Goal: Transaction & Acquisition: Book appointment/travel/reservation

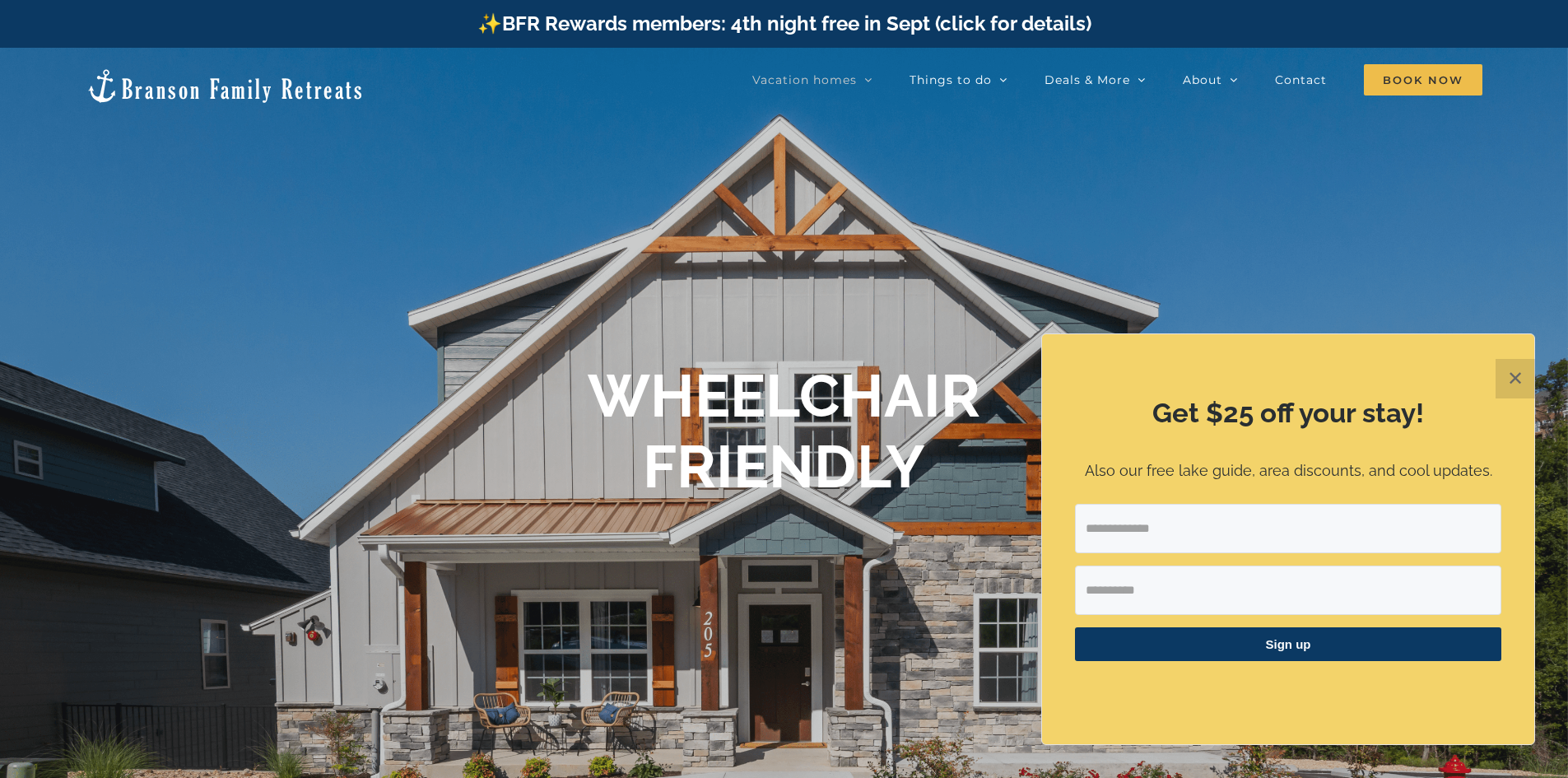
click at [629, 538] on div at bounding box center [784, 436] width 1568 height 778
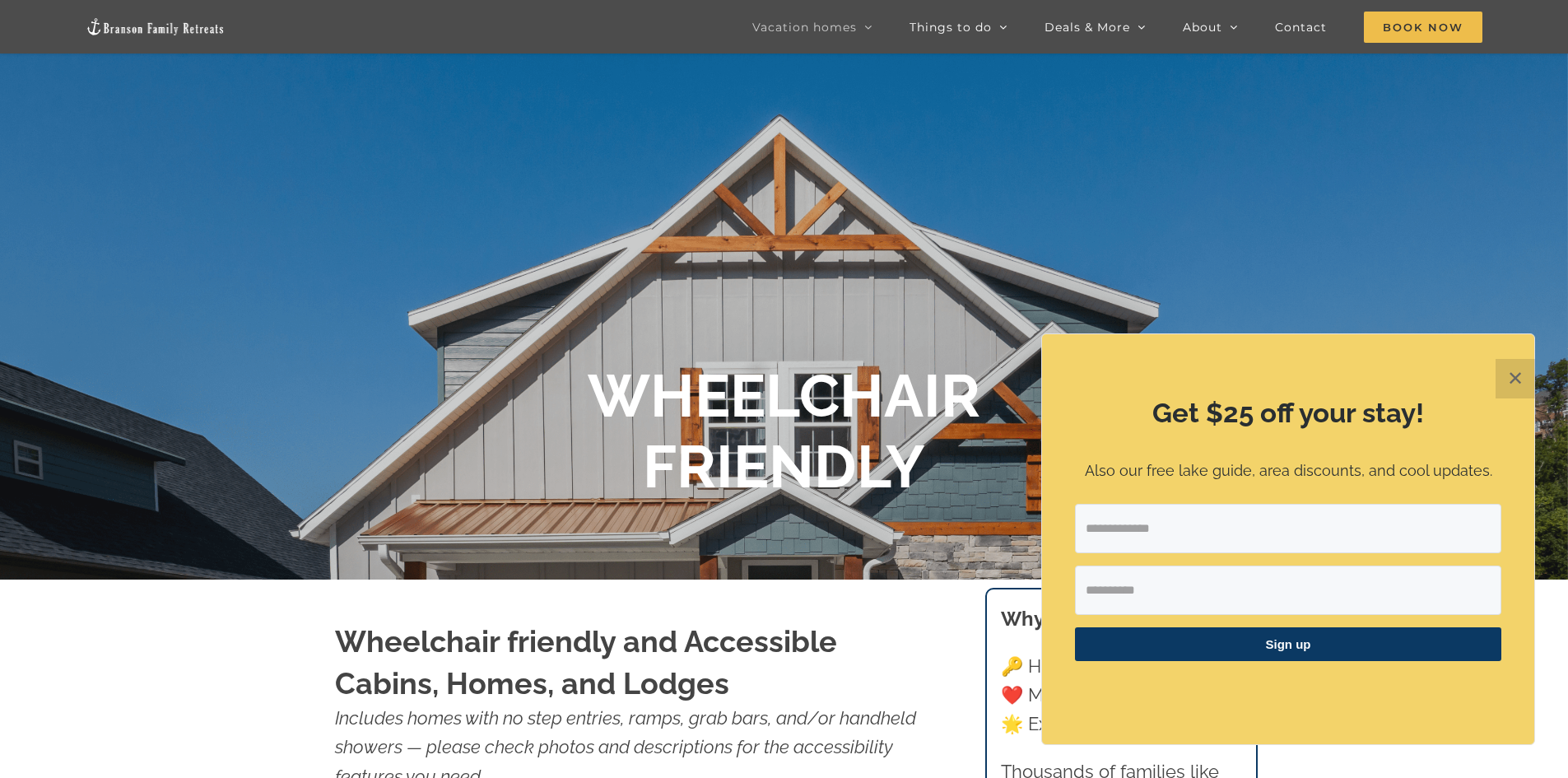
scroll to position [83, 0]
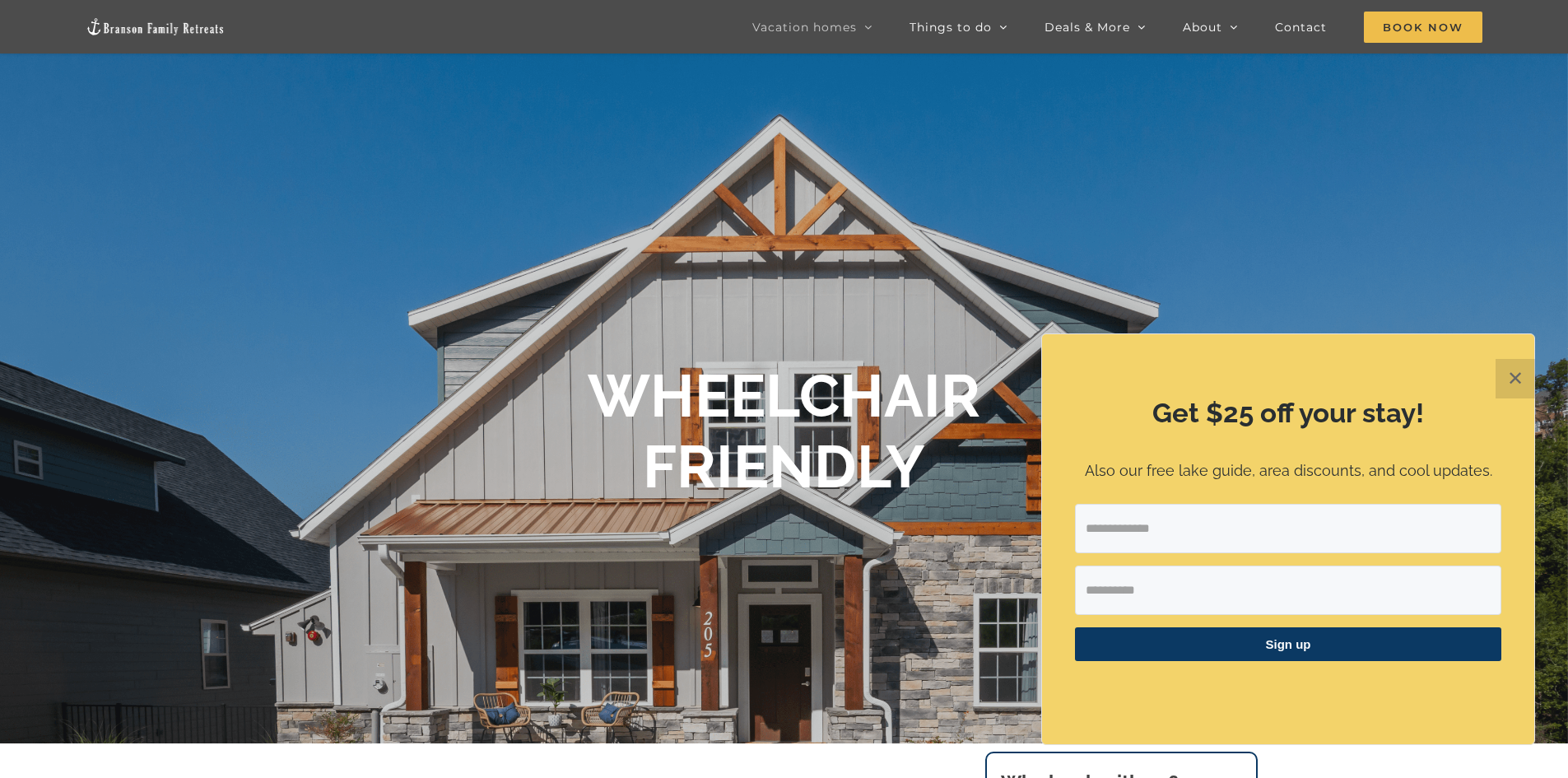
click at [1492, 378] on div "Get $25 off your stay! Also our free lake guide, area discounts, and cool updat…" at bounding box center [1288, 540] width 492 height 410
click at [1501, 376] on button "✕" at bounding box center [1516, 379] width 40 height 40
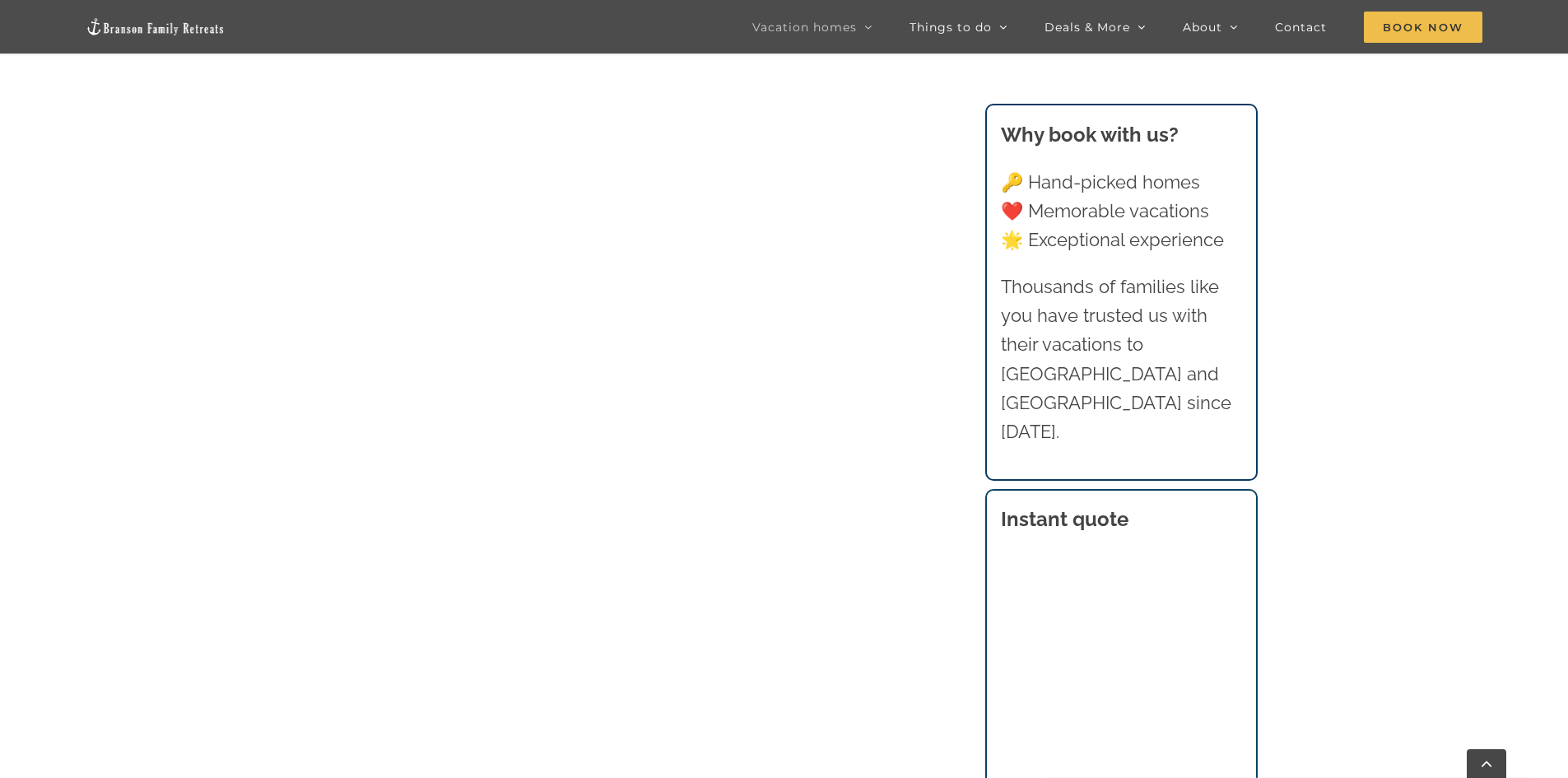
scroll to position [1125, 0]
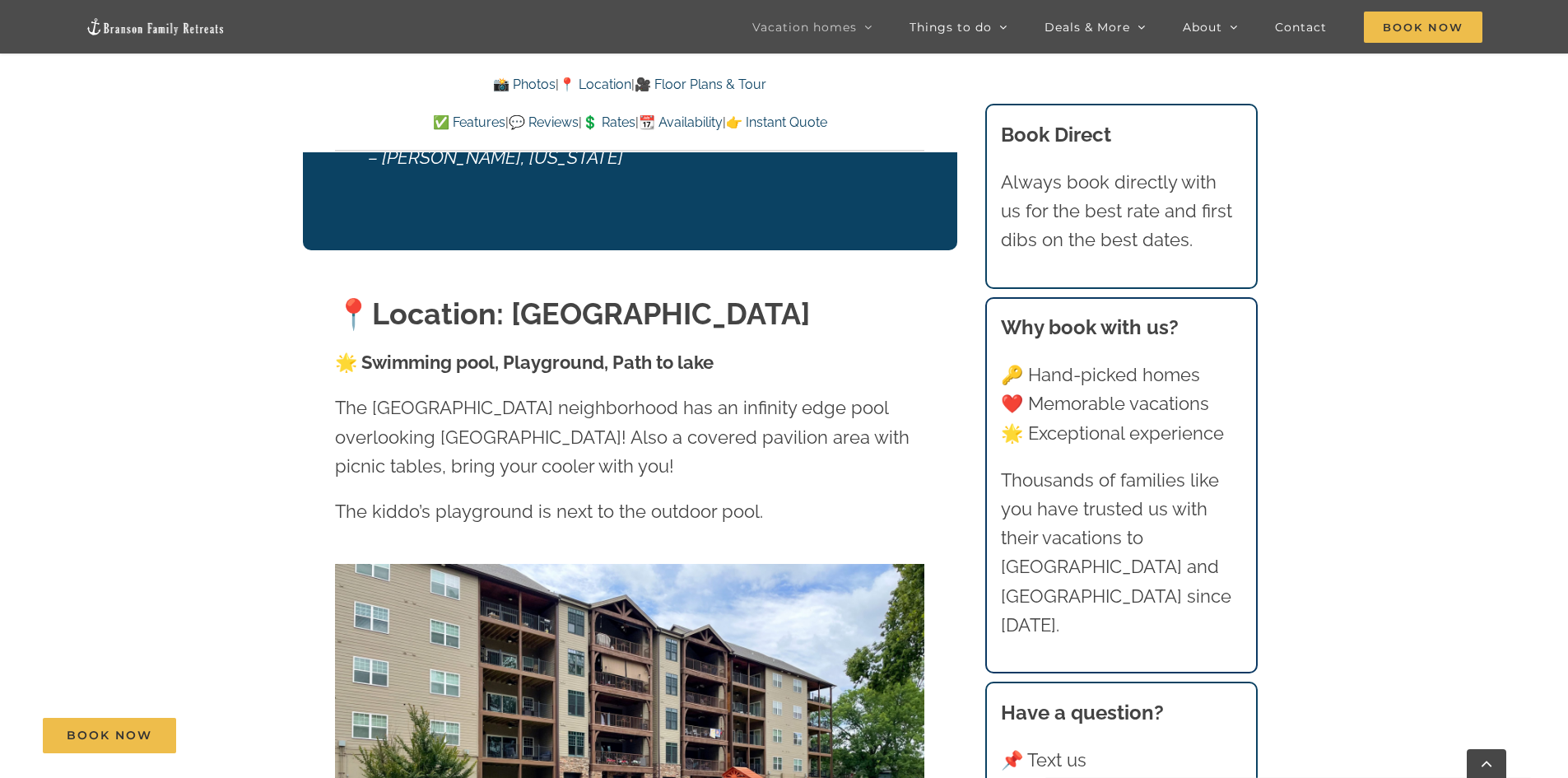
scroll to position [3705, 0]
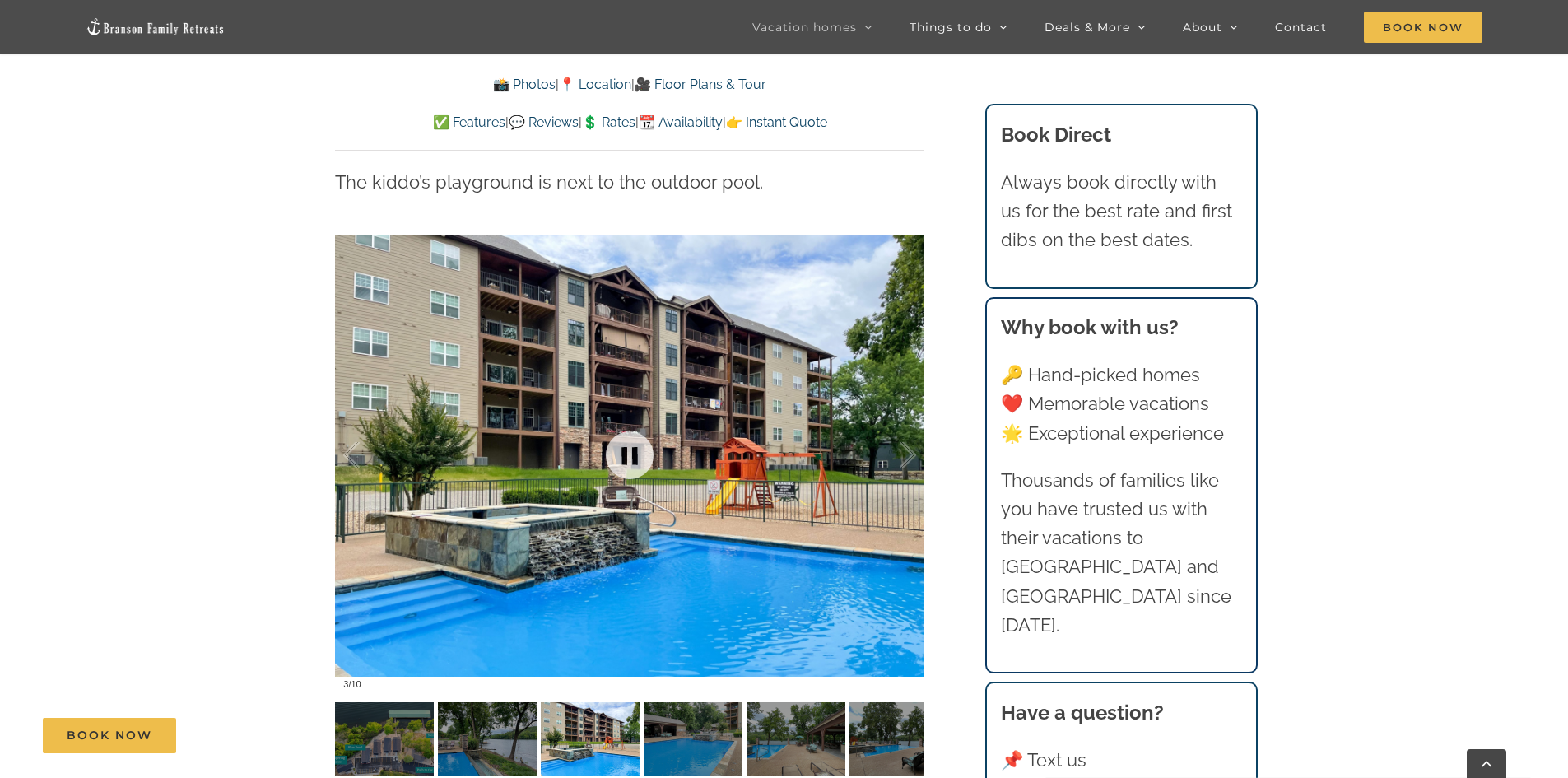
click at [651, 505] on div at bounding box center [630, 455] width 590 height 484
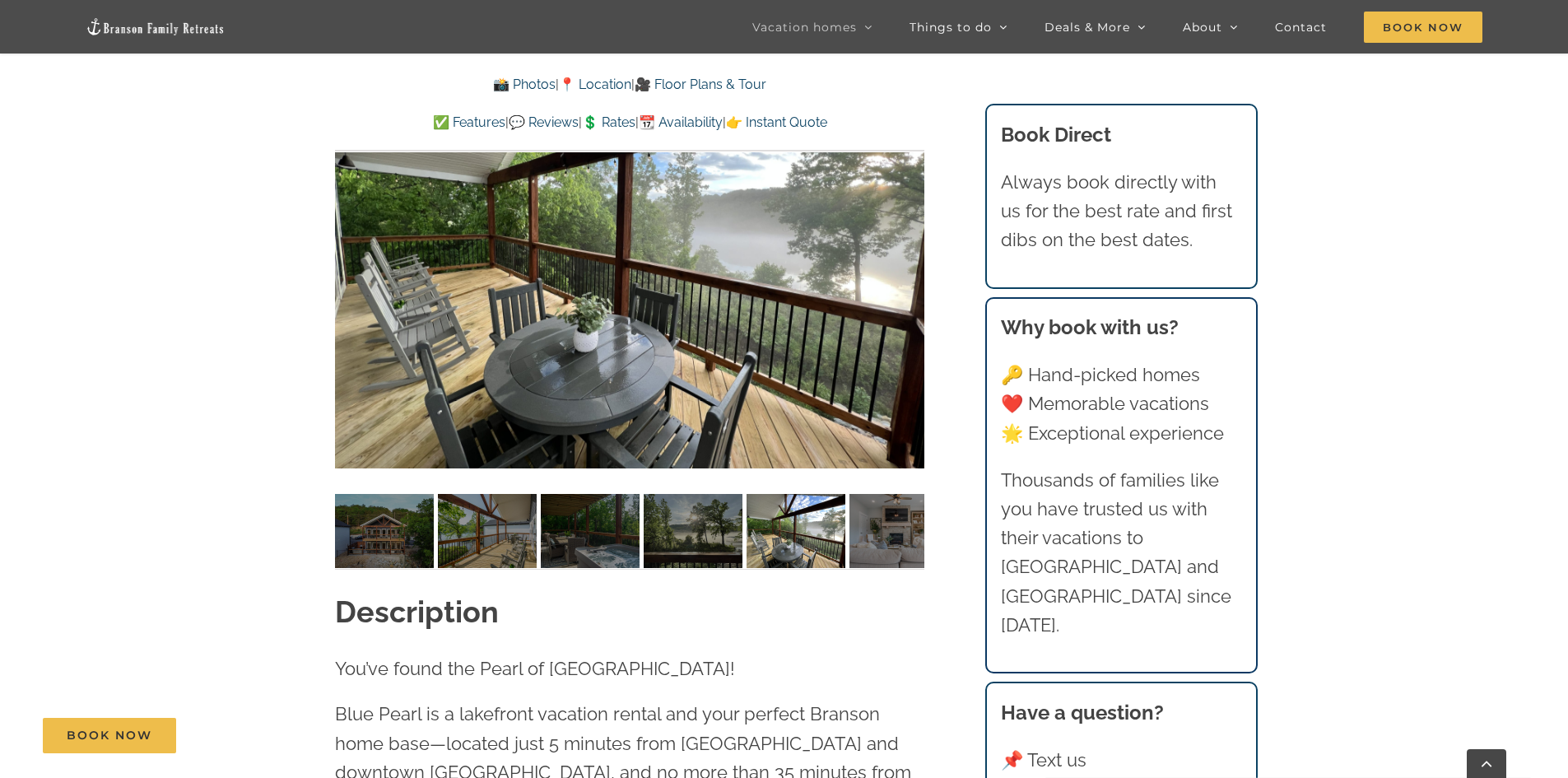
scroll to position [1317, 0]
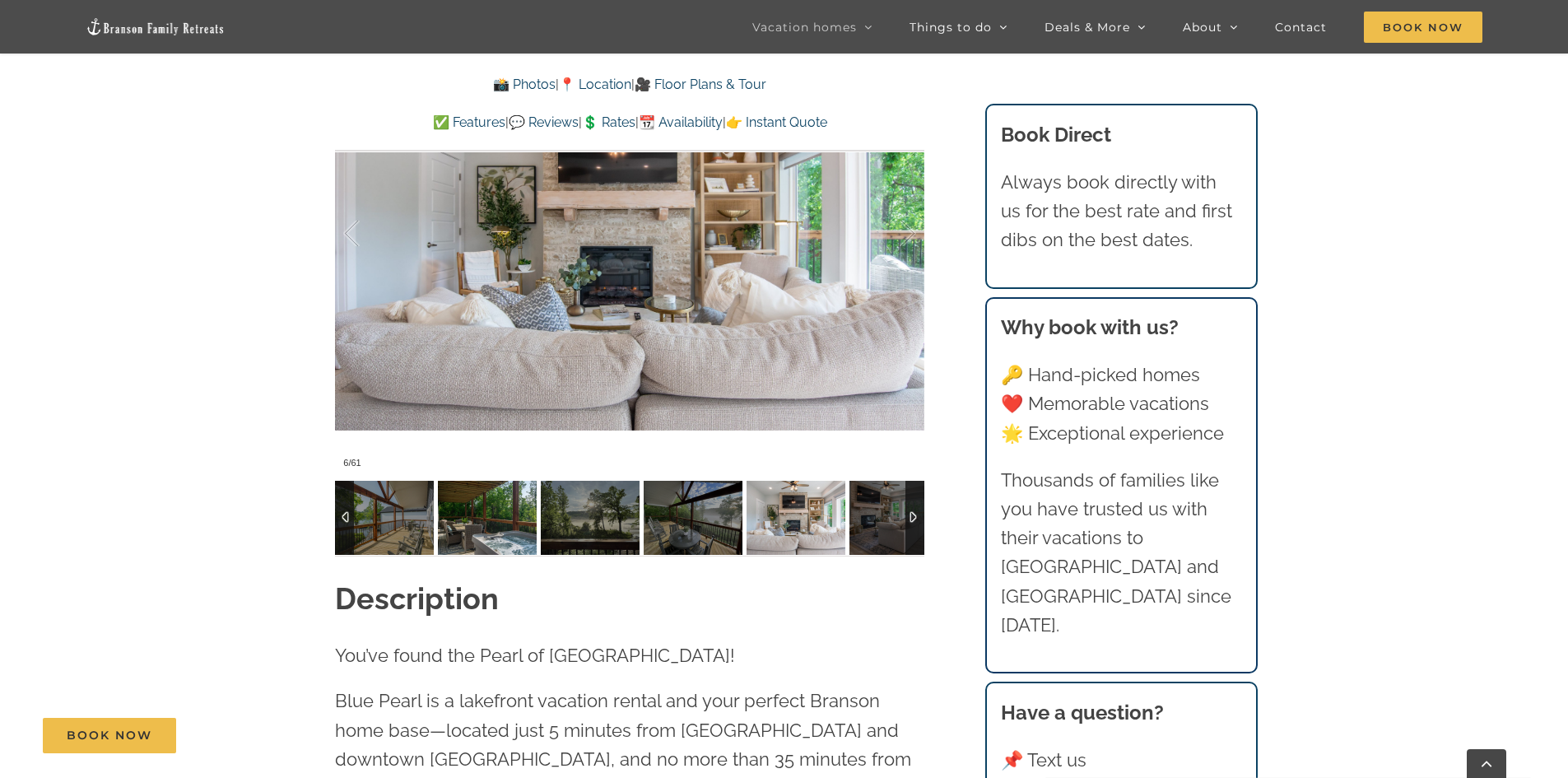
click at [489, 524] on img at bounding box center [487, 518] width 99 height 74
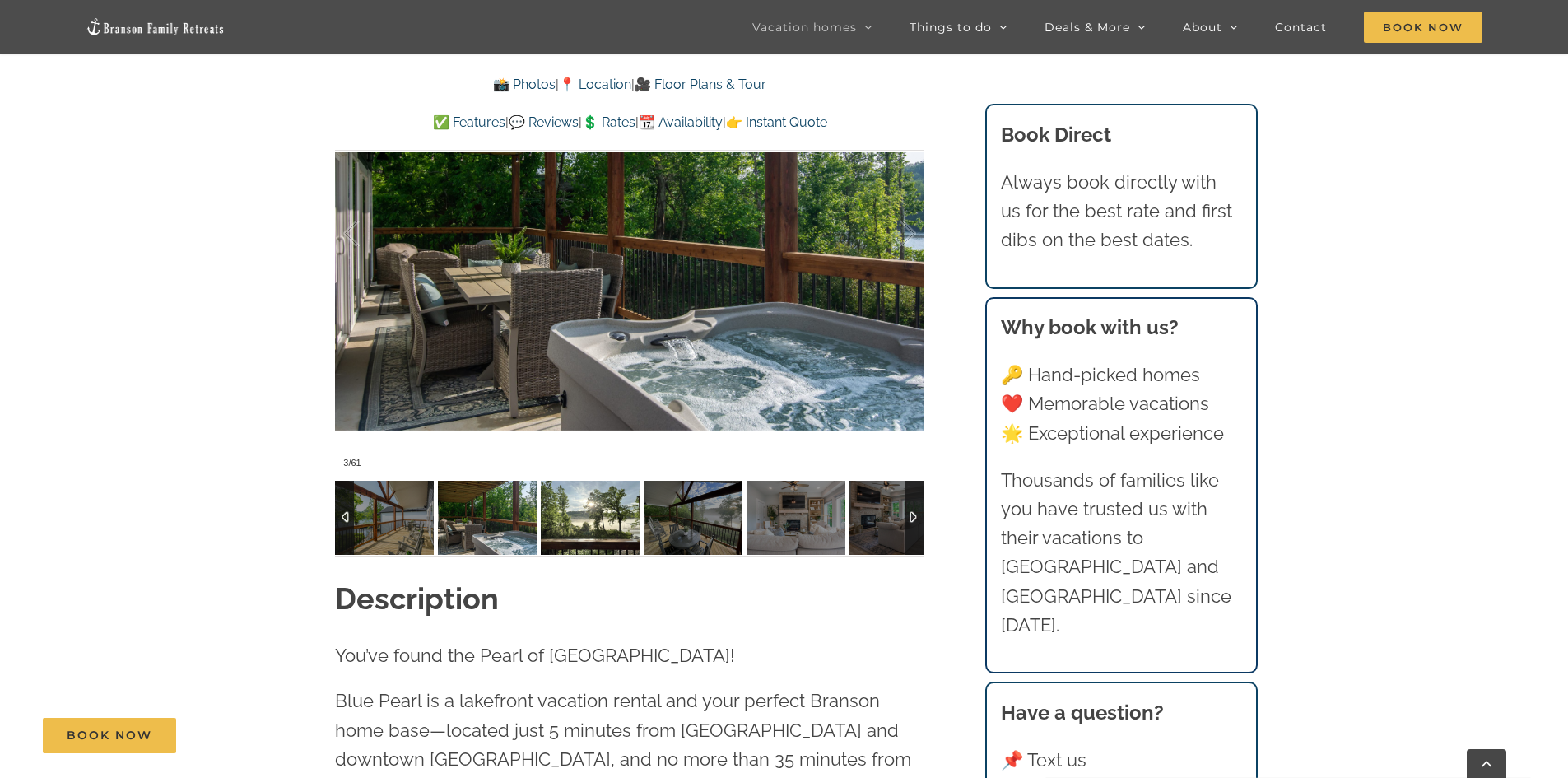
click at [558, 528] on img at bounding box center [590, 518] width 99 height 74
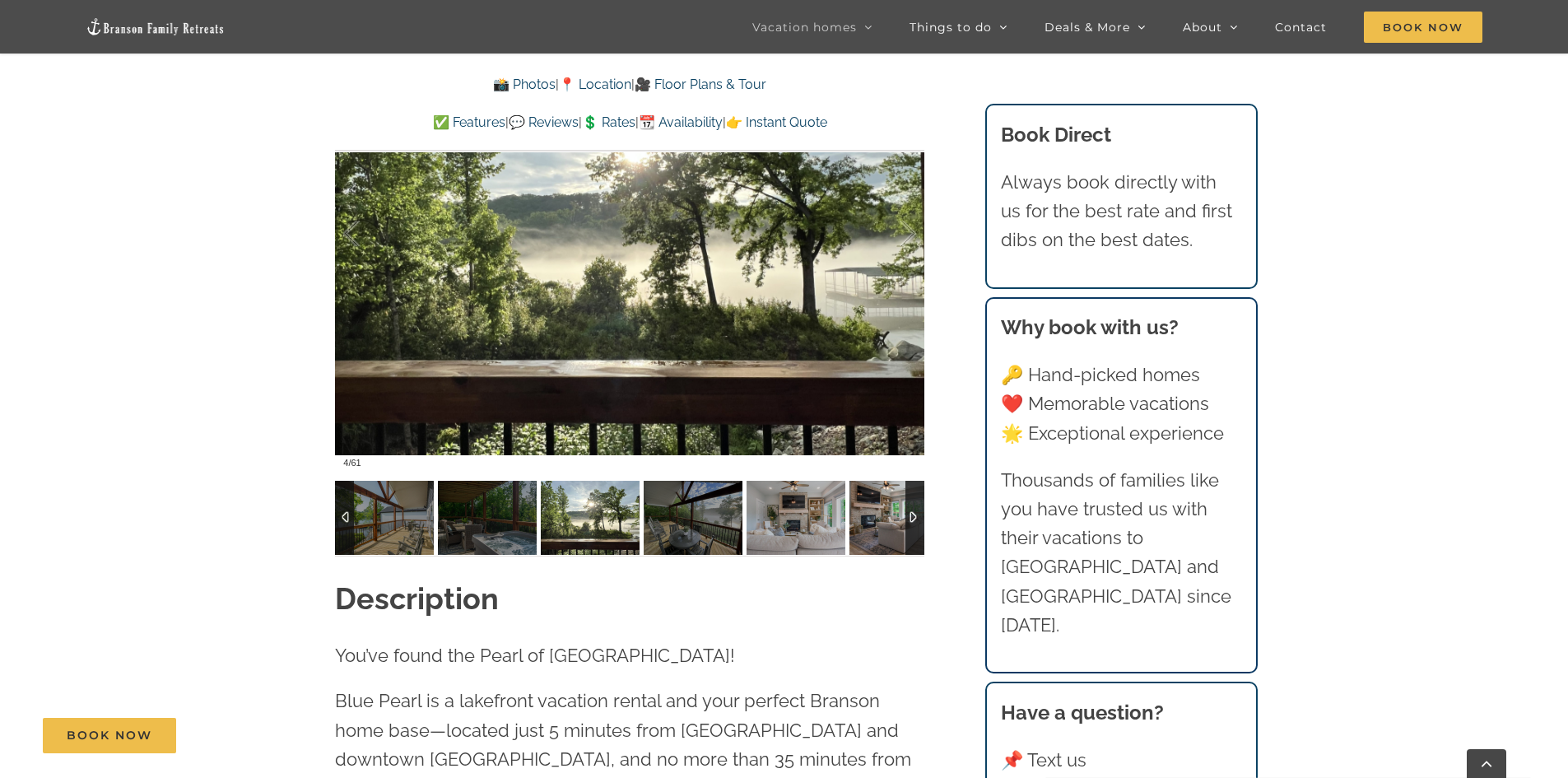
click at [877, 524] on img at bounding box center [899, 518] width 99 height 74
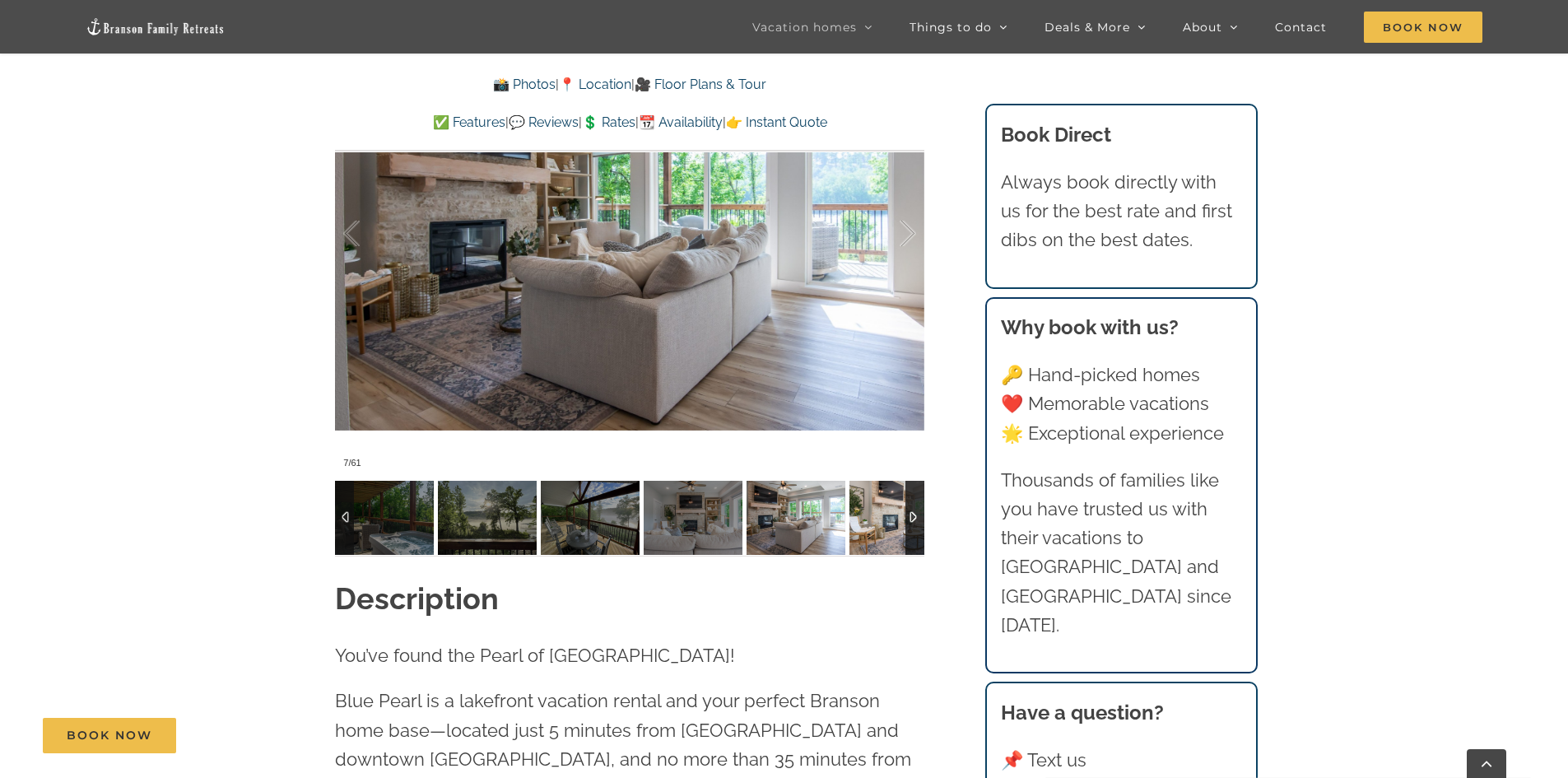
click at [880, 528] on img at bounding box center [899, 518] width 99 height 74
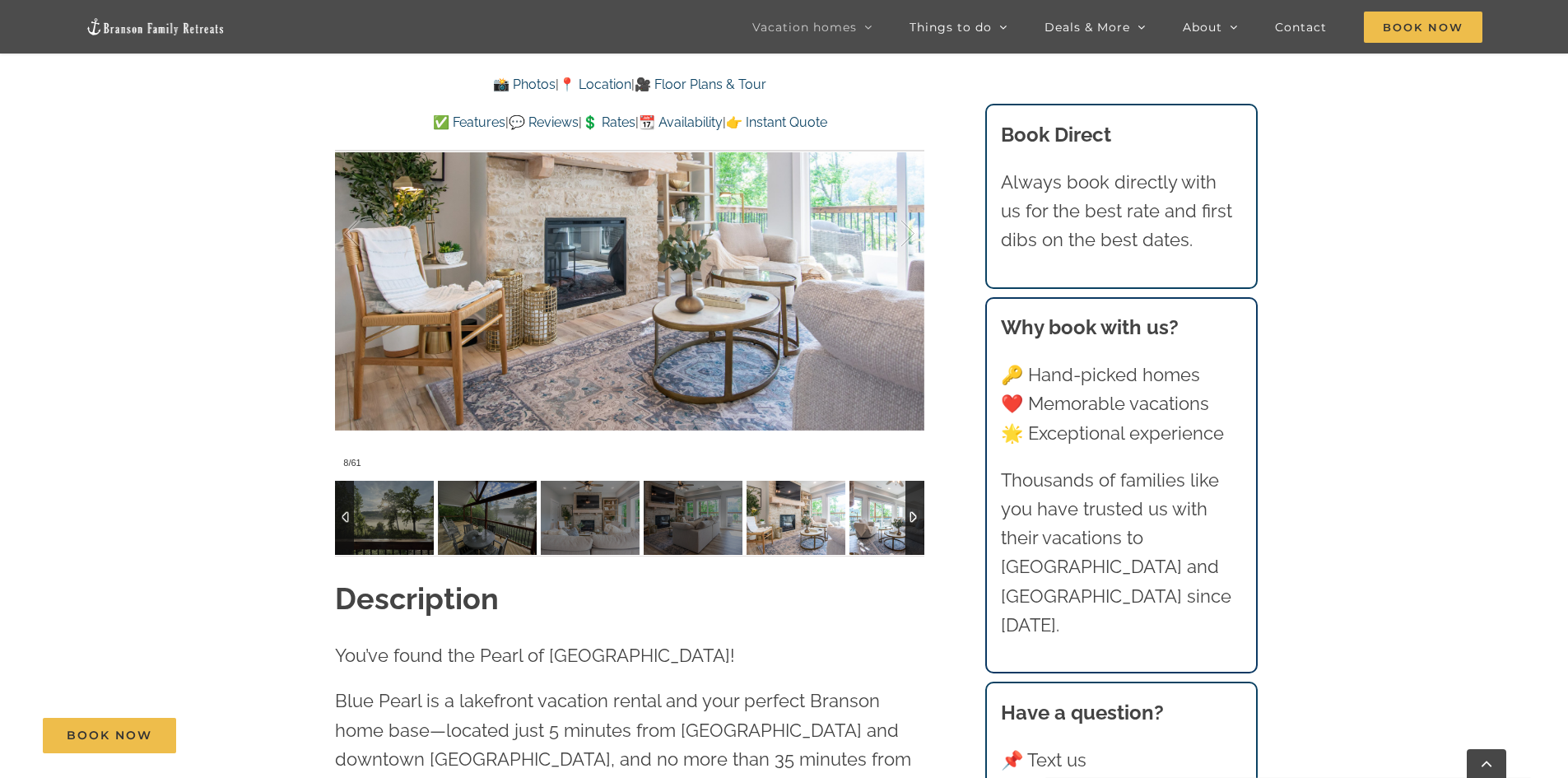
click at [880, 528] on img at bounding box center [899, 518] width 99 height 74
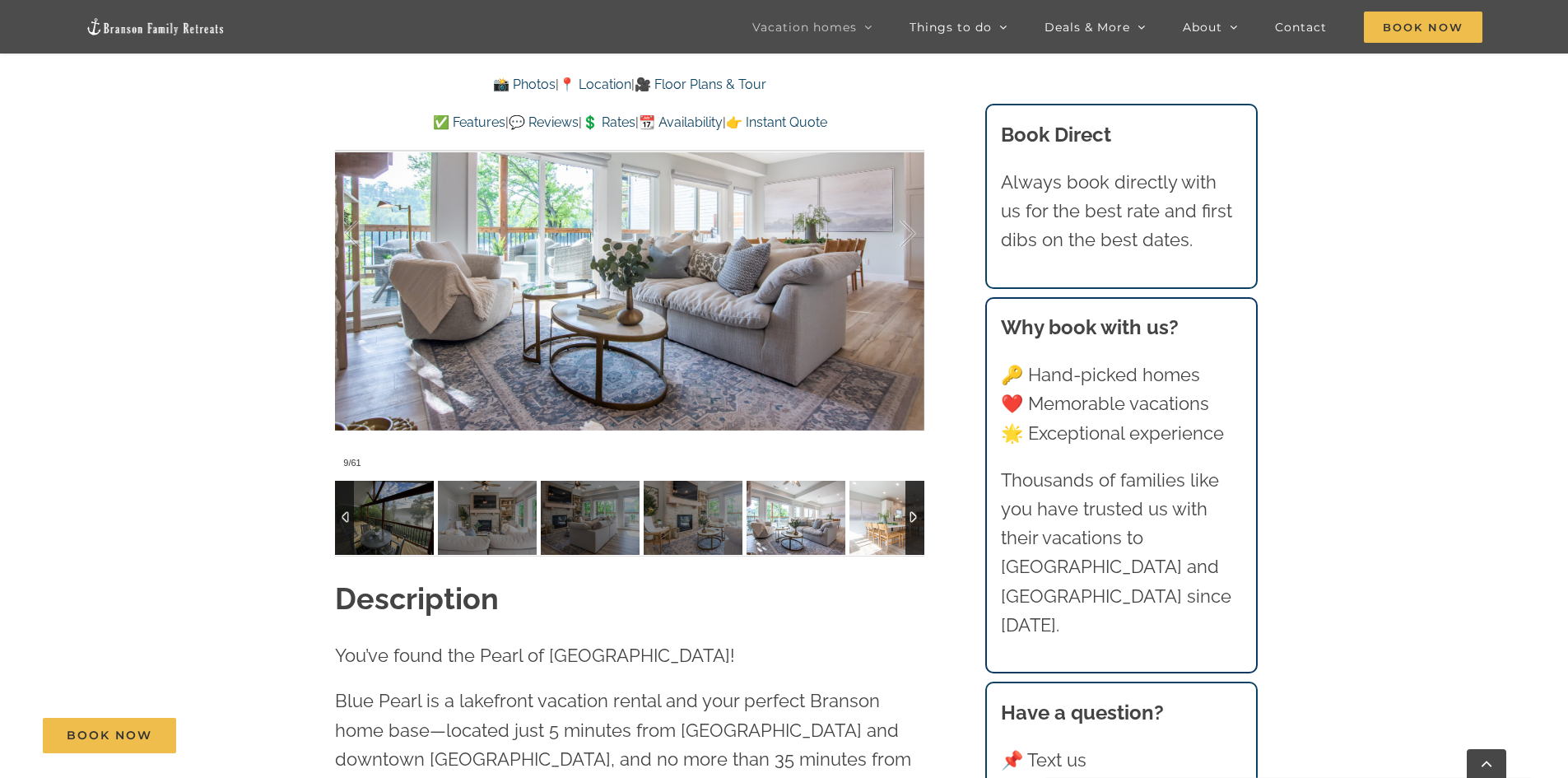
click at [880, 528] on img at bounding box center [899, 518] width 99 height 74
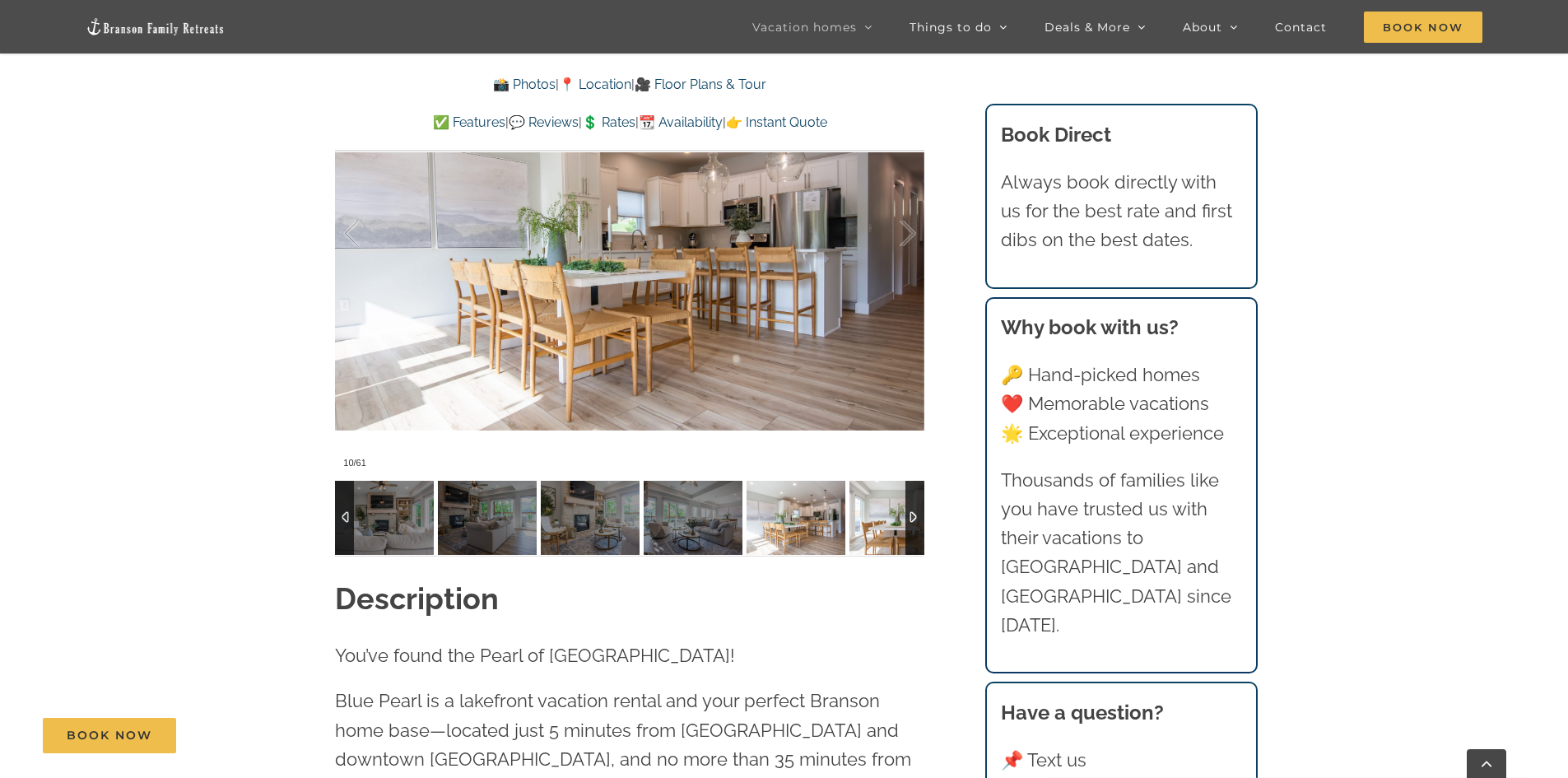
click at [880, 528] on img at bounding box center [899, 518] width 99 height 74
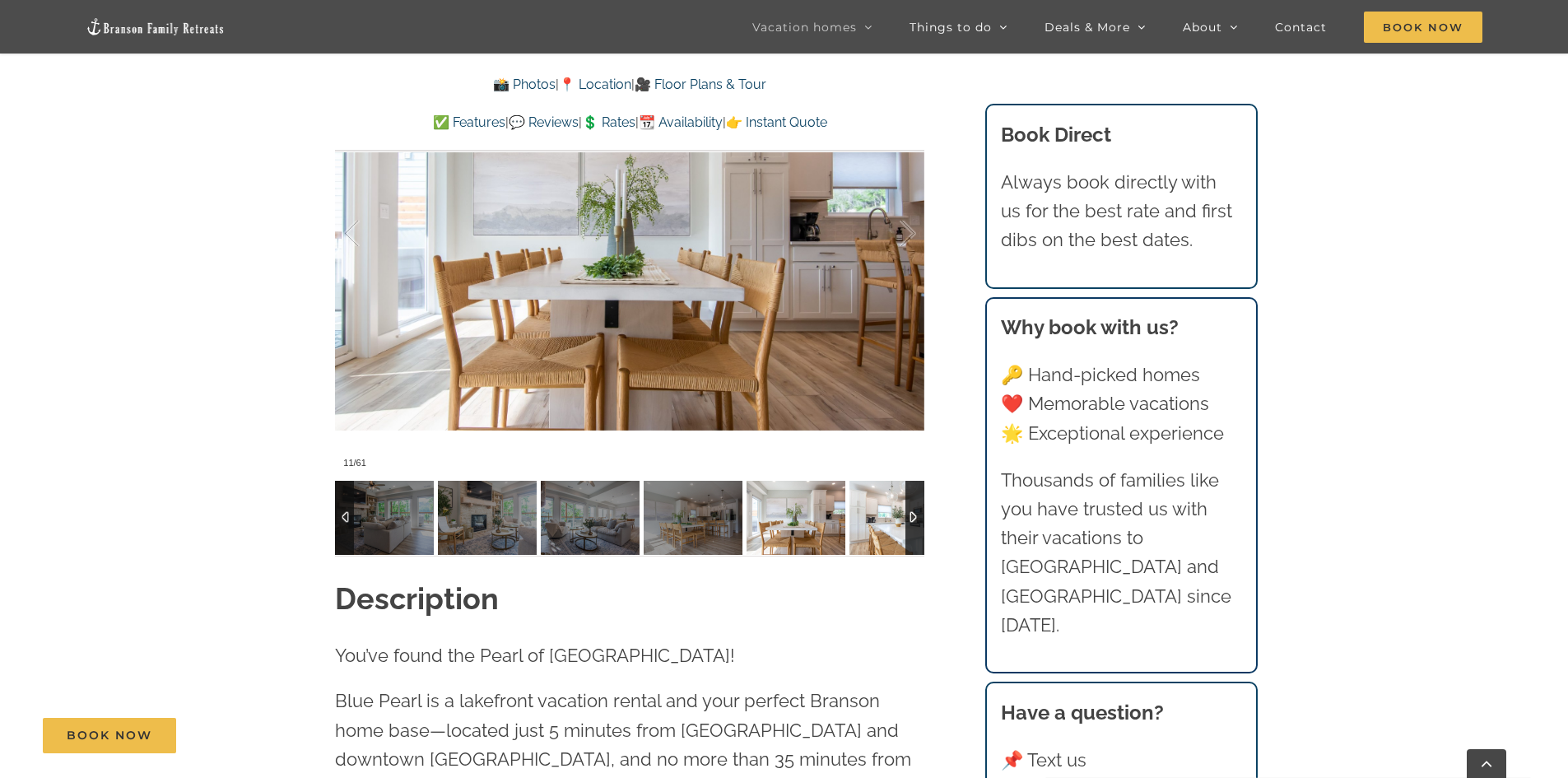
click at [880, 528] on img at bounding box center [899, 518] width 99 height 74
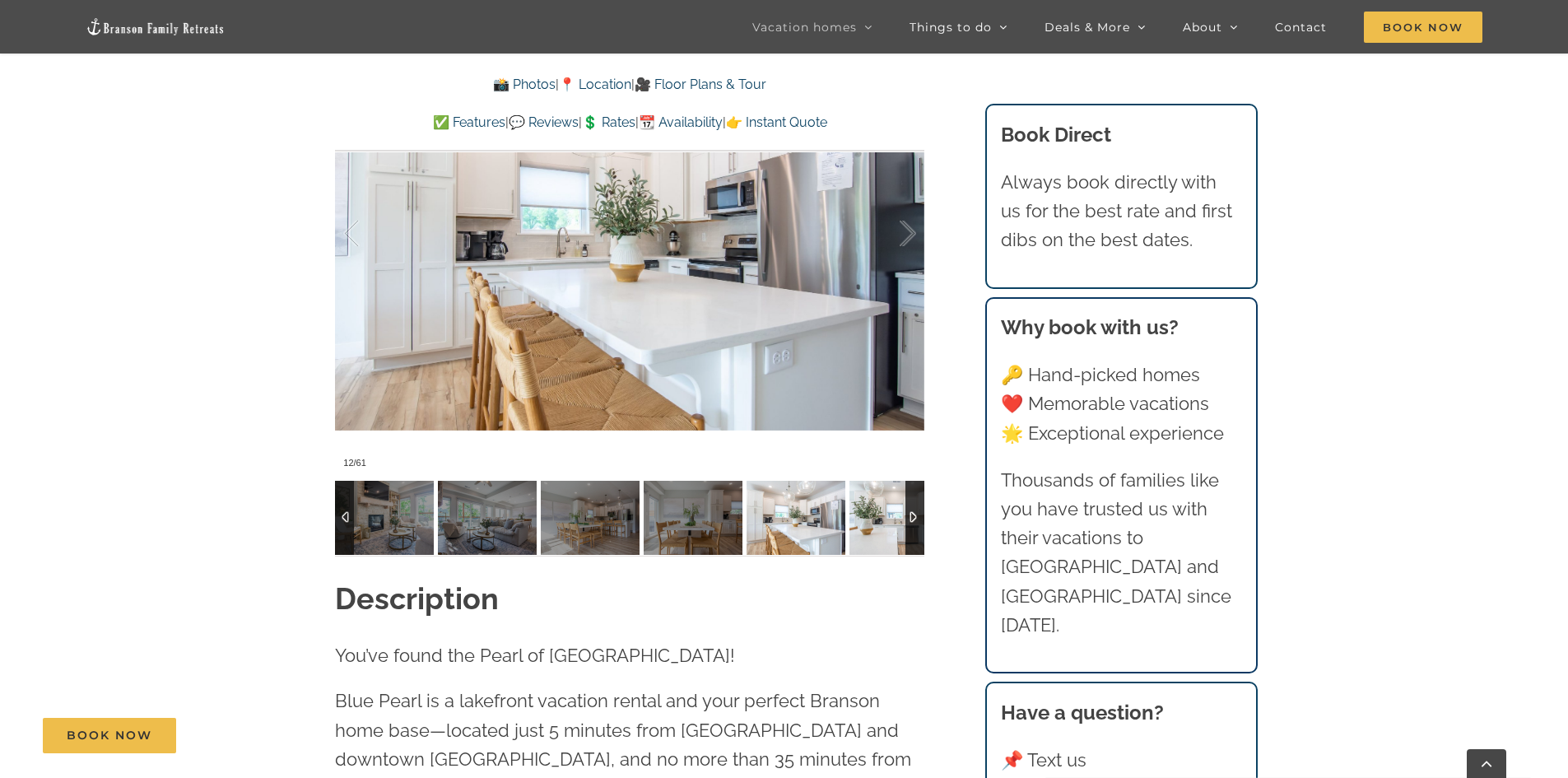
click at [880, 528] on img at bounding box center [899, 518] width 99 height 74
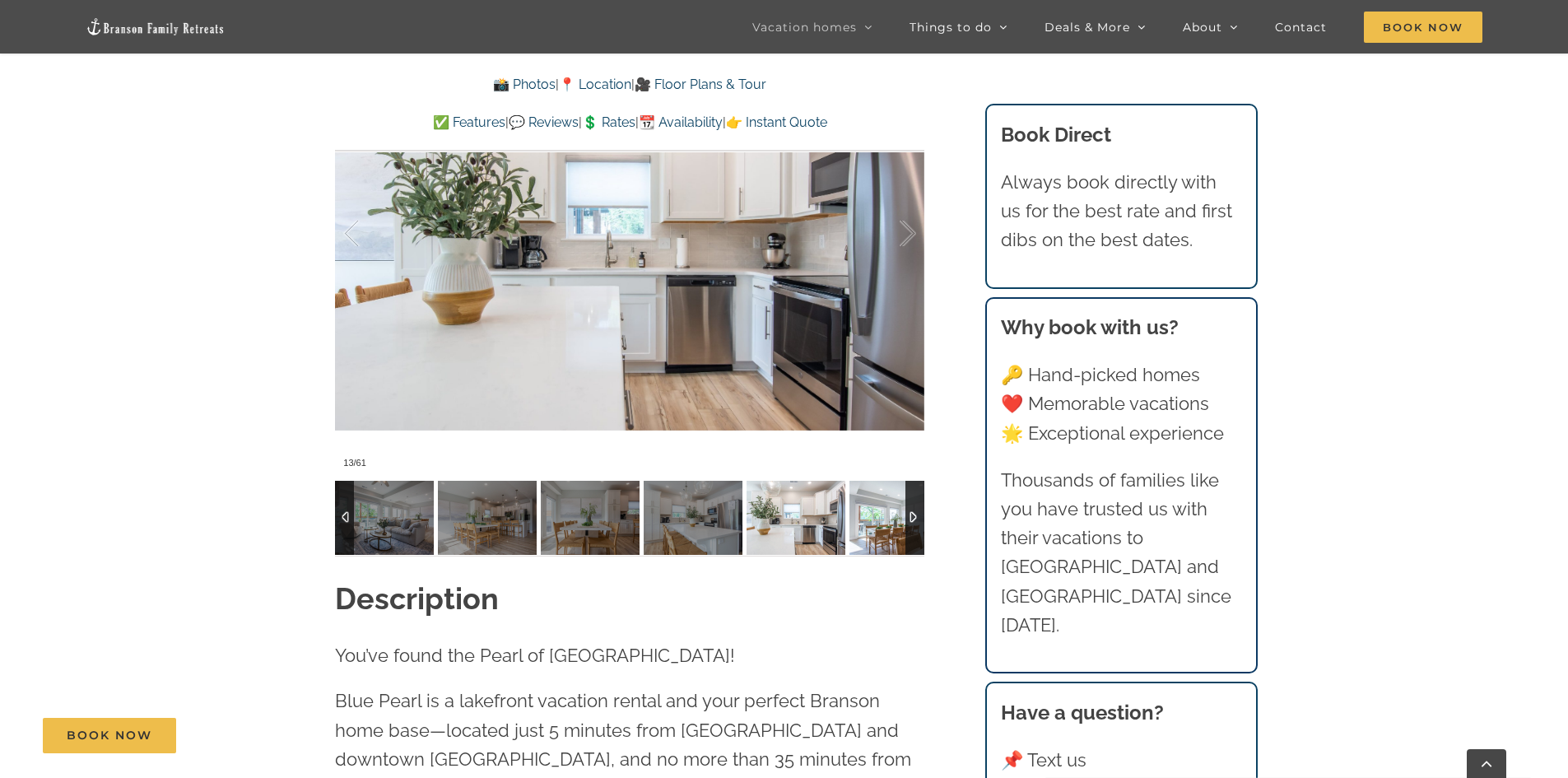
click at [880, 528] on img at bounding box center [899, 518] width 99 height 74
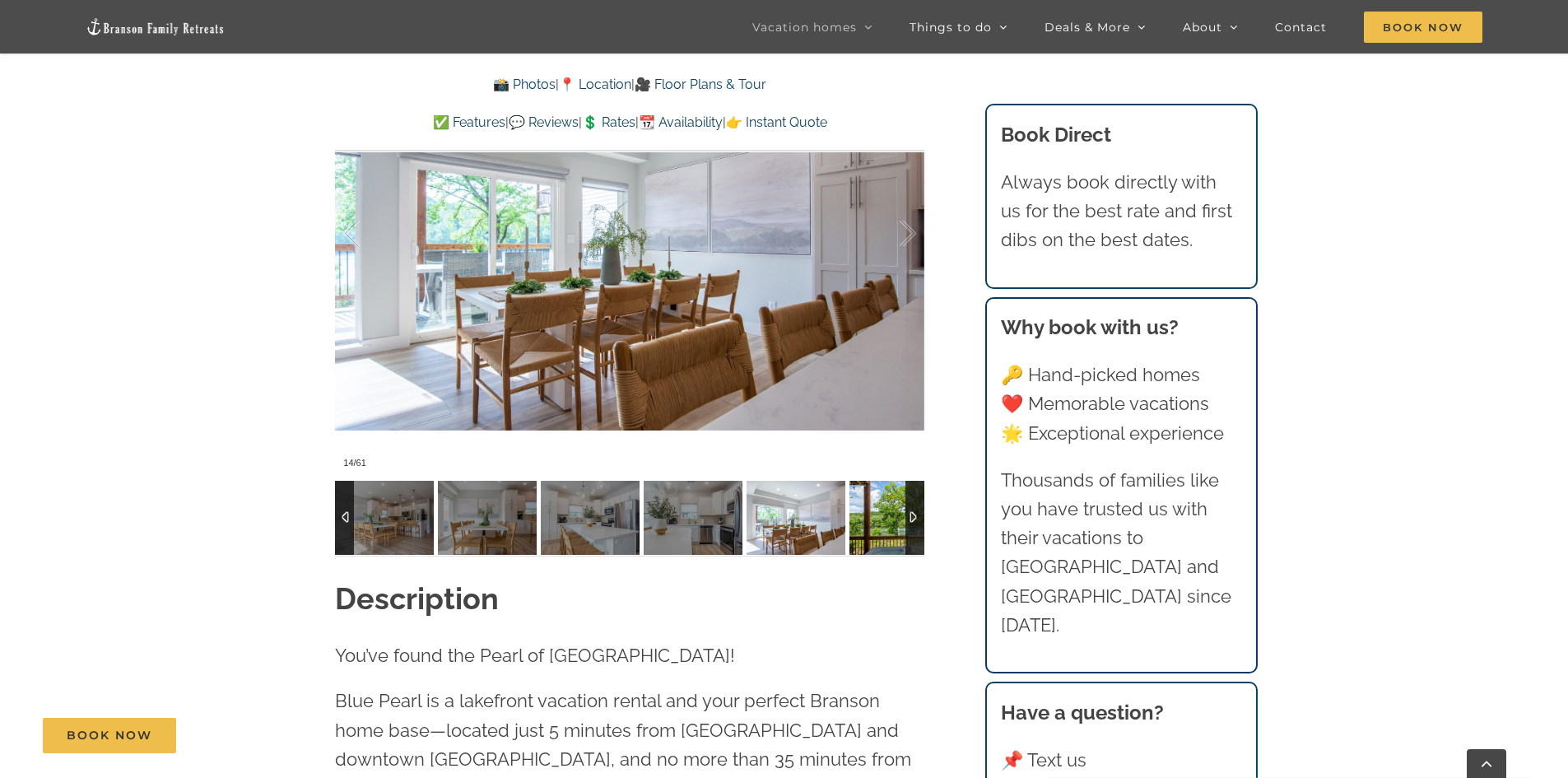
click at [880, 528] on img at bounding box center [899, 518] width 99 height 74
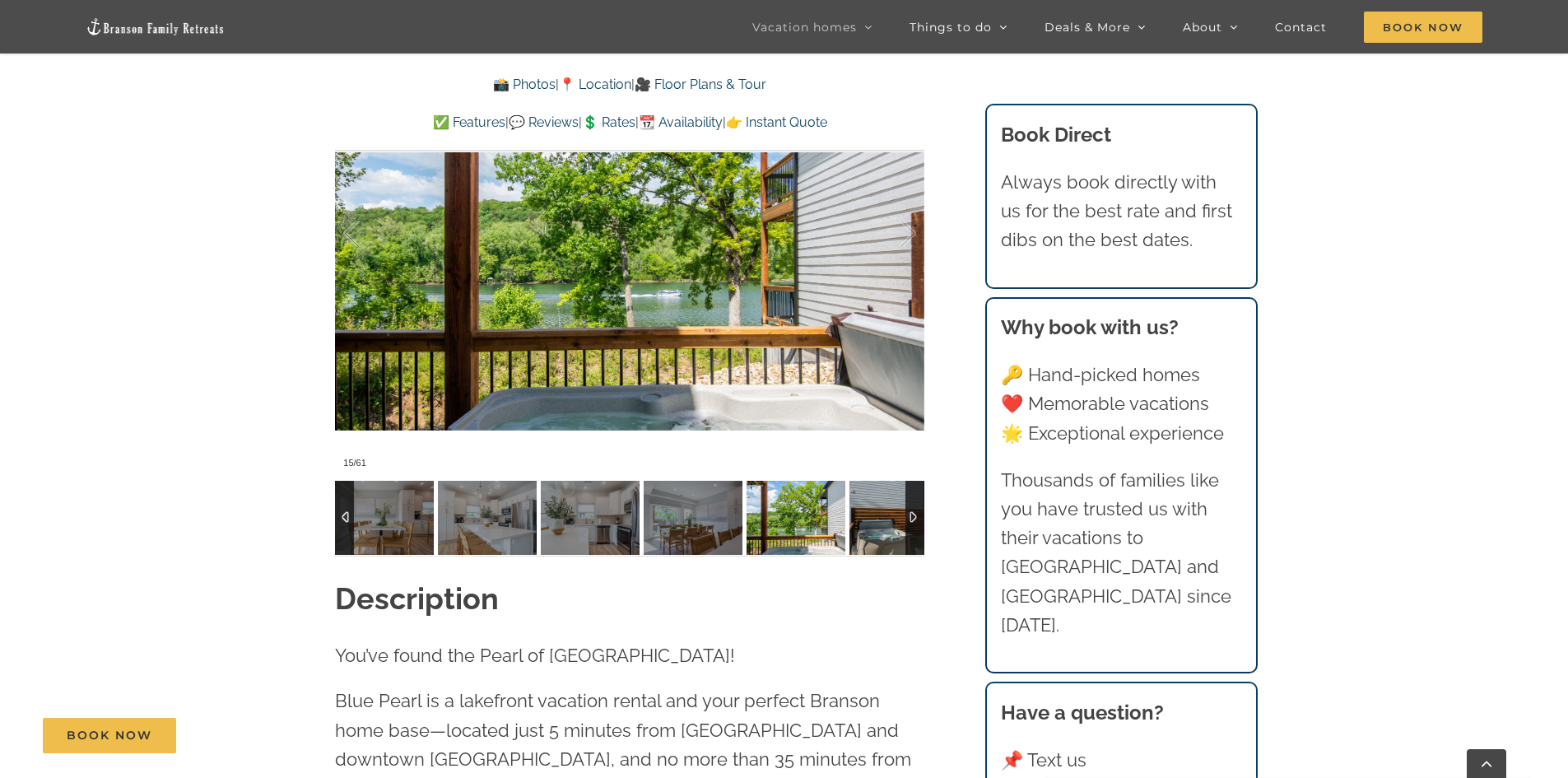
click at [854, 534] on img at bounding box center [899, 518] width 99 height 74
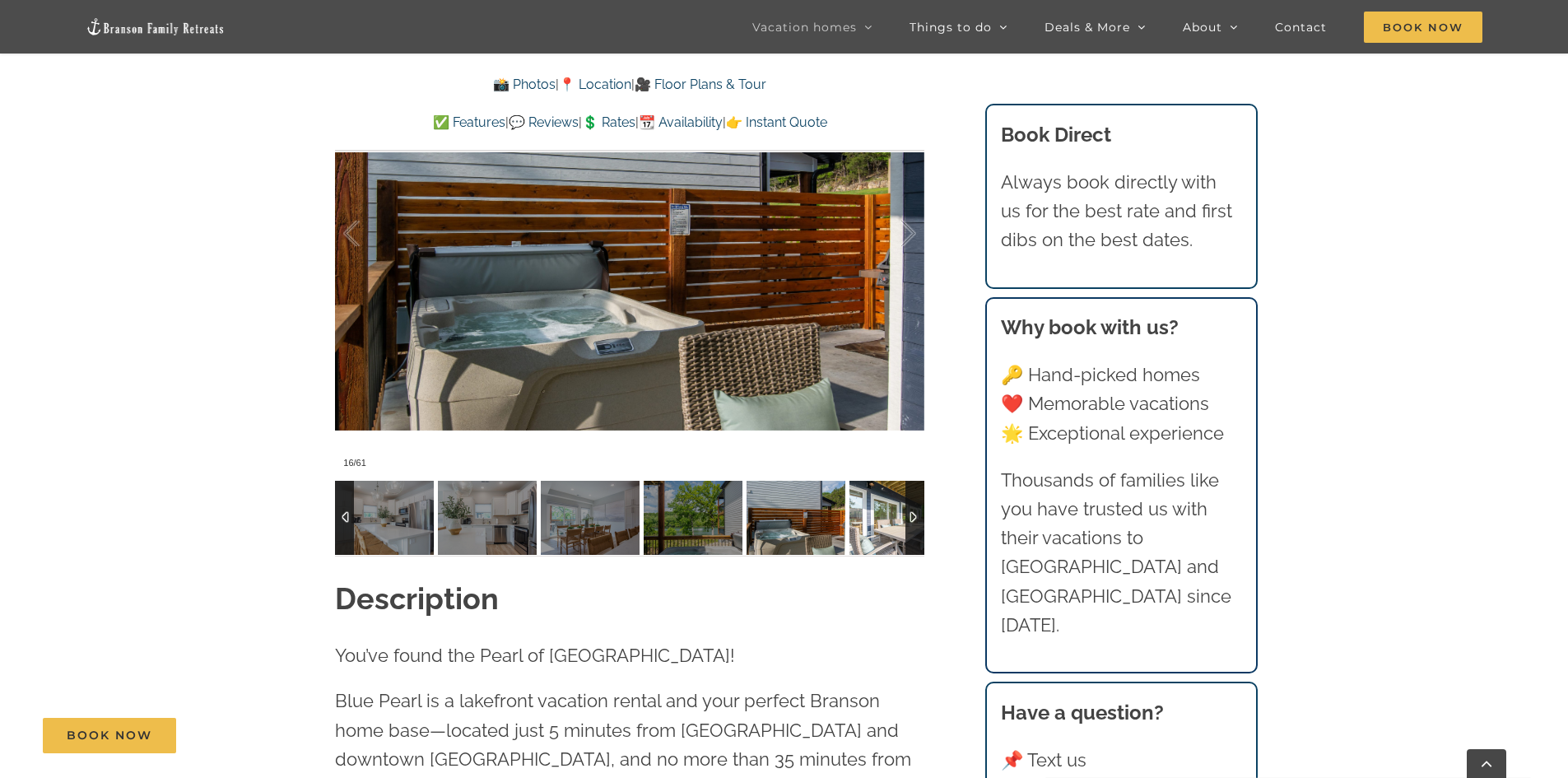
click at [866, 531] on img at bounding box center [899, 518] width 99 height 74
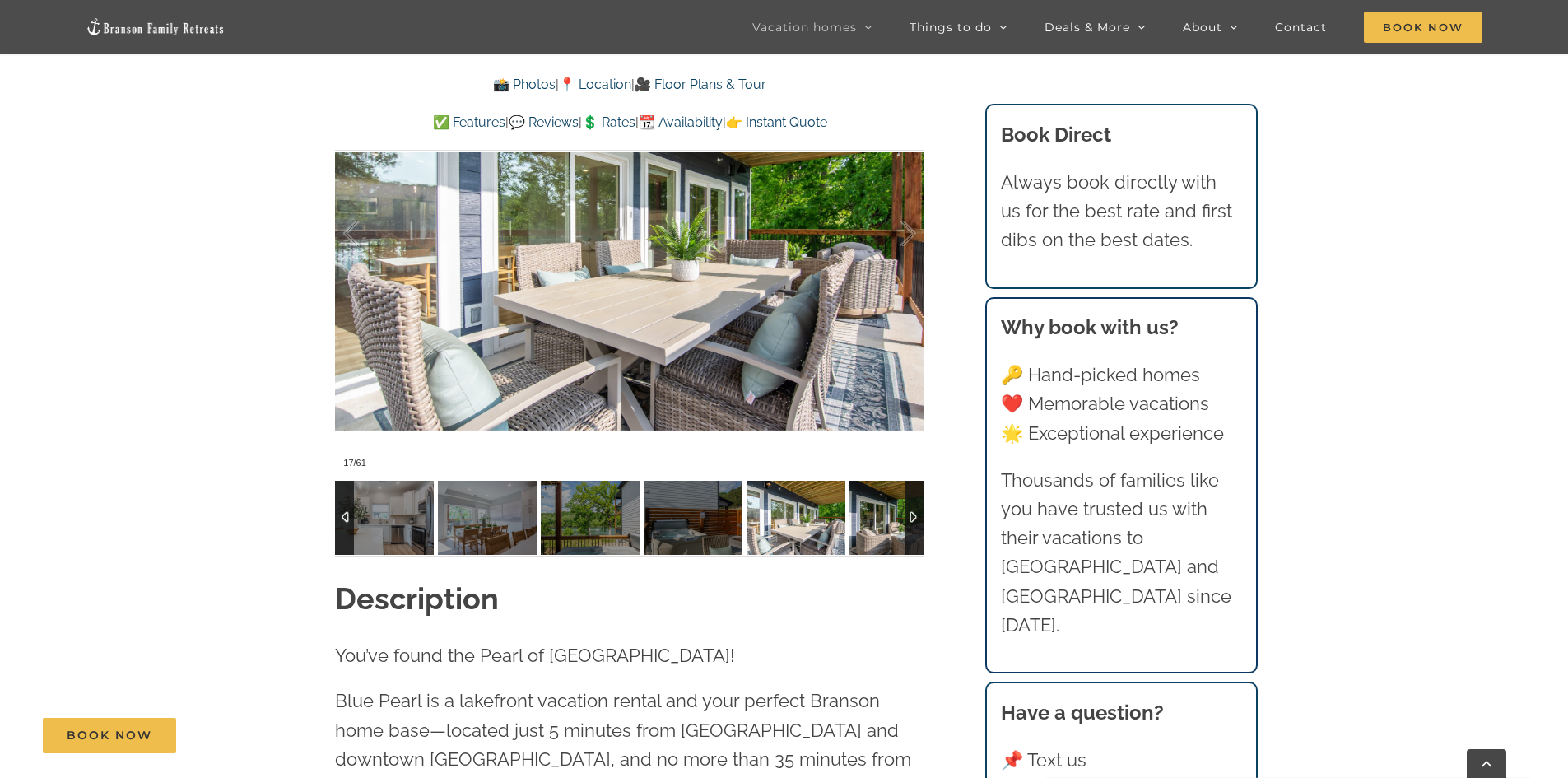
click at [866, 531] on img at bounding box center [899, 518] width 99 height 74
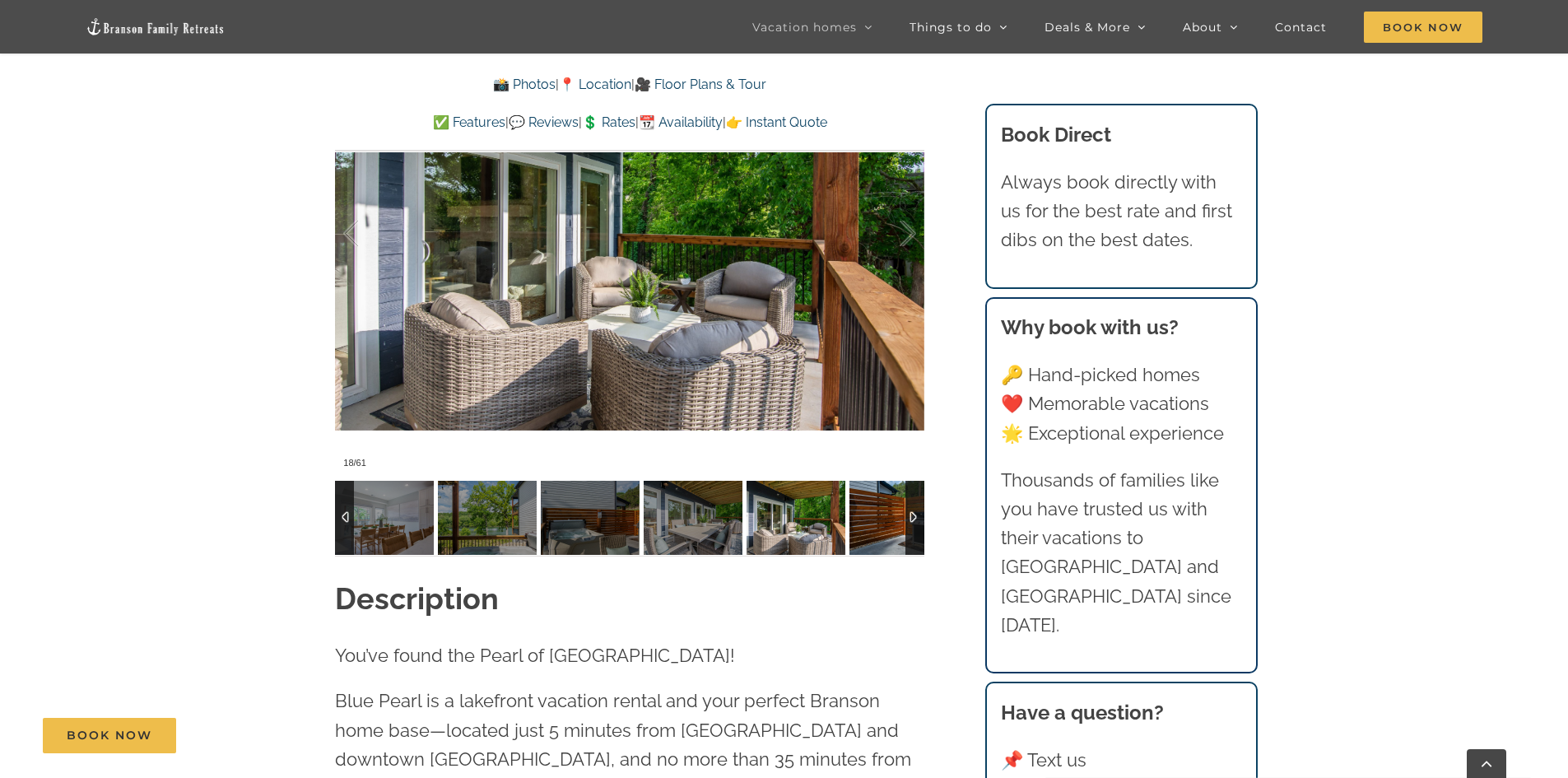
click at [866, 531] on img at bounding box center [899, 518] width 99 height 74
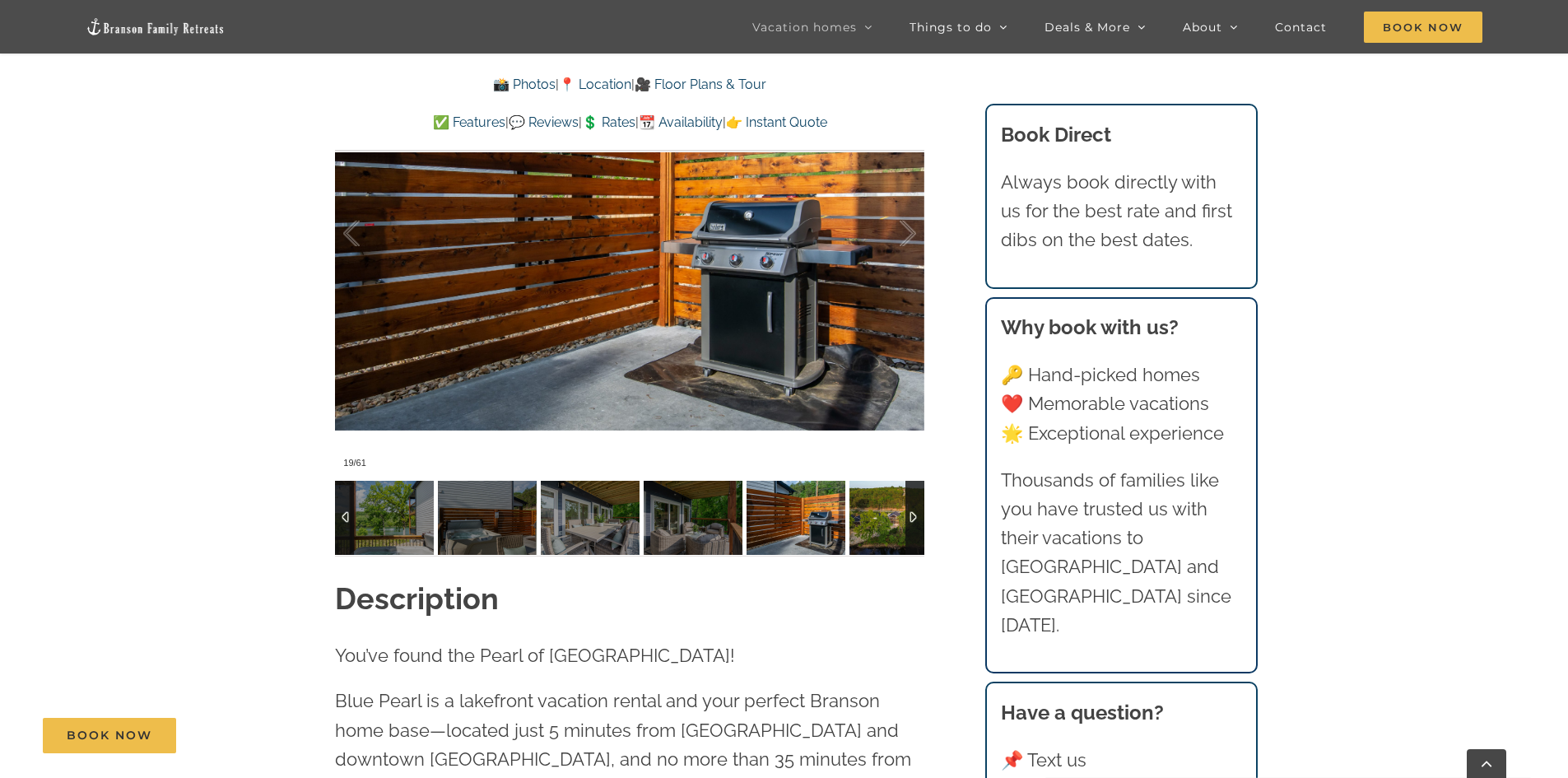
click at [866, 531] on img at bounding box center [899, 518] width 99 height 74
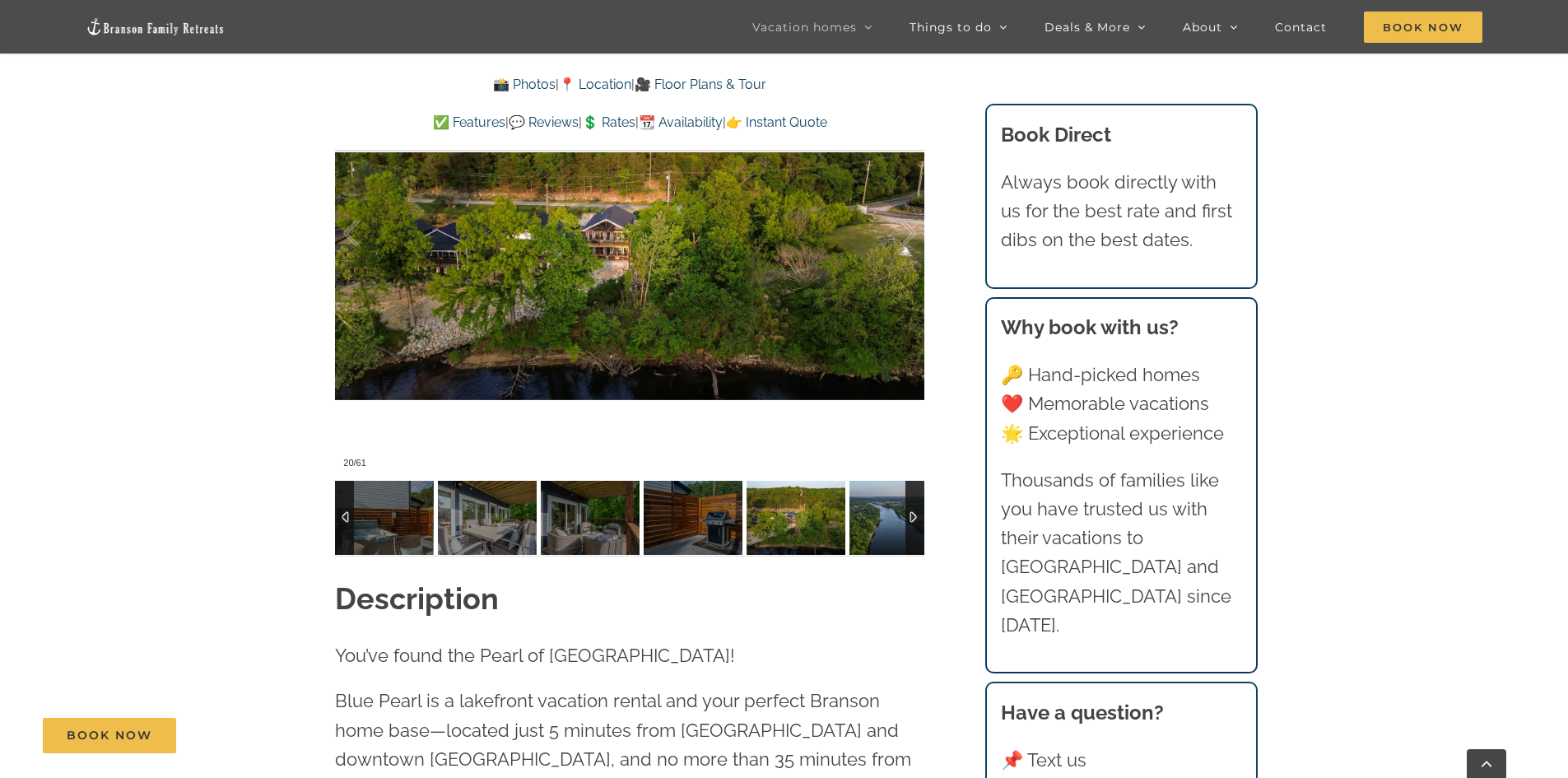
click at [866, 531] on img at bounding box center [899, 518] width 99 height 74
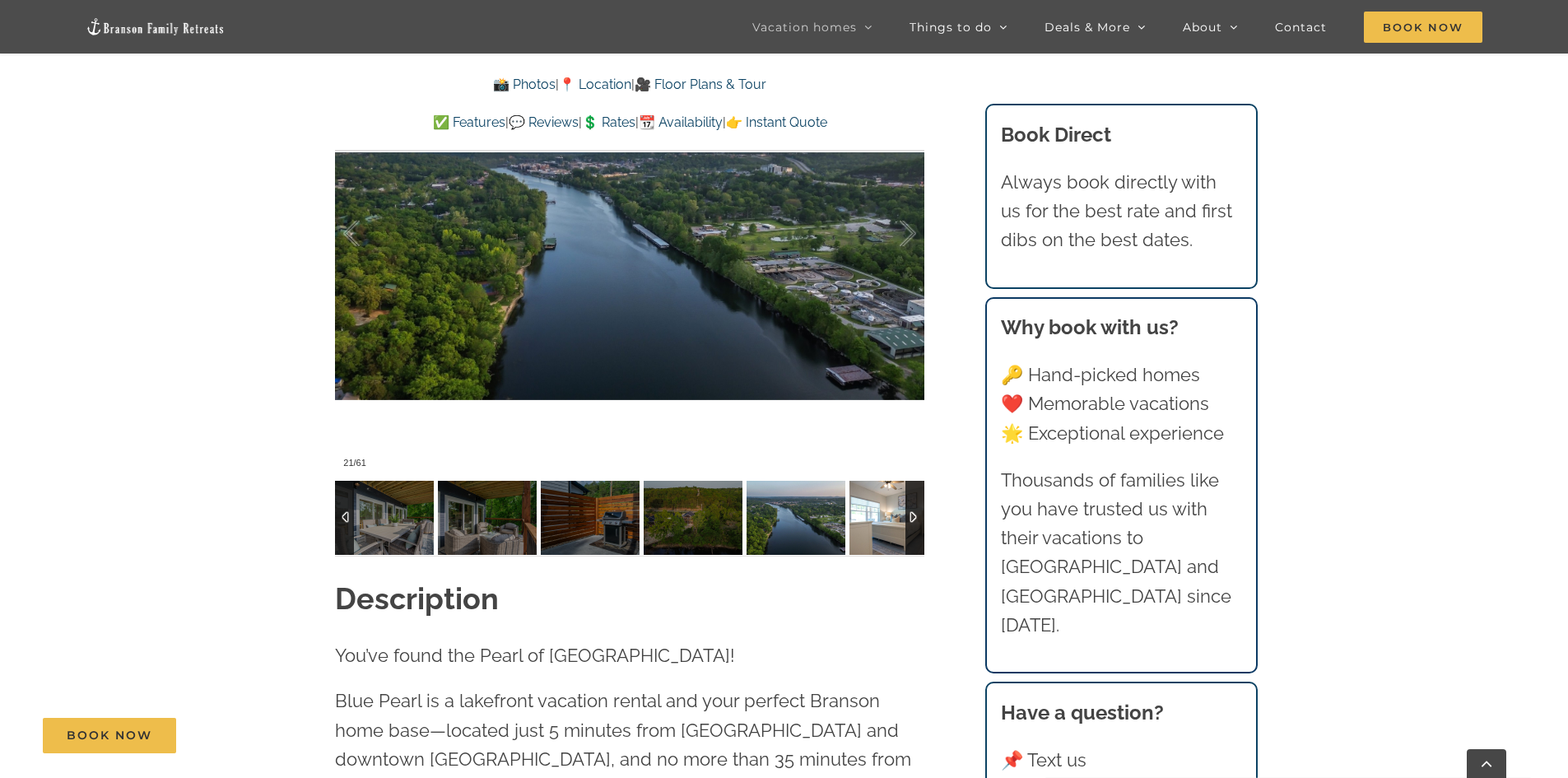
click at [865, 527] on img at bounding box center [899, 518] width 99 height 74
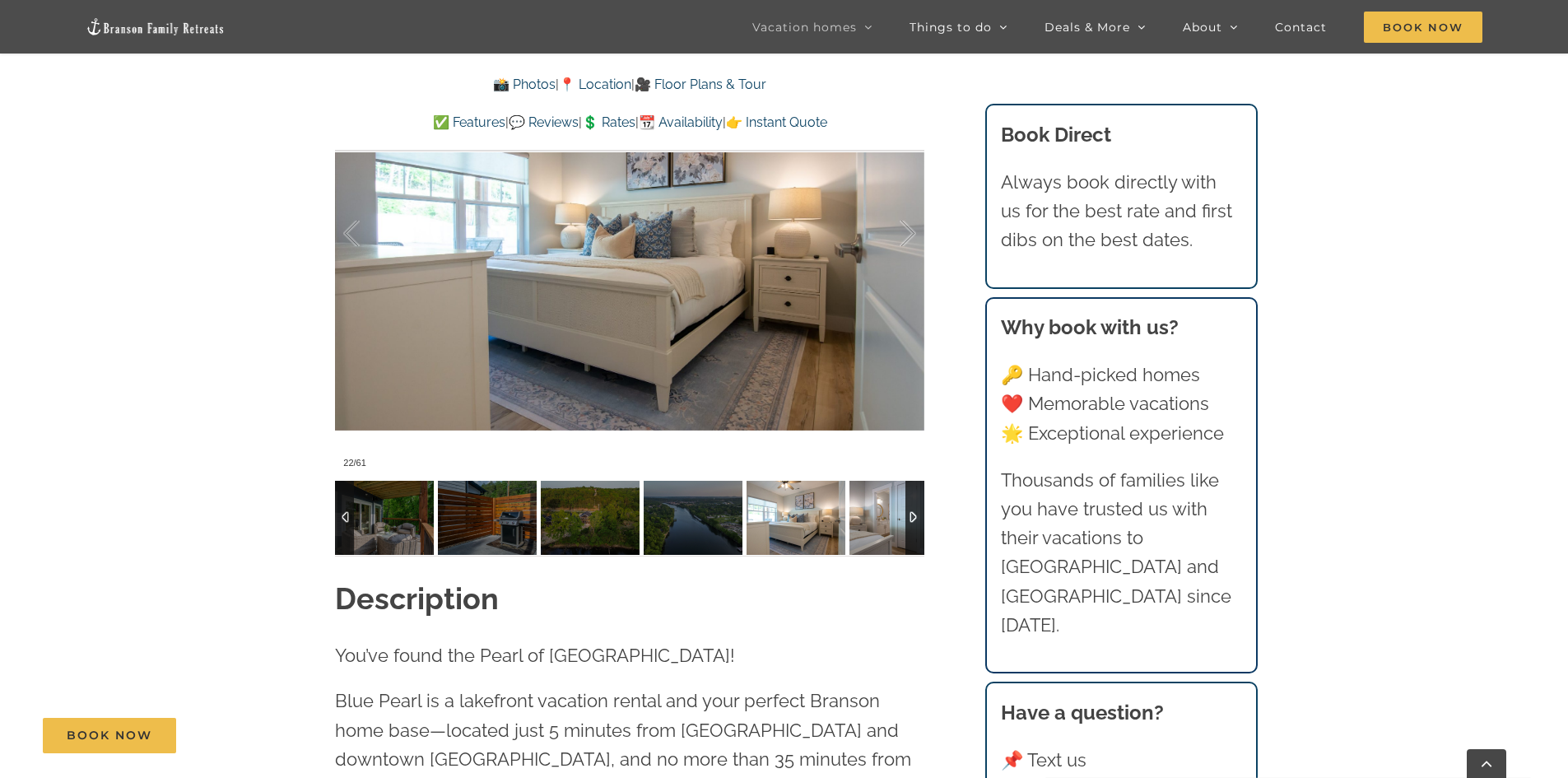
click at [864, 521] on img at bounding box center [899, 518] width 99 height 74
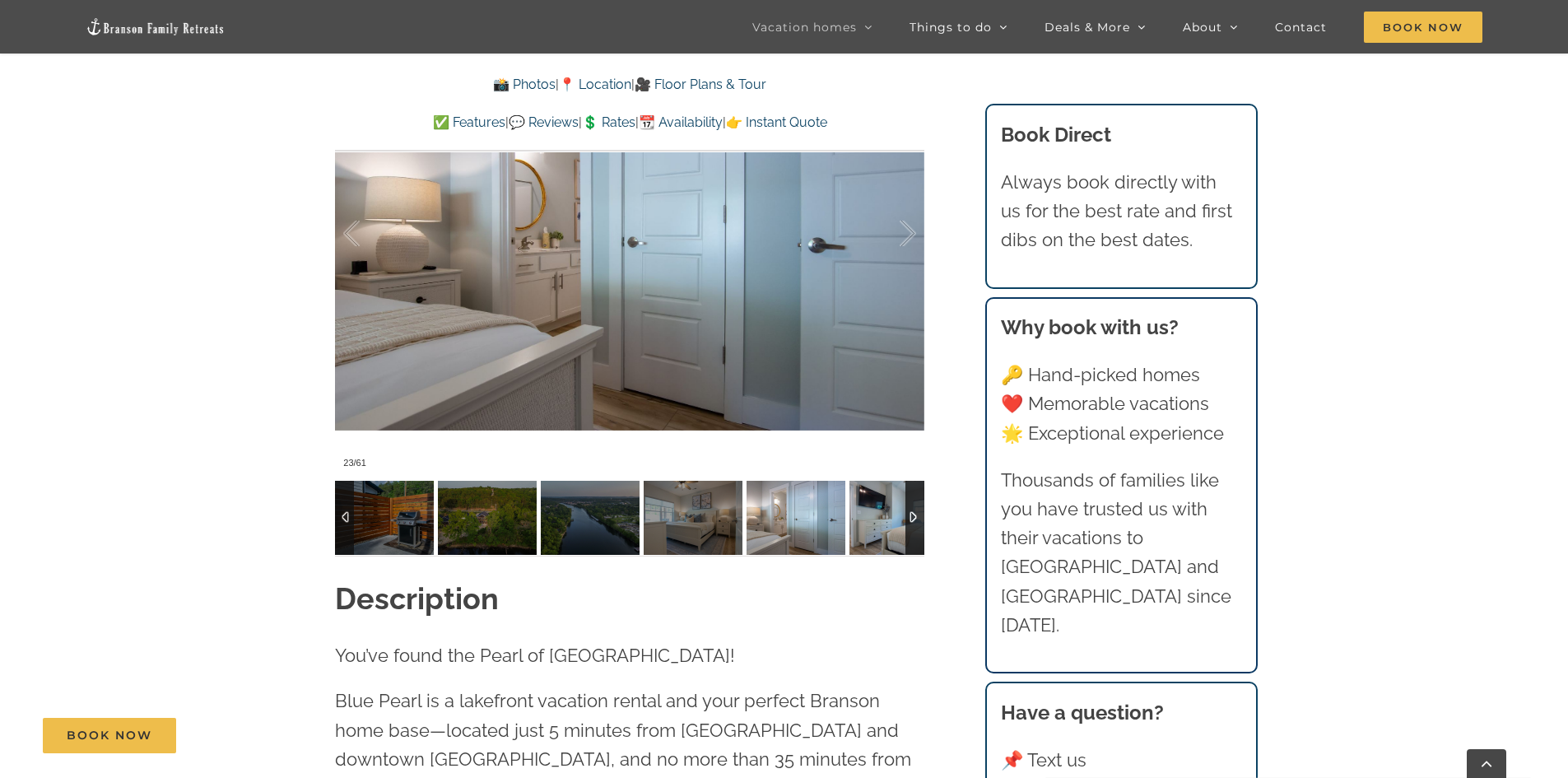
click at [864, 521] on img at bounding box center [899, 518] width 99 height 74
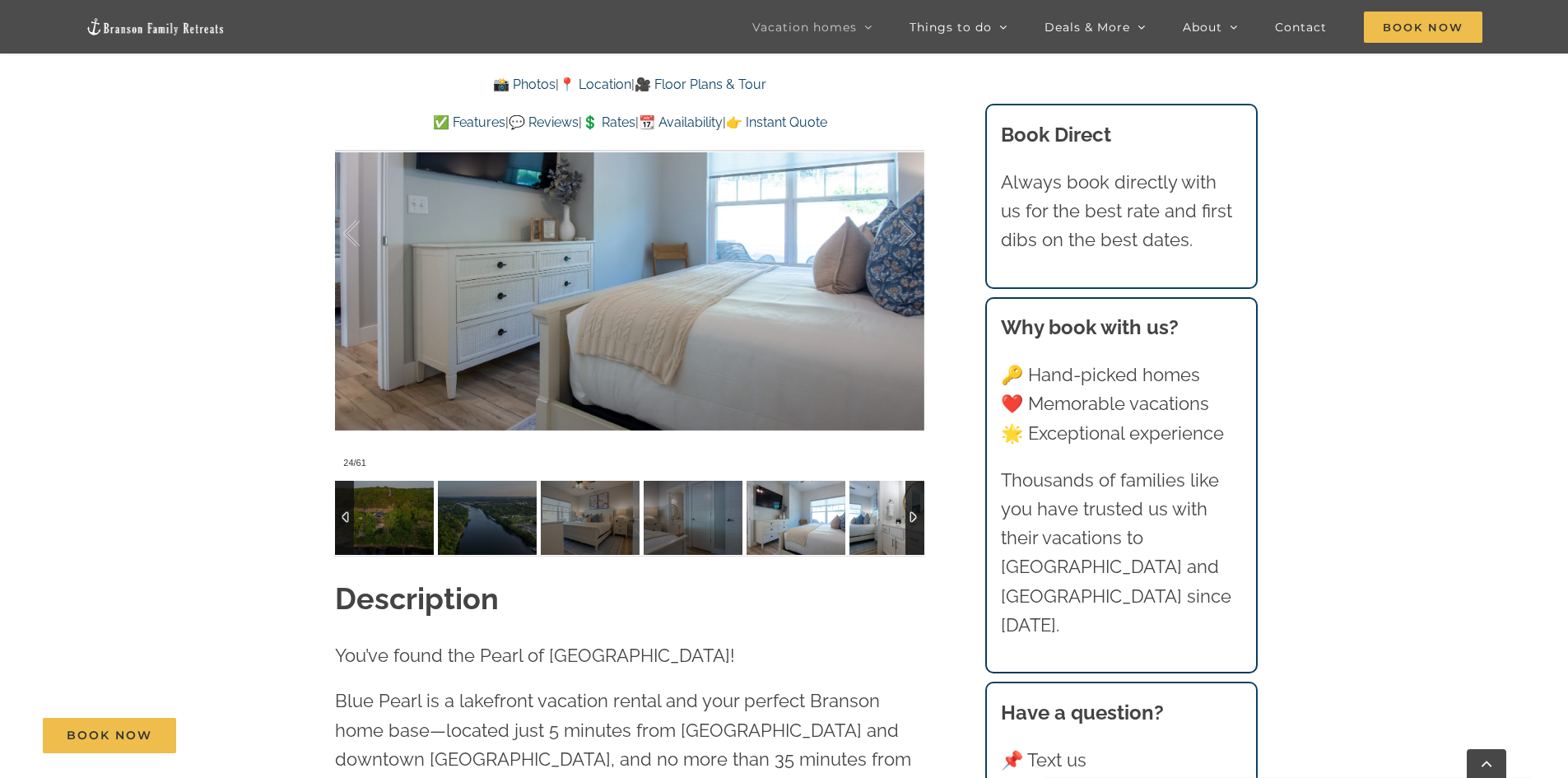
click at [864, 521] on img at bounding box center [899, 518] width 99 height 74
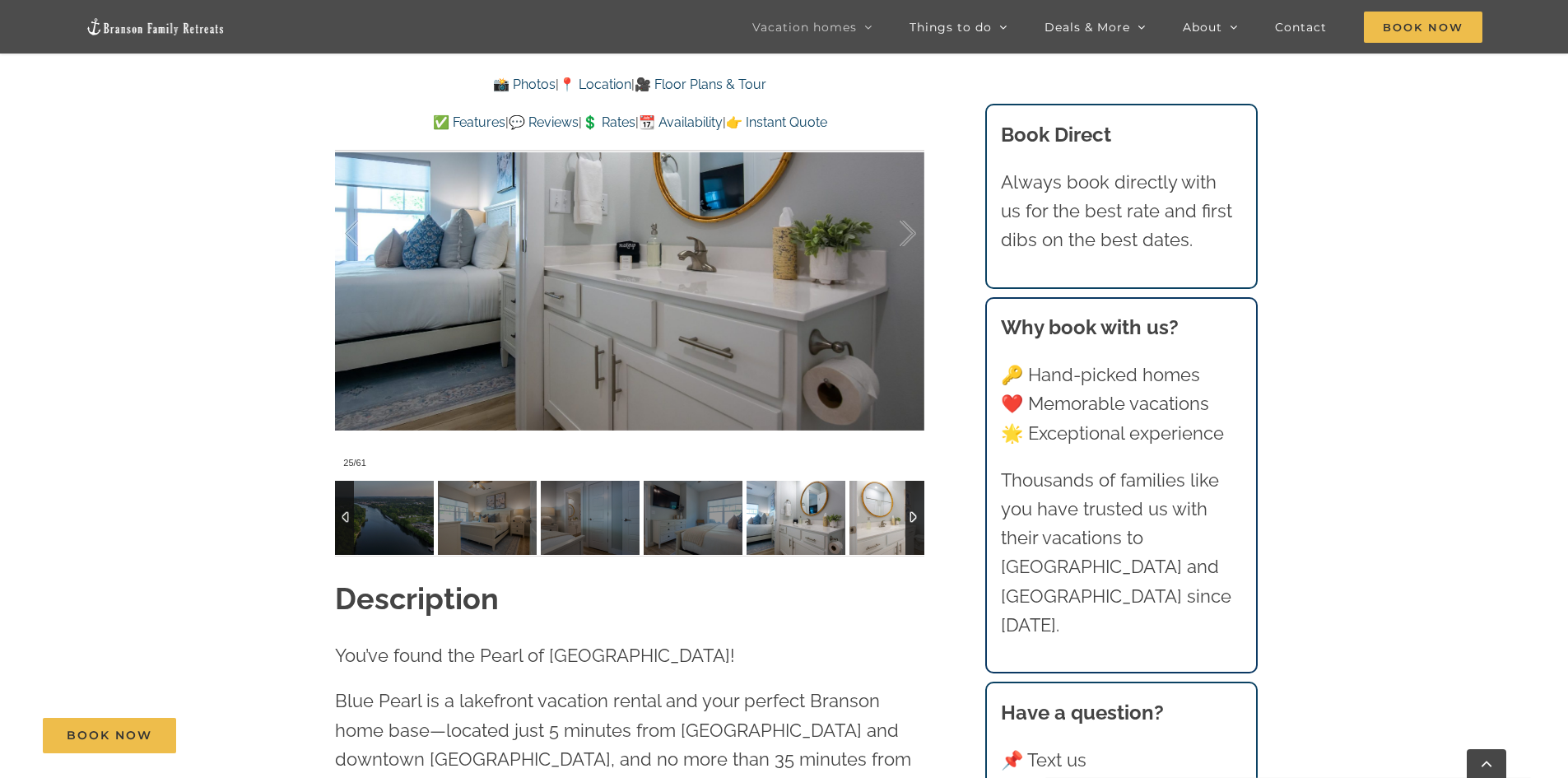
click at [864, 521] on img at bounding box center [899, 518] width 99 height 74
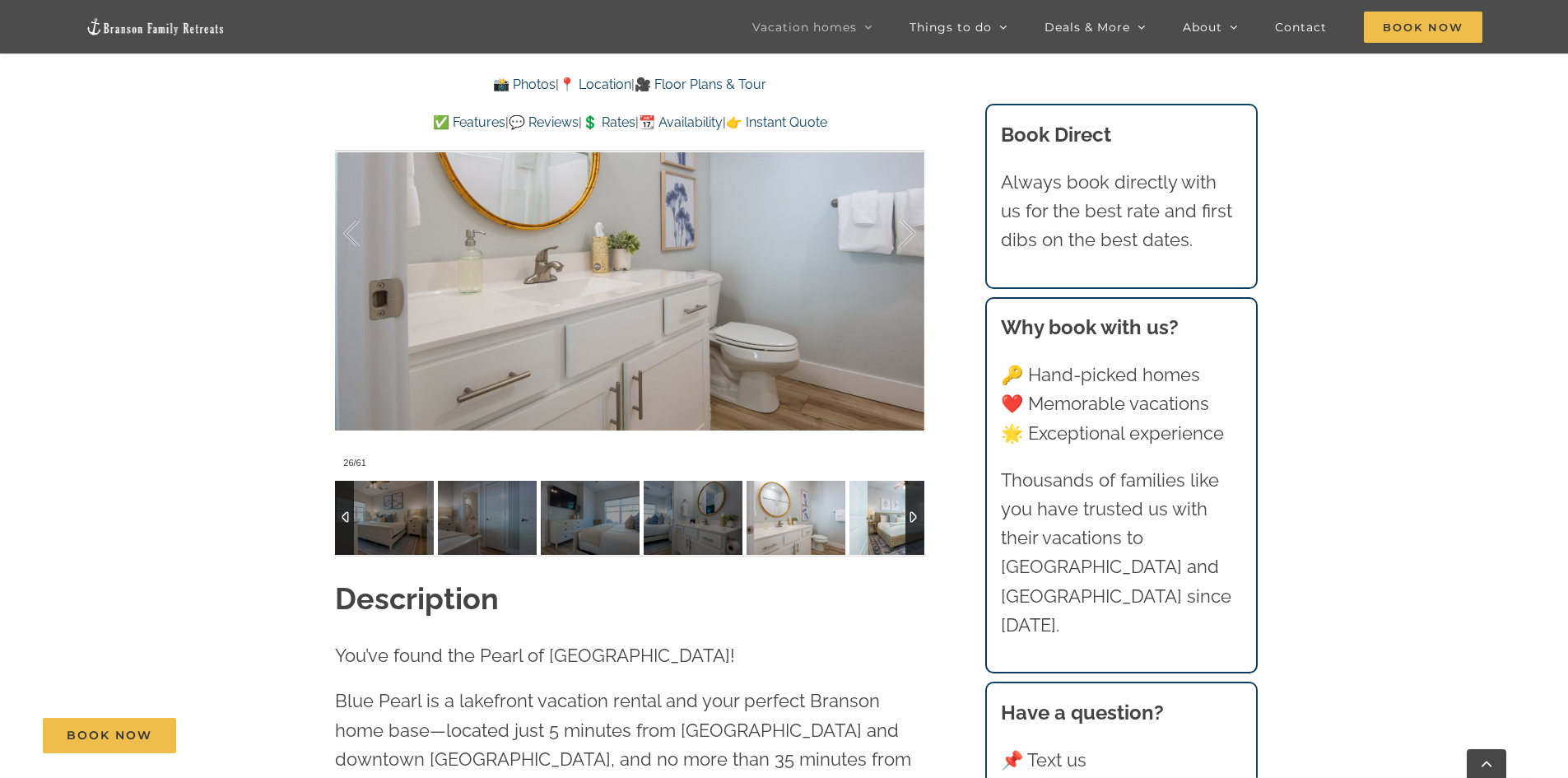
click at [864, 521] on img at bounding box center [899, 518] width 99 height 74
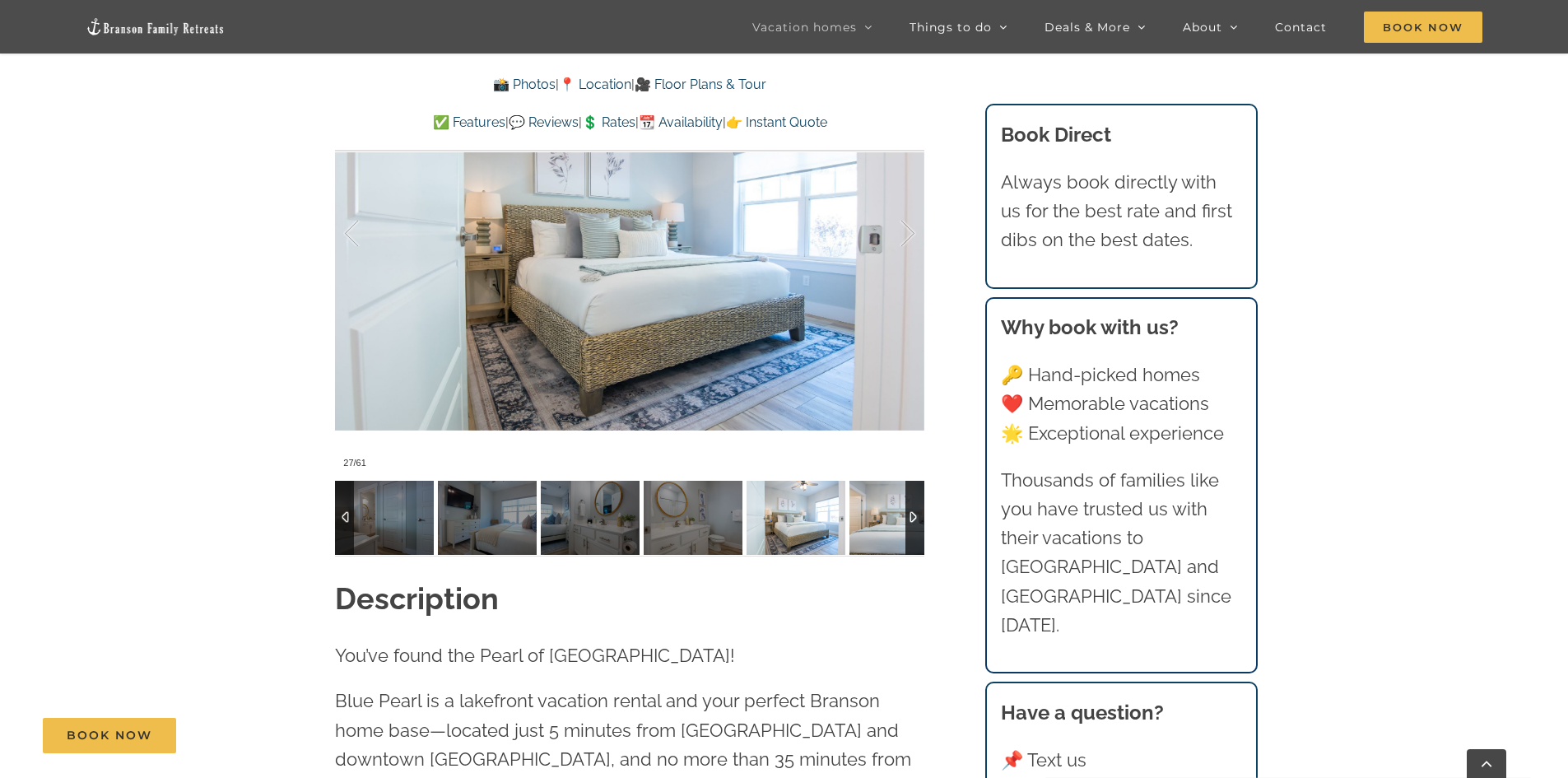
click at [864, 521] on img at bounding box center [899, 518] width 99 height 74
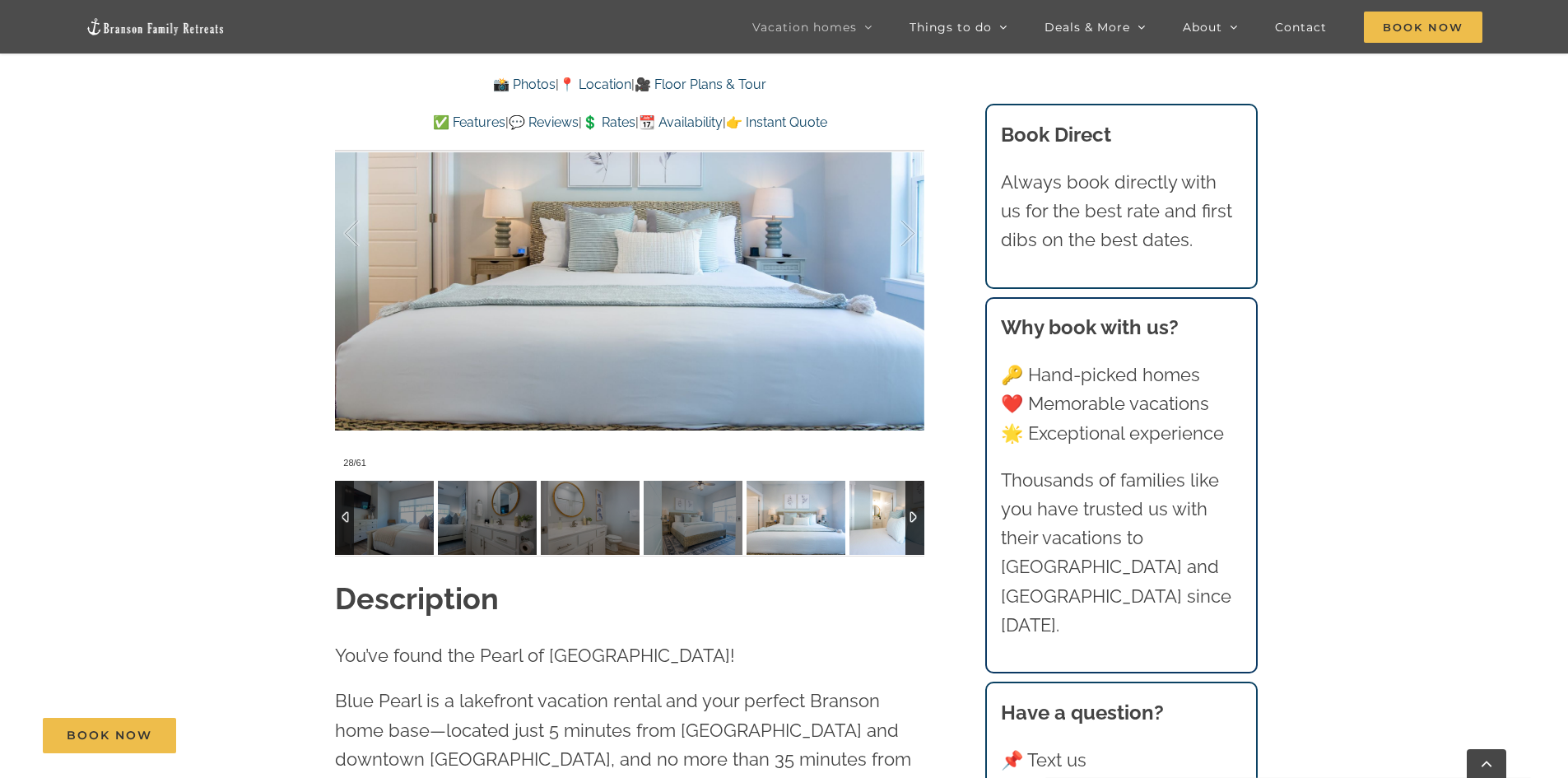
click at [864, 521] on img at bounding box center [899, 518] width 99 height 74
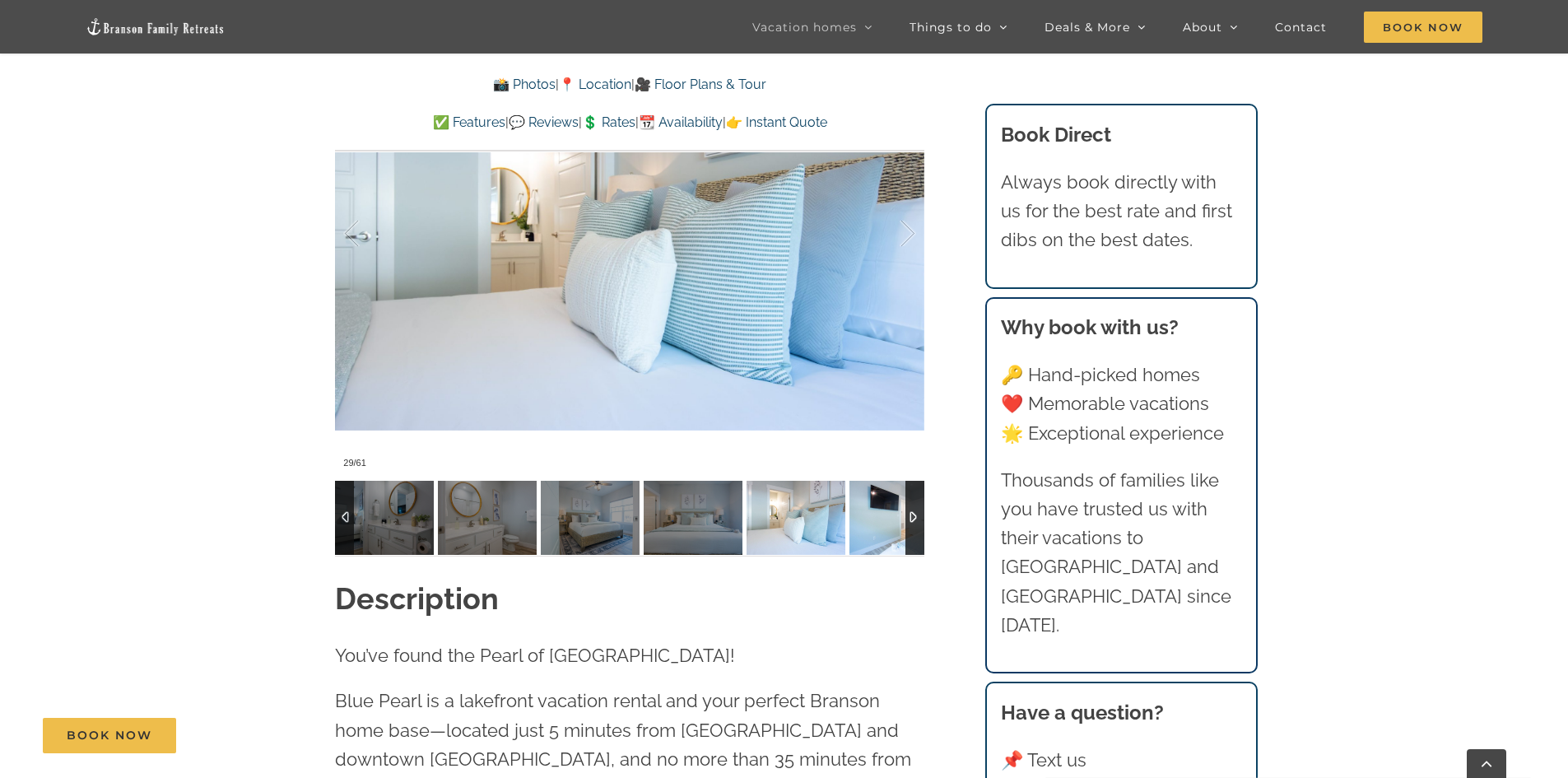
click at [864, 521] on img at bounding box center [899, 518] width 99 height 74
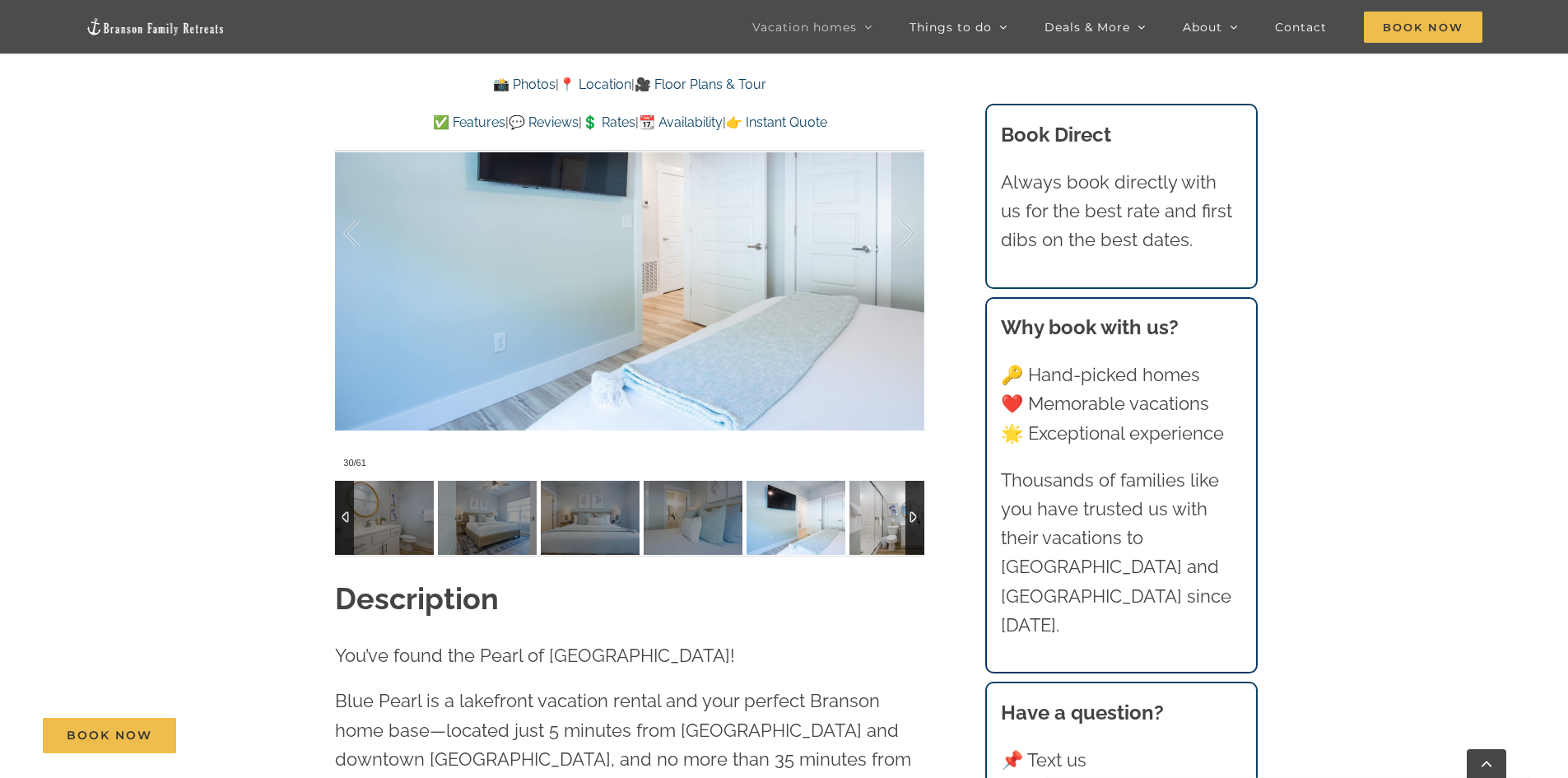
click at [864, 521] on img at bounding box center [899, 518] width 99 height 74
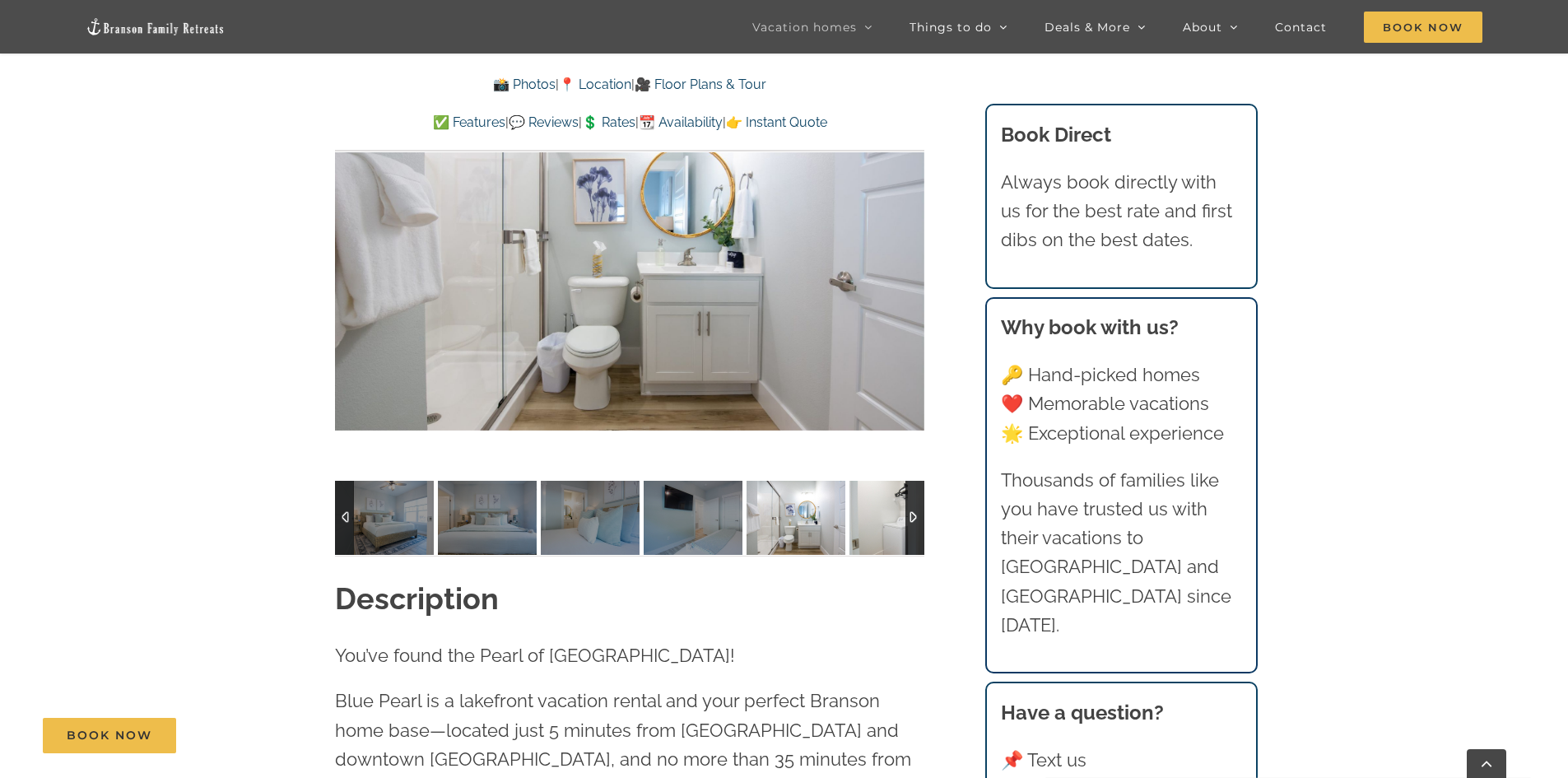
click at [864, 521] on img at bounding box center [899, 518] width 99 height 74
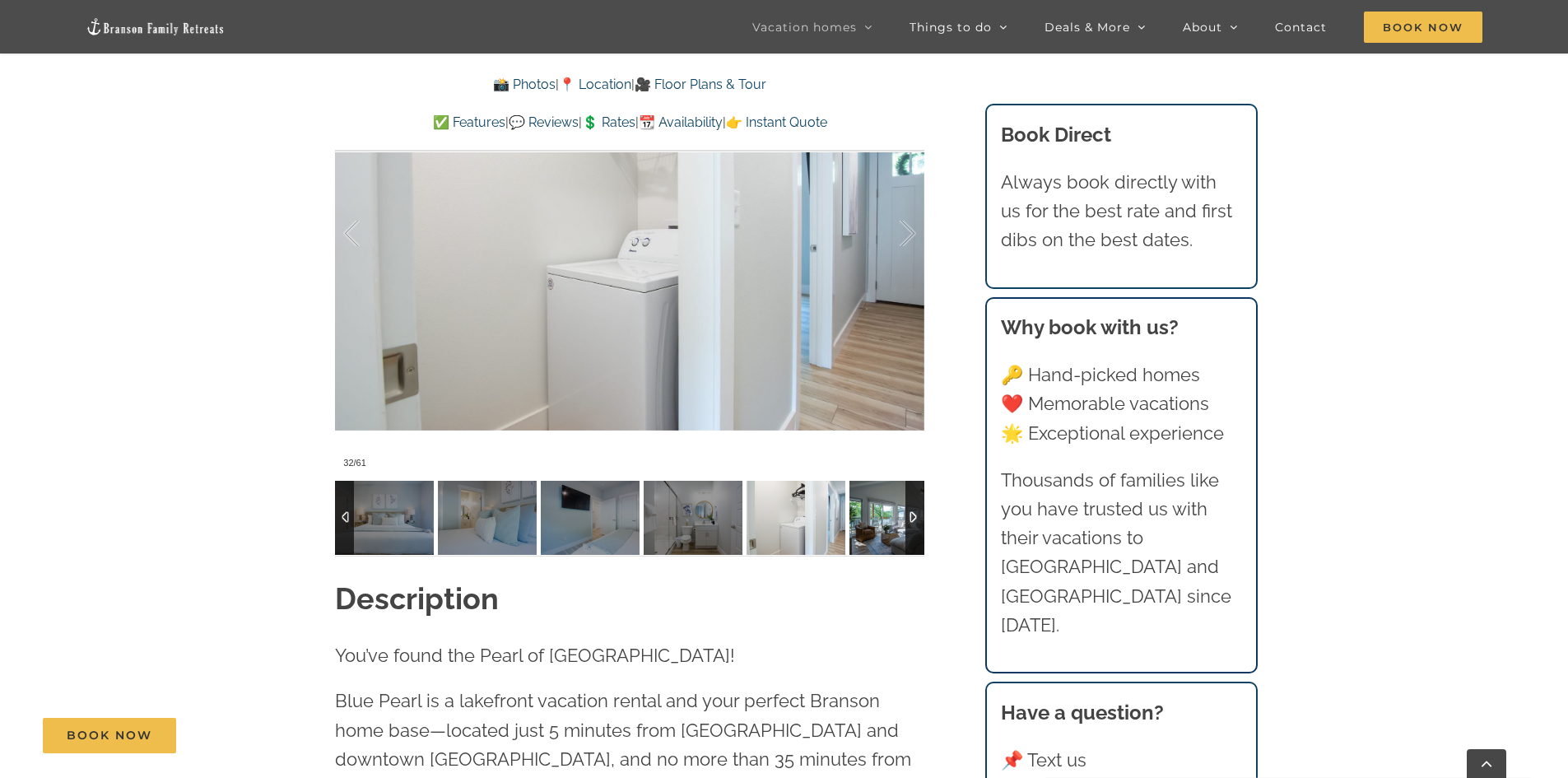
click at [864, 521] on img at bounding box center [899, 518] width 99 height 74
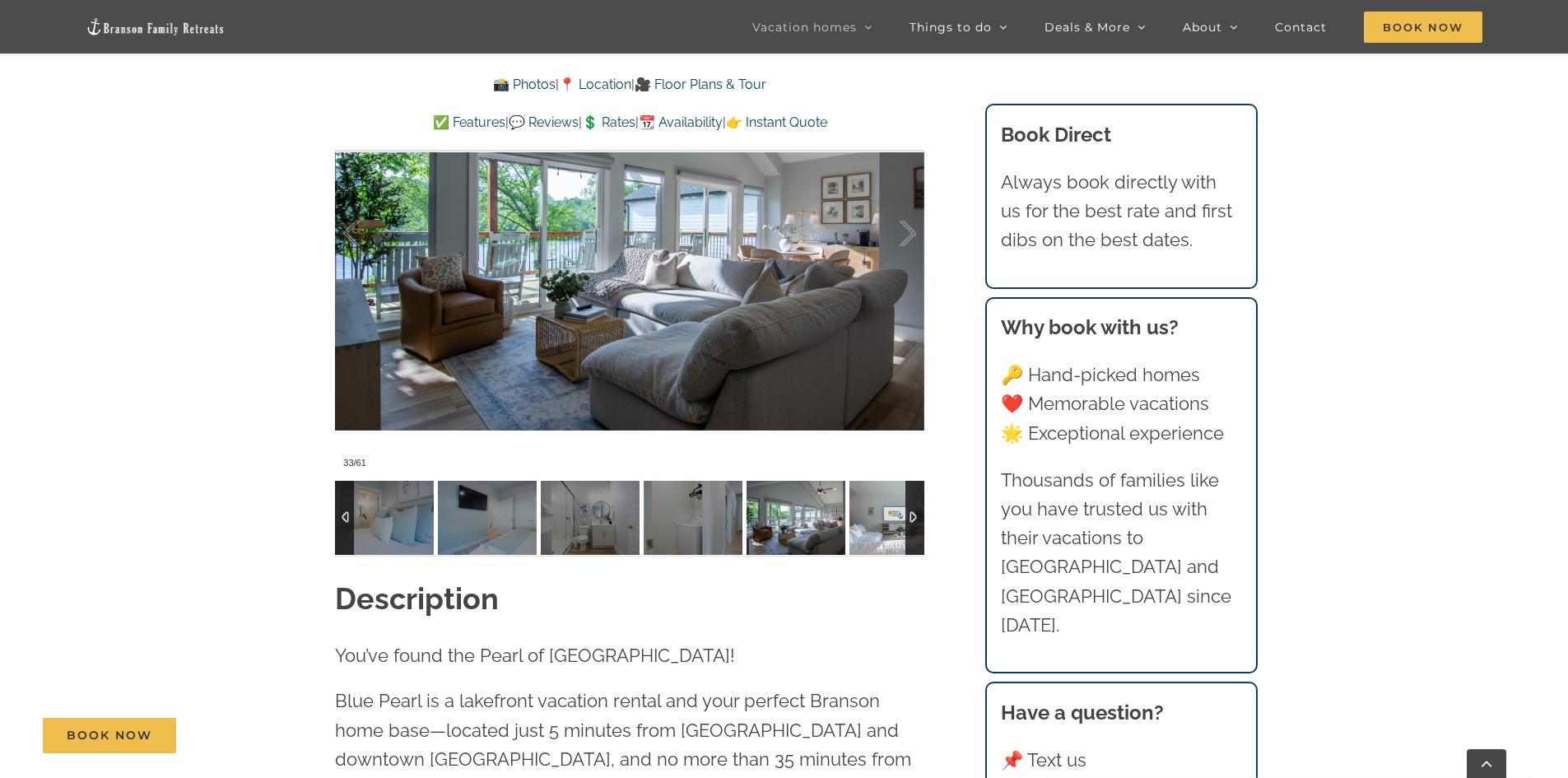
click at [864, 521] on img at bounding box center [899, 518] width 99 height 74
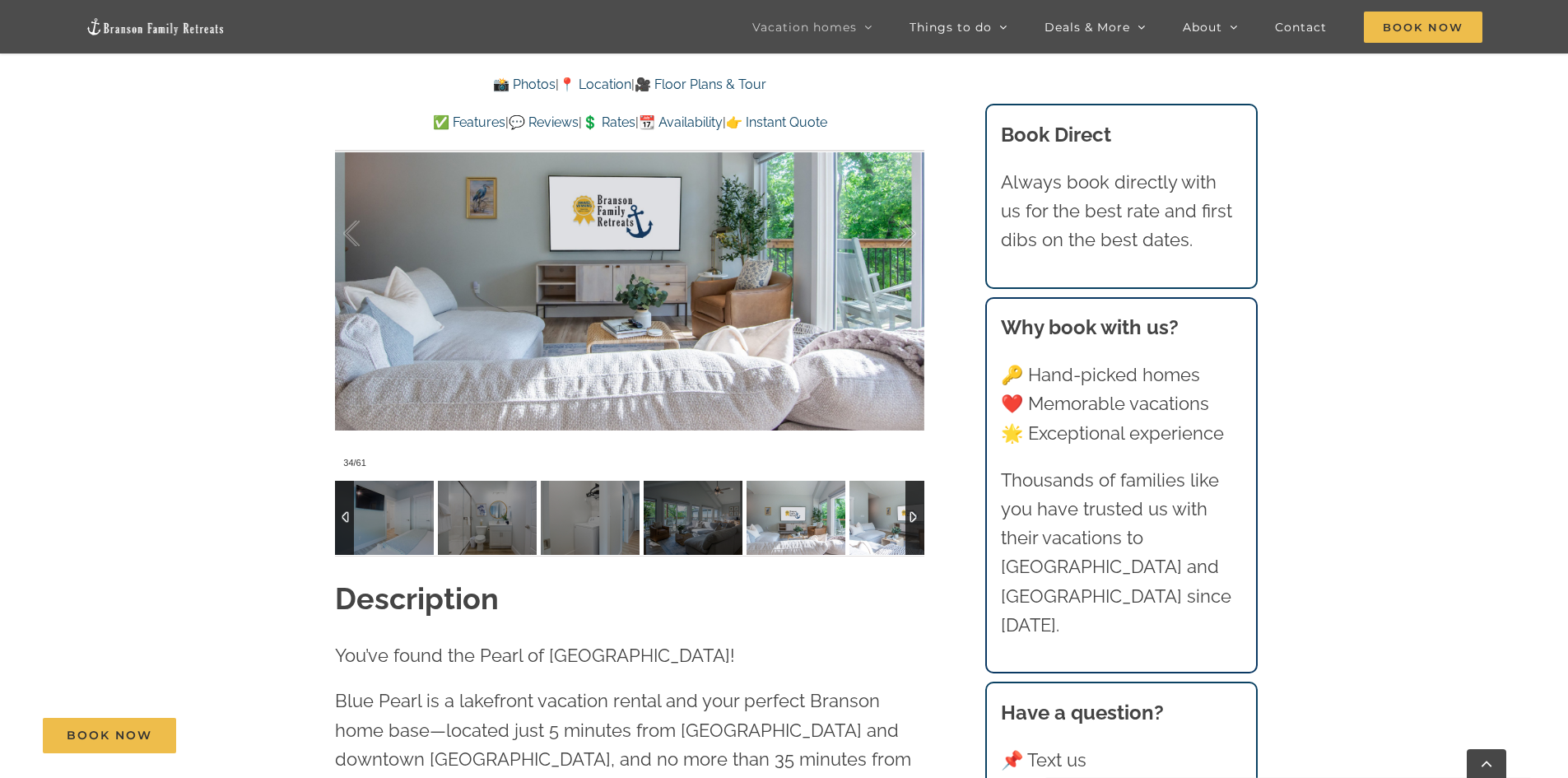
click at [864, 521] on img at bounding box center [899, 518] width 99 height 74
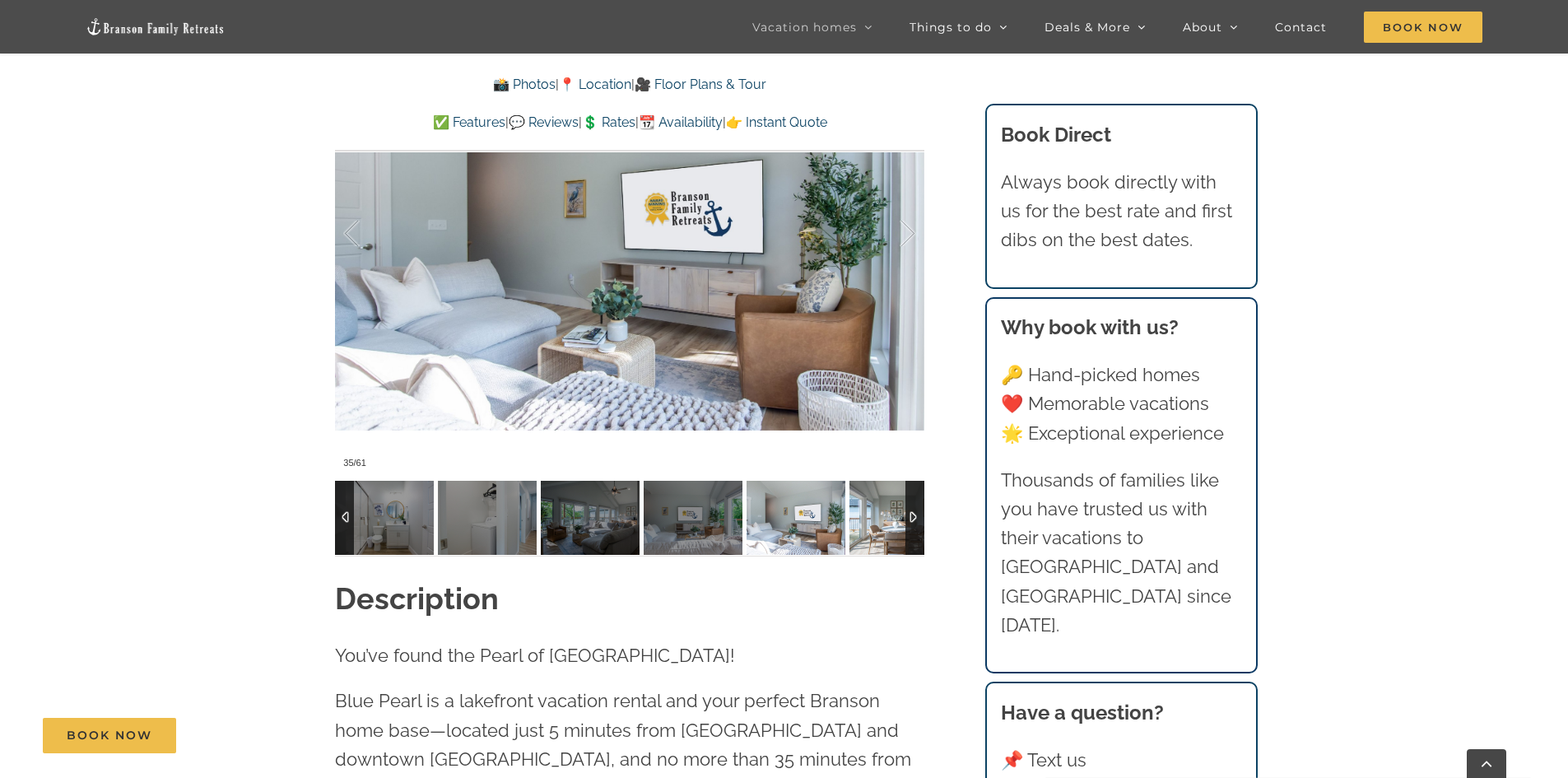
click at [864, 521] on img at bounding box center [899, 518] width 99 height 74
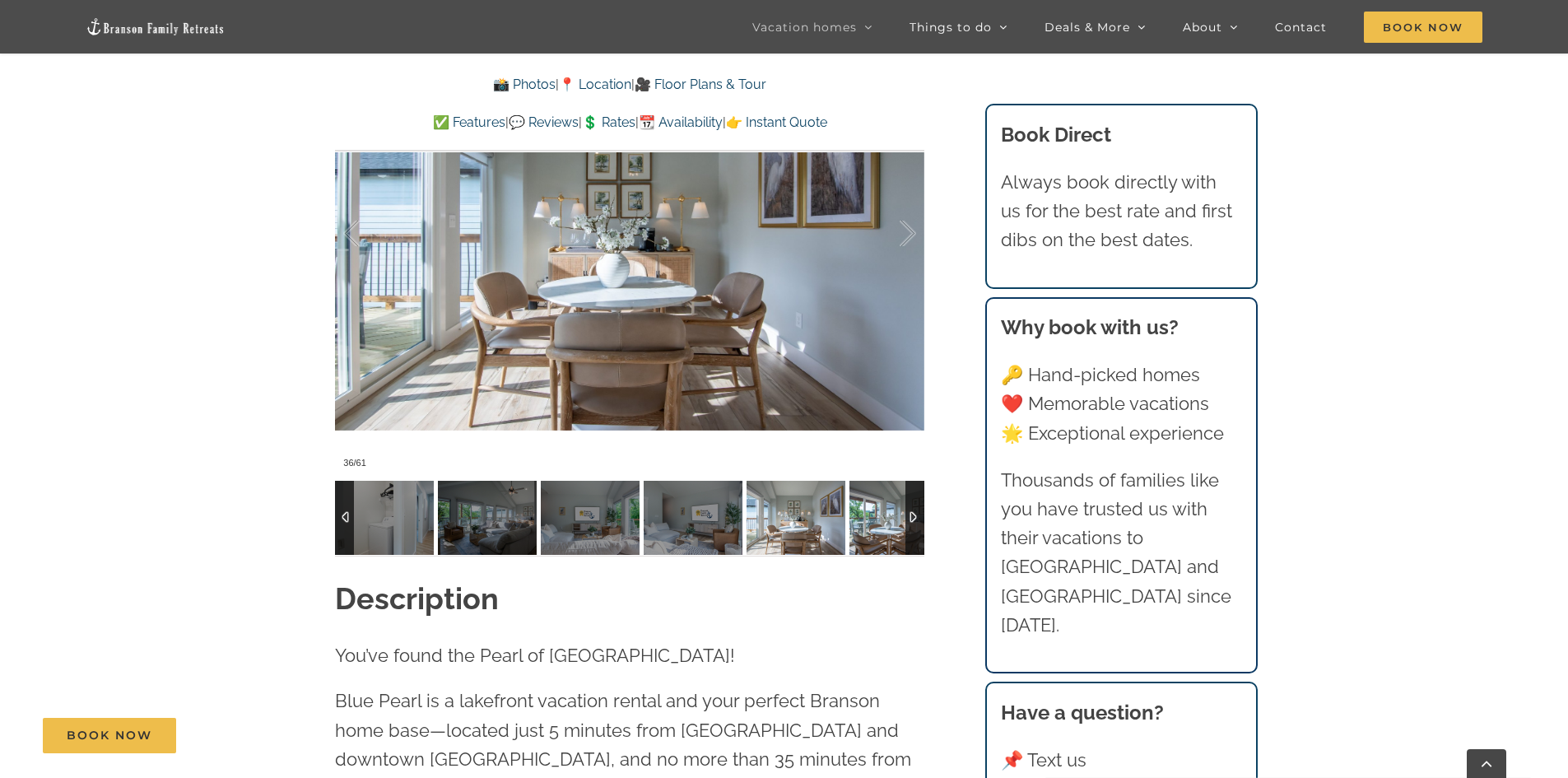
click at [864, 521] on img at bounding box center [899, 518] width 99 height 74
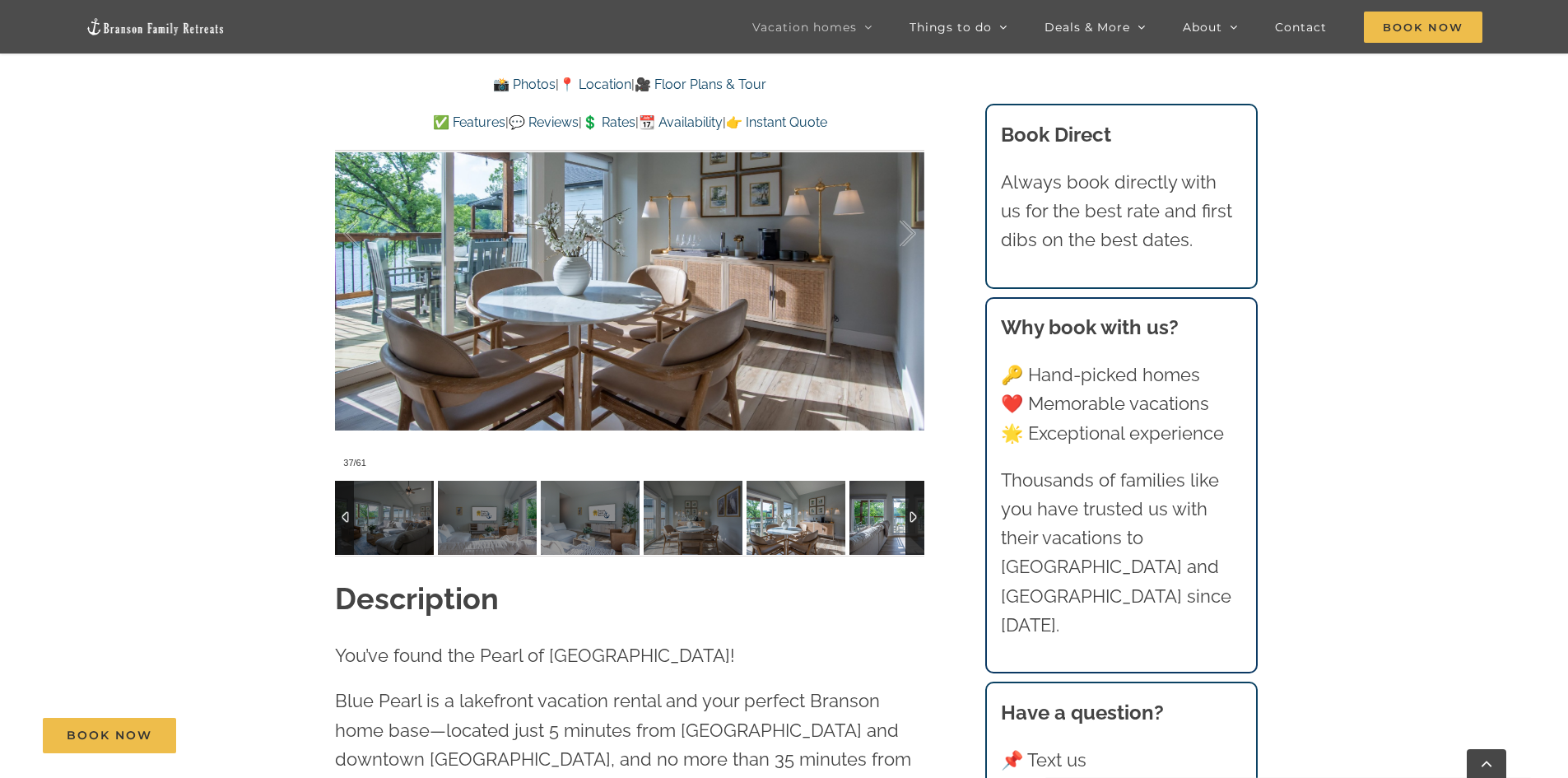
click at [864, 521] on img at bounding box center [899, 518] width 99 height 74
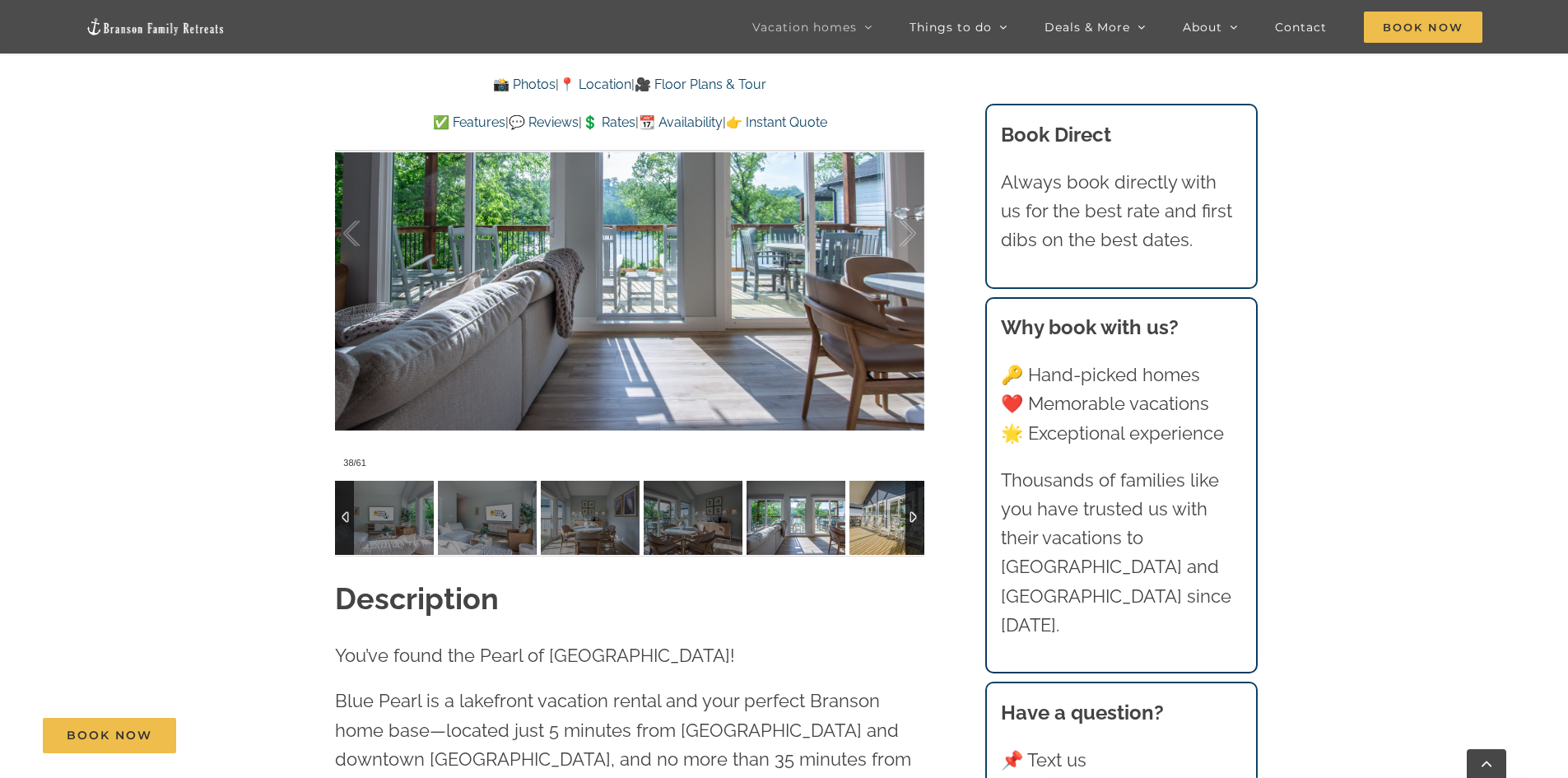
click at [864, 521] on img at bounding box center [899, 518] width 99 height 74
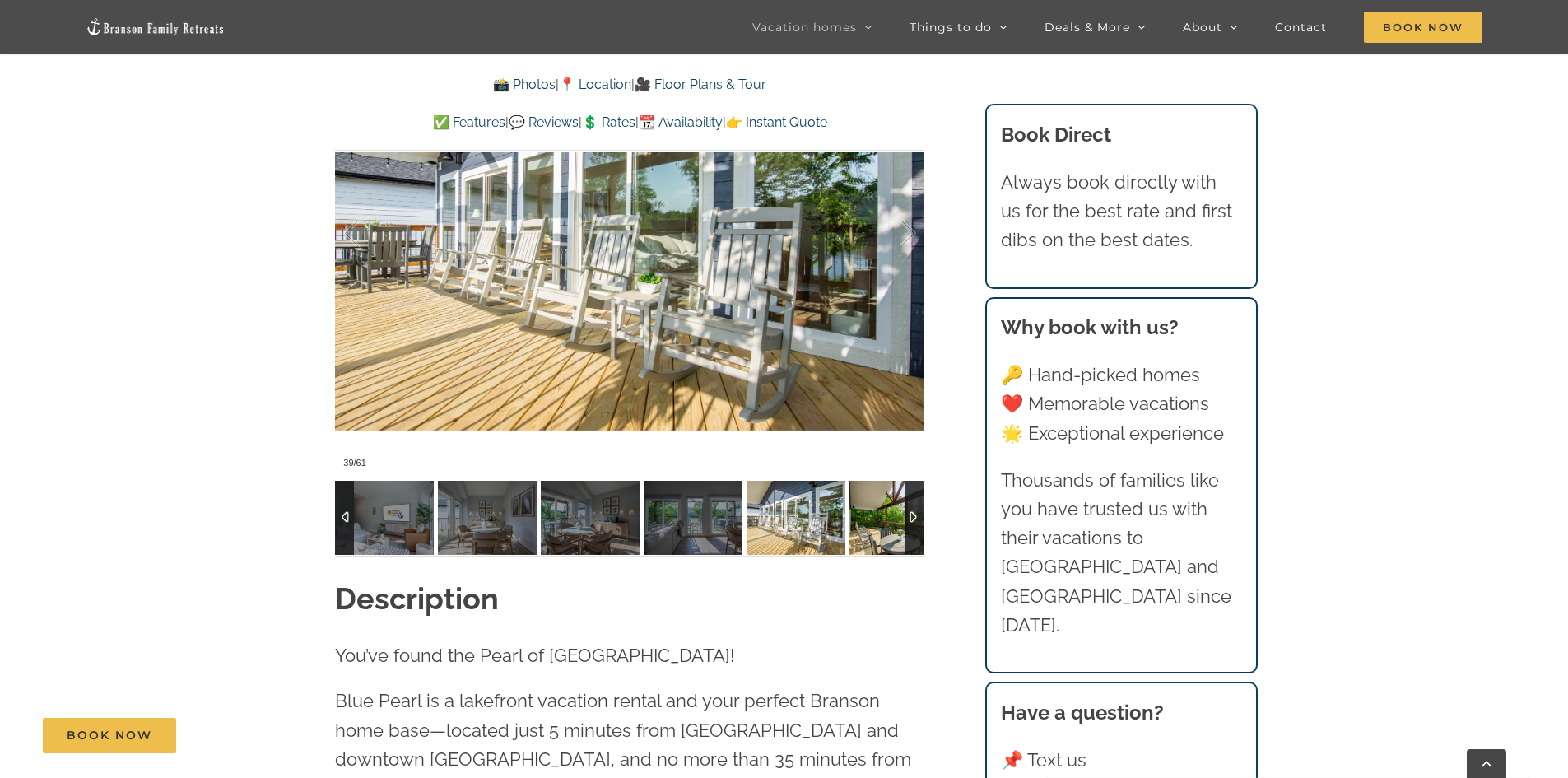
click at [864, 521] on img at bounding box center [899, 518] width 99 height 74
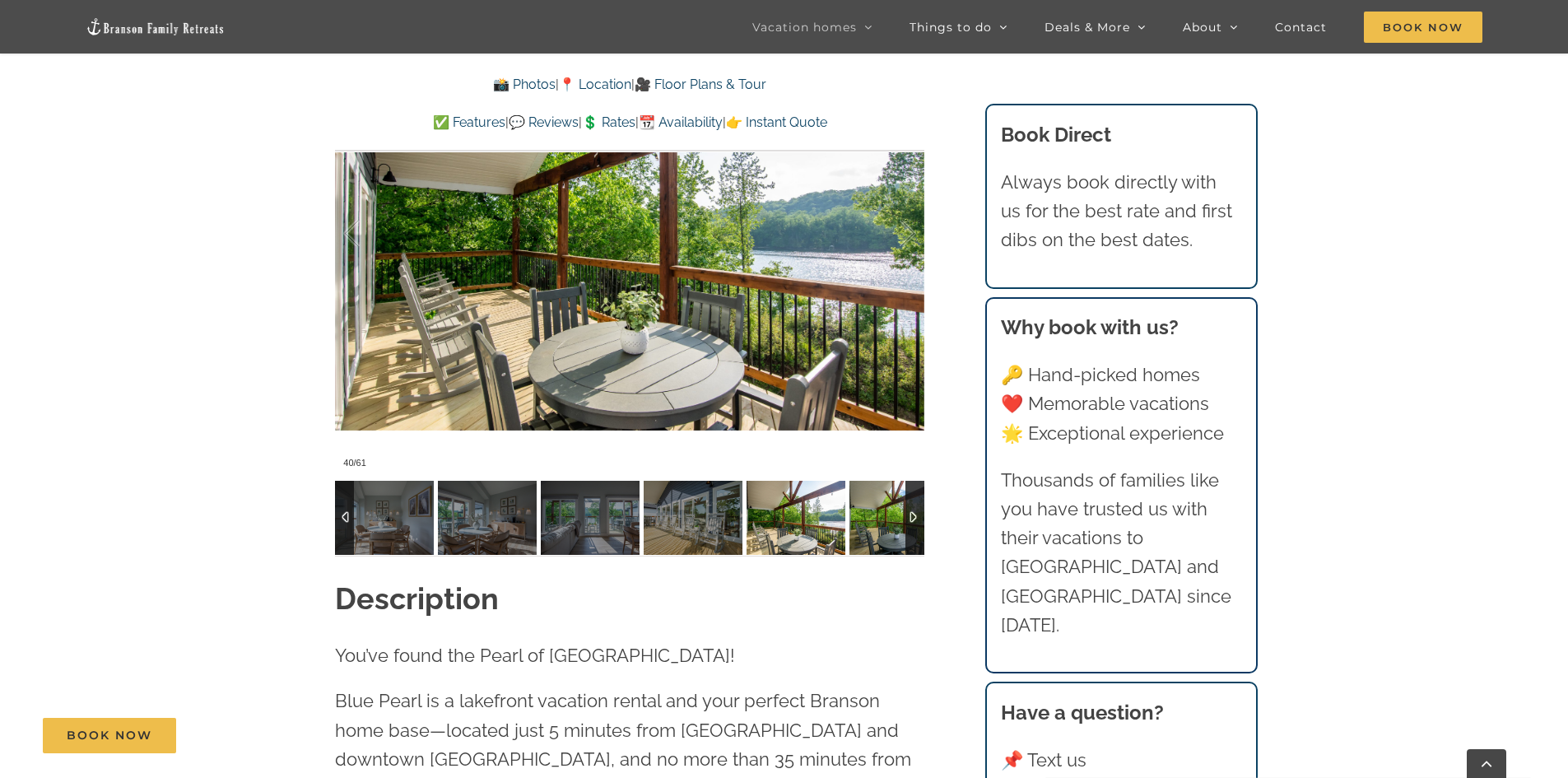
click at [864, 521] on img at bounding box center [899, 518] width 99 height 74
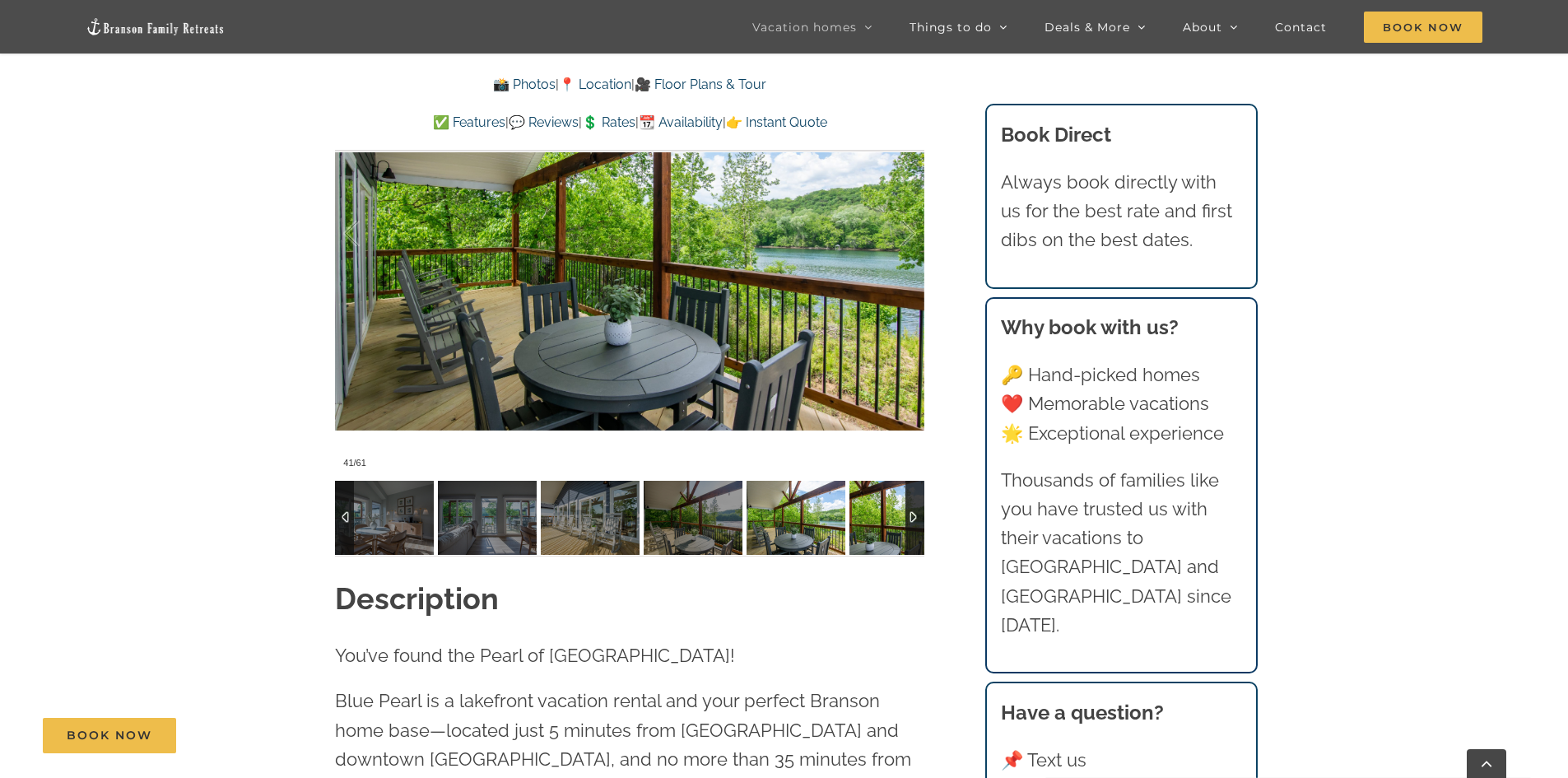
click at [864, 521] on img at bounding box center [899, 518] width 99 height 74
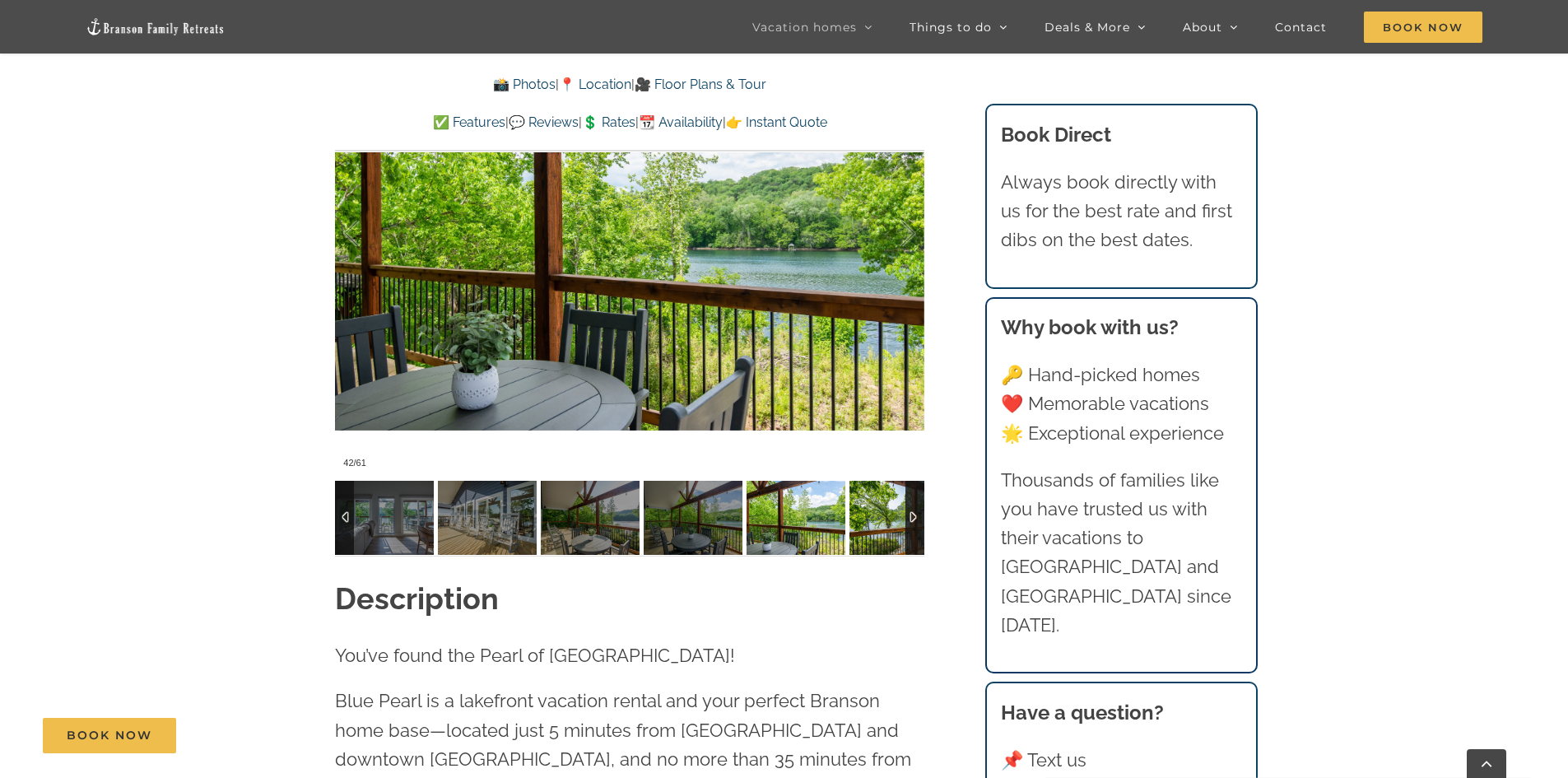
click at [864, 521] on img at bounding box center [899, 518] width 99 height 74
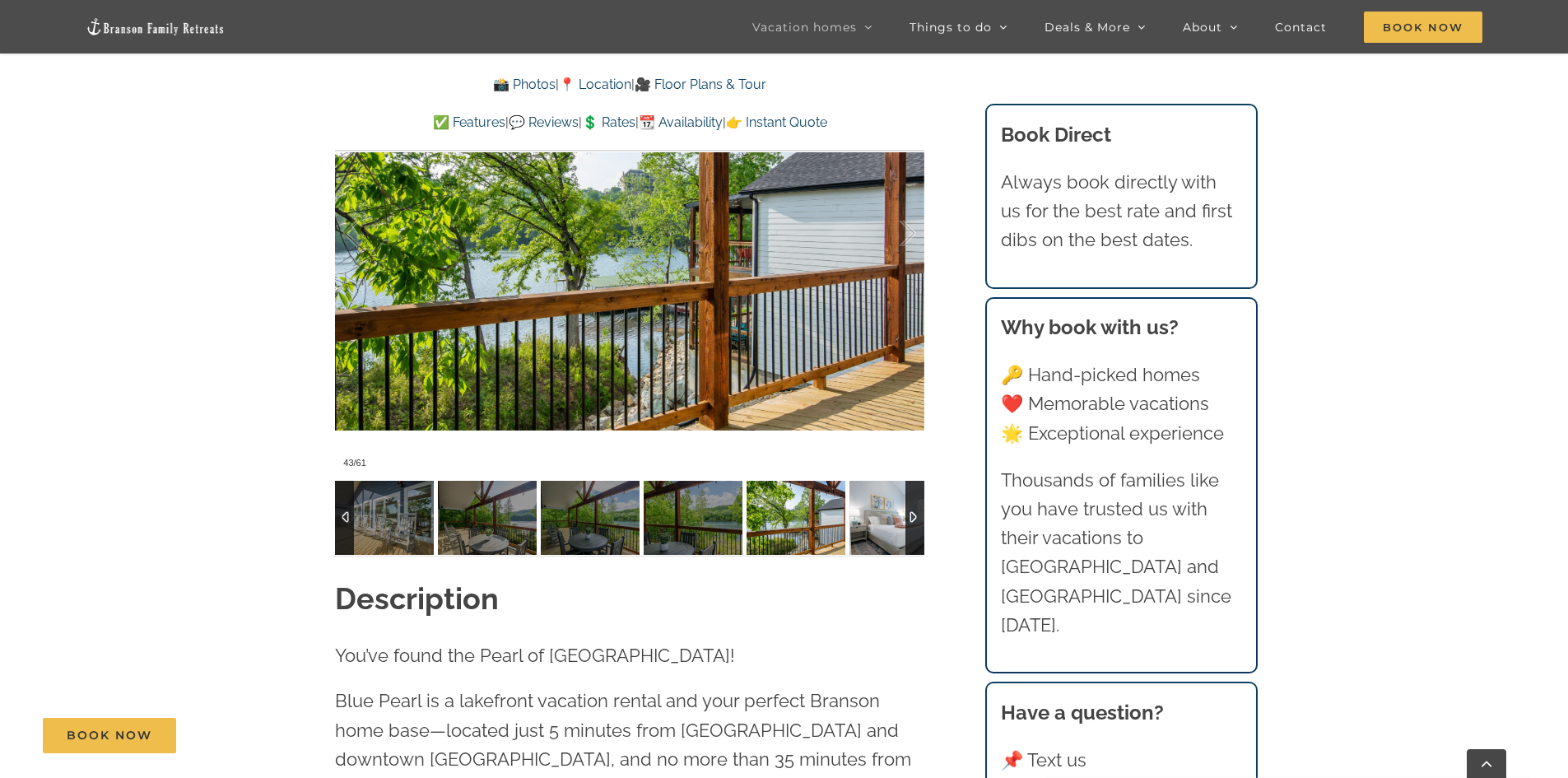
click at [864, 521] on img at bounding box center [899, 518] width 99 height 74
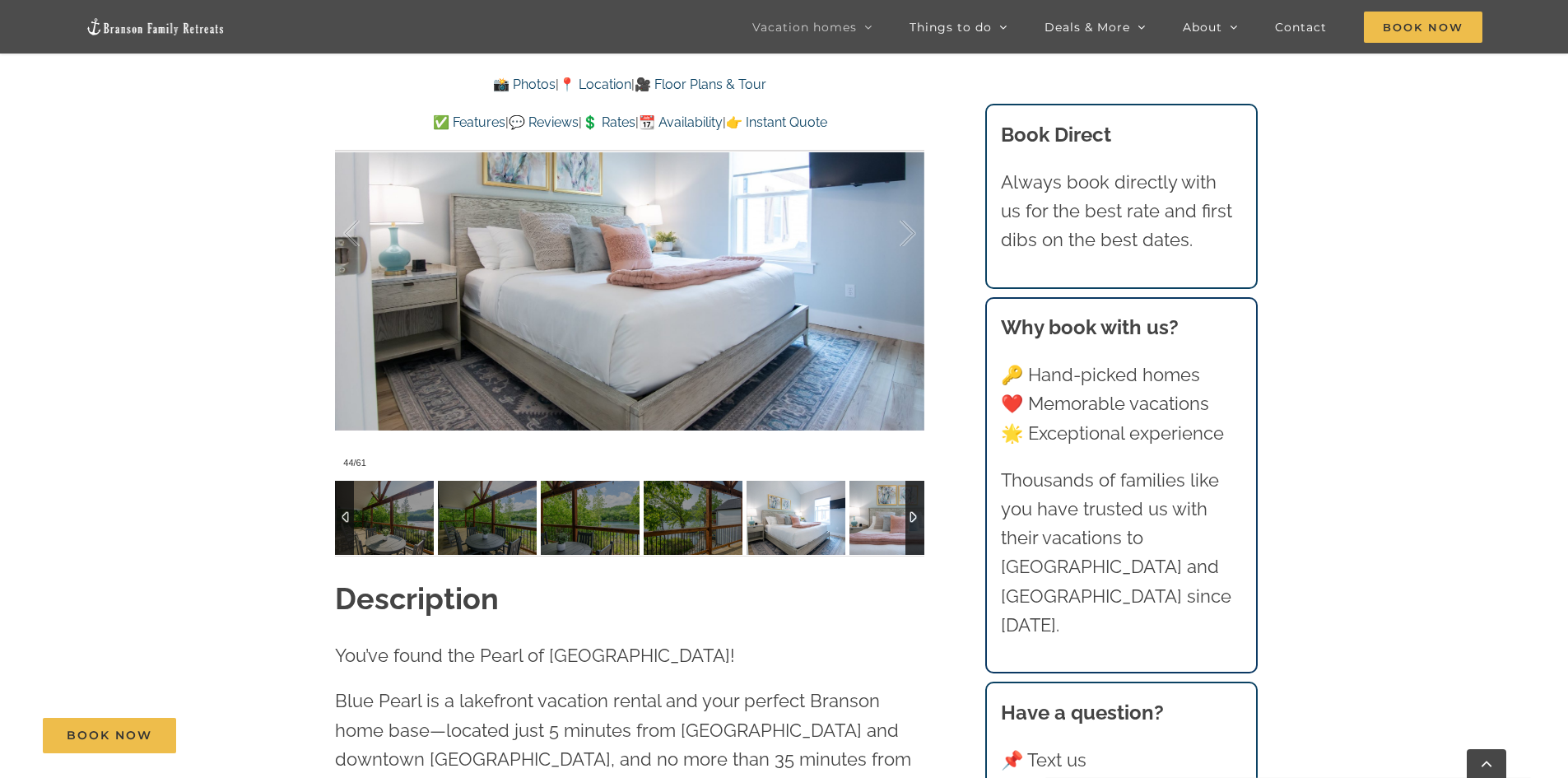
click at [864, 521] on img at bounding box center [899, 518] width 99 height 74
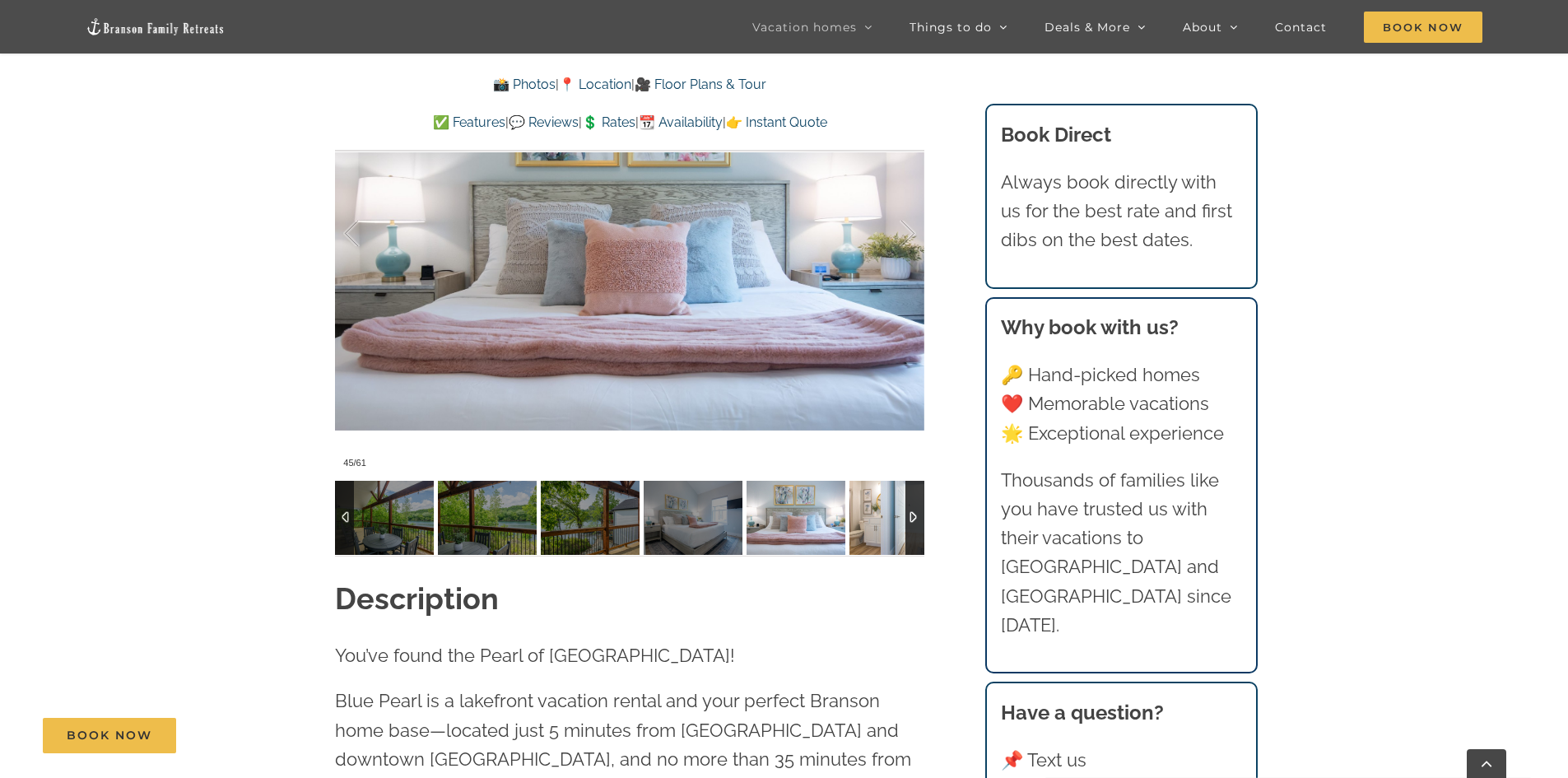
click at [864, 521] on img at bounding box center [899, 518] width 99 height 74
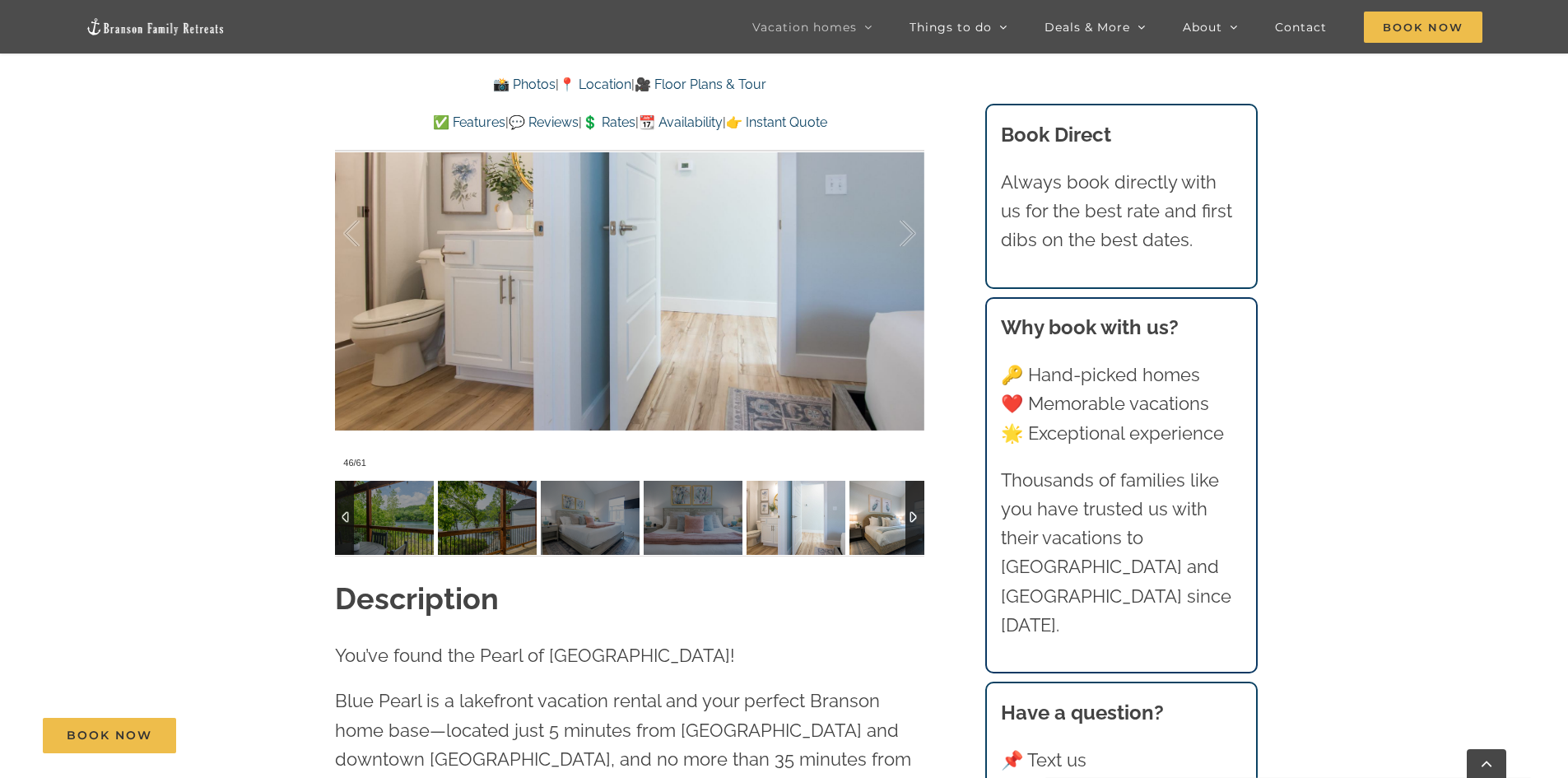
click at [864, 521] on img at bounding box center [899, 518] width 99 height 74
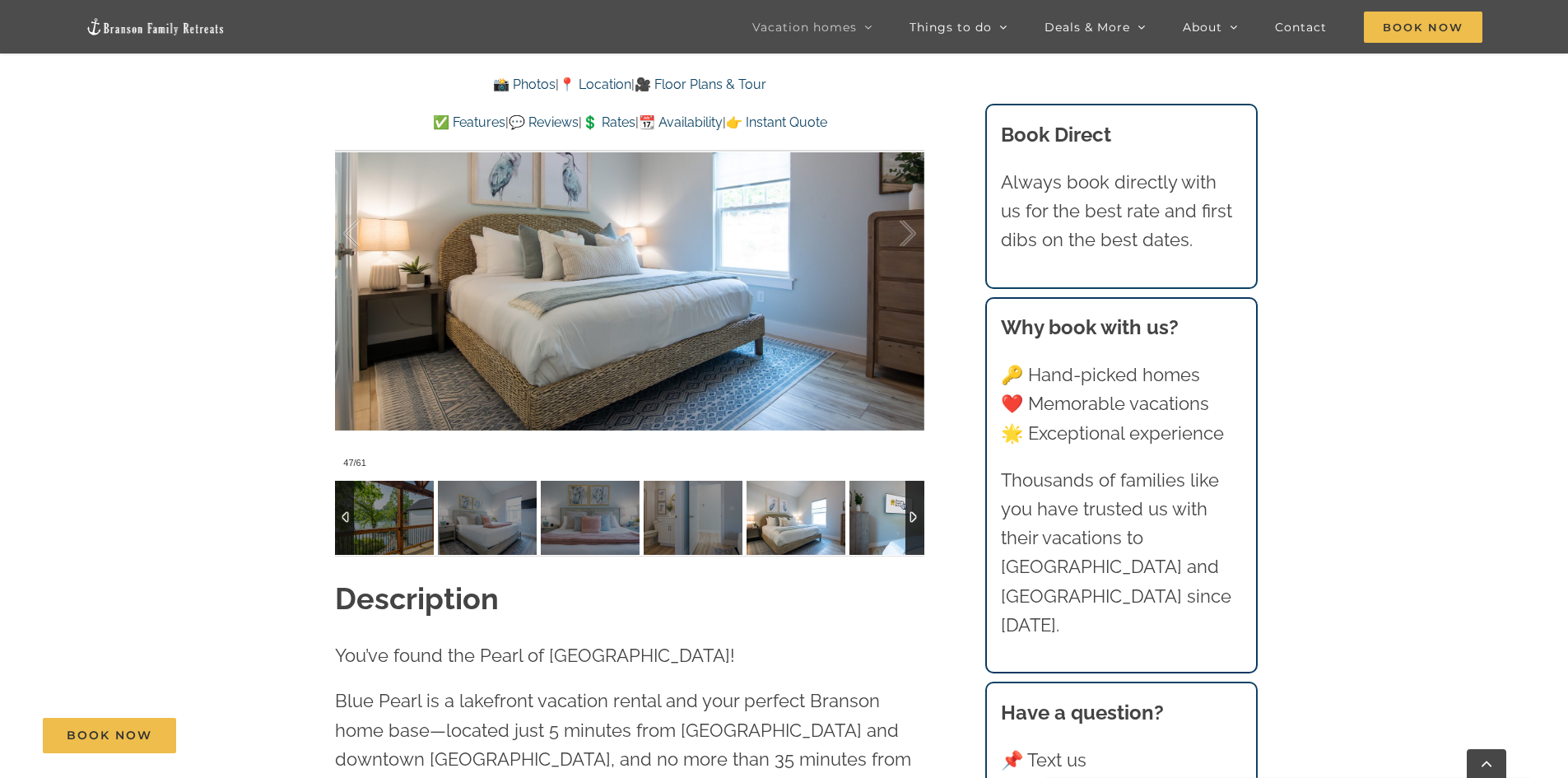
click at [864, 521] on img at bounding box center [899, 518] width 99 height 74
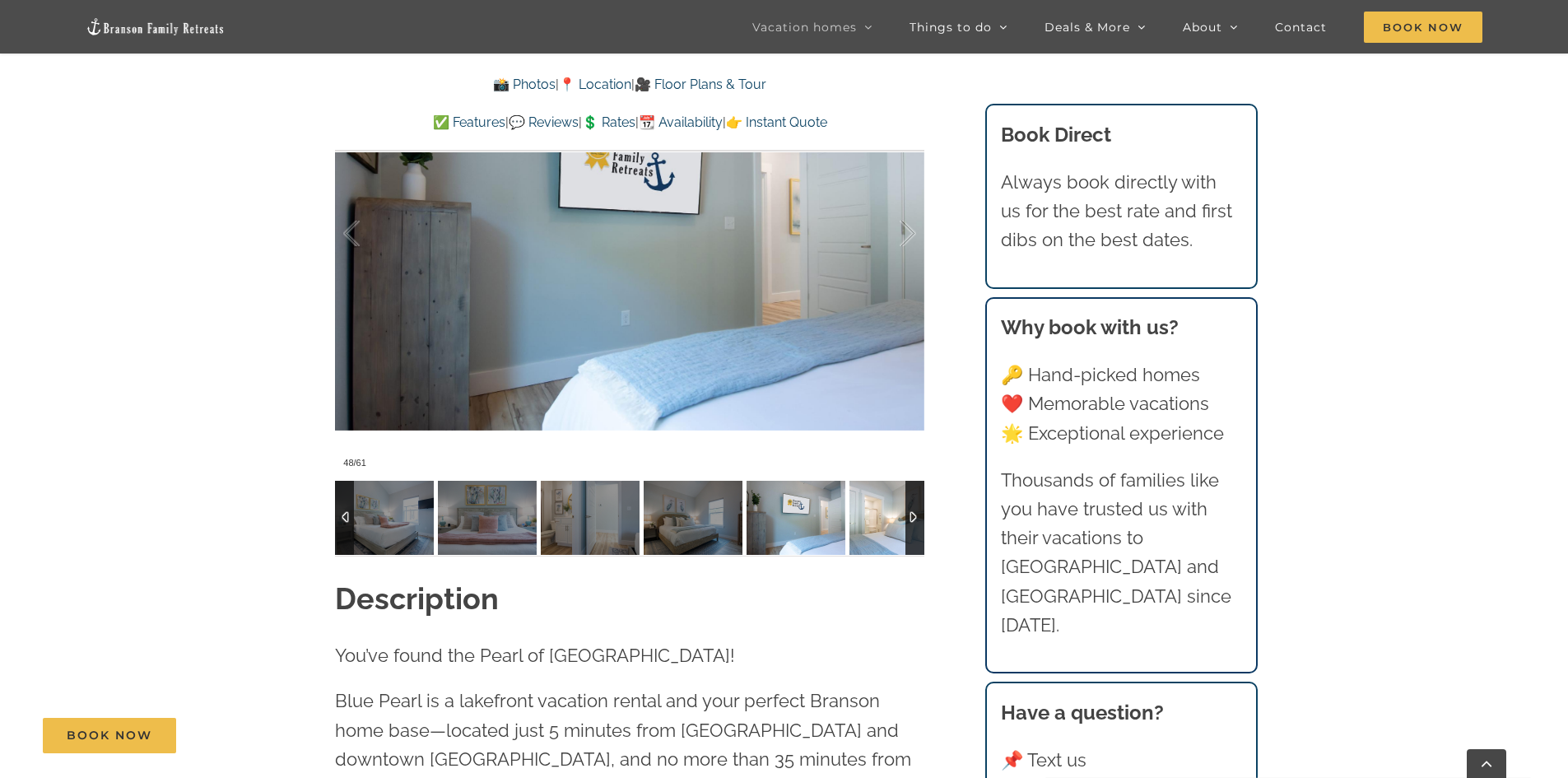
click at [864, 521] on img at bounding box center [899, 518] width 99 height 74
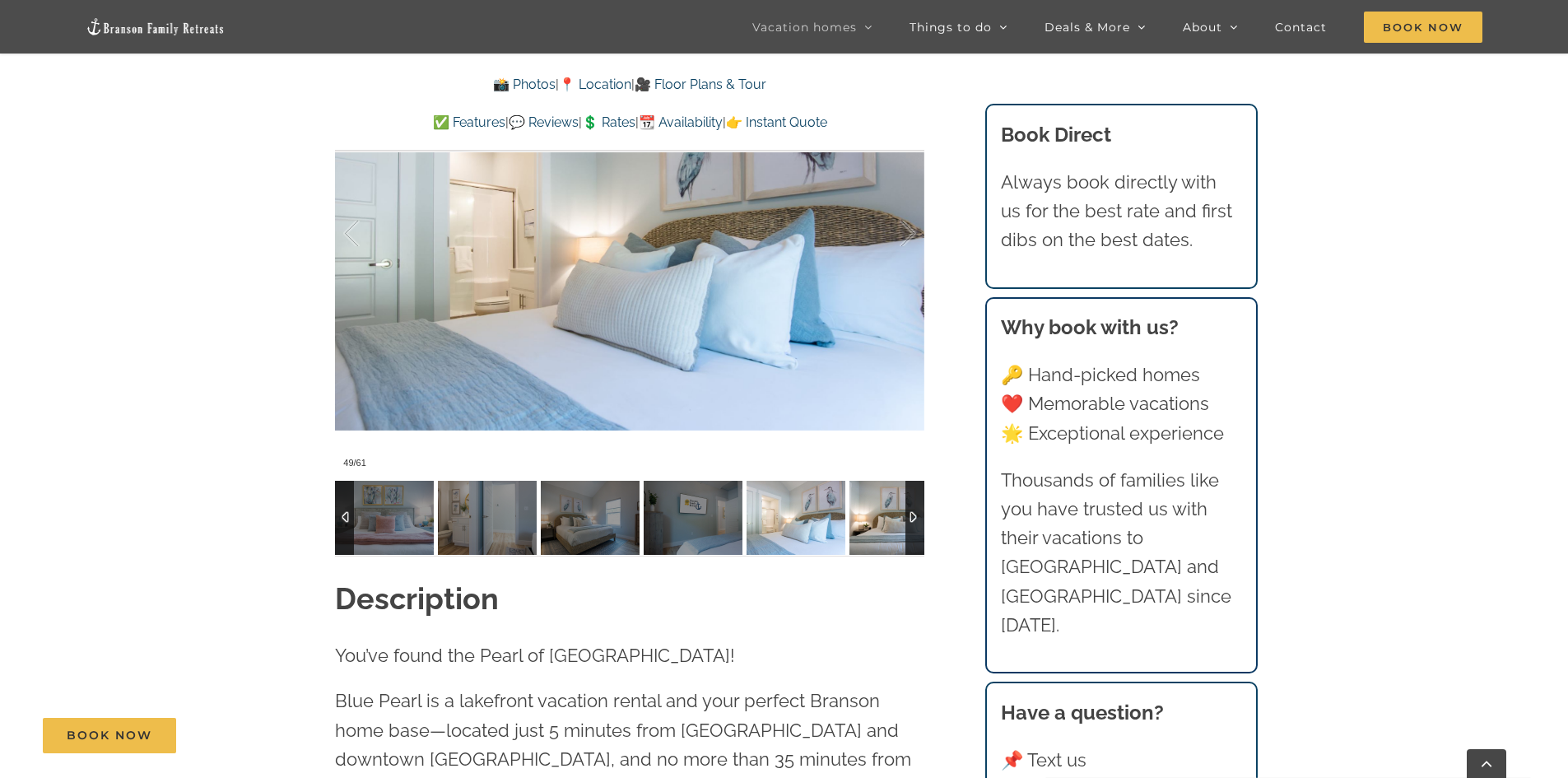
click at [864, 521] on img at bounding box center [899, 518] width 99 height 74
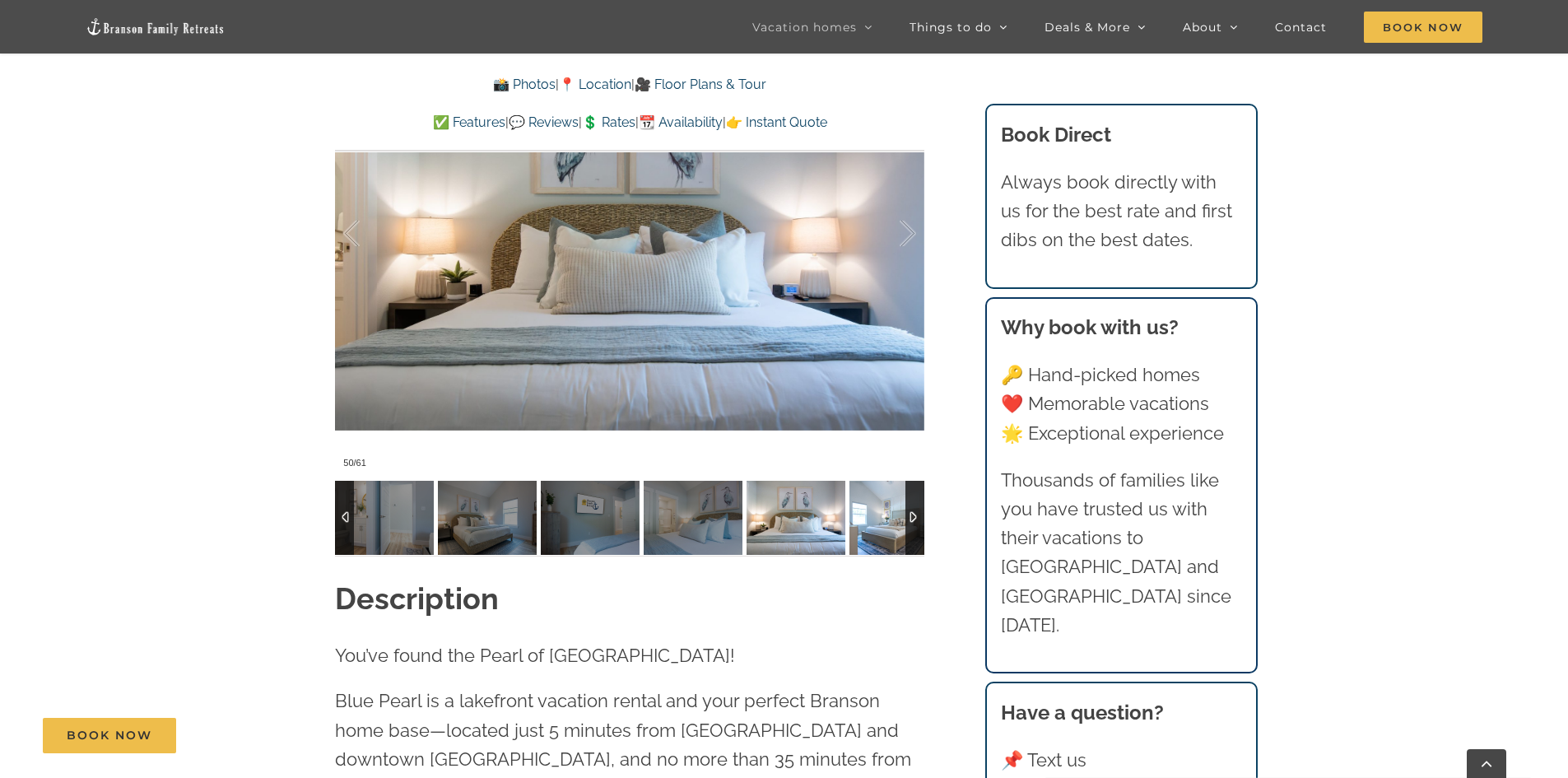
click at [864, 521] on img at bounding box center [899, 518] width 99 height 74
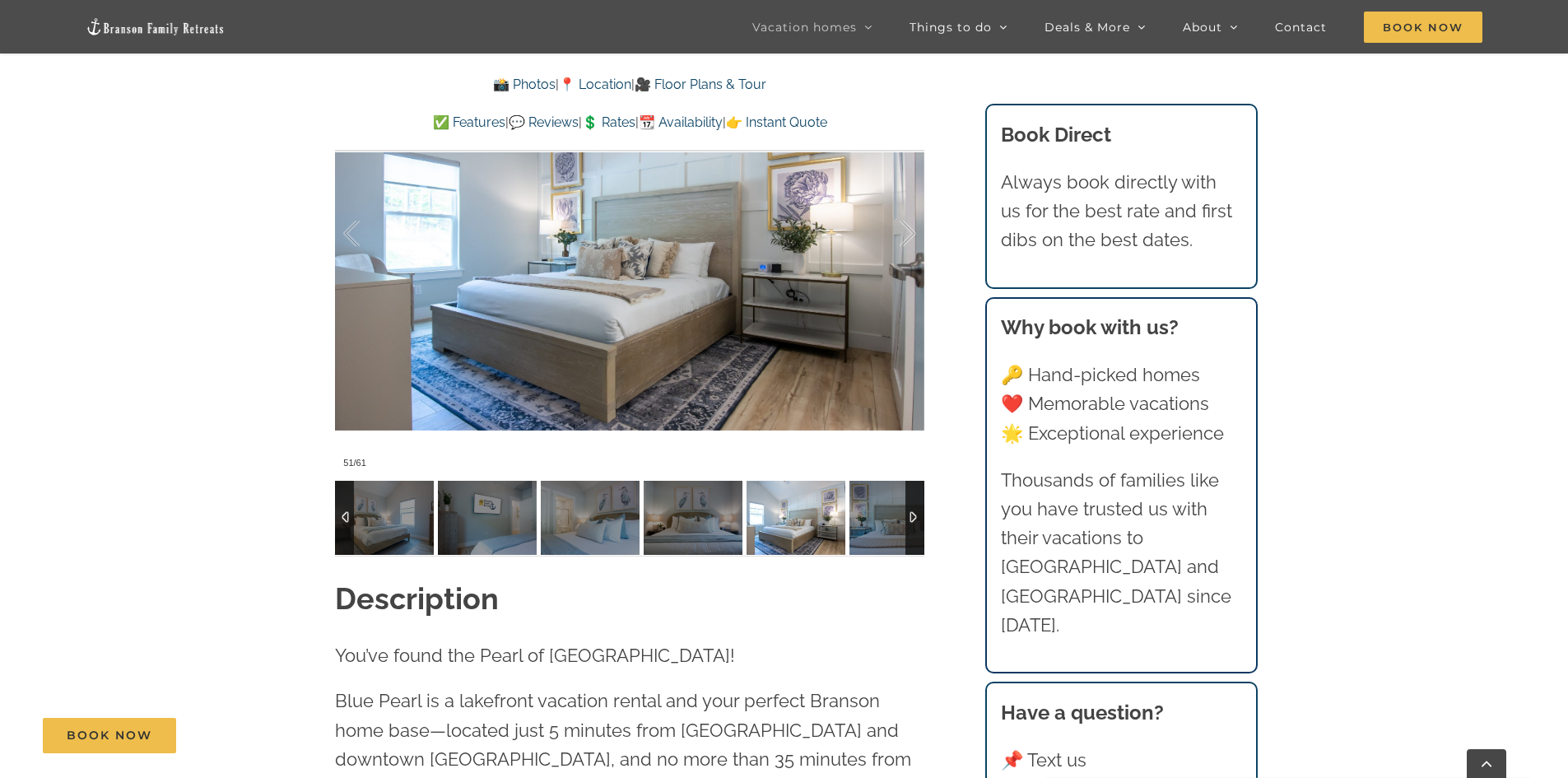
click at [864, 521] on img at bounding box center [899, 518] width 99 height 74
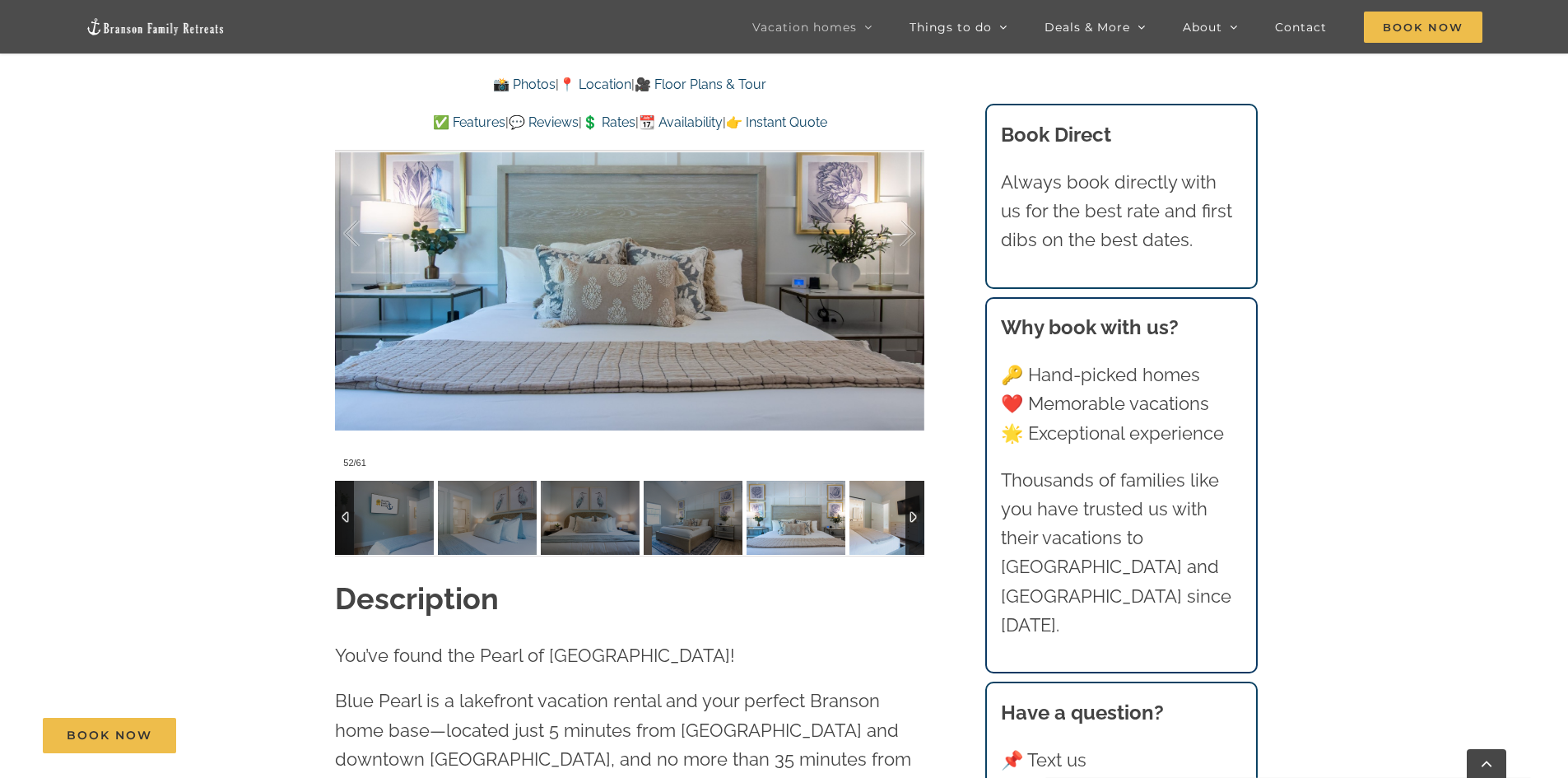
click at [864, 521] on img at bounding box center [899, 518] width 99 height 74
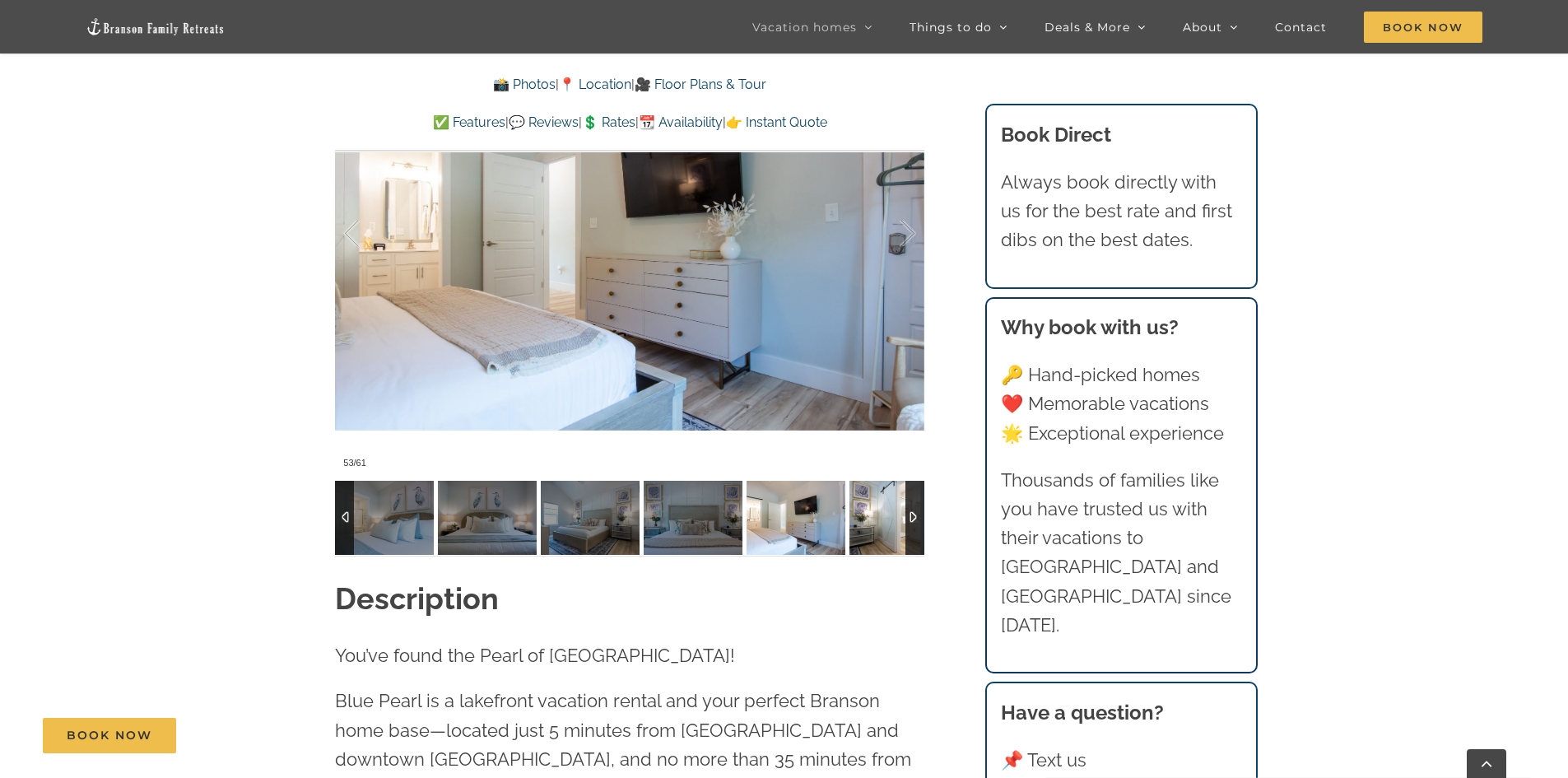
click at [864, 521] on img at bounding box center [899, 518] width 99 height 74
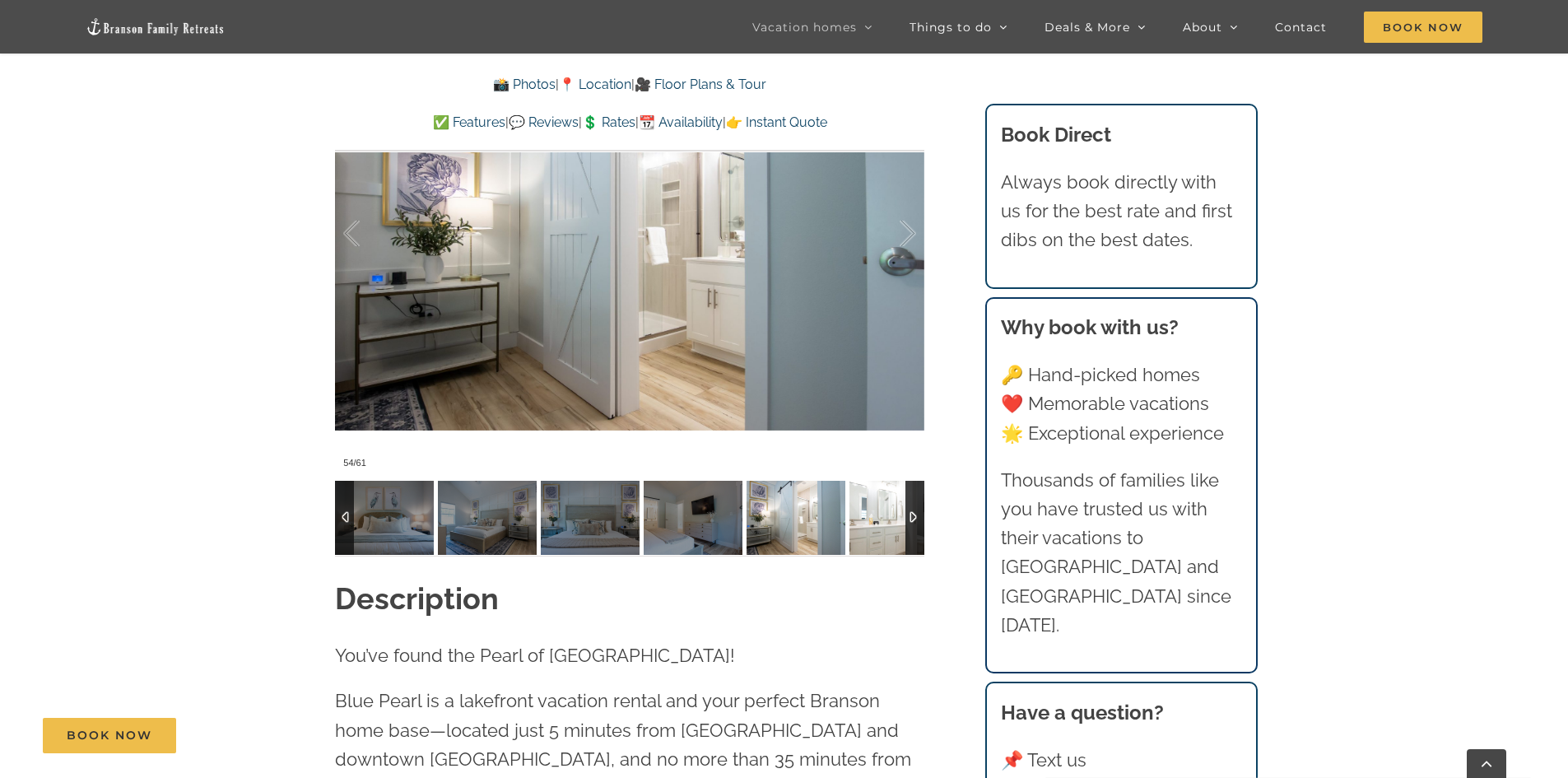
click at [864, 521] on img at bounding box center [899, 518] width 99 height 74
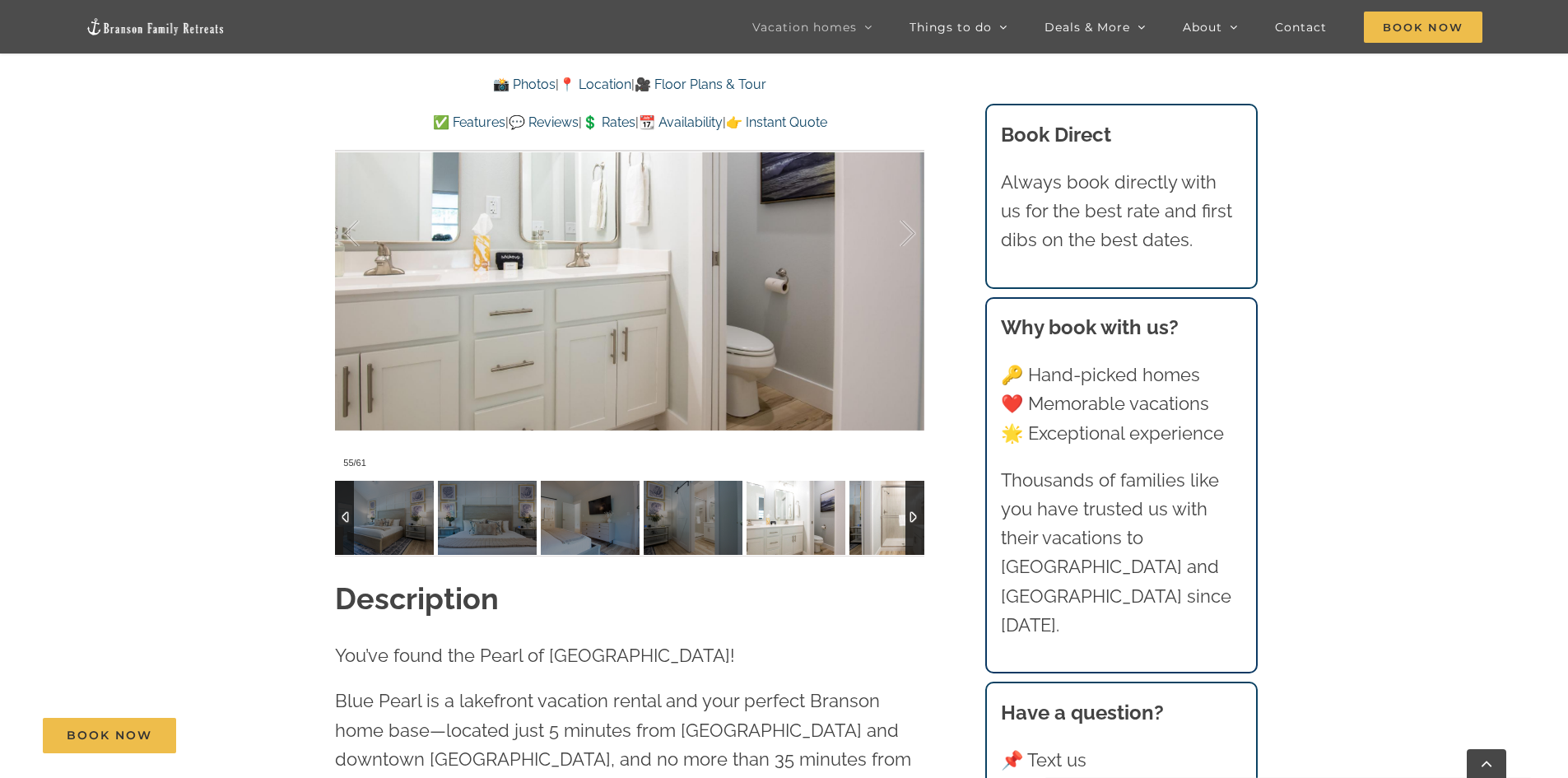
click at [870, 518] on img at bounding box center [899, 518] width 99 height 74
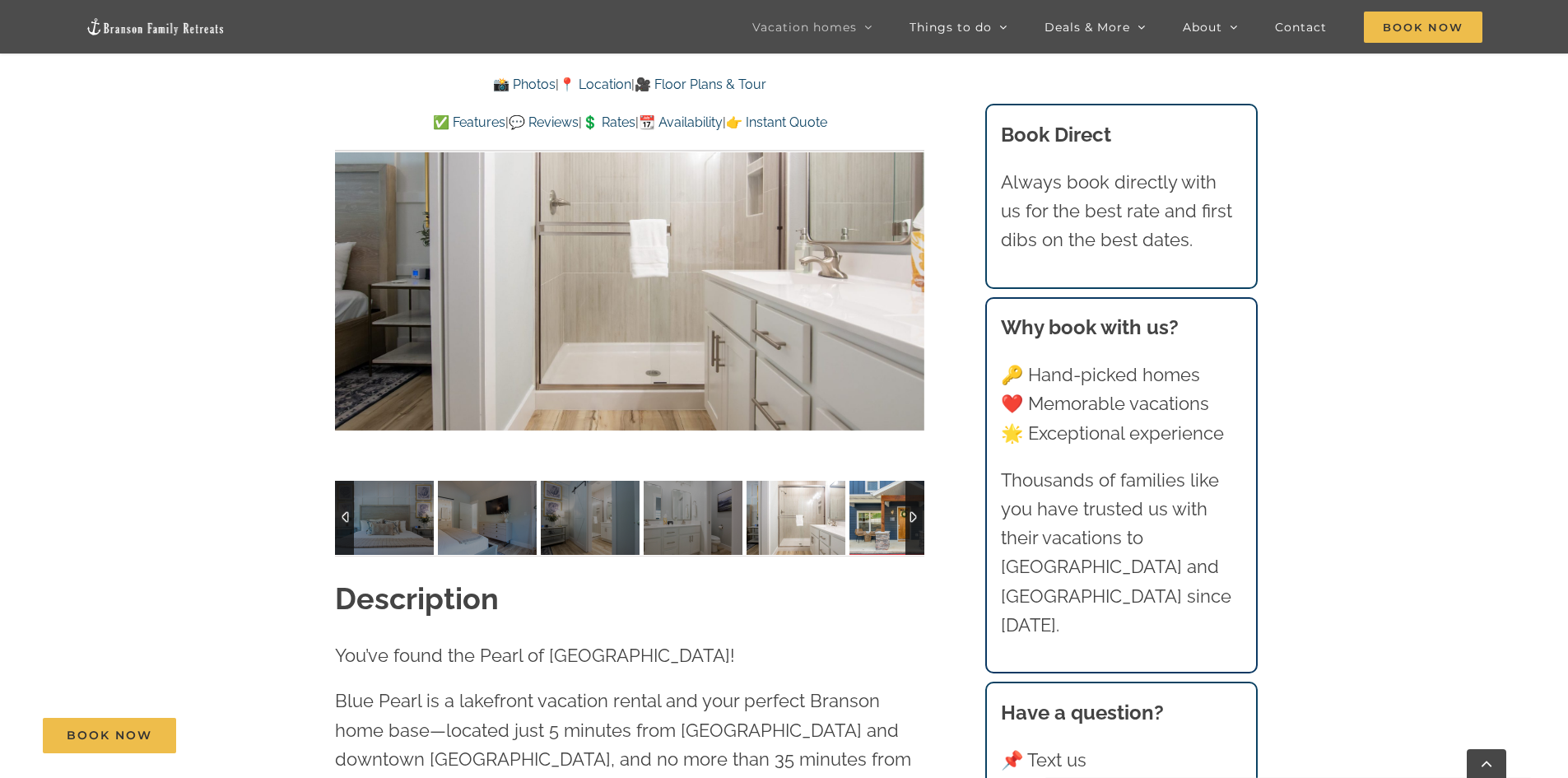
click at [870, 518] on img at bounding box center [899, 518] width 99 height 74
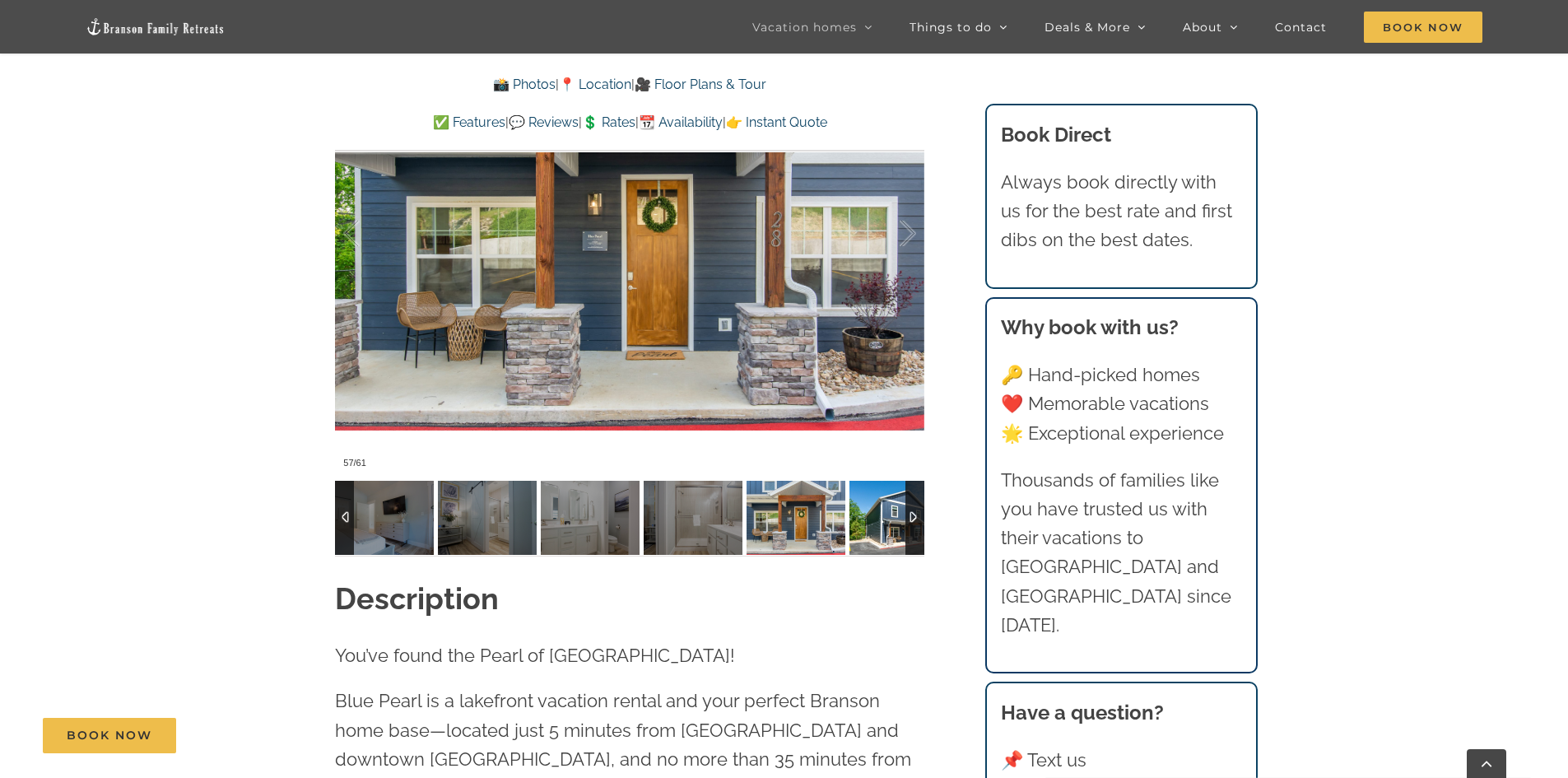
click at [870, 518] on img at bounding box center [899, 518] width 99 height 74
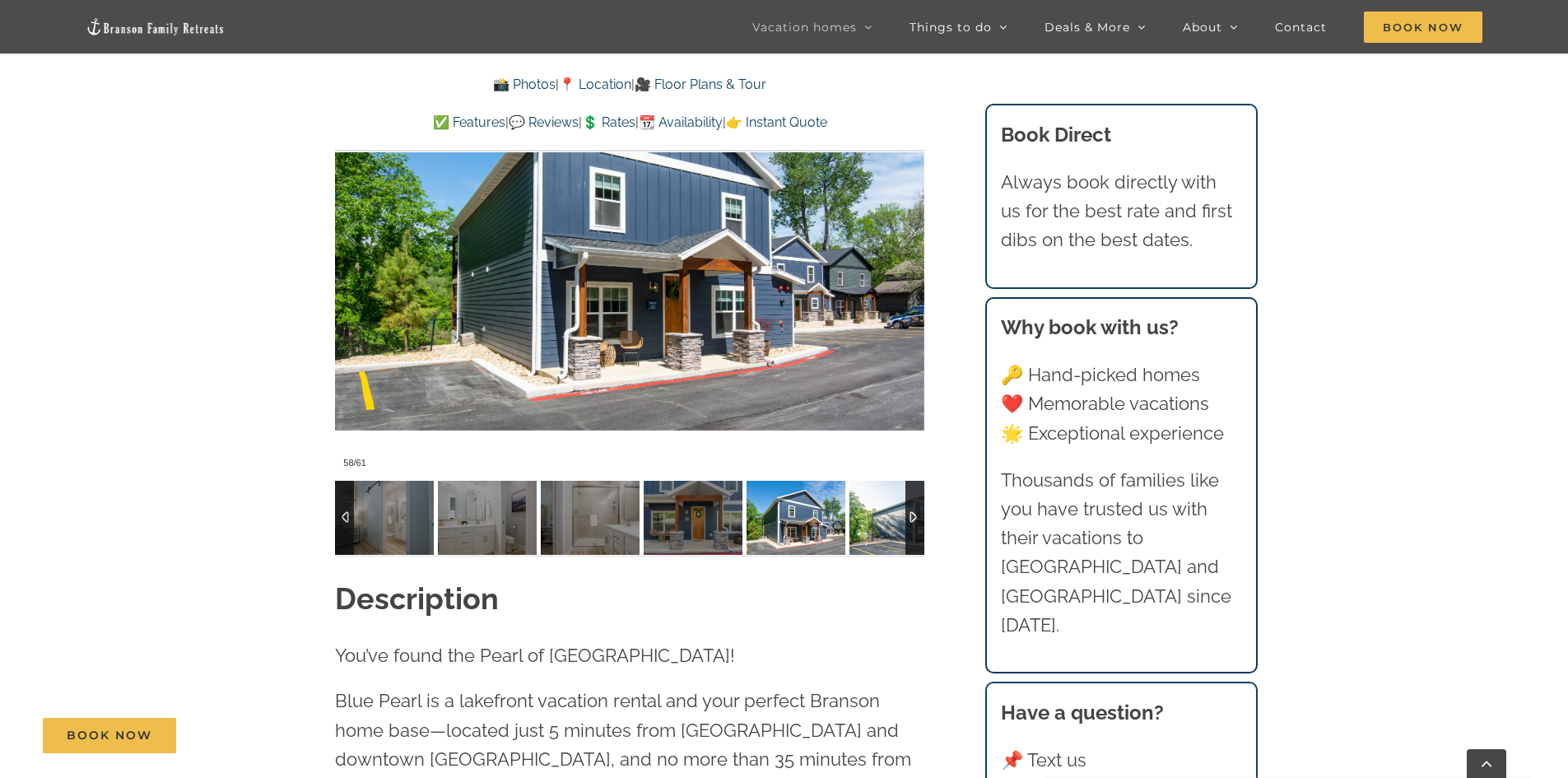
click at [870, 518] on img at bounding box center [899, 518] width 99 height 74
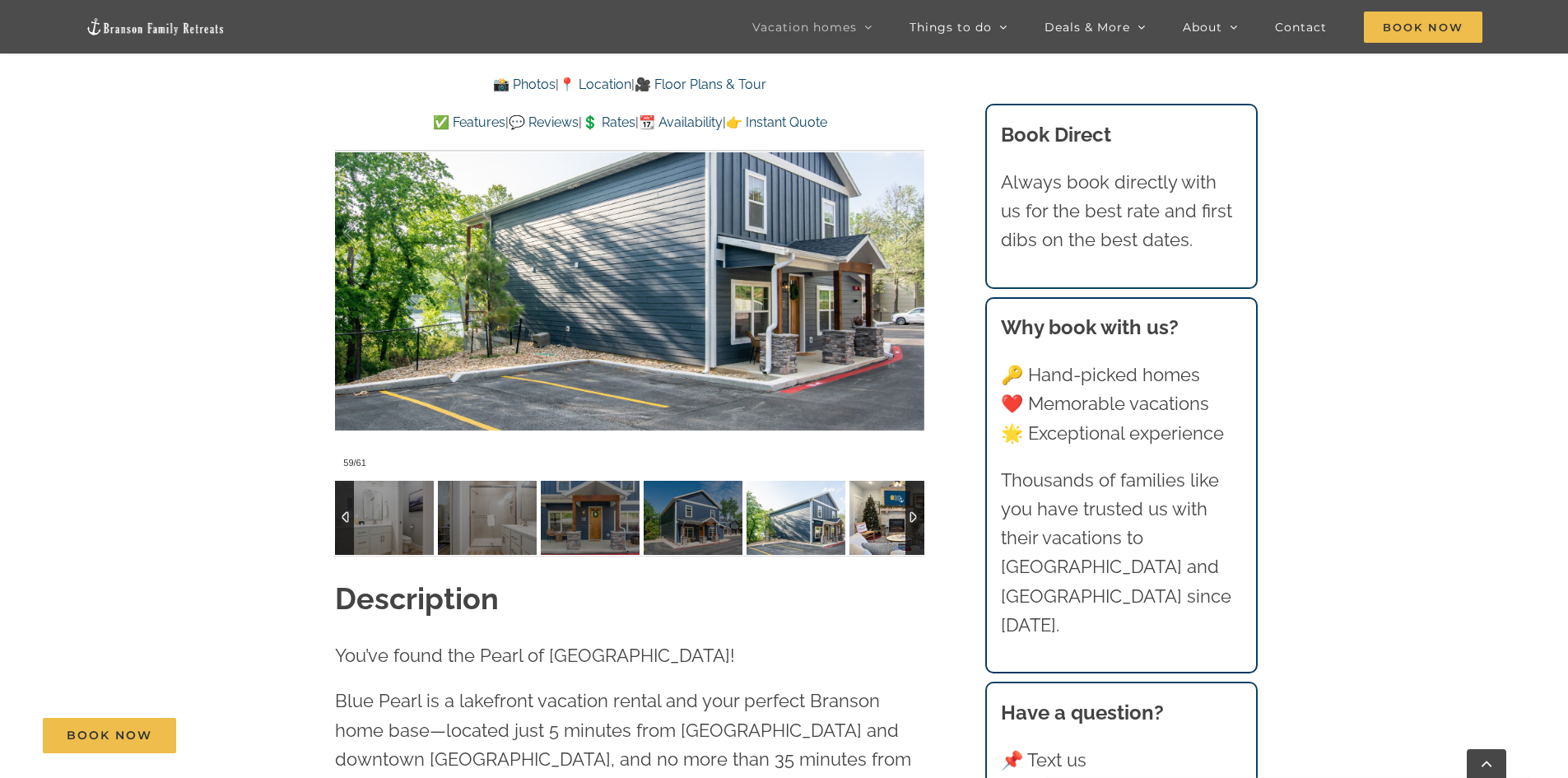
click at [870, 518] on img at bounding box center [899, 518] width 99 height 74
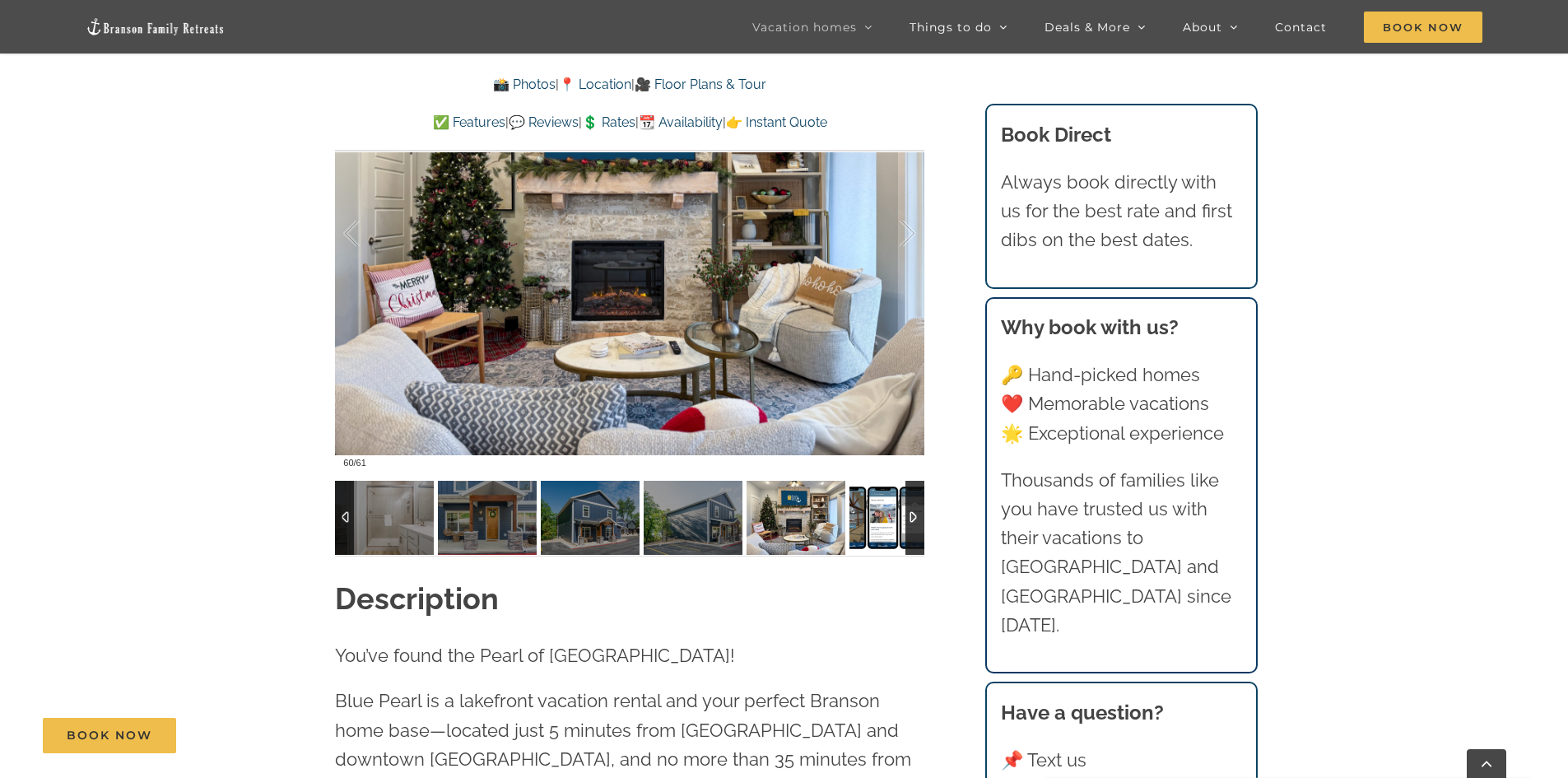
click at [870, 518] on img at bounding box center [899, 518] width 99 height 74
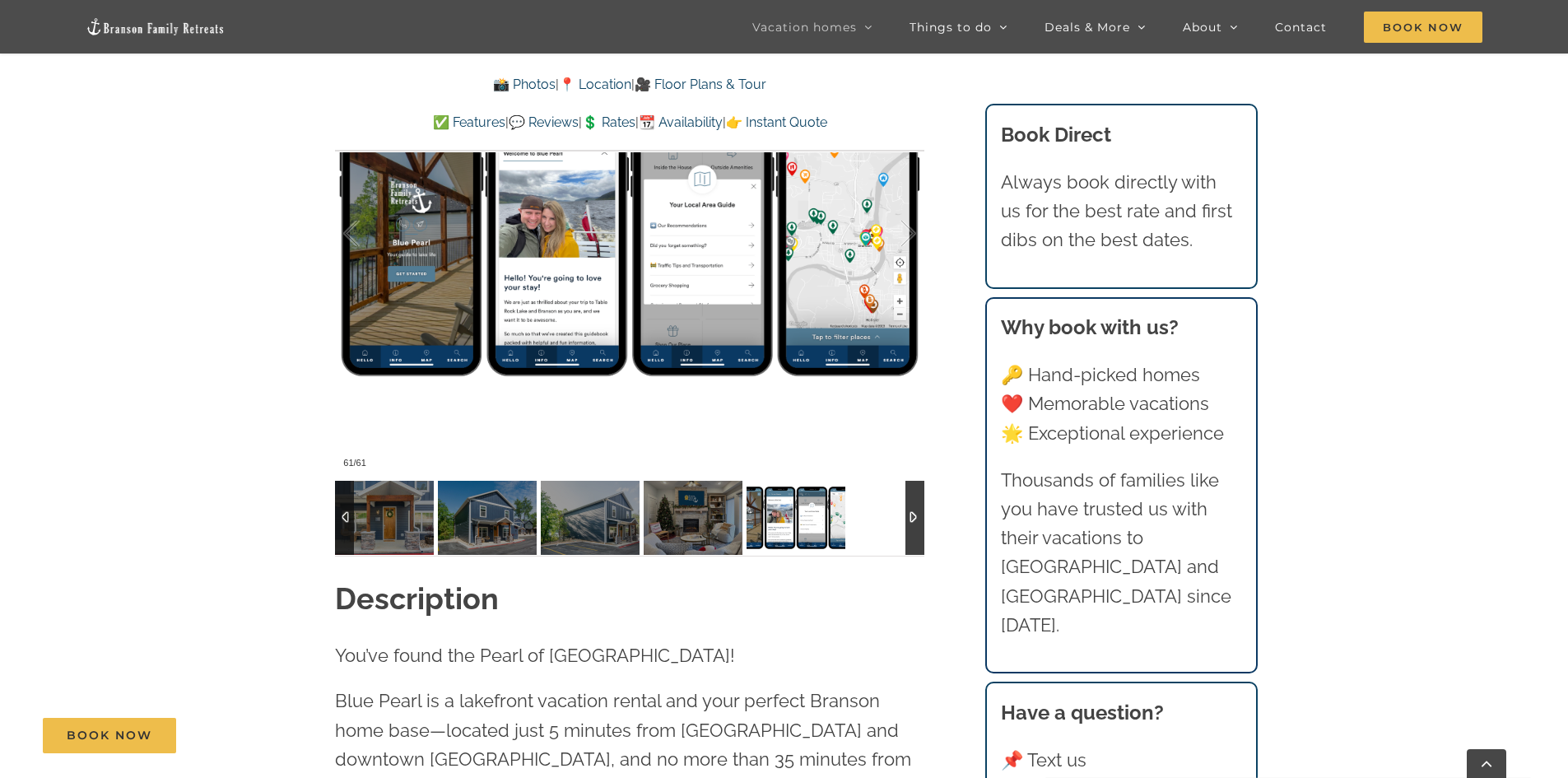
click at [870, 518] on div at bounding box center [630, 518] width 590 height 74
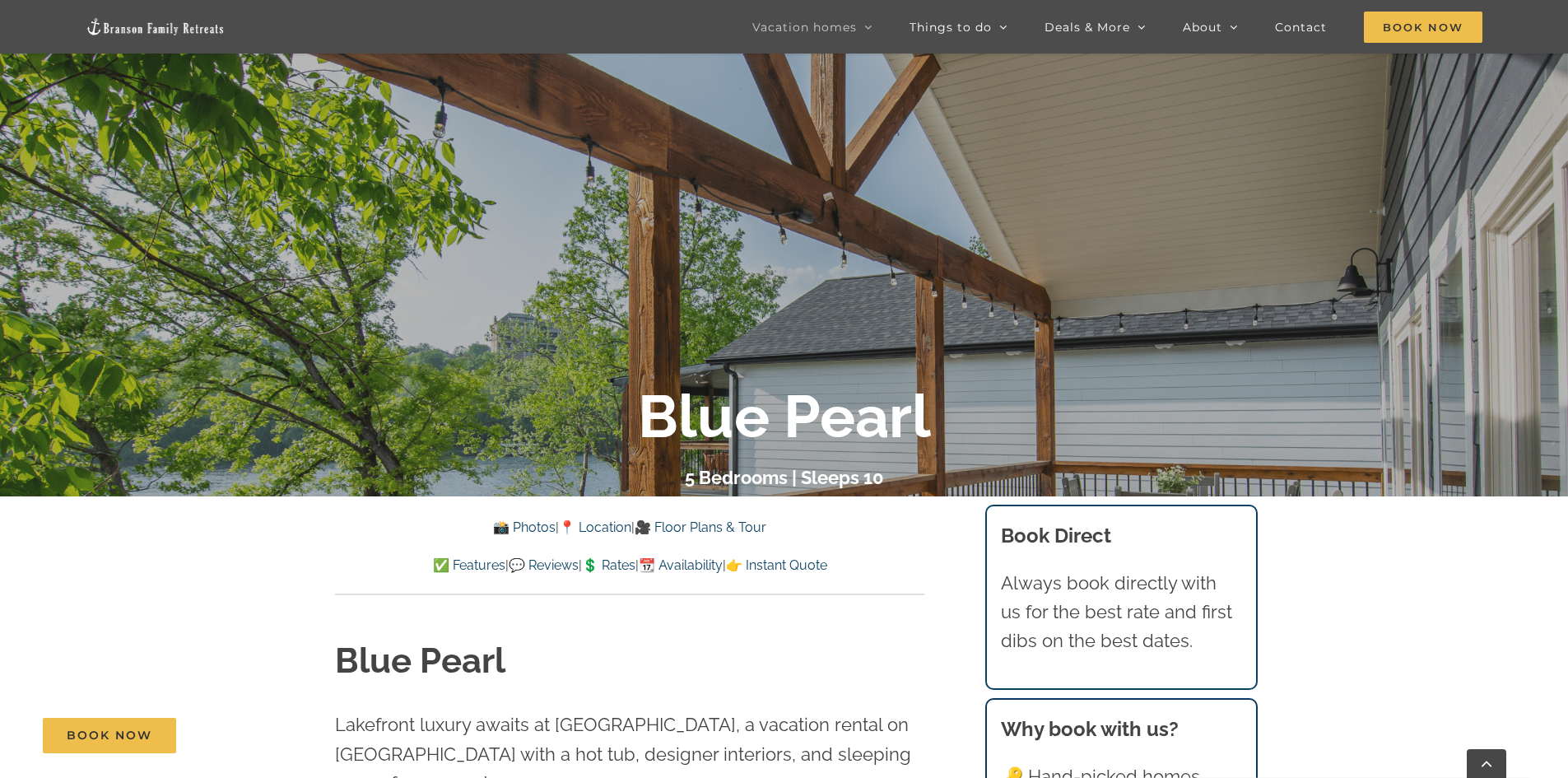
scroll to position [741, 0]
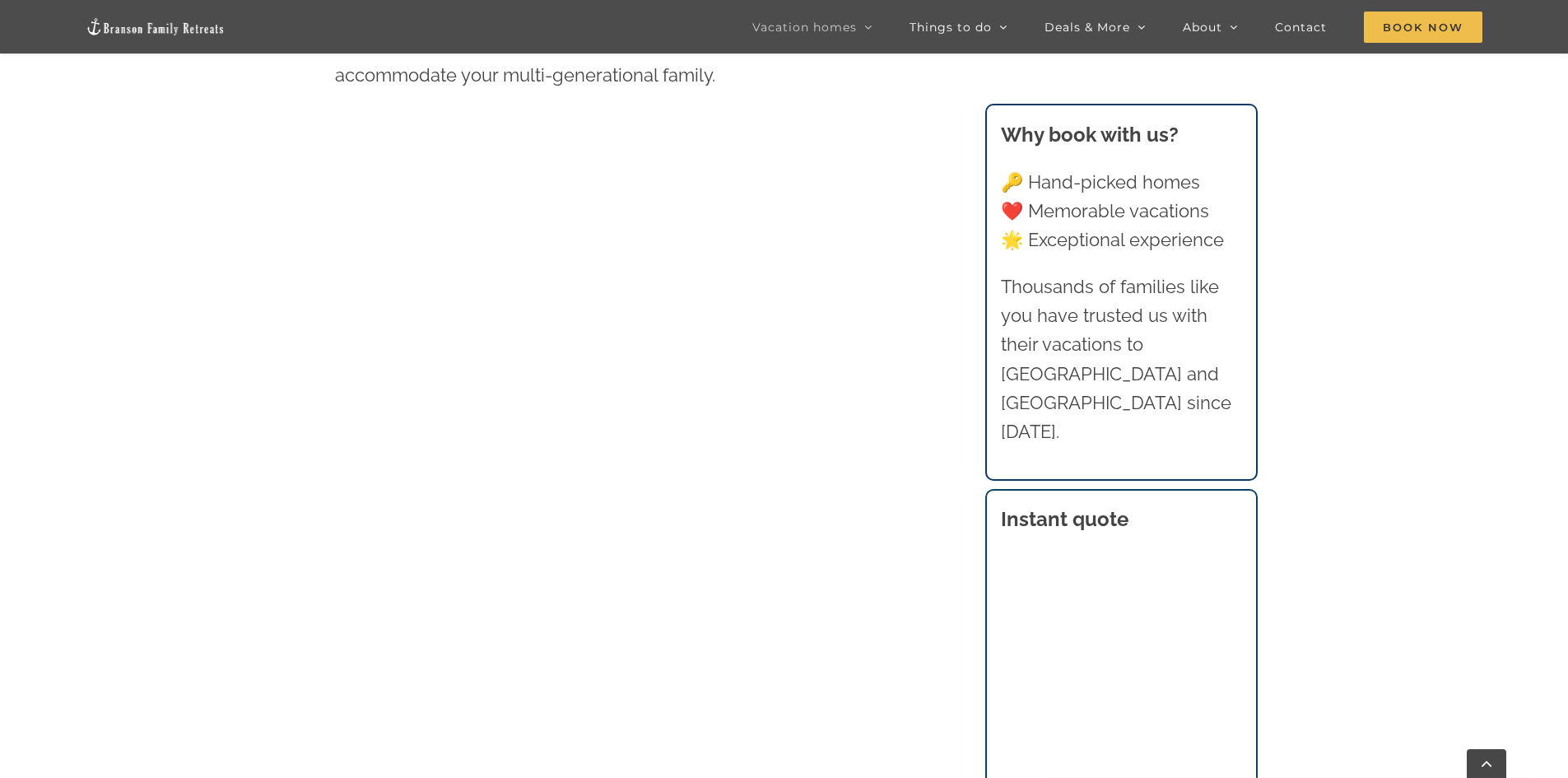
scroll to position [1125, 0]
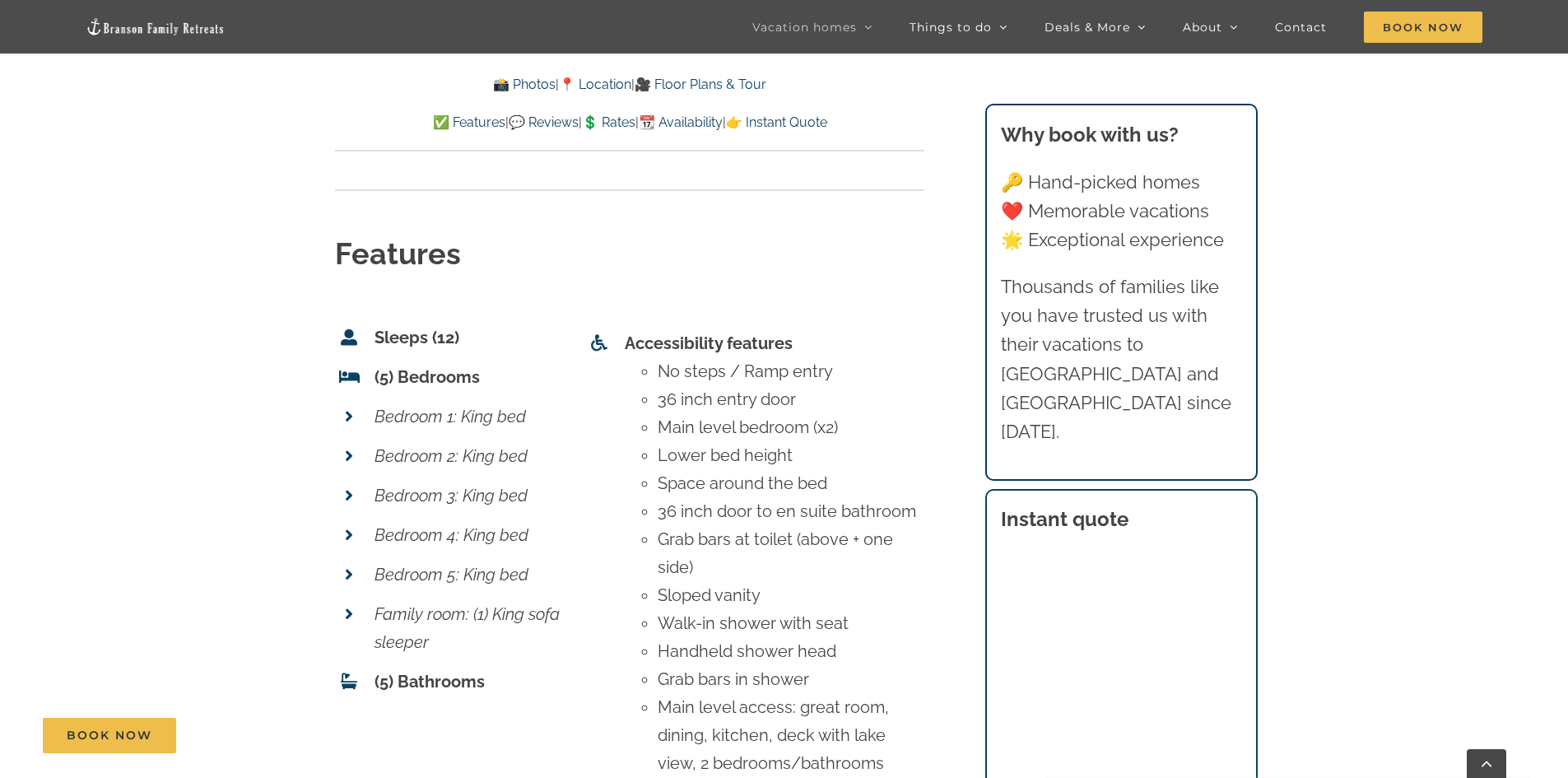
scroll to position [6504, 0]
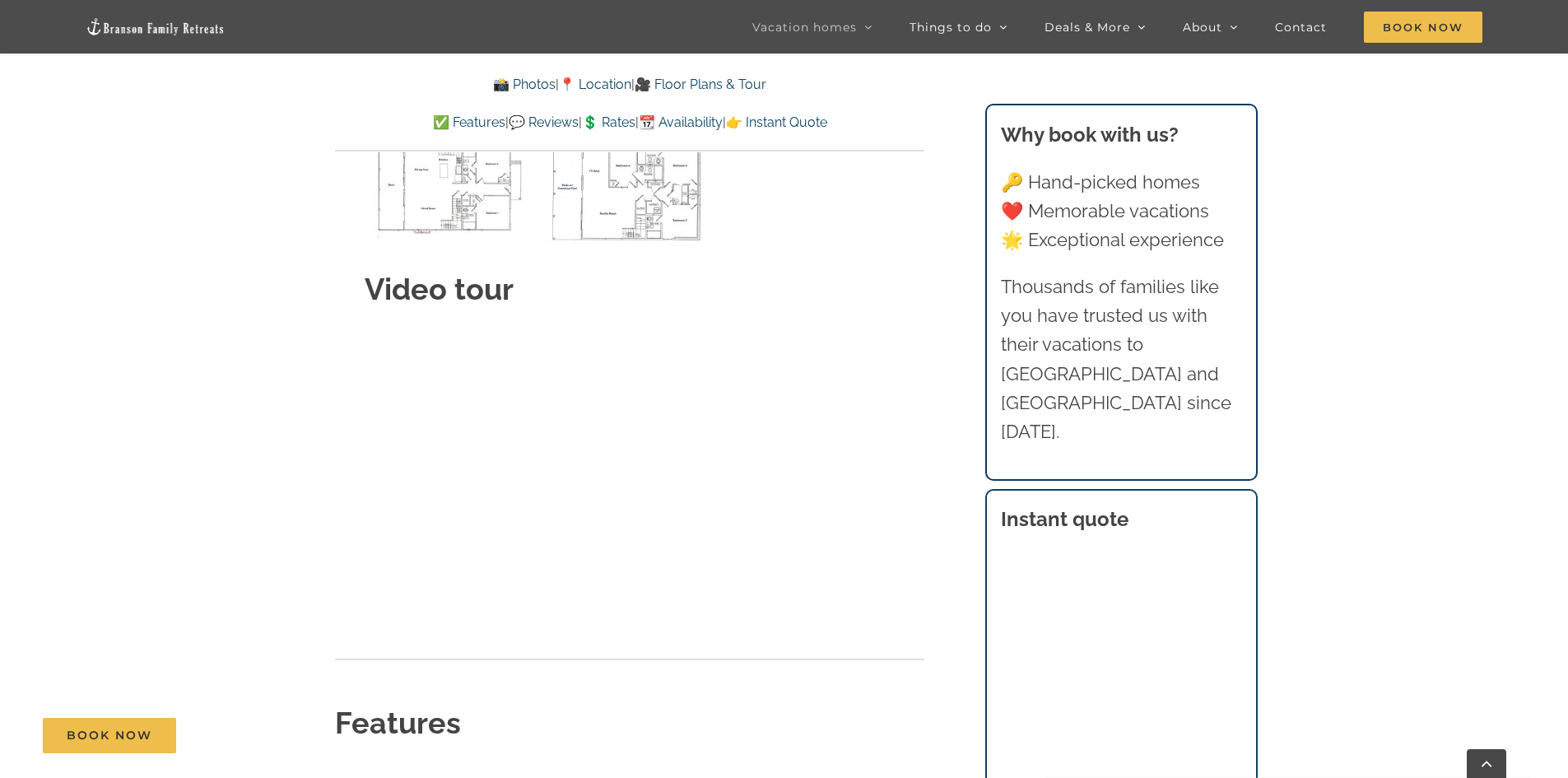
click at [289, 396] on main "Claymore Cottage at Table Rock Lake | Branson Family Retreats tyann.vhb@gmail.c…" at bounding box center [784, 158] width 1568 height 11674
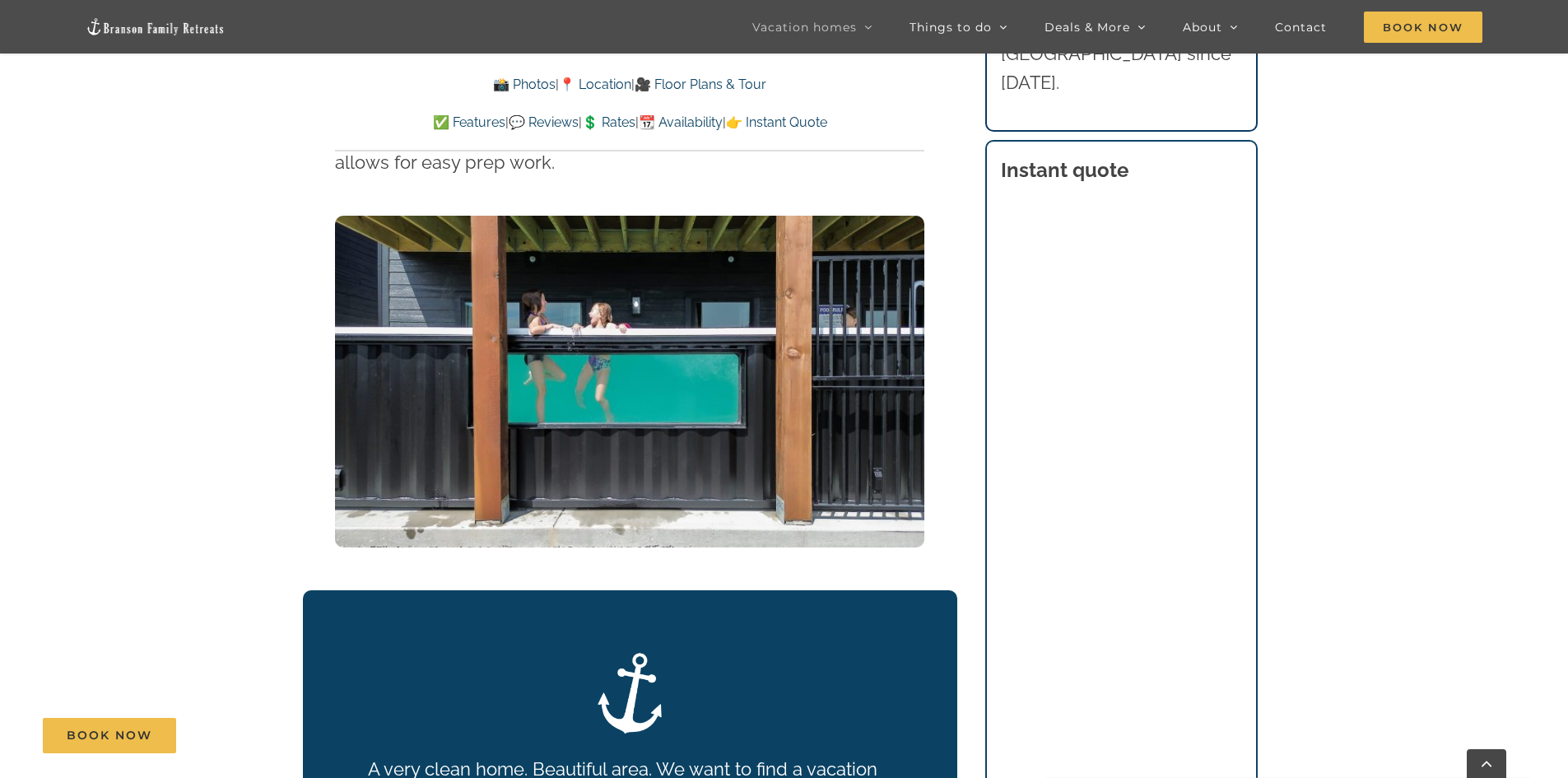
scroll to position [0, 0]
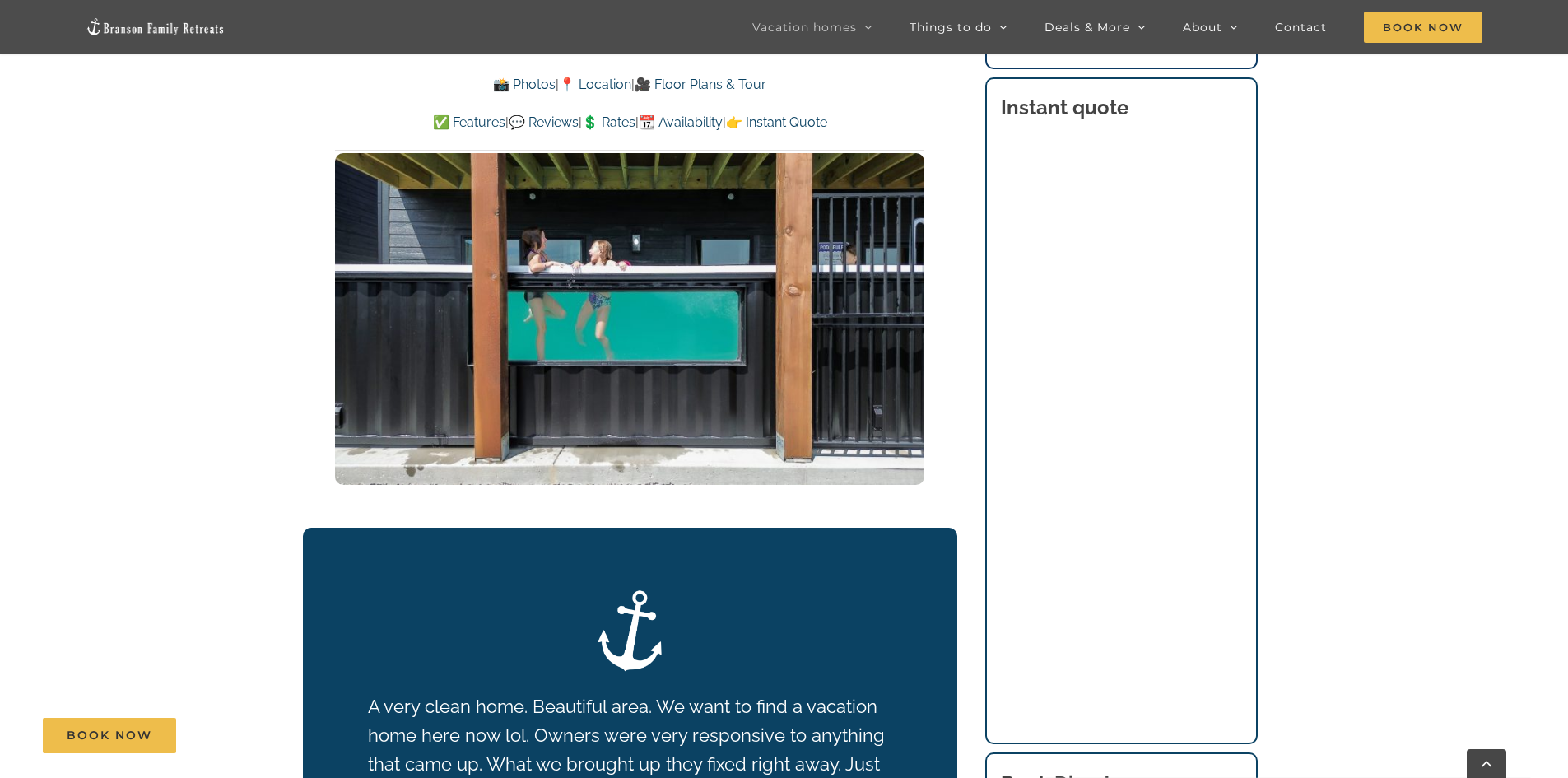
click at [802, 372] on img at bounding box center [630, 319] width 590 height 332
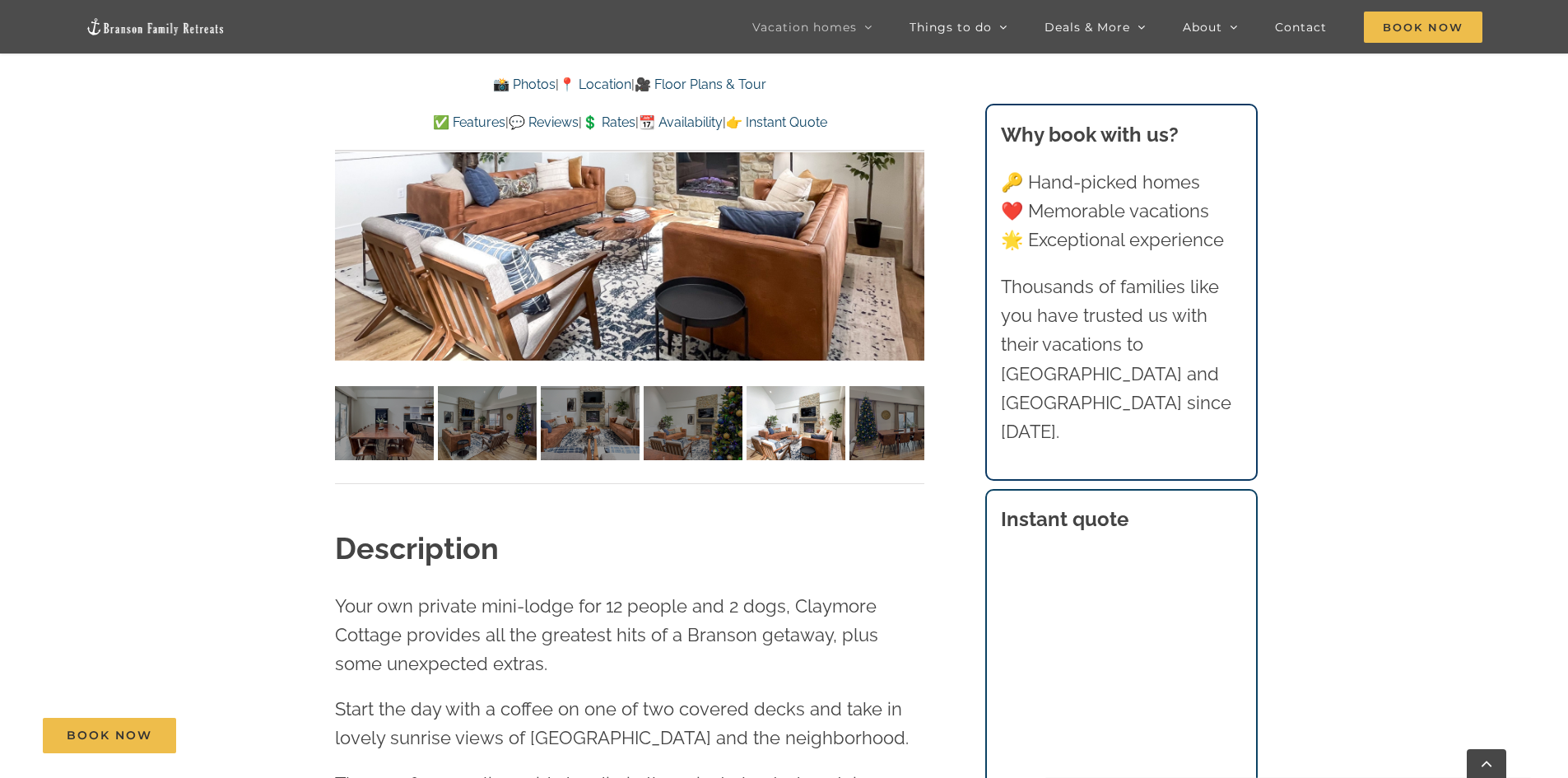
scroll to position [1317, 0]
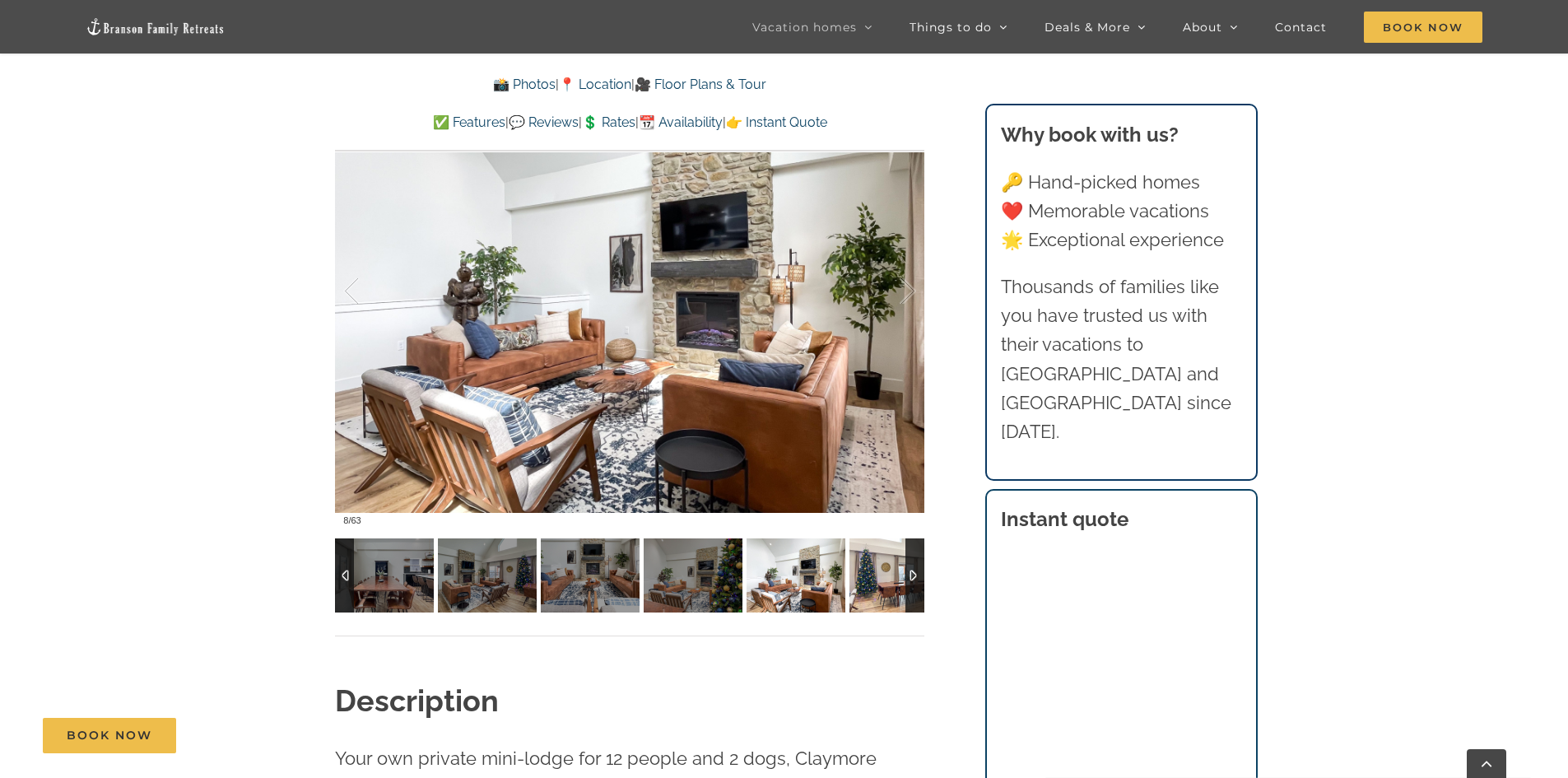
click at [871, 581] on img at bounding box center [899, 576] width 99 height 74
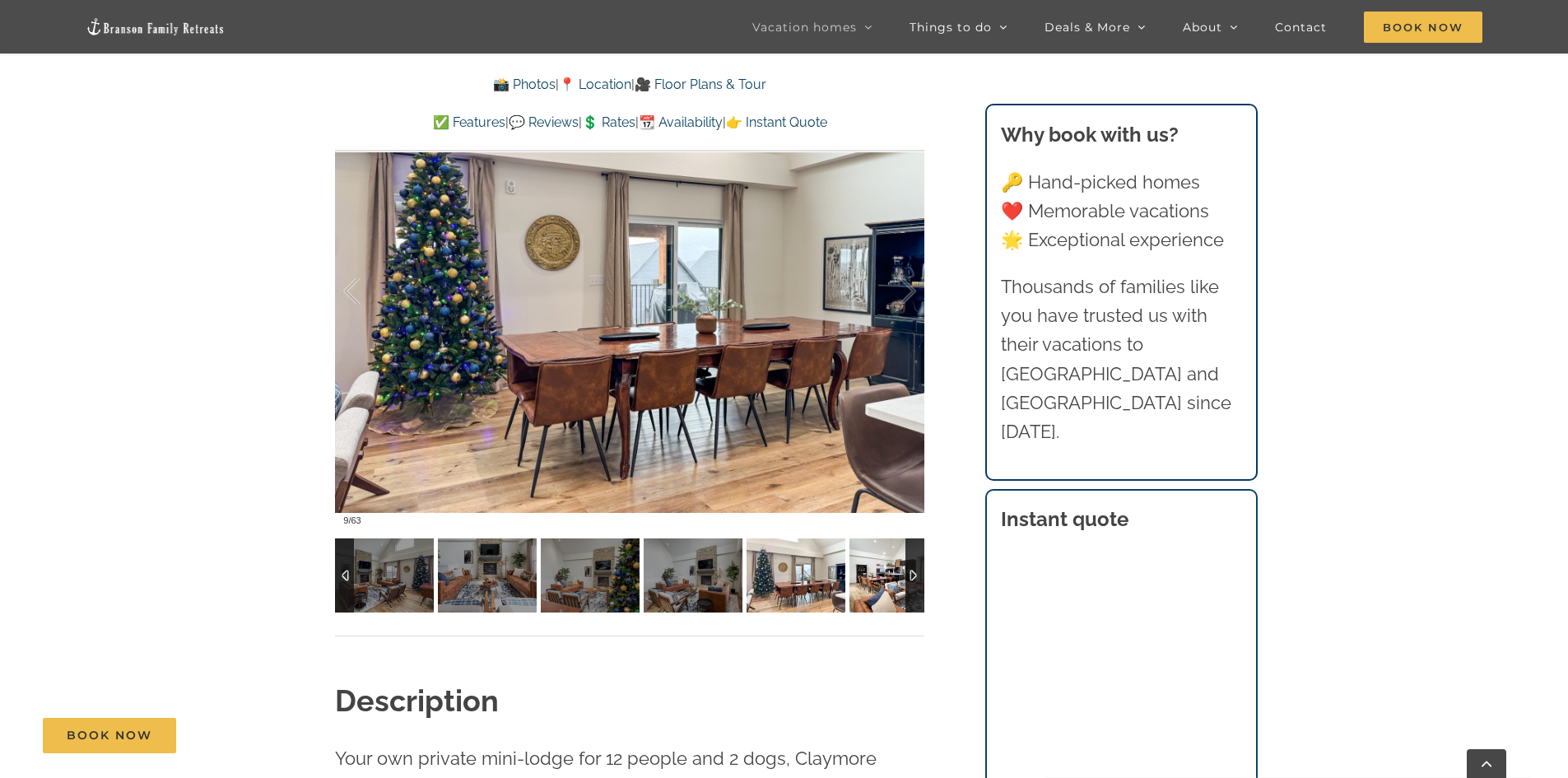
click at [871, 581] on img at bounding box center [899, 576] width 99 height 74
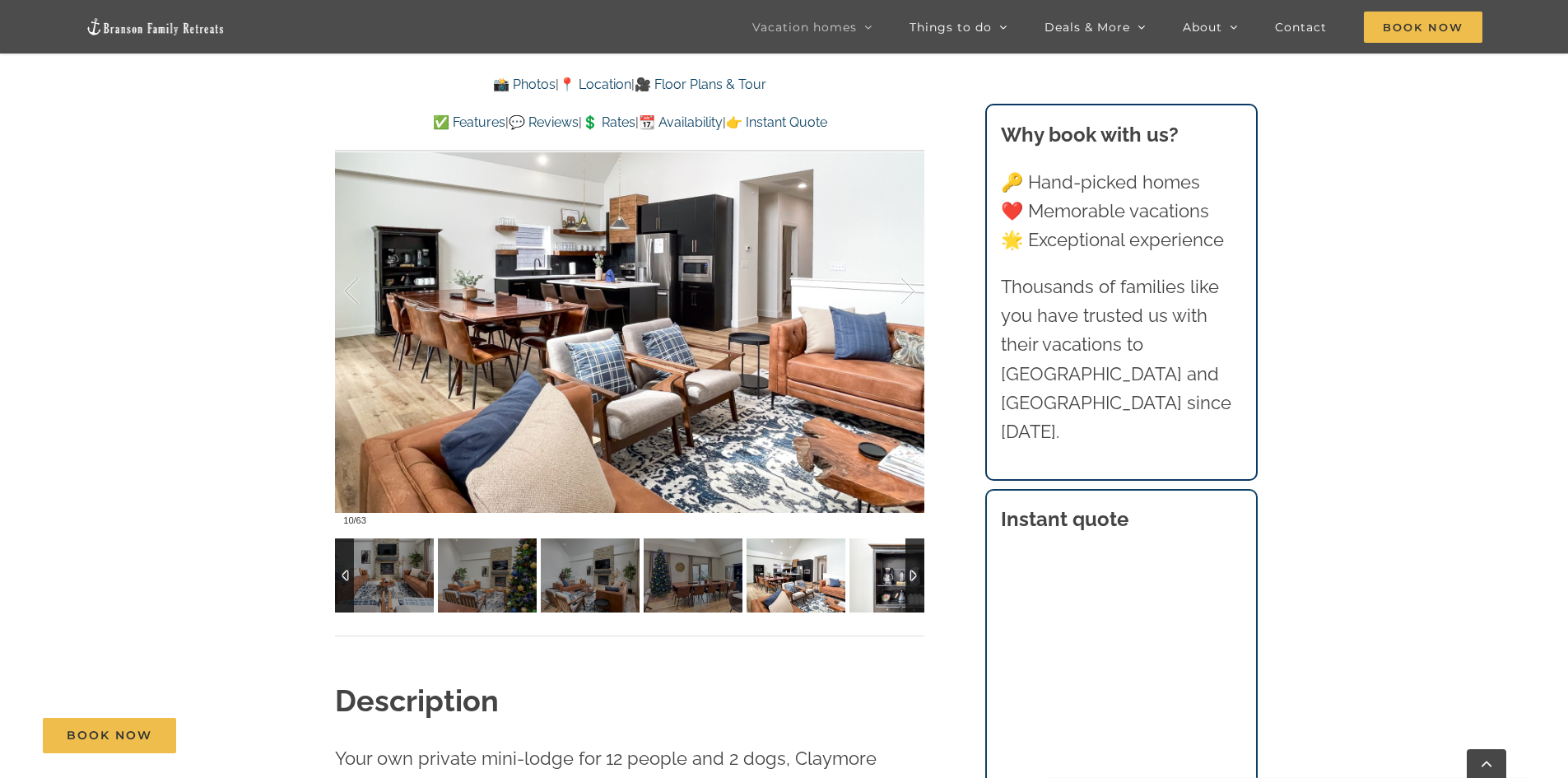
click at [871, 581] on img at bounding box center [899, 576] width 99 height 74
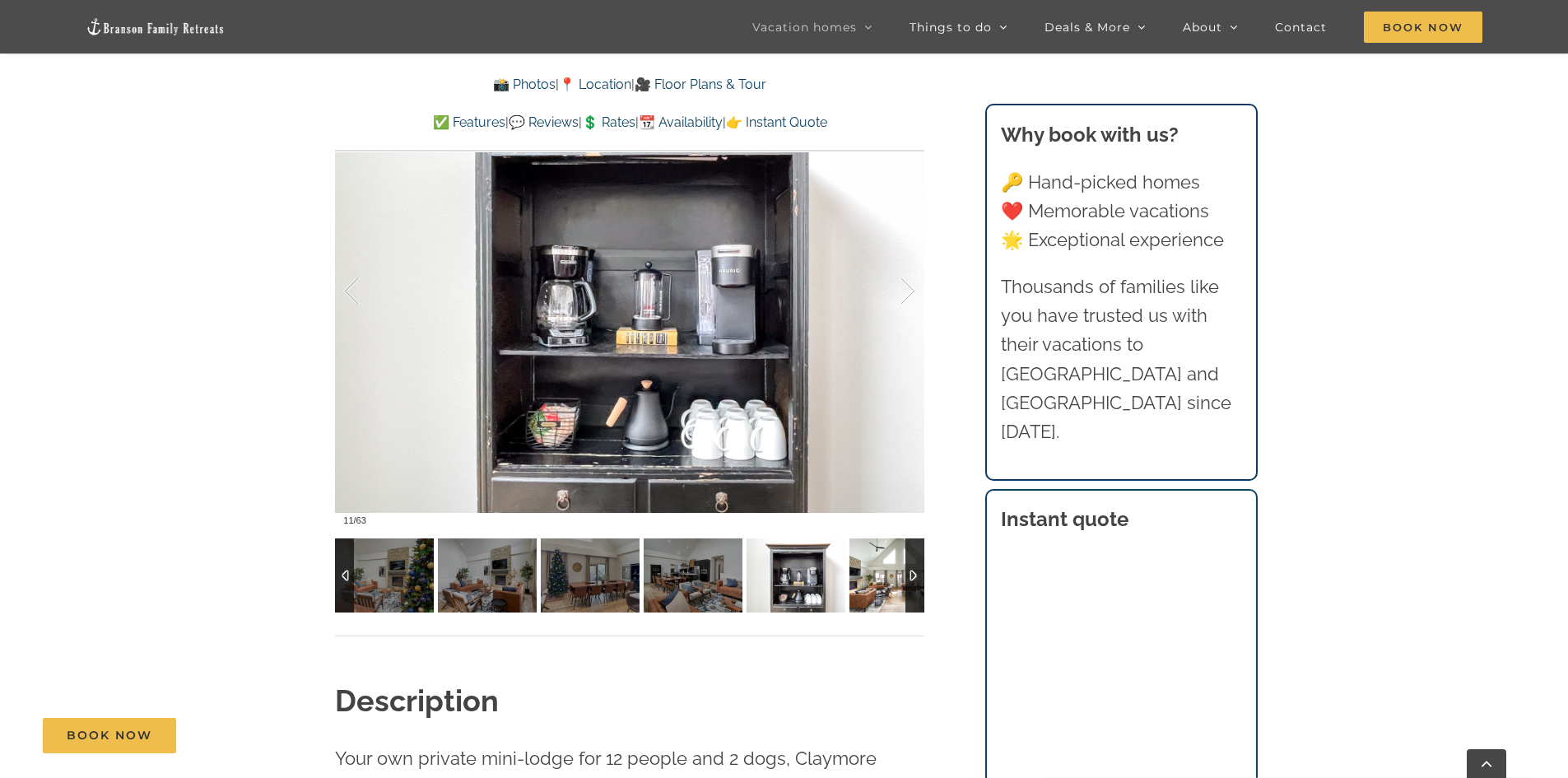
click at [871, 581] on img at bounding box center [899, 576] width 99 height 74
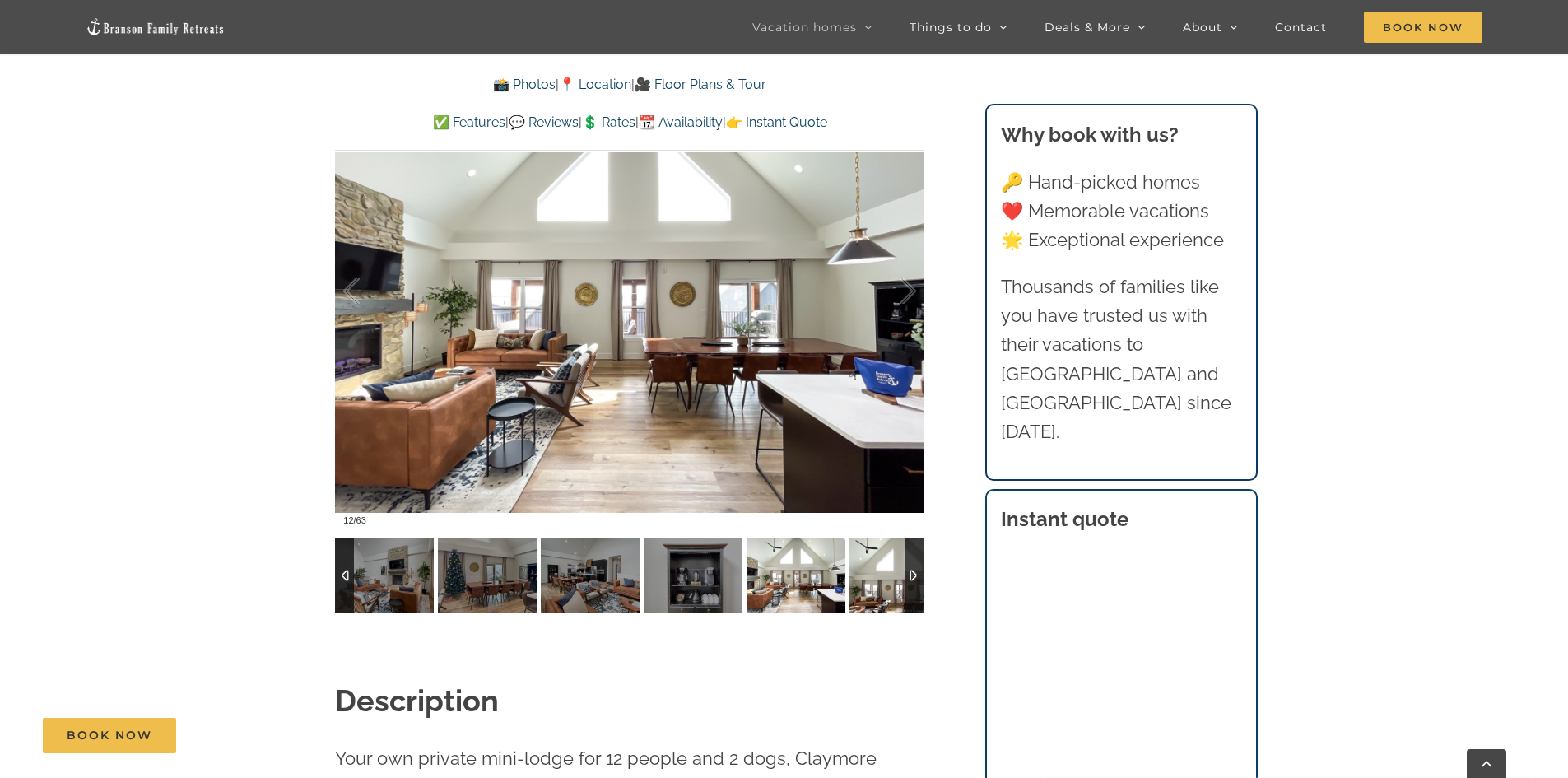
click at [871, 581] on img at bounding box center [899, 576] width 99 height 74
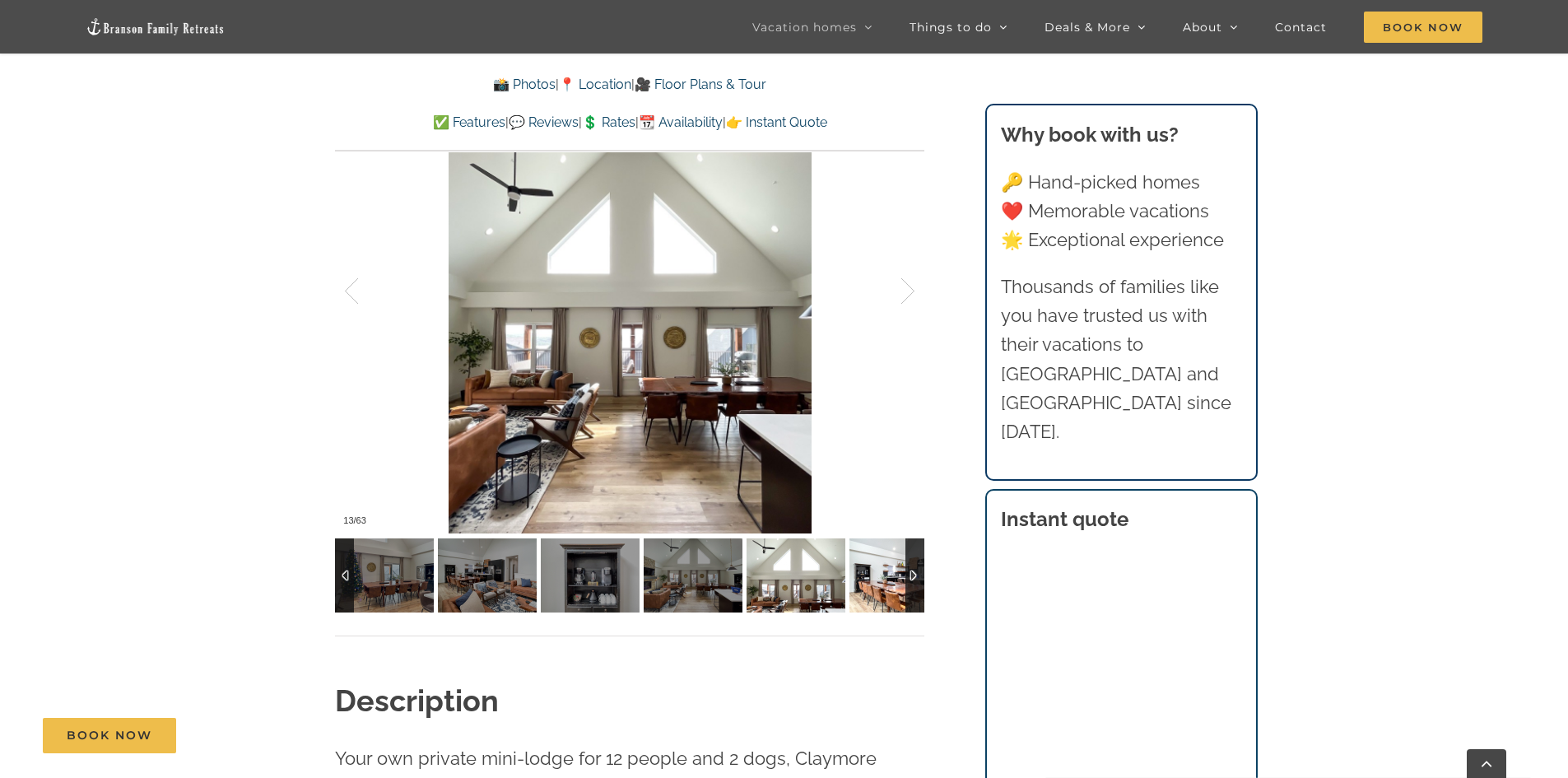
click at [871, 581] on img at bounding box center [899, 576] width 99 height 74
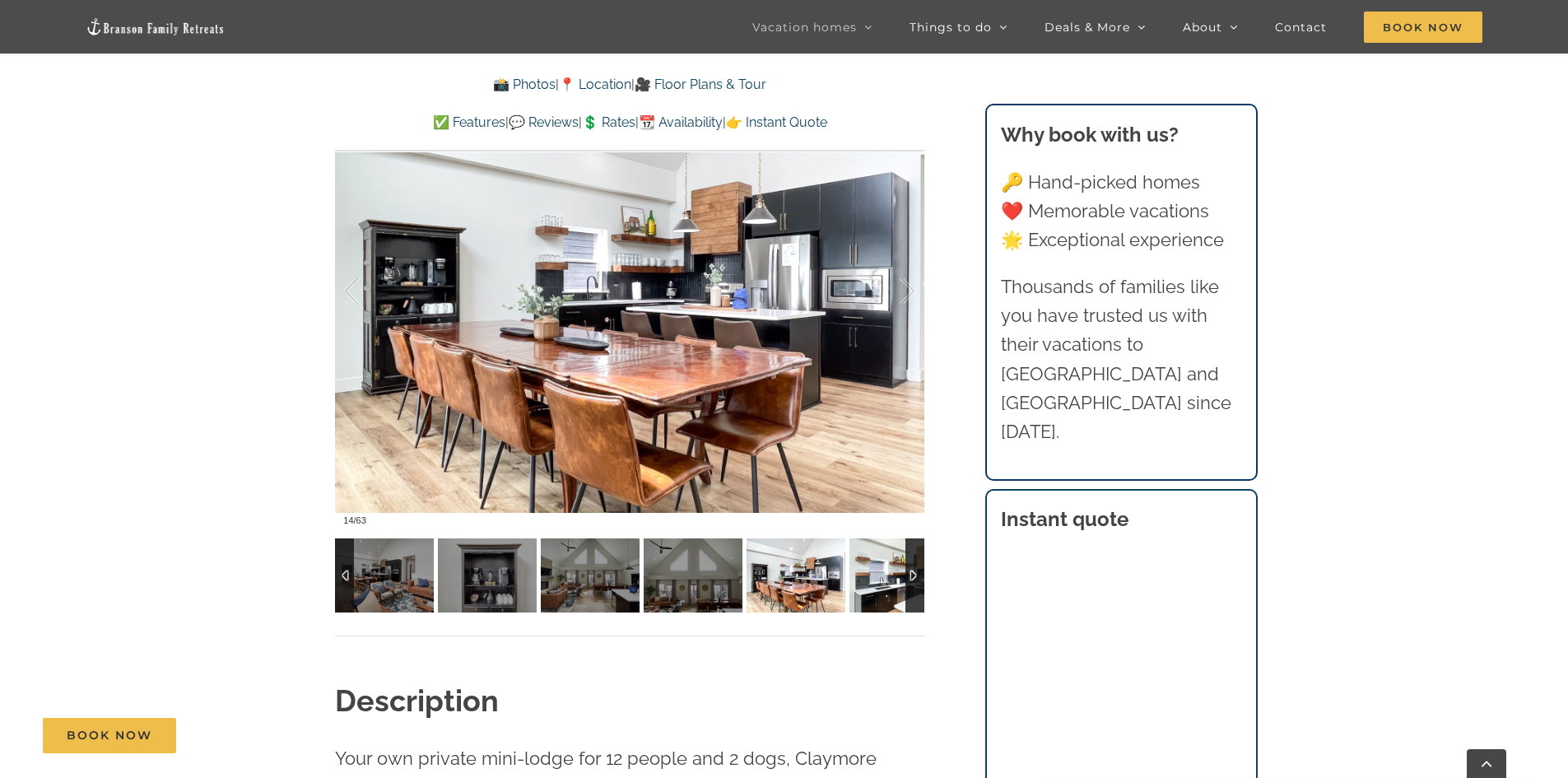
click at [871, 581] on img at bounding box center [899, 576] width 99 height 74
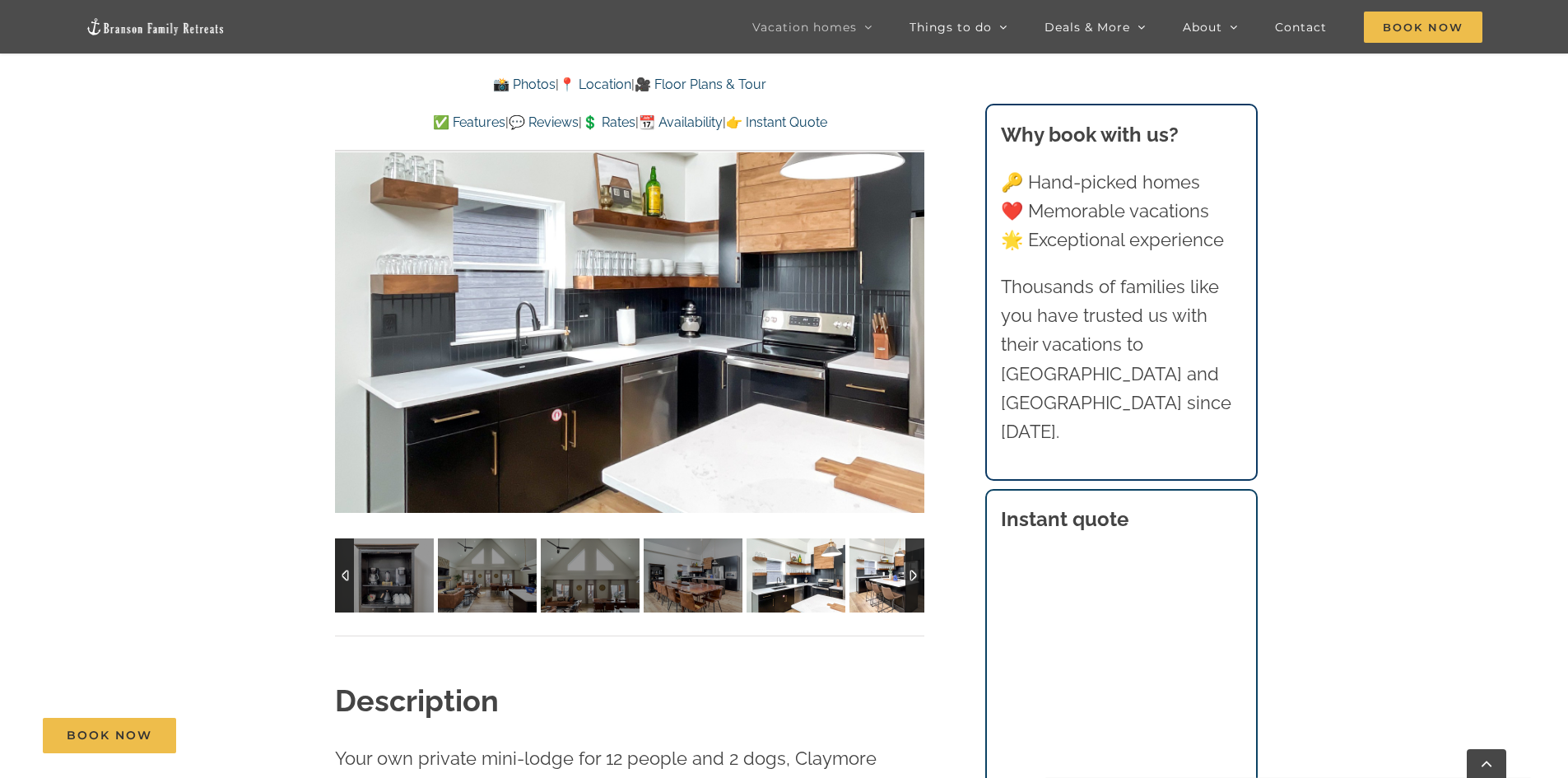
click at [871, 581] on img at bounding box center [899, 576] width 99 height 74
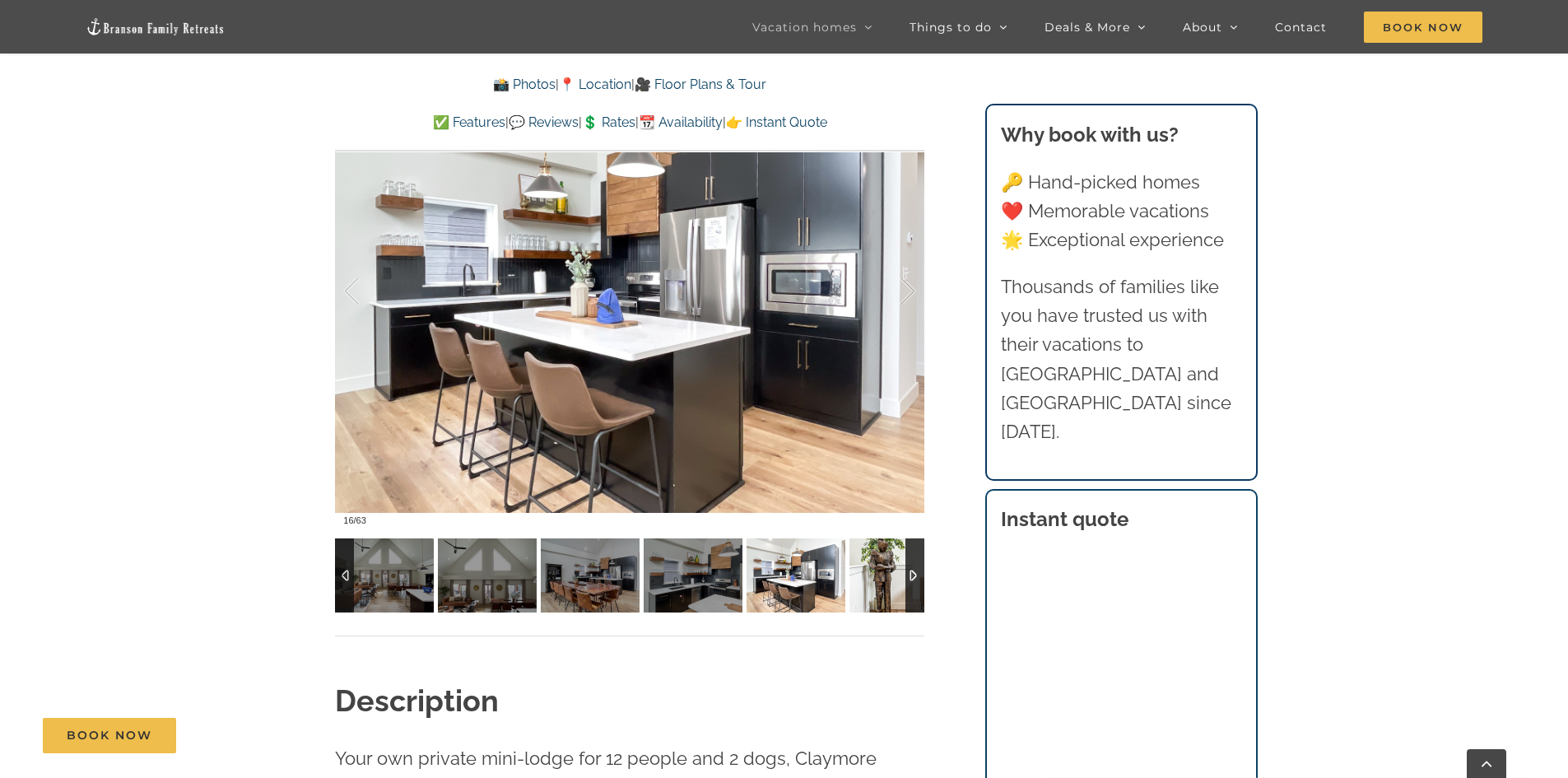
click at [871, 581] on img at bounding box center [899, 576] width 99 height 74
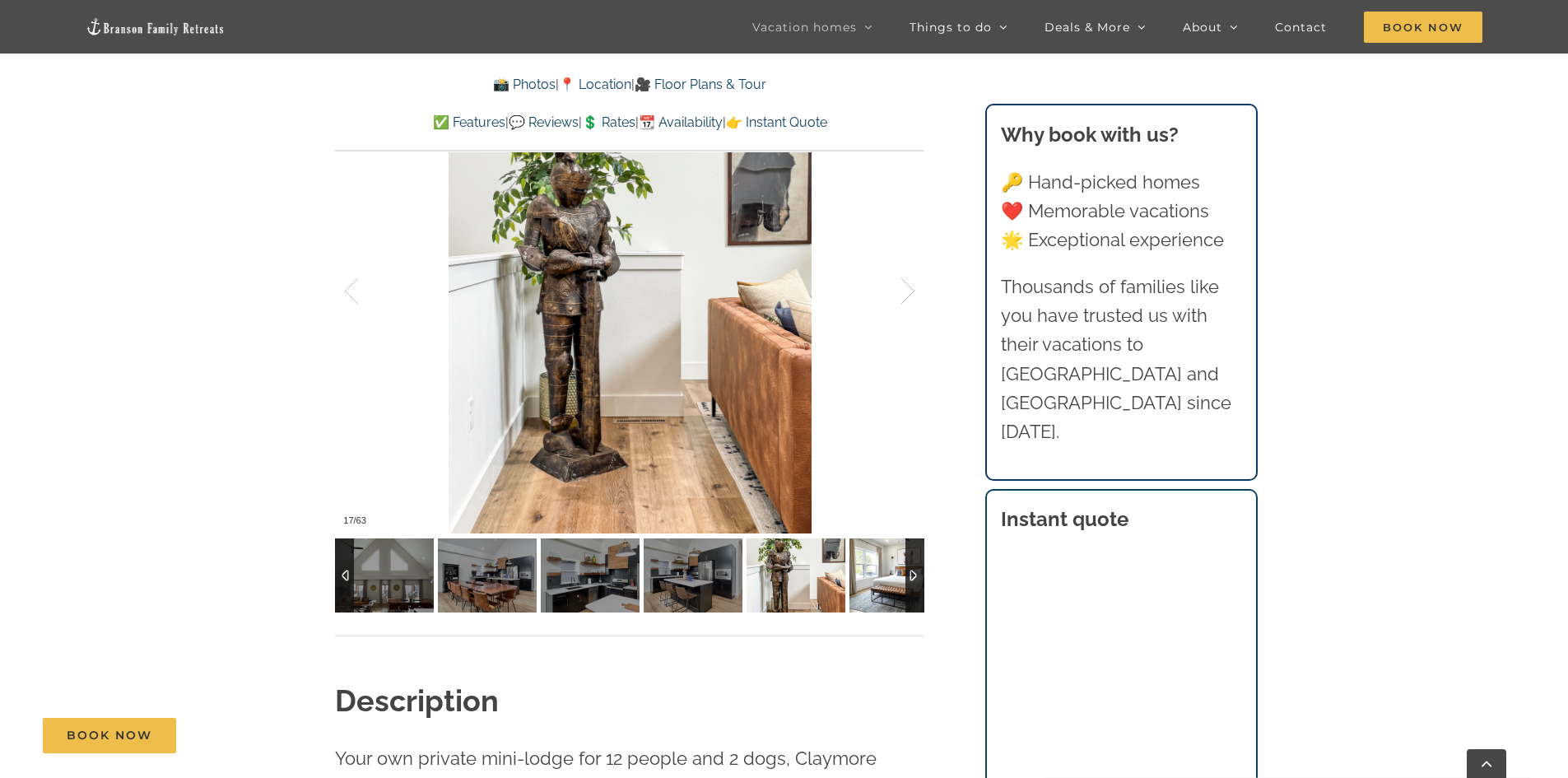
click at [871, 581] on img at bounding box center [899, 576] width 99 height 74
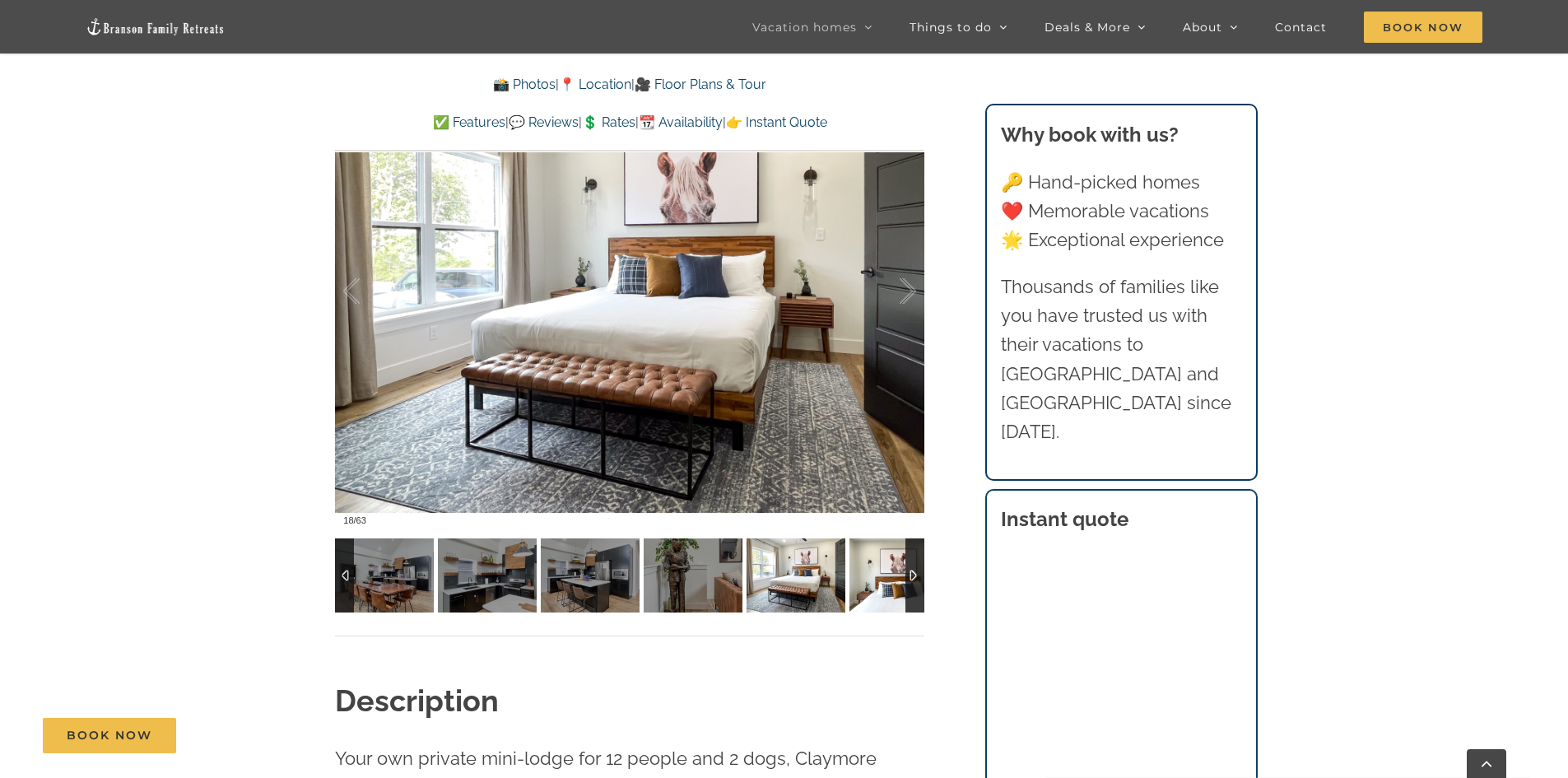
click at [871, 581] on img at bounding box center [899, 576] width 99 height 74
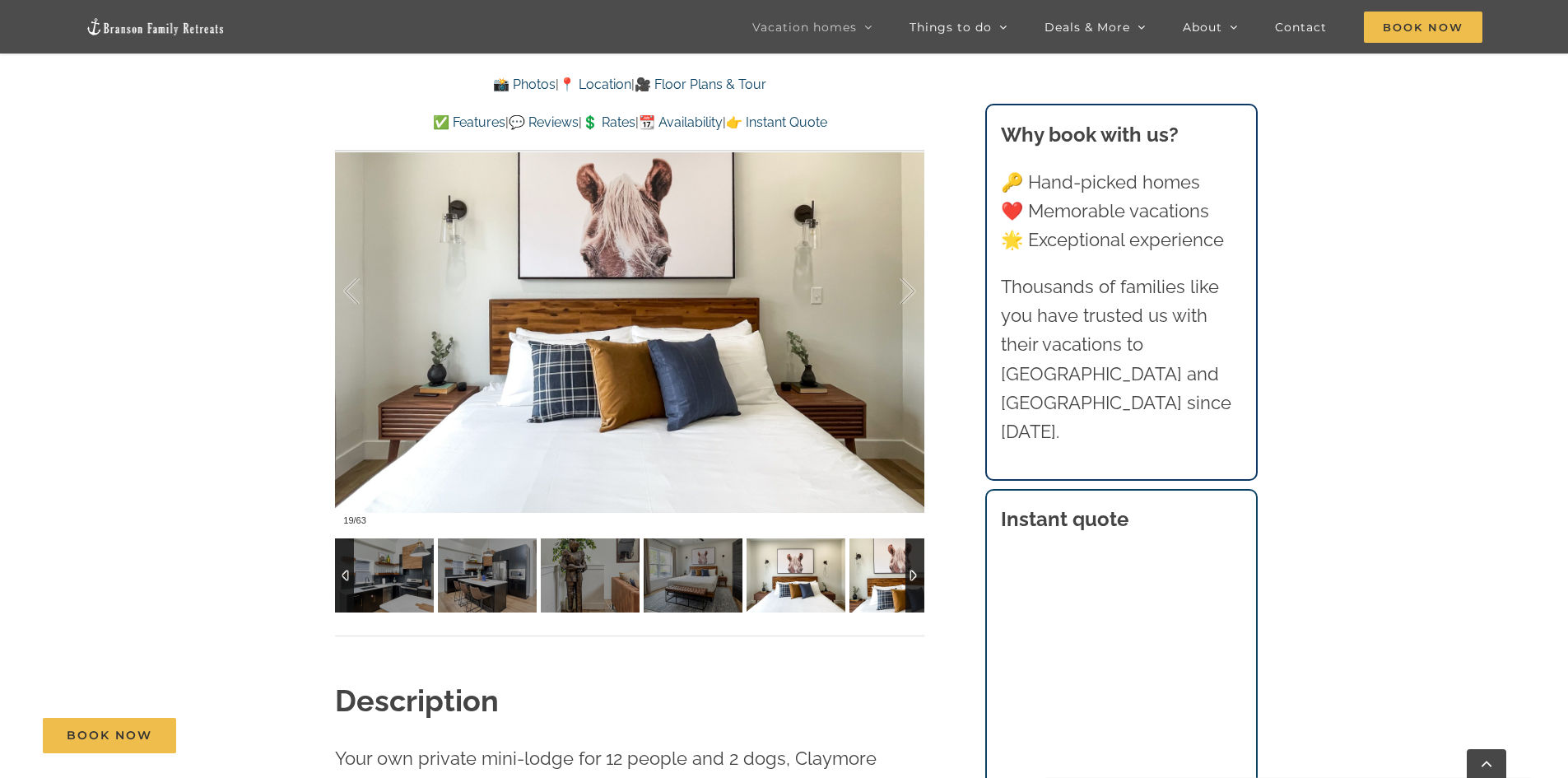
click at [871, 581] on img at bounding box center [899, 576] width 99 height 74
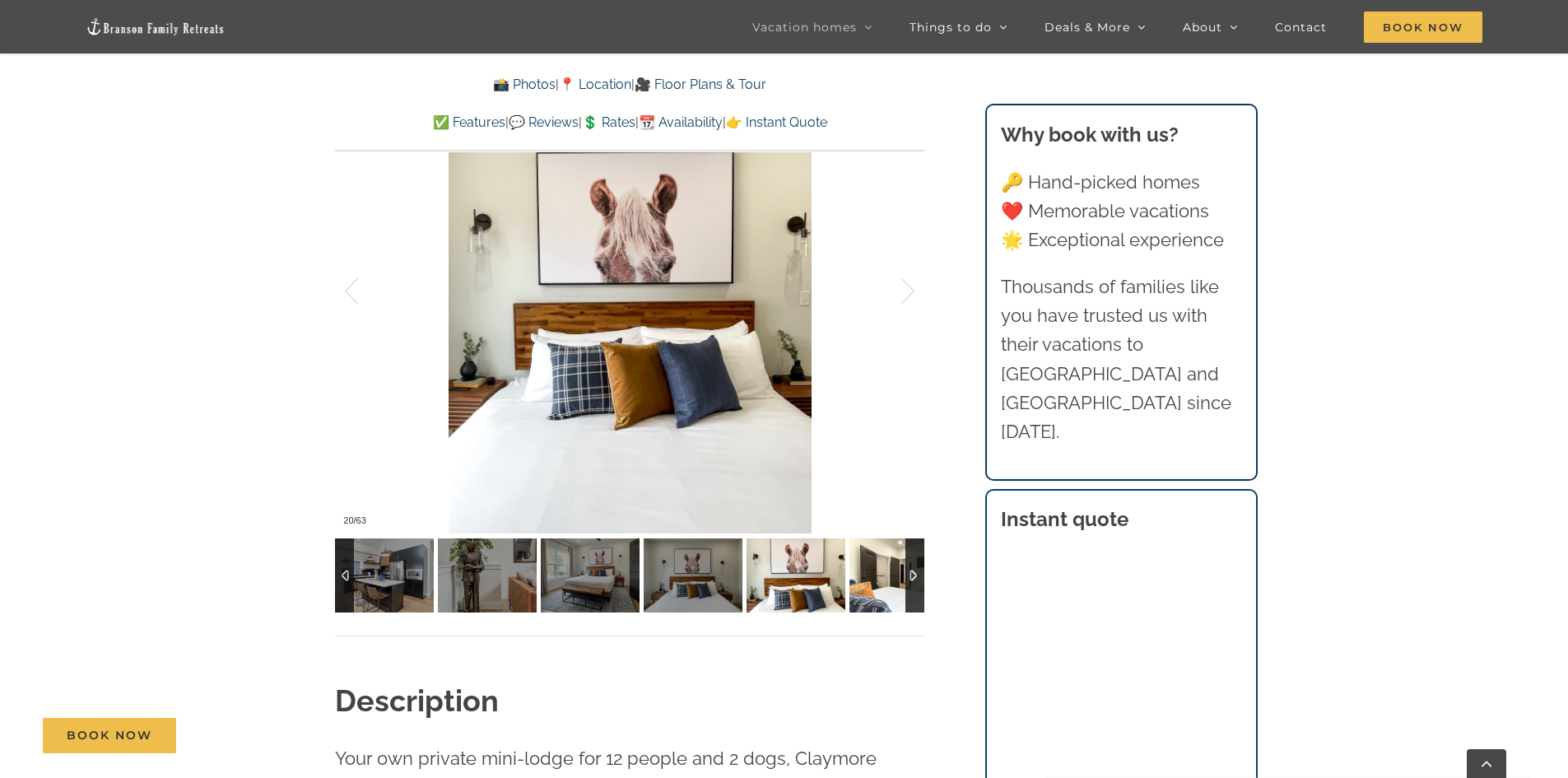
click at [871, 581] on img at bounding box center [899, 576] width 99 height 74
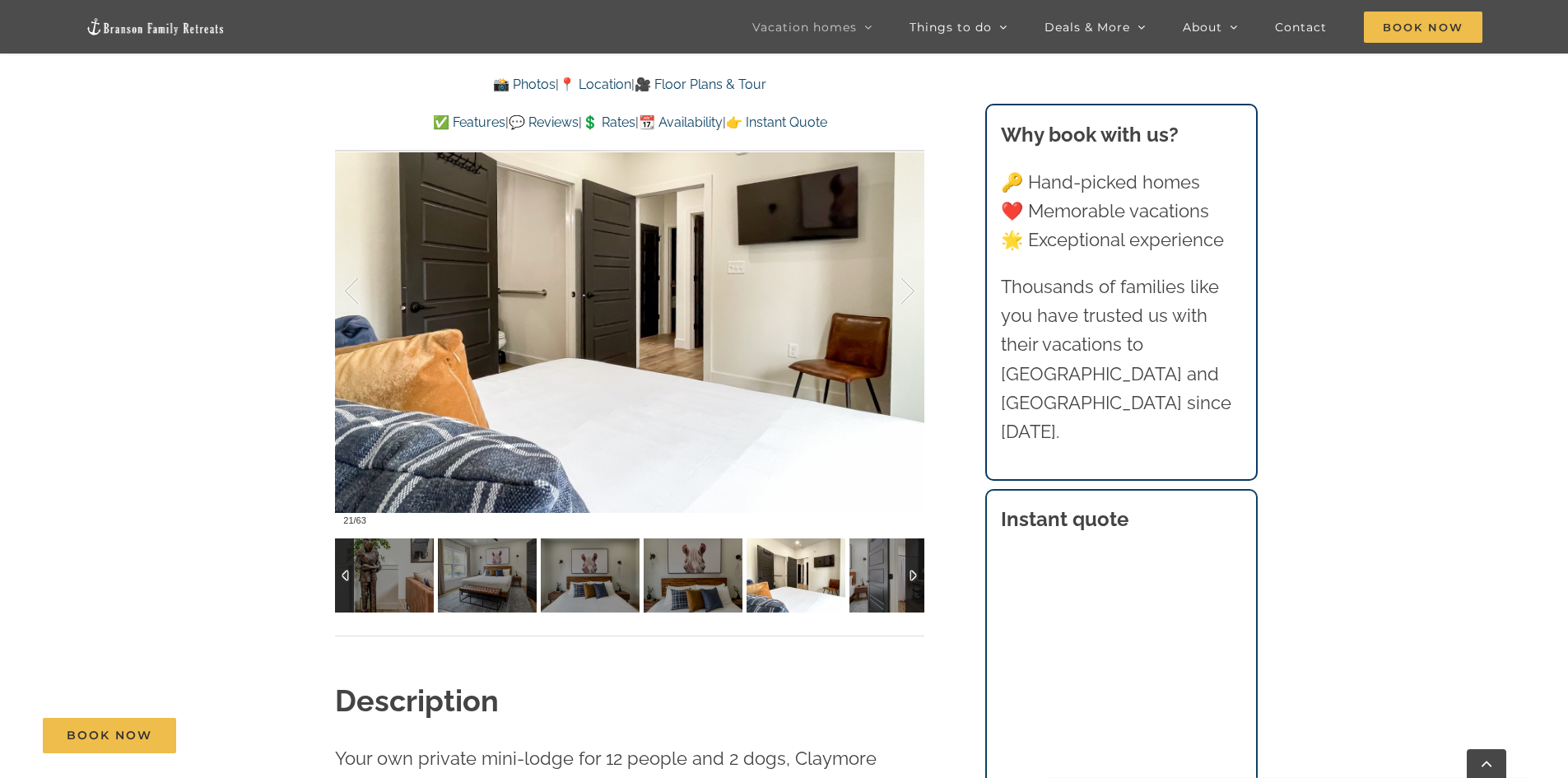
click at [871, 581] on img at bounding box center [899, 576] width 99 height 74
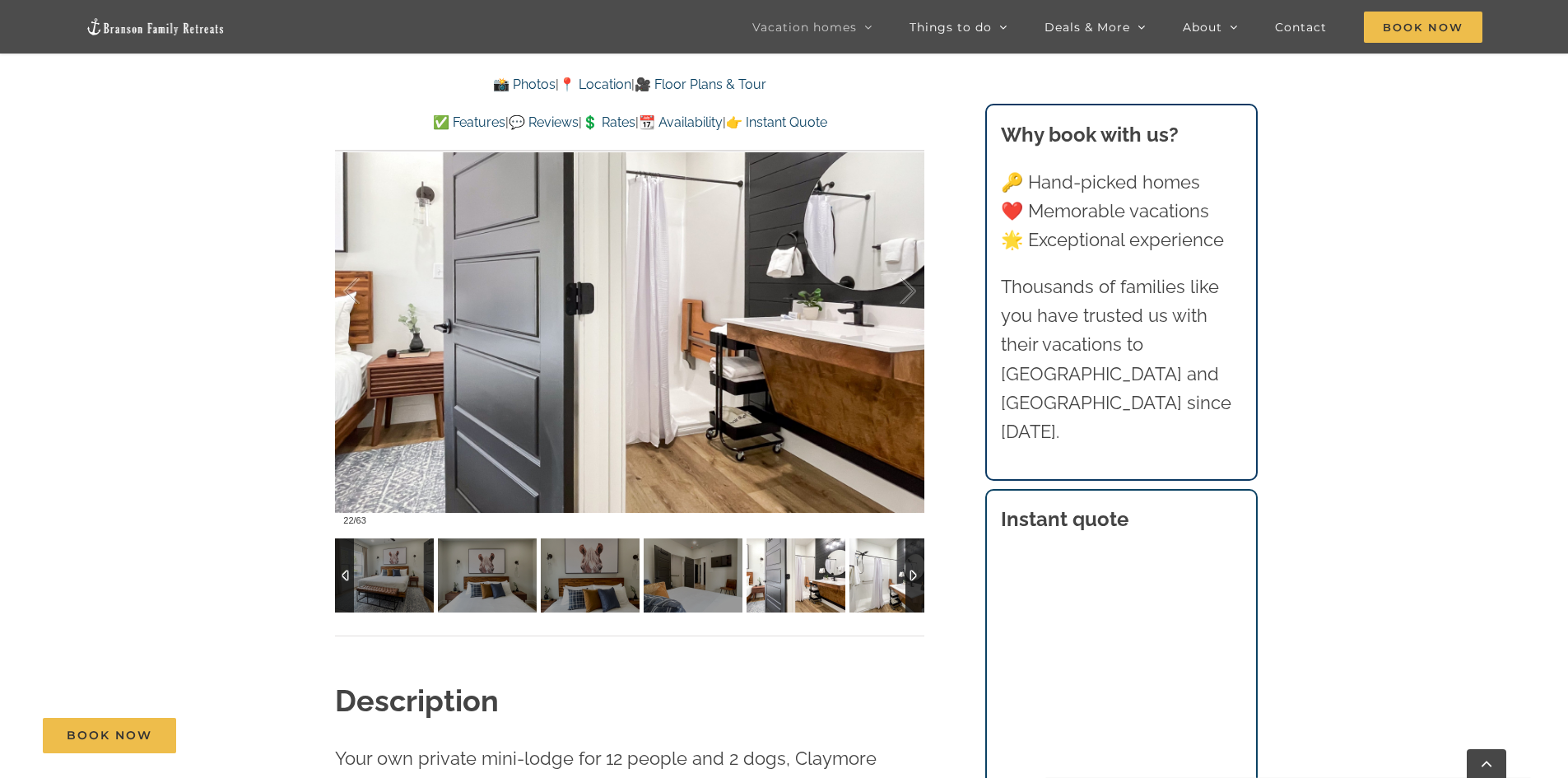
click at [871, 581] on img at bounding box center [899, 576] width 99 height 74
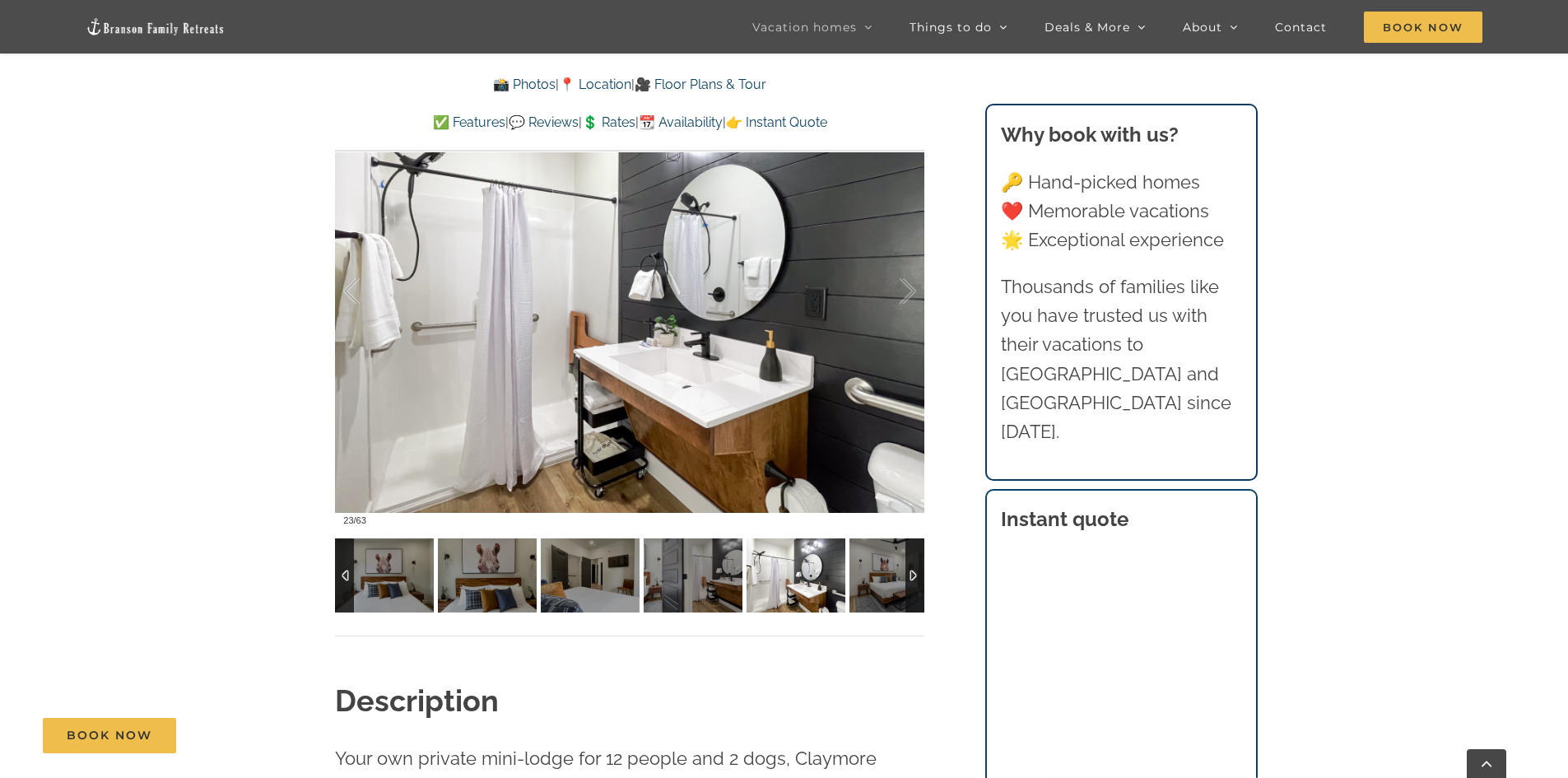
click at [816, 581] on img at bounding box center [796, 576] width 99 height 74
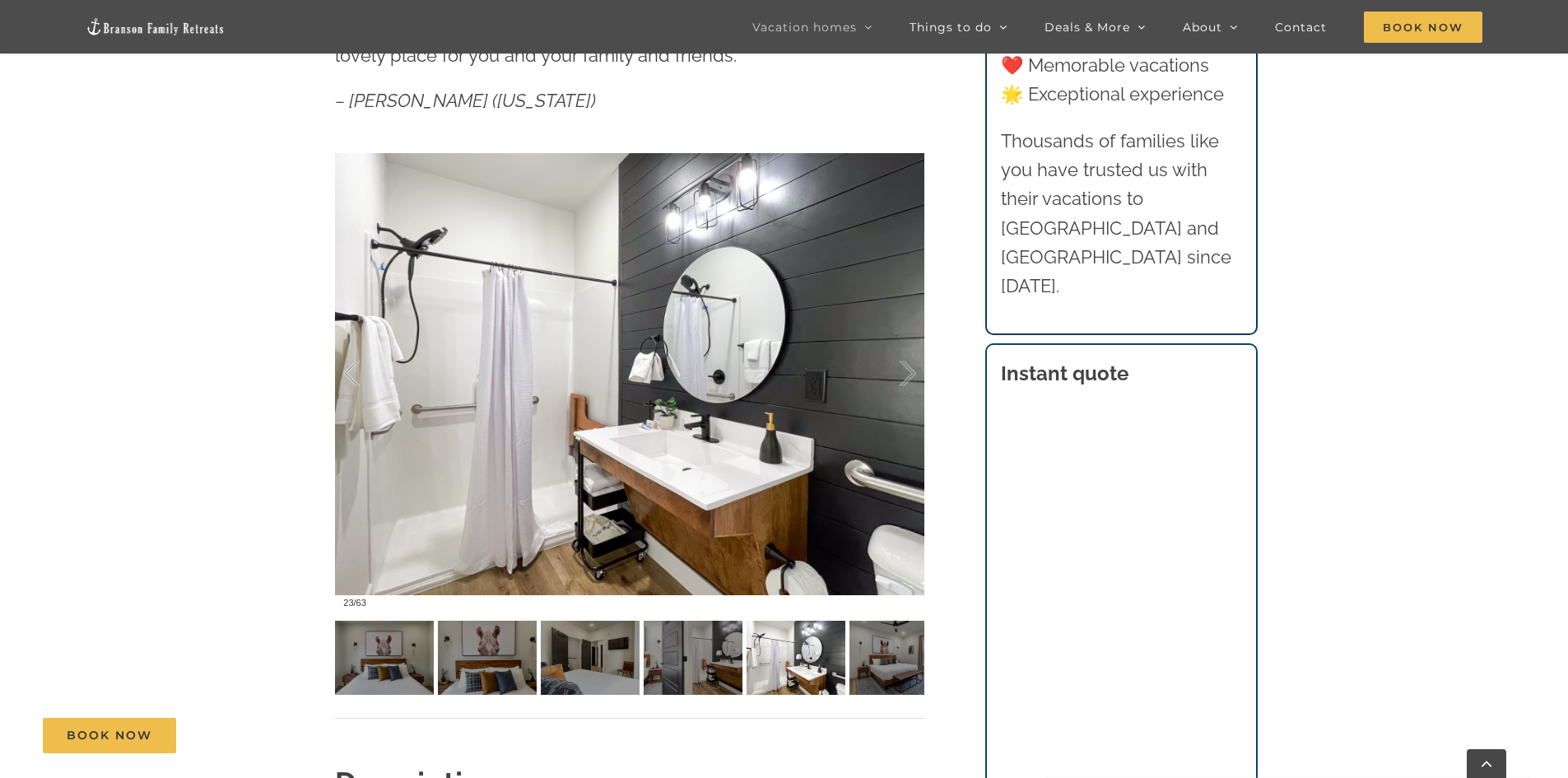
scroll to position [0, 0]
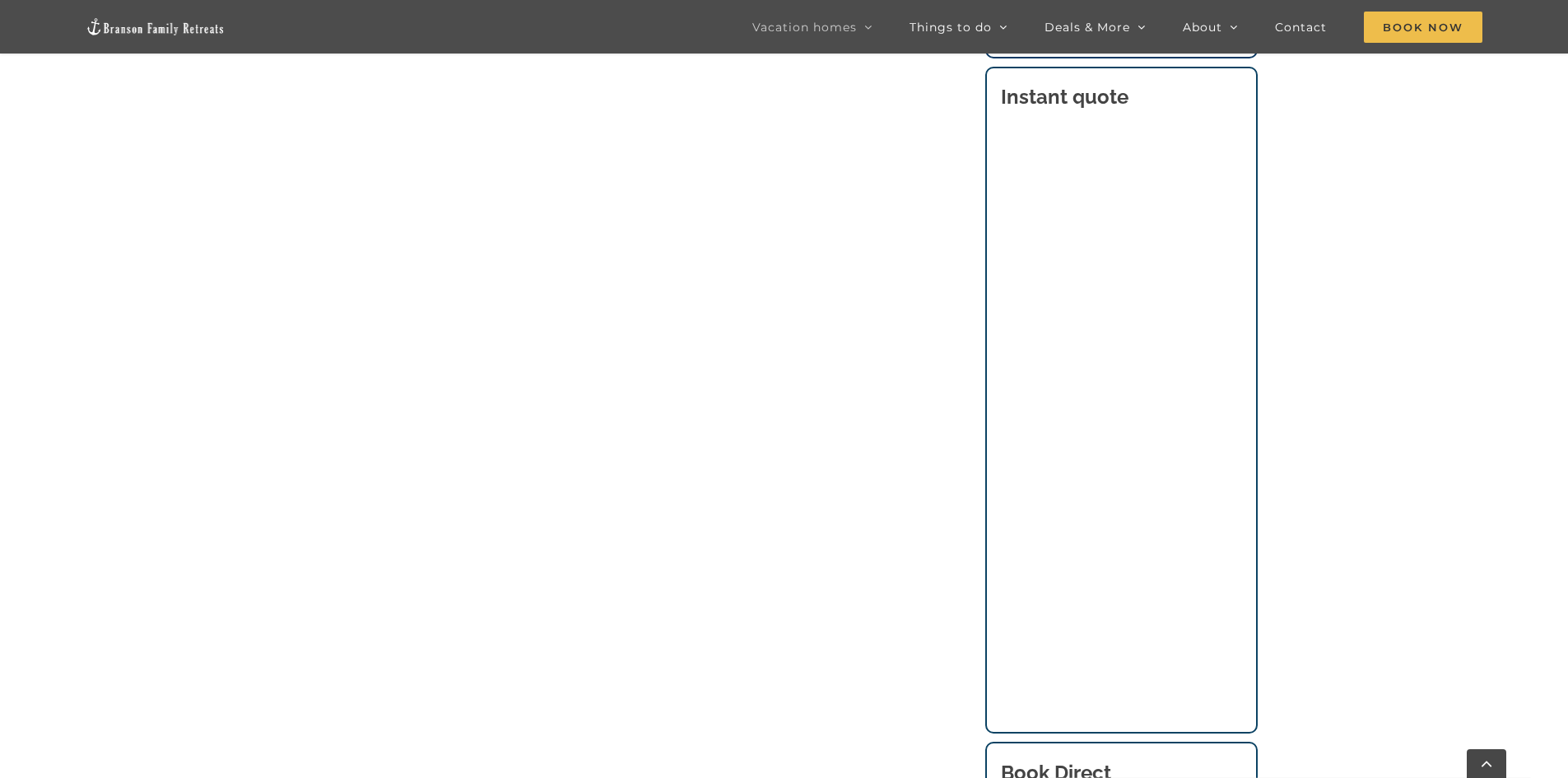
scroll to position [1700, 0]
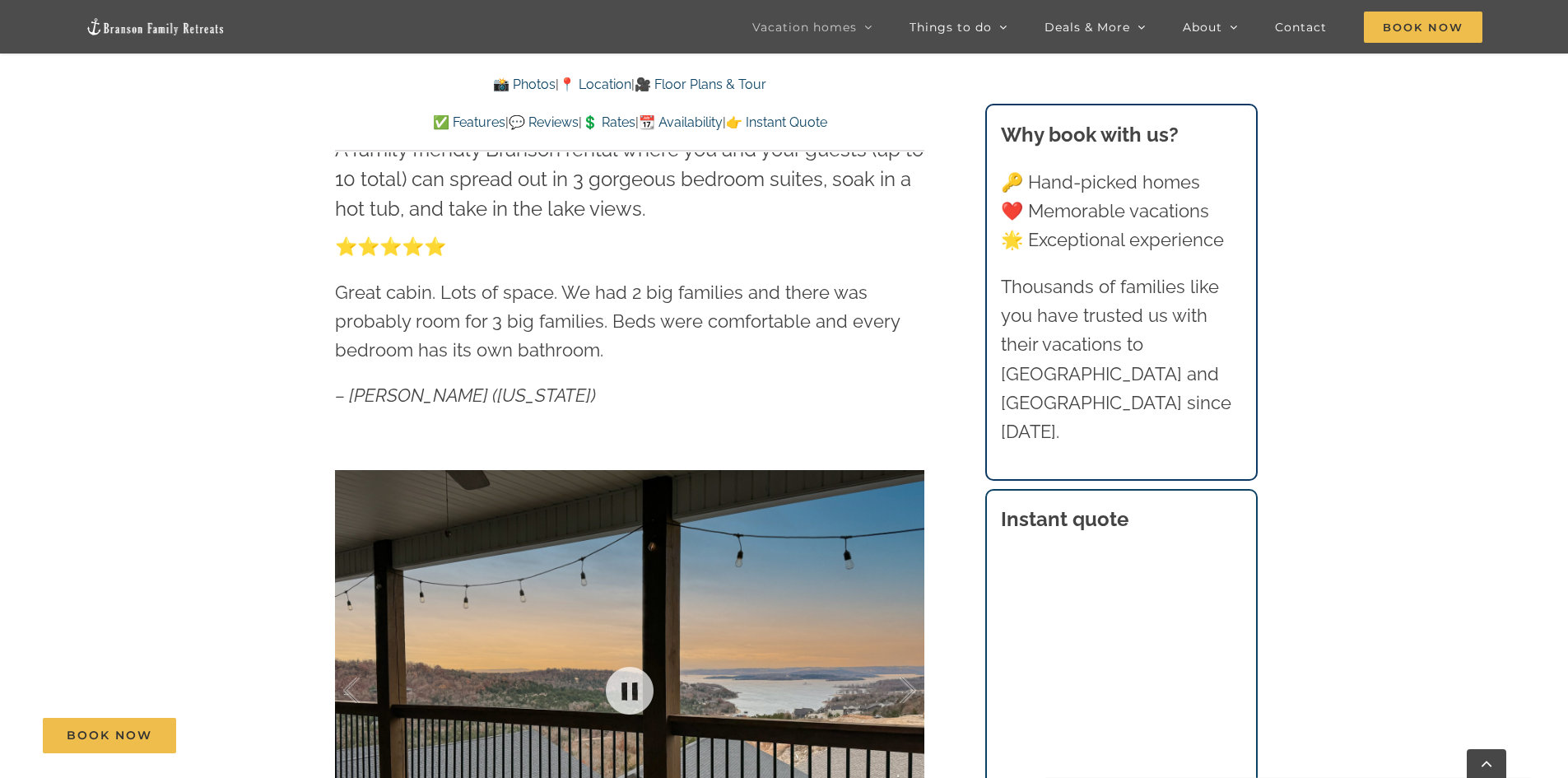
scroll to position [1070, 0]
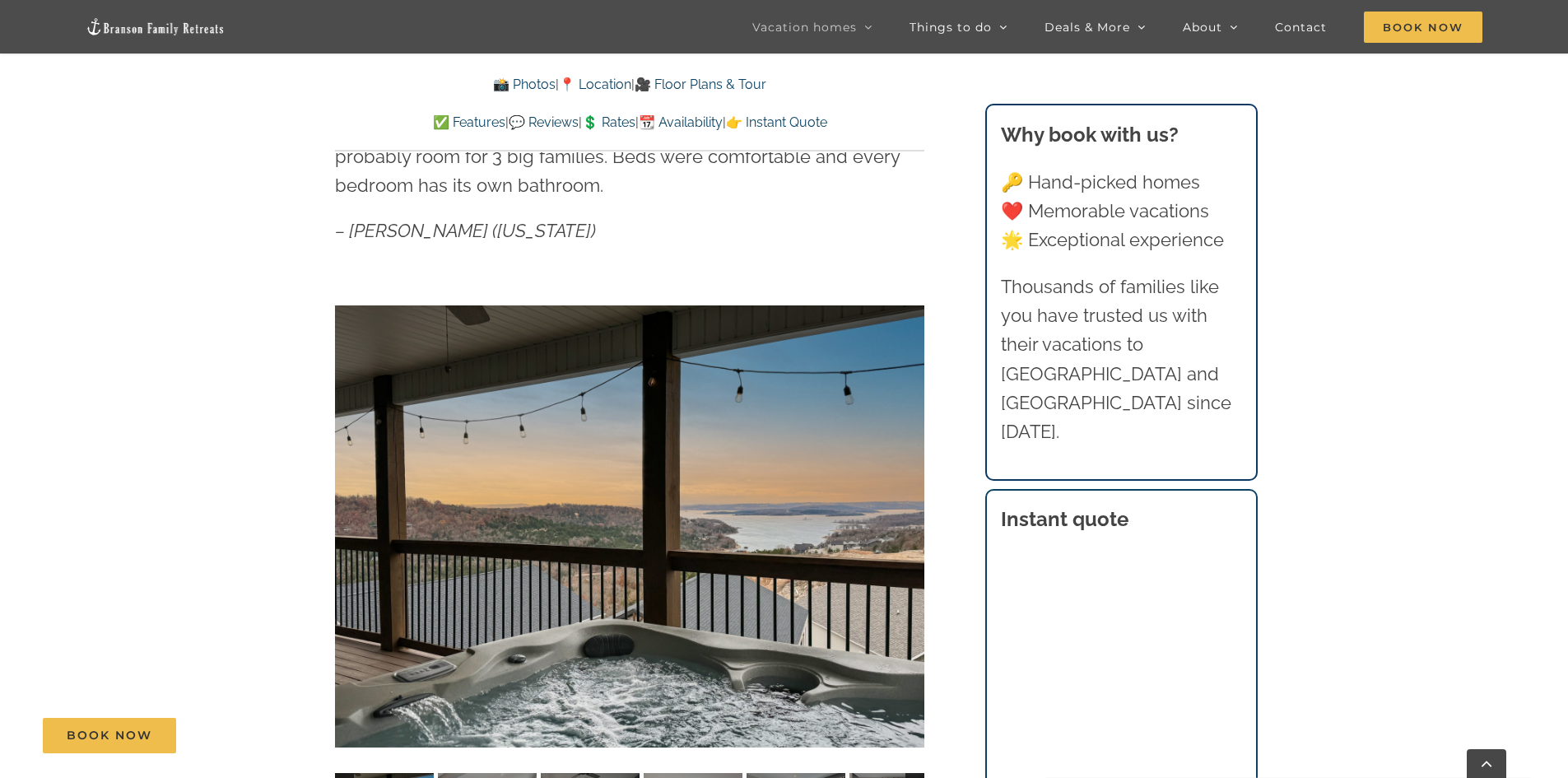
click at [1143, 739] on div "Book Now" at bounding box center [797, 736] width 1508 height 36
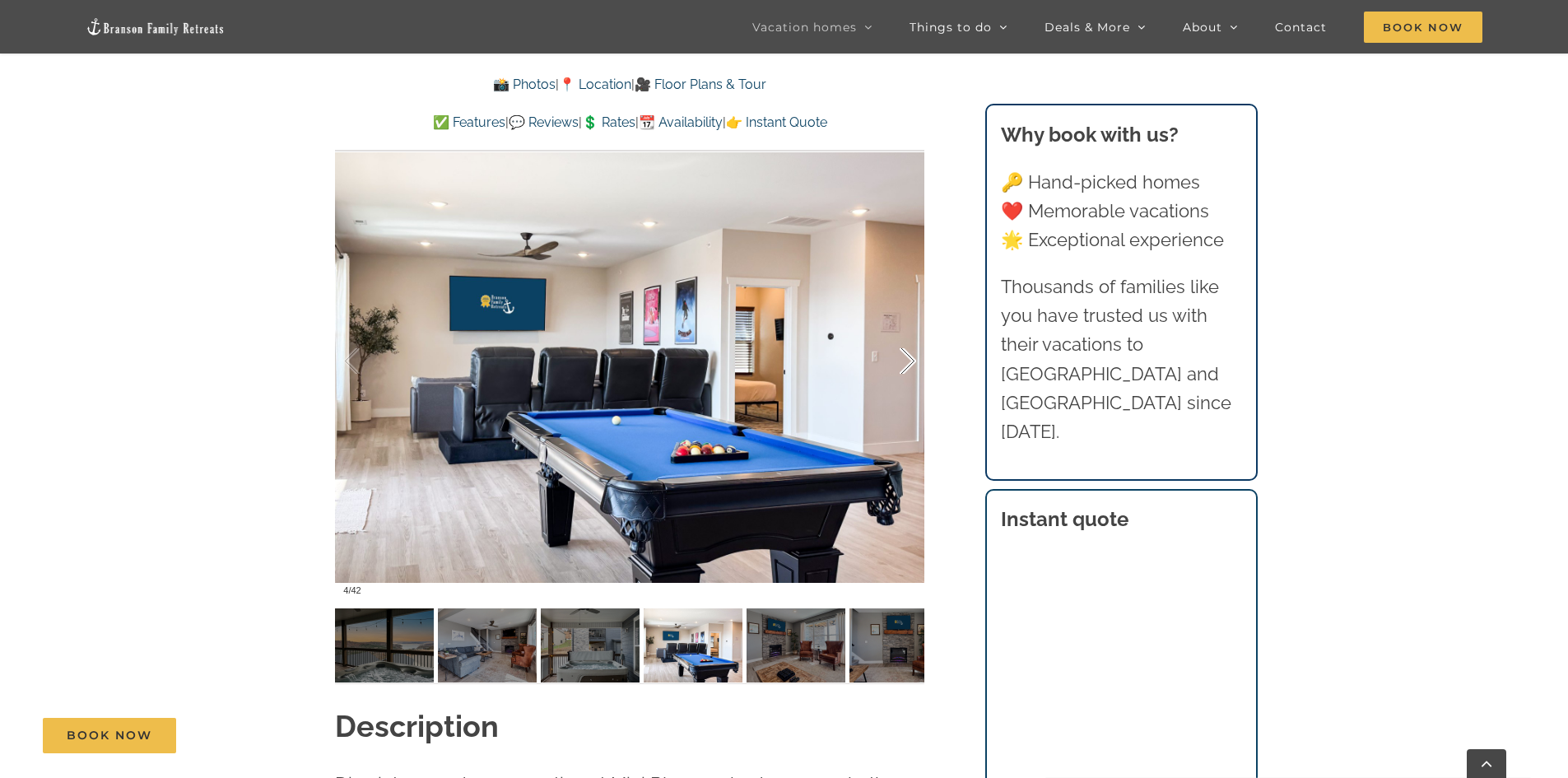
scroll to position [0, 0]
click at [901, 357] on div at bounding box center [891, 362] width 51 height 102
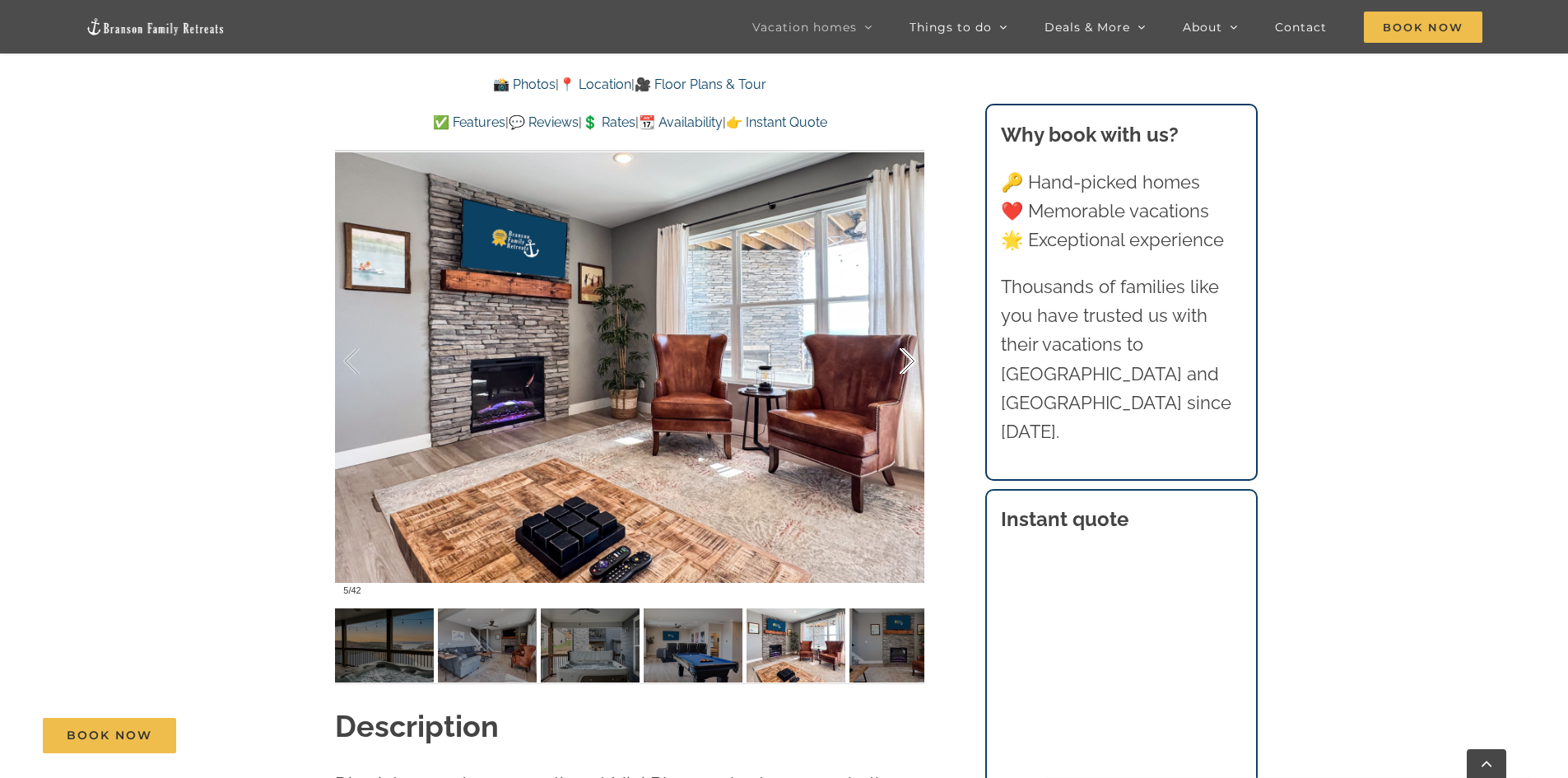
click at [901, 357] on div at bounding box center [891, 362] width 51 height 102
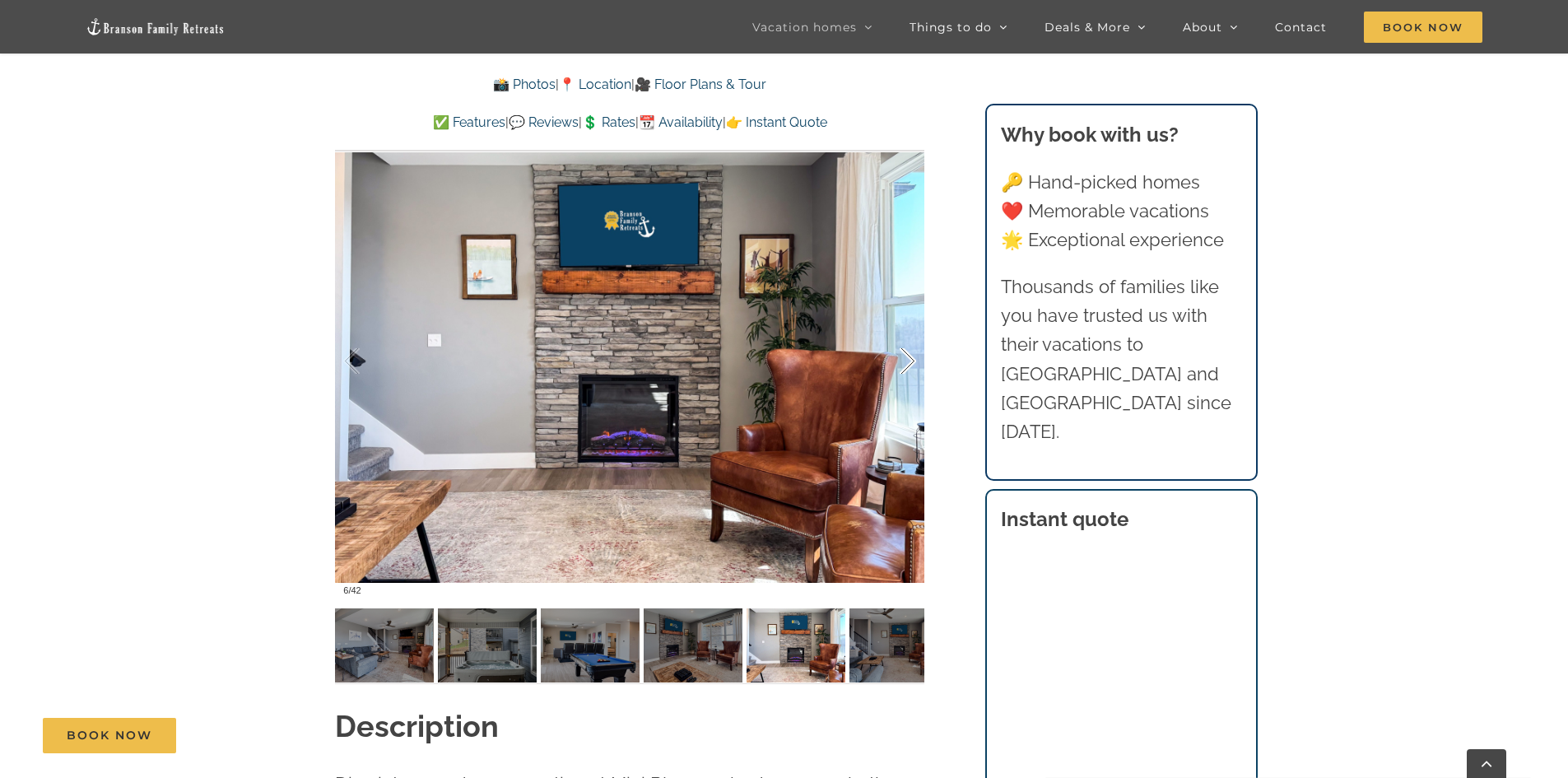
click at [901, 357] on div at bounding box center [891, 362] width 51 height 102
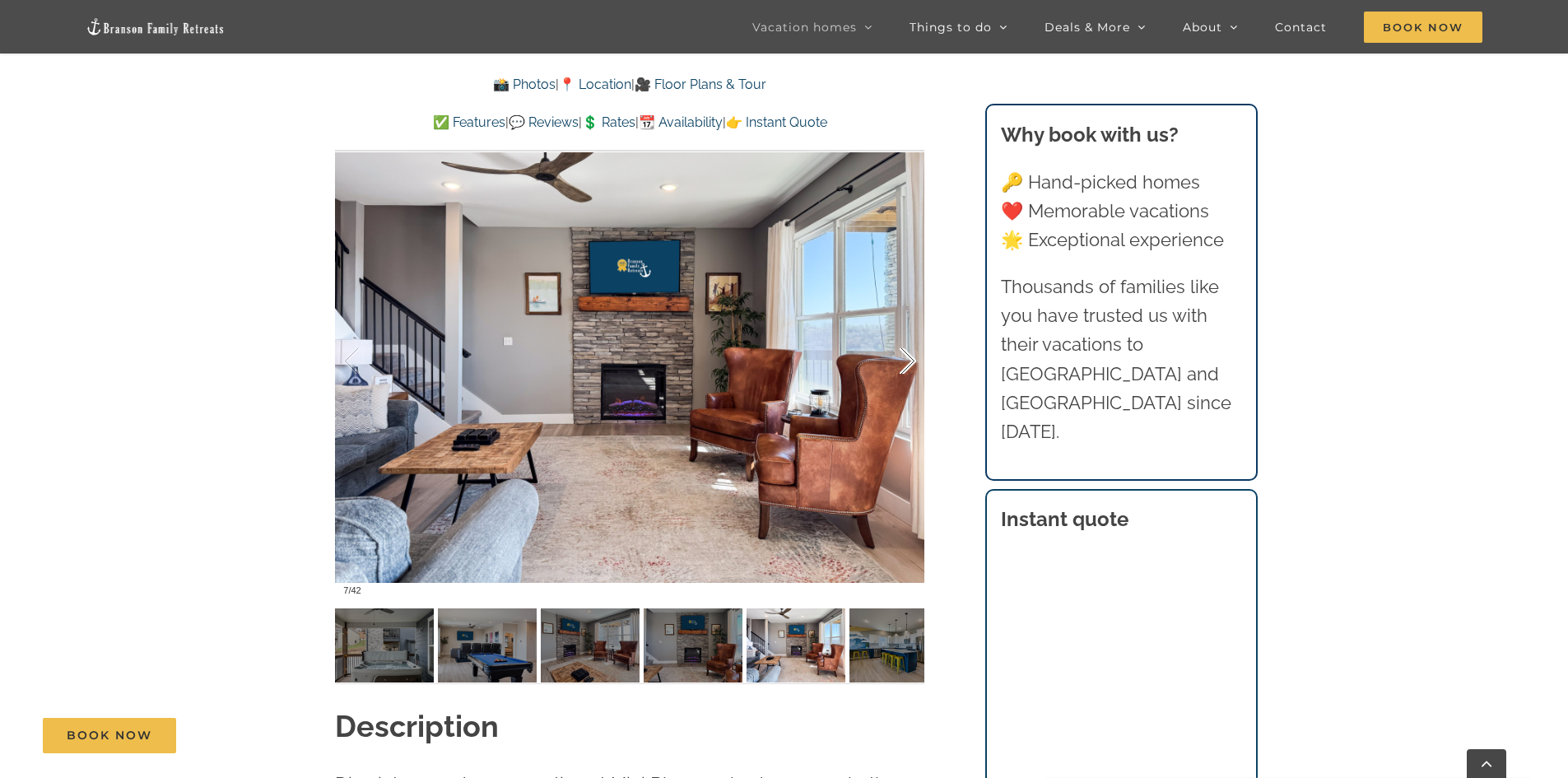
click at [901, 357] on div at bounding box center [891, 362] width 51 height 102
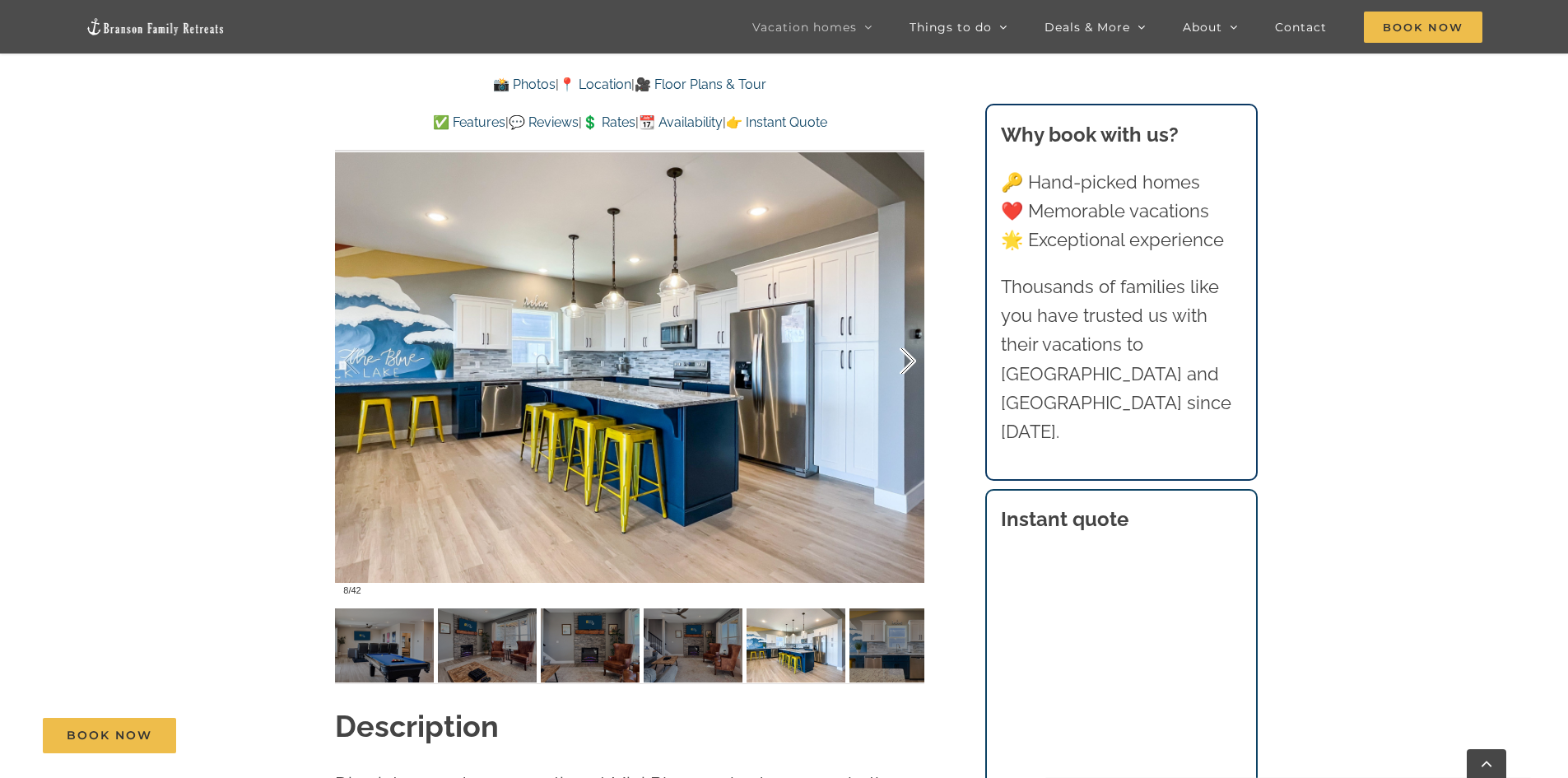
click at [901, 357] on div at bounding box center [891, 362] width 51 height 102
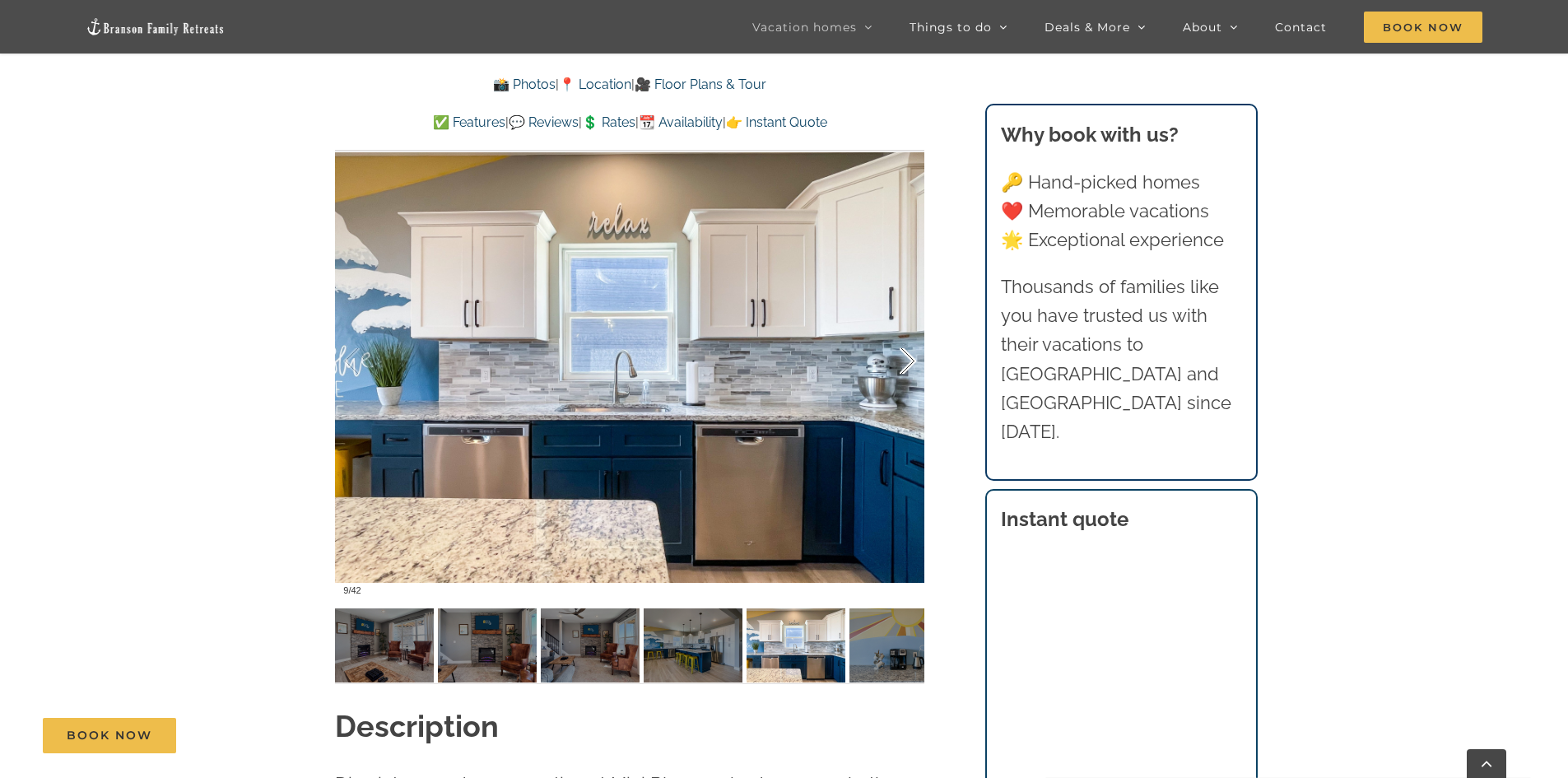
click at [901, 357] on div at bounding box center [891, 362] width 51 height 102
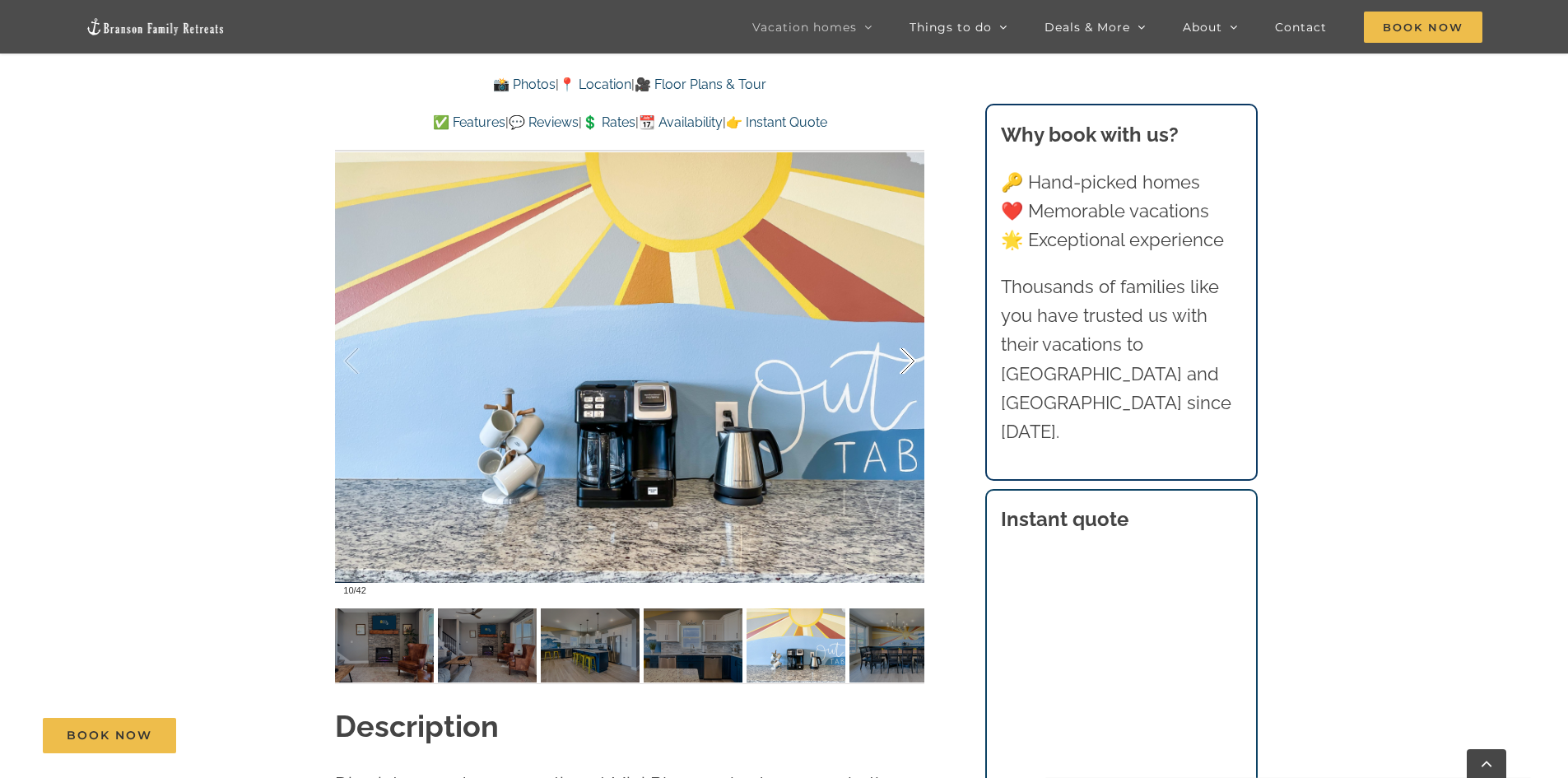
click at [901, 357] on div at bounding box center [891, 362] width 51 height 102
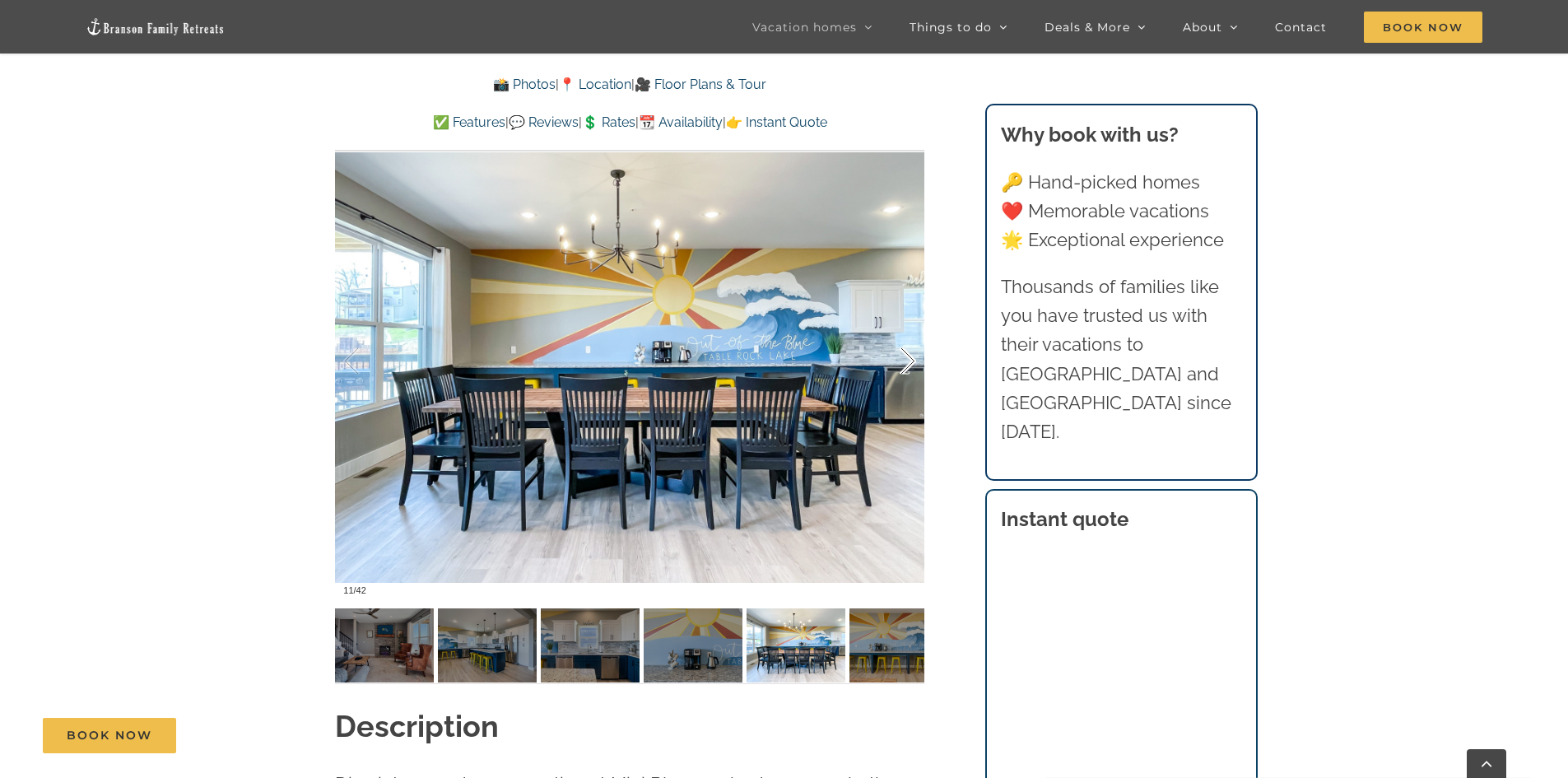
click at [901, 357] on div at bounding box center [891, 362] width 51 height 102
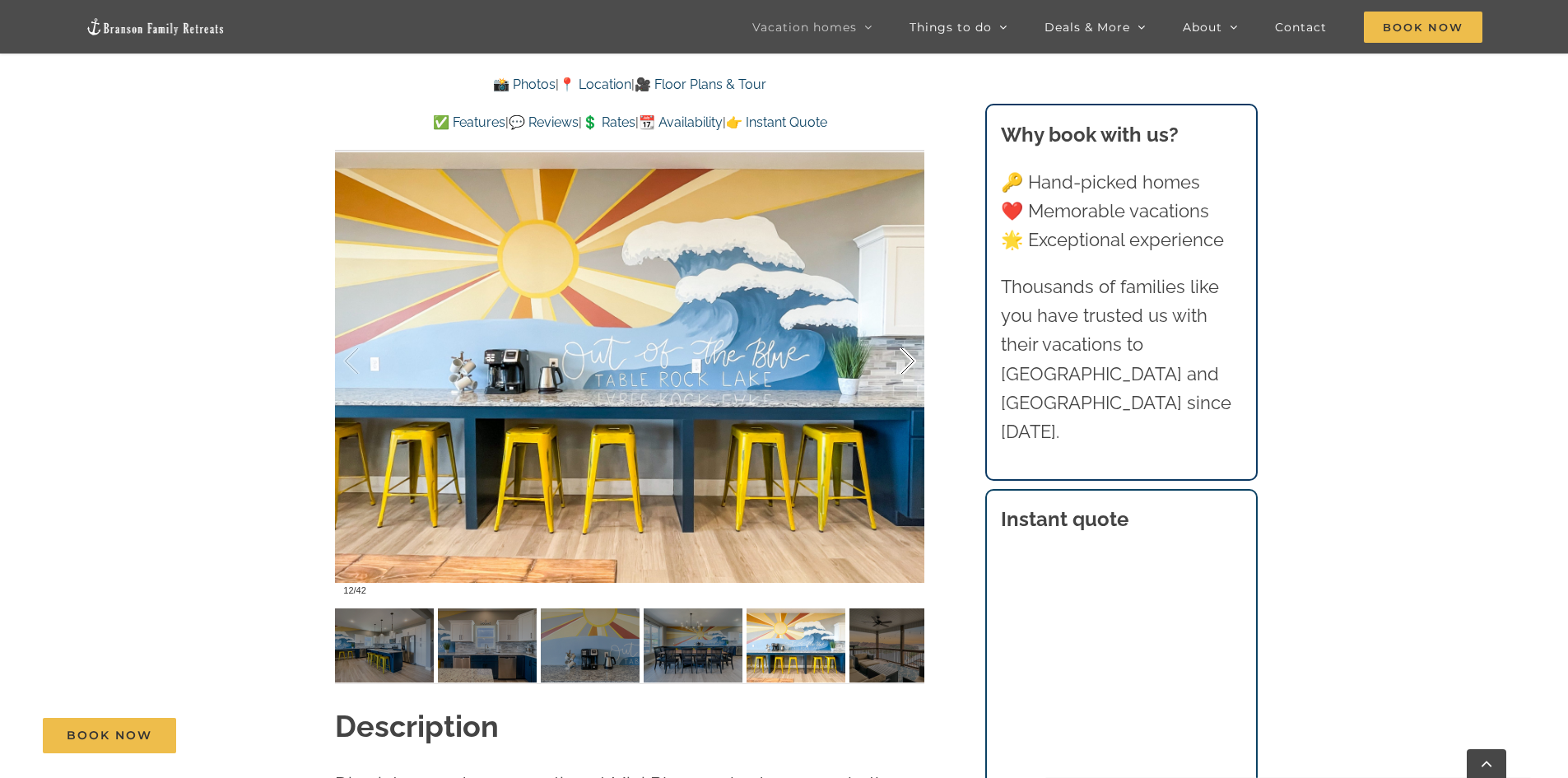
click at [901, 357] on div at bounding box center [891, 362] width 51 height 102
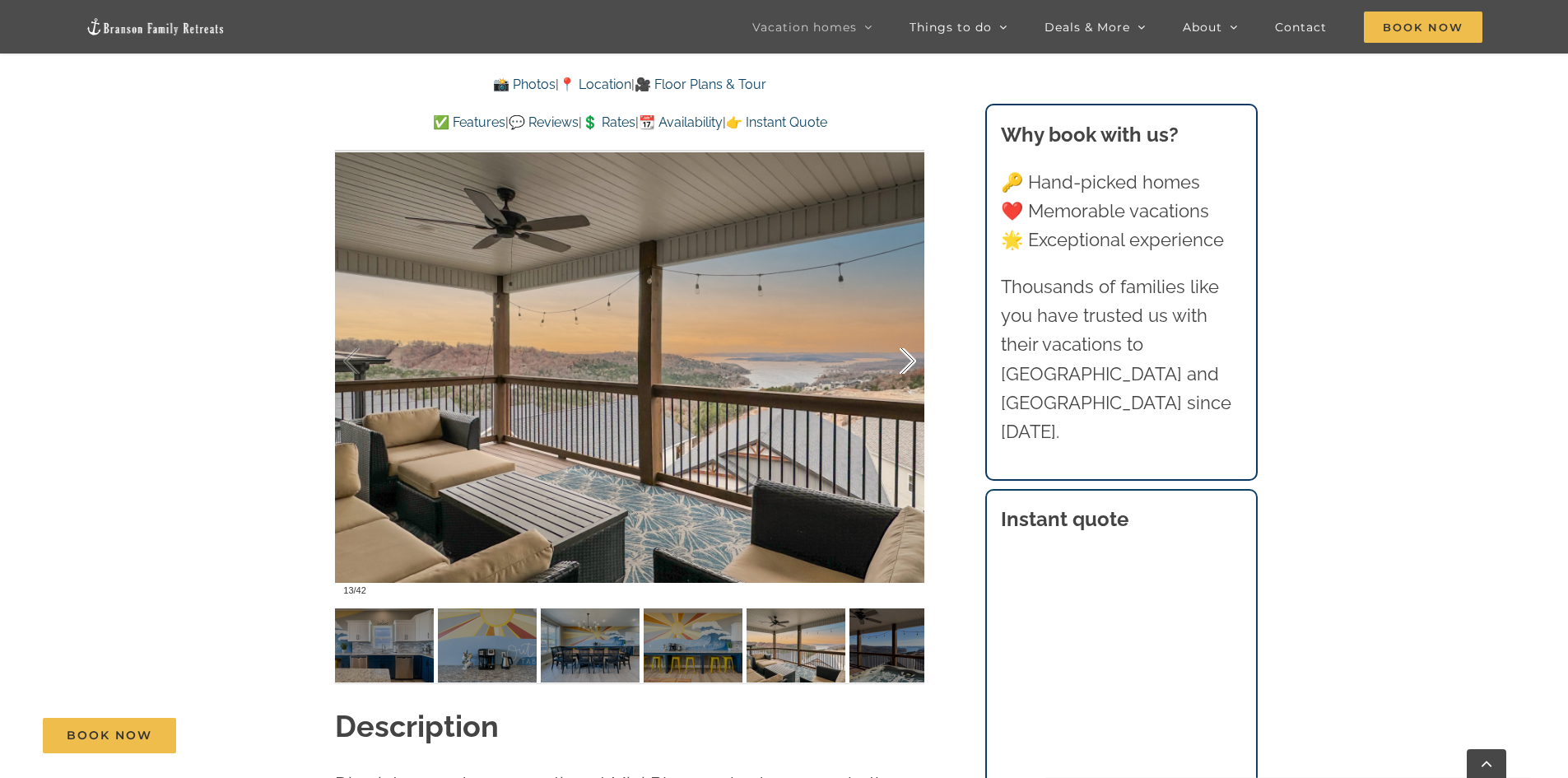
click at [901, 357] on div at bounding box center [891, 362] width 51 height 102
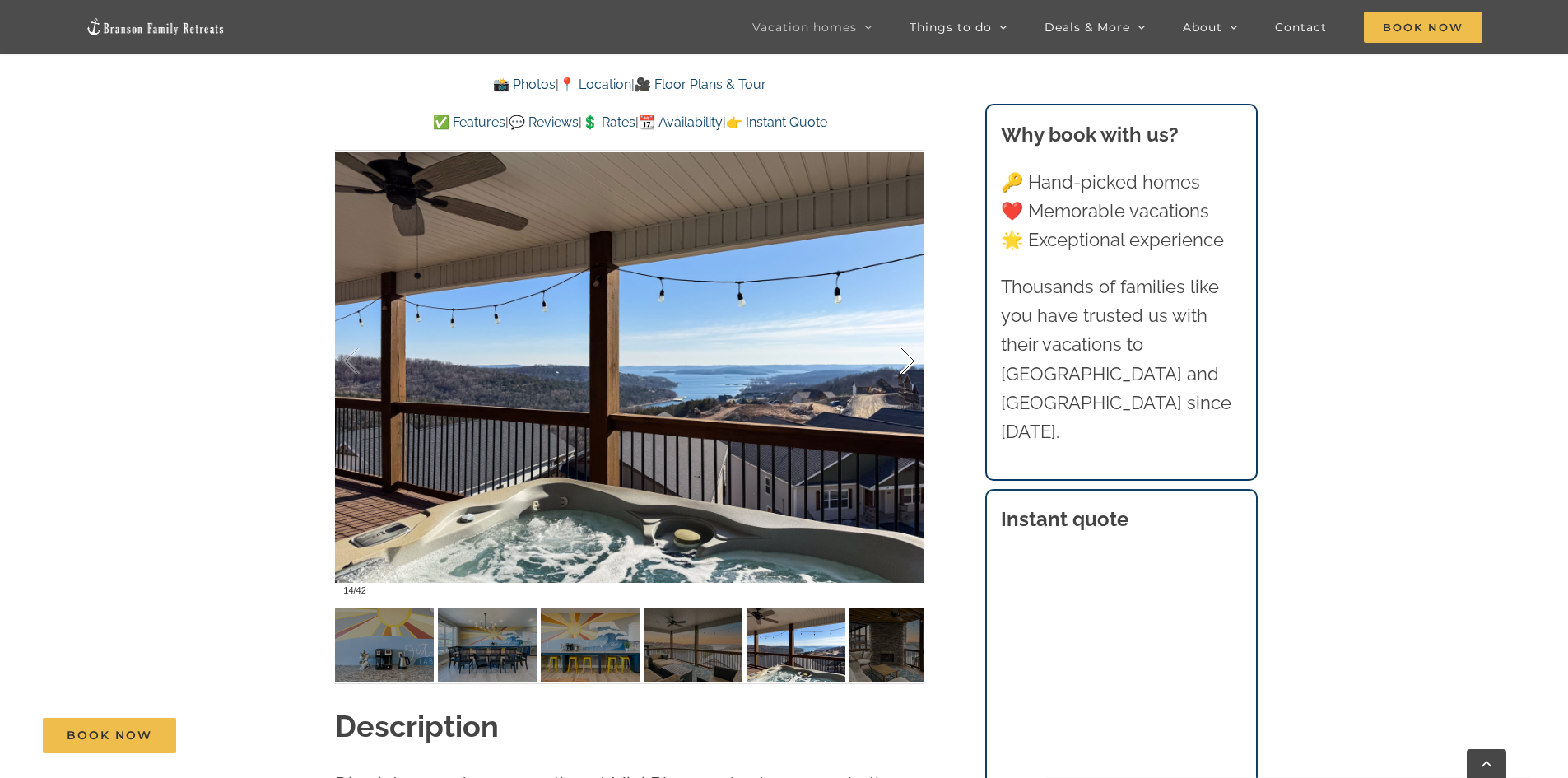
click at [901, 357] on div at bounding box center [891, 362] width 51 height 102
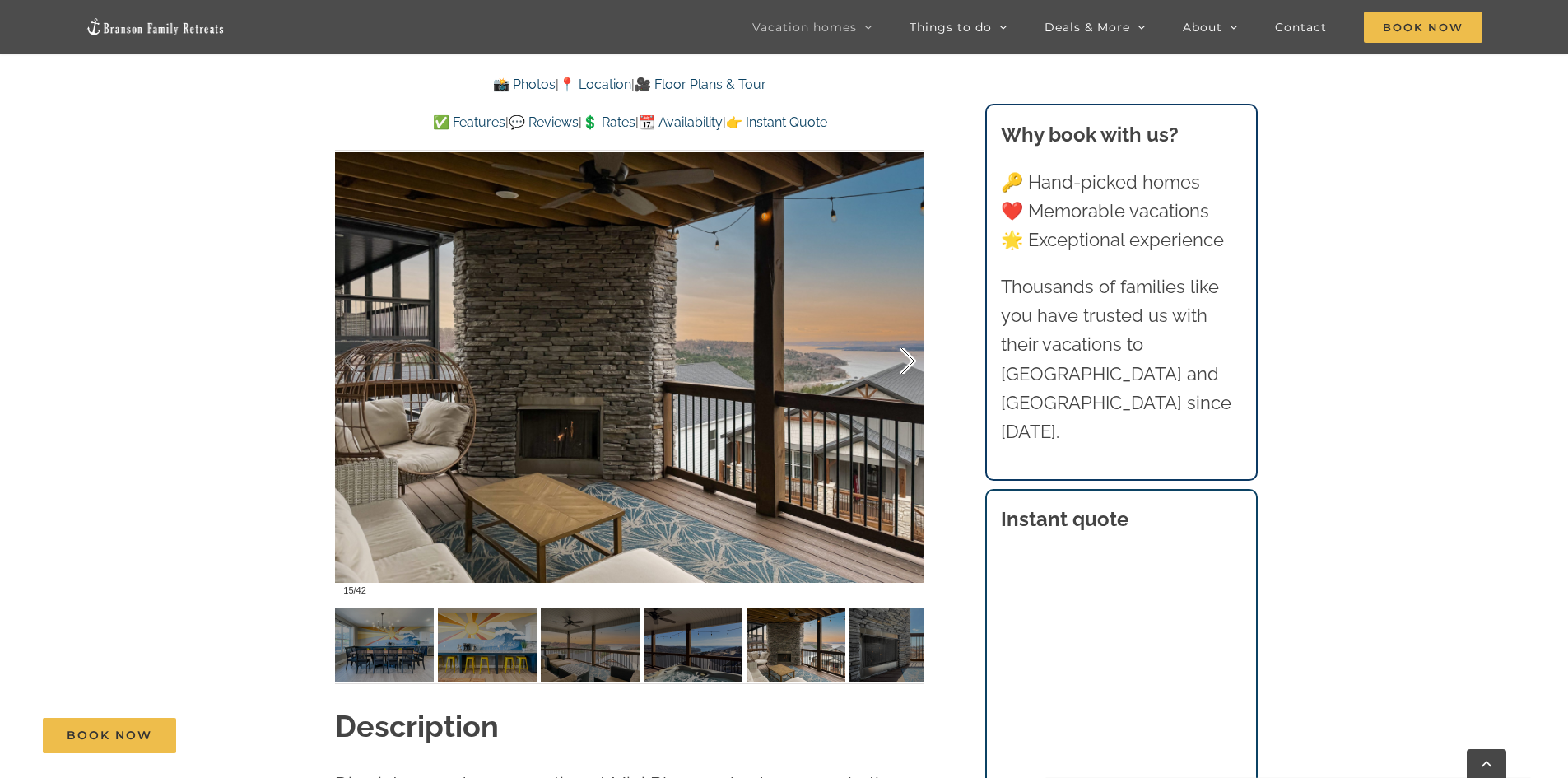
click at [901, 357] on div at bounding box center [891, 362] width 51 height 102
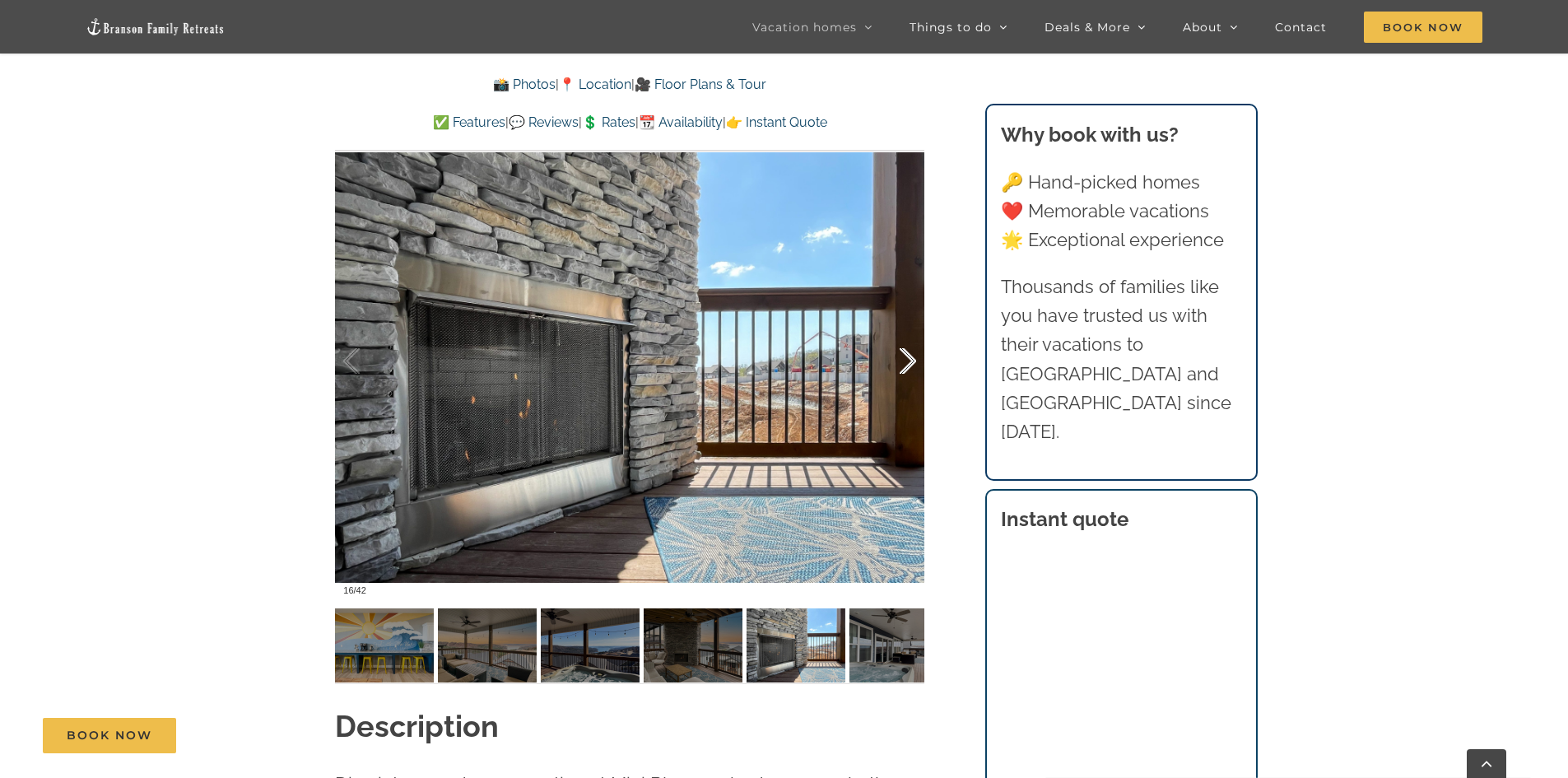
click at [901, 357] on div at bounding box center [891, 362] width 51 height 102
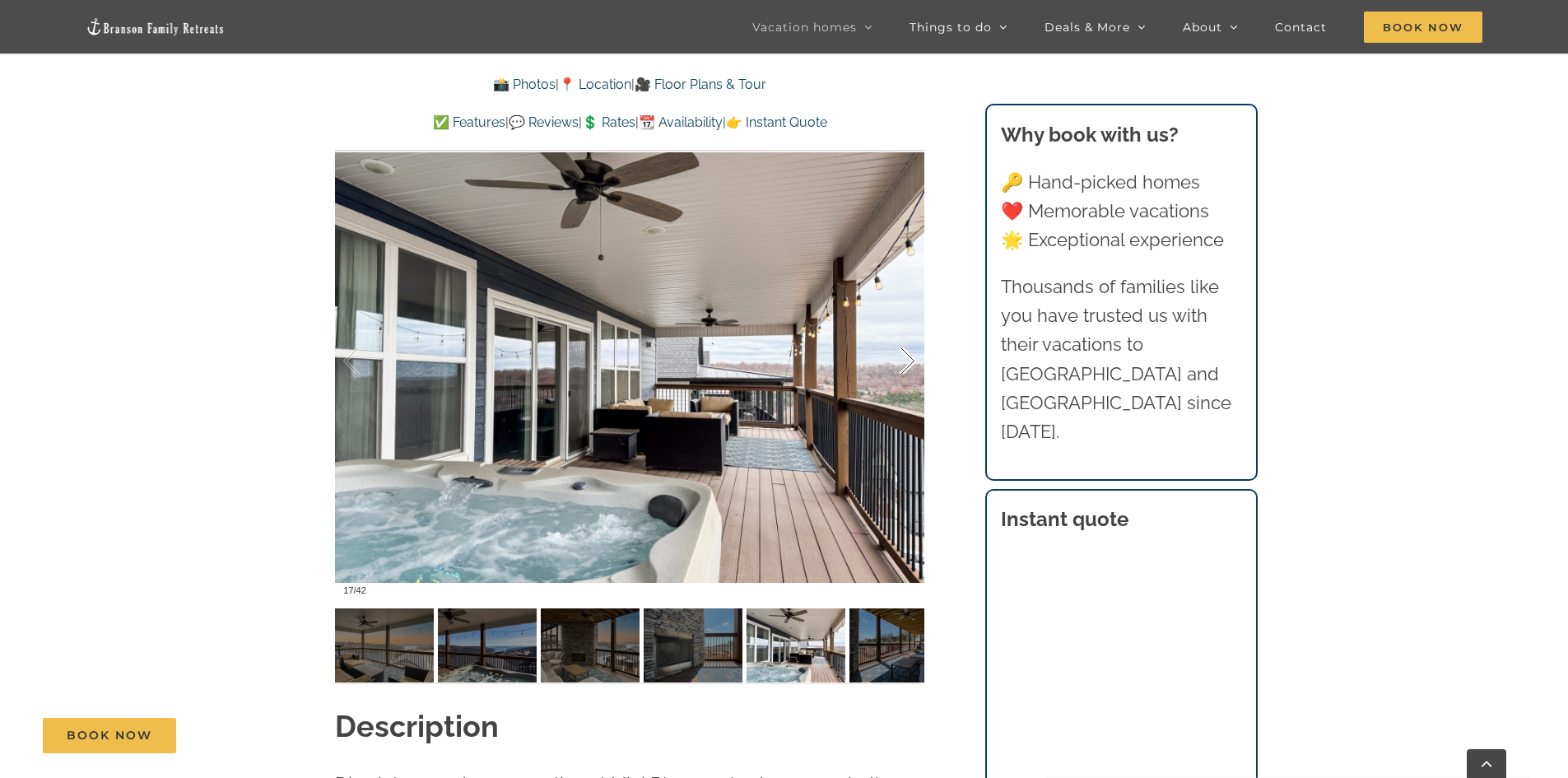
click at [901, 357] on div at bounding box center [891, 362] width 51 height 102
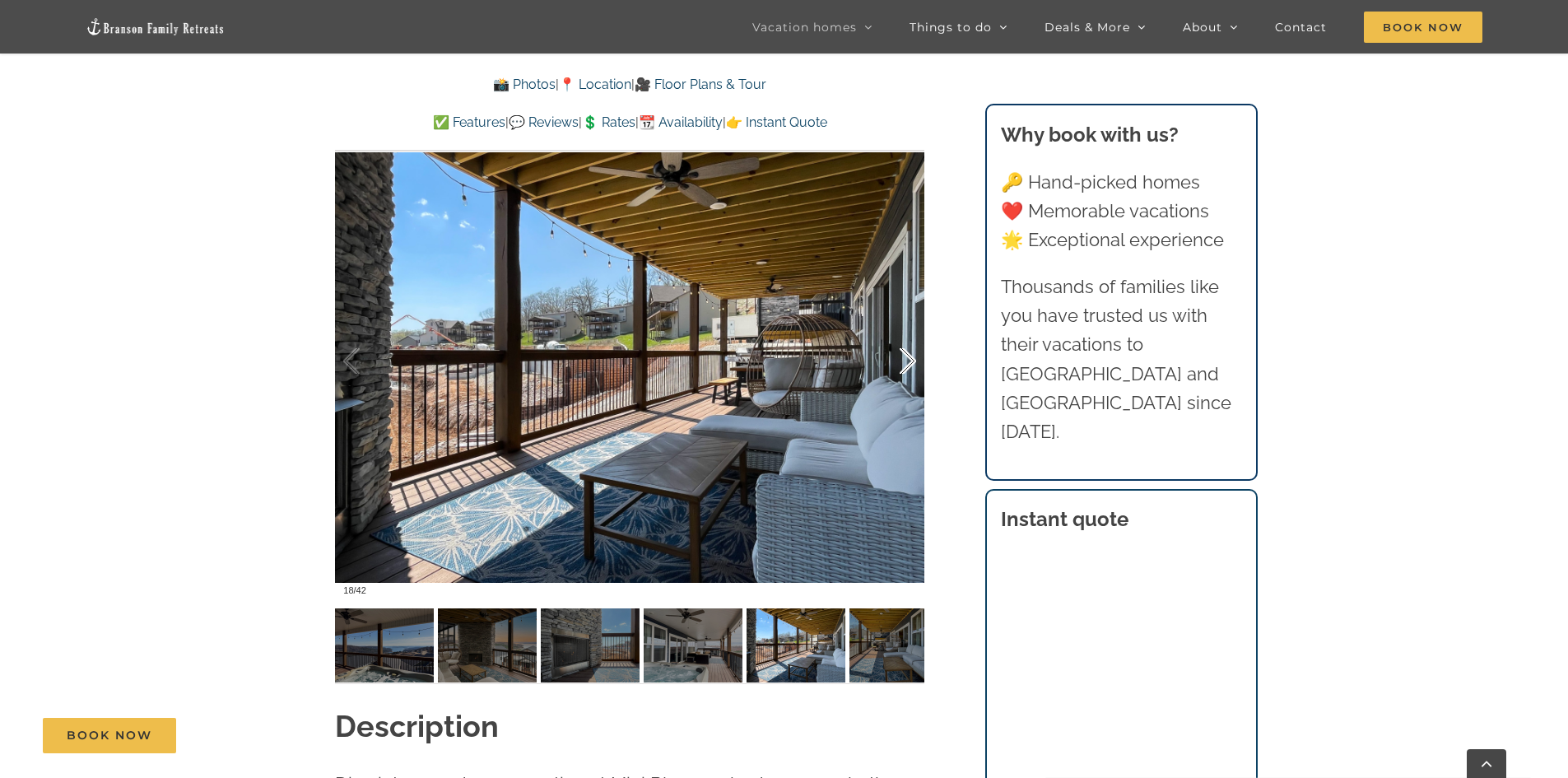
click at [901, 357] on div at bounding box center [891, 362] width 51 height 102
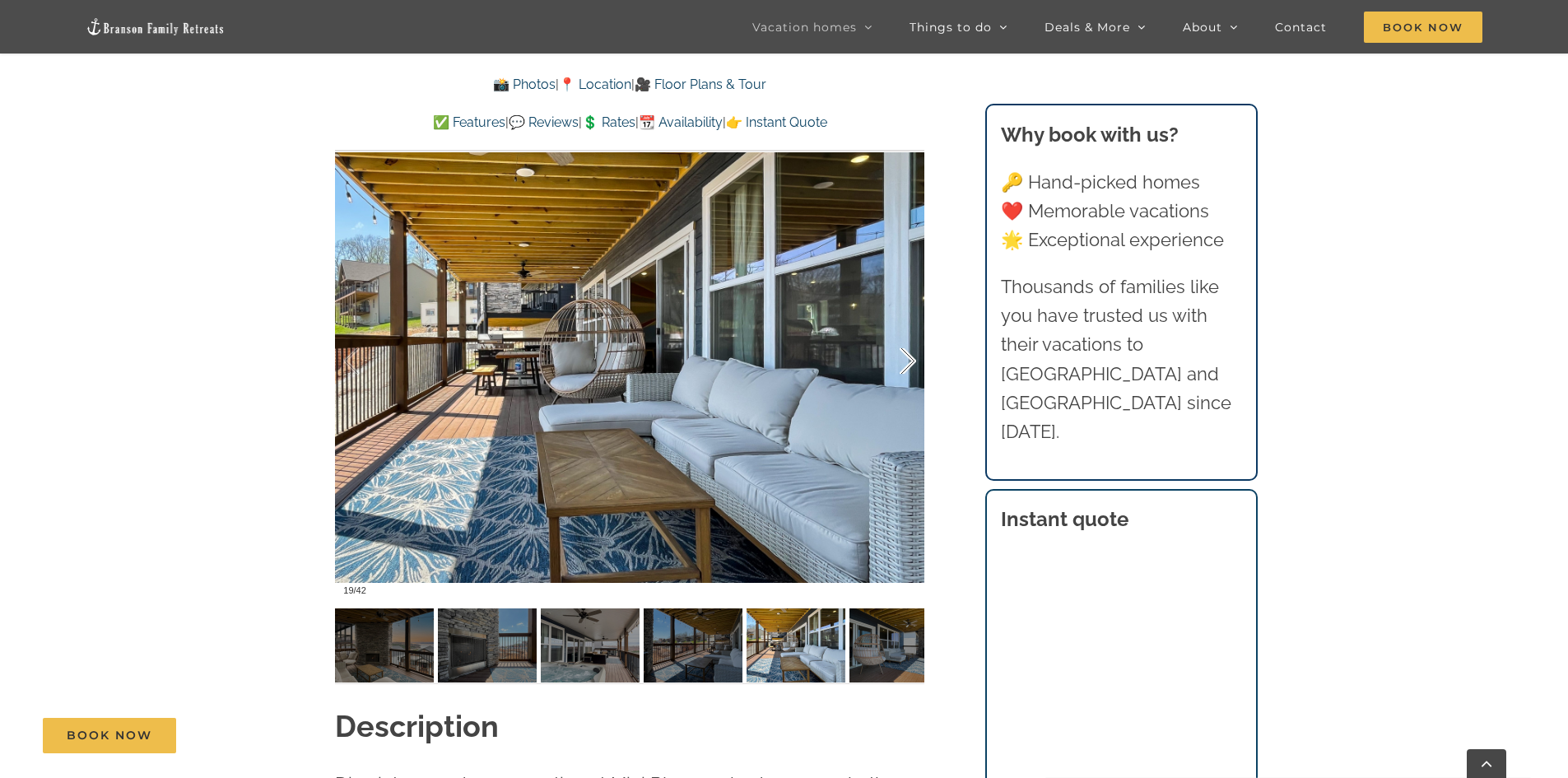
click at [901, 357] on div at bounding box center [891, 362] width 51 height 102
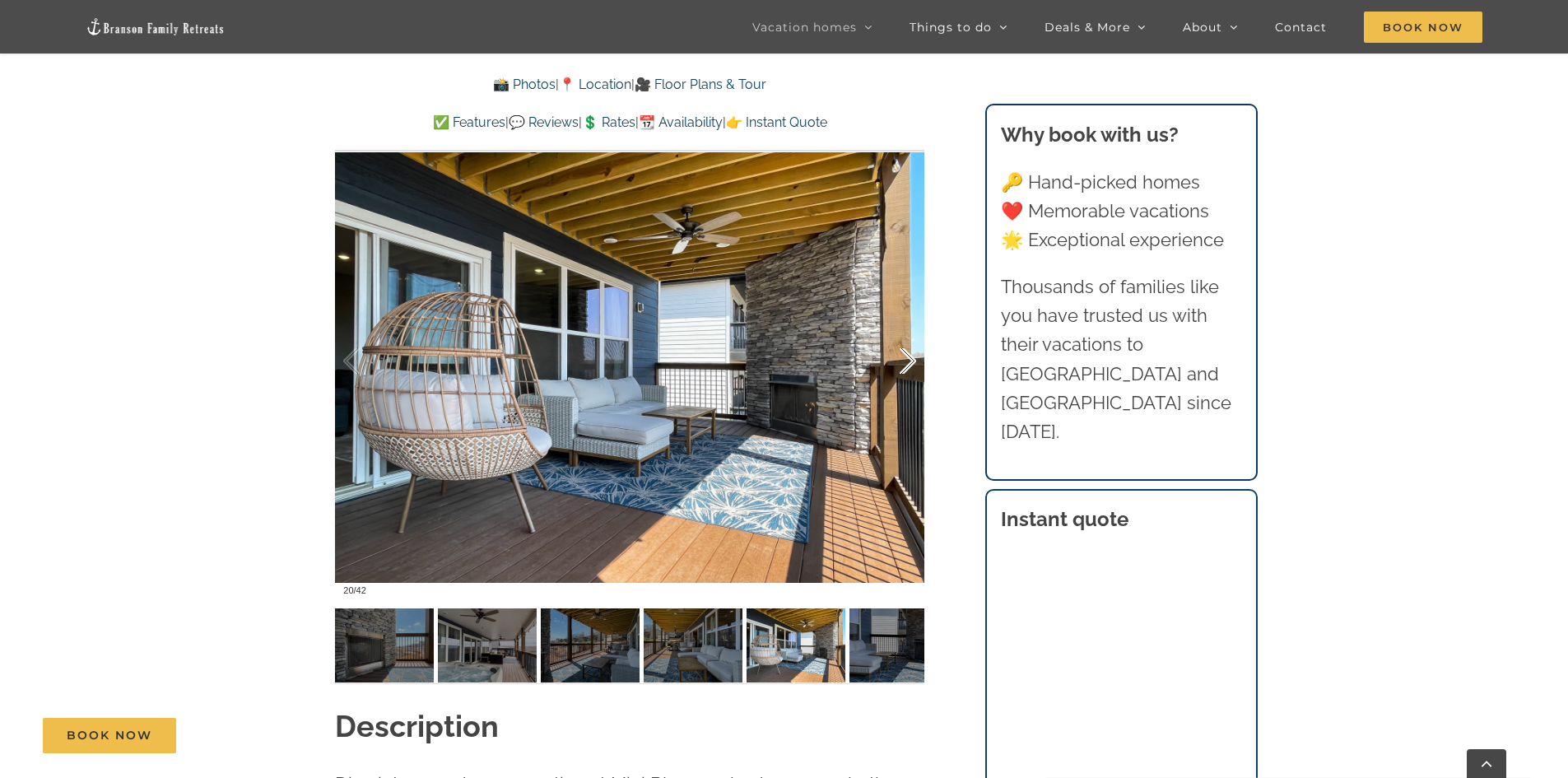
click at [901, 357] on div at bounding box center [891, 362] width 51 height 102
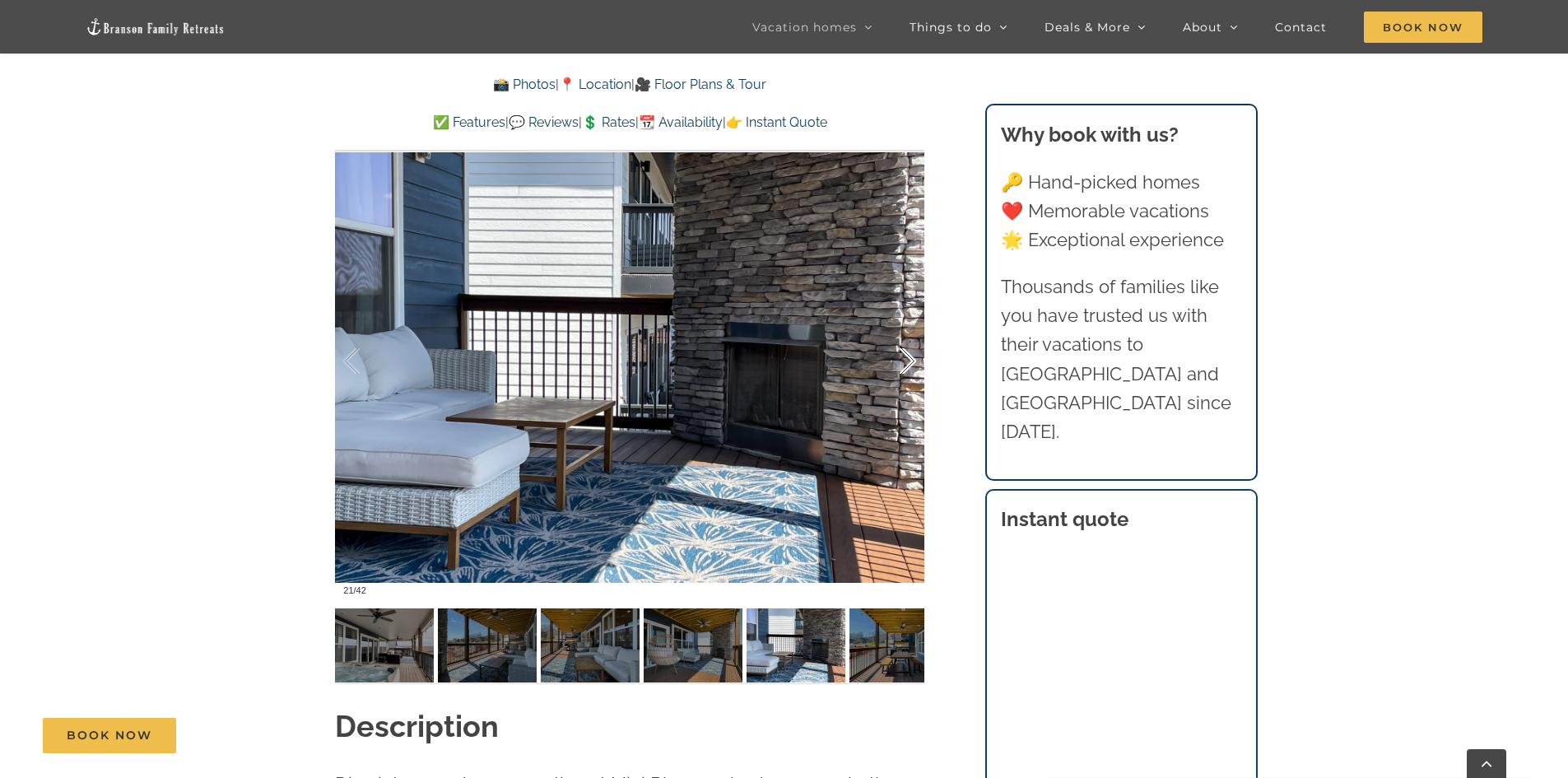
click at [901, 357] on div at bounding box center [891, 362] width 51 height 102
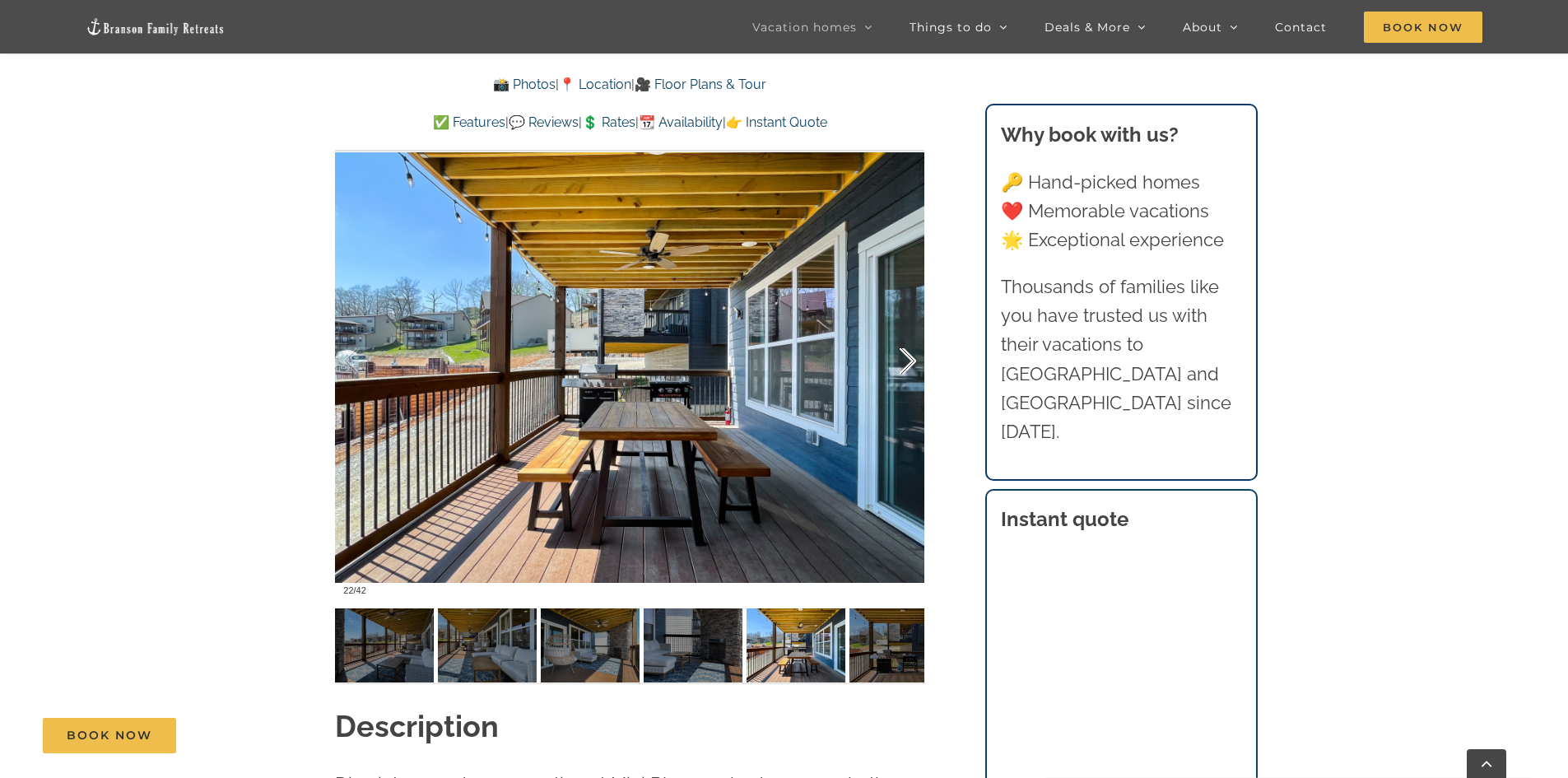
click at [901, 357] on div at bounding box center [891, 362] width 51 height 102
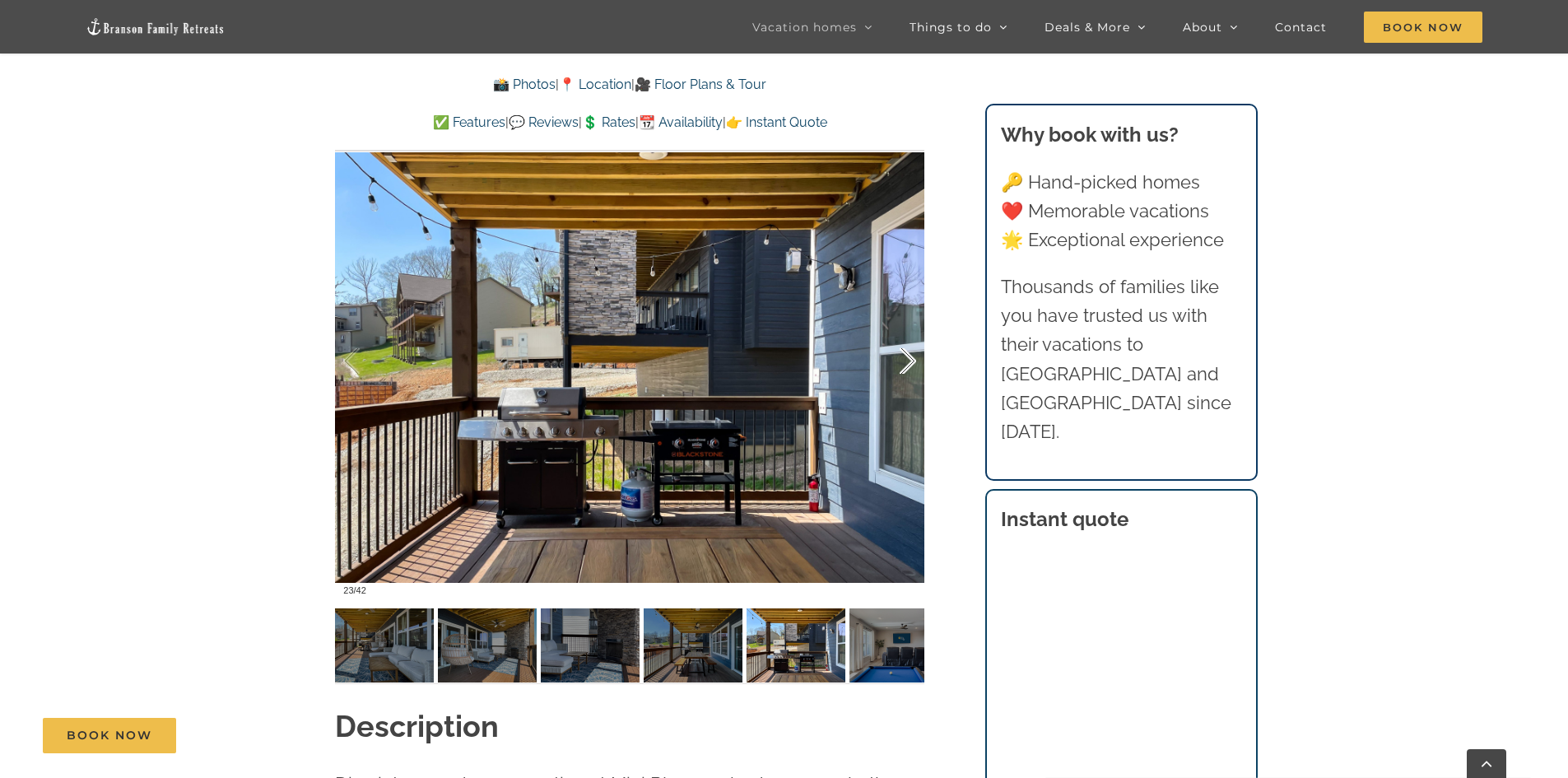
click at [901, 357] on div at bounding box center [891, 362] width 51 height 102
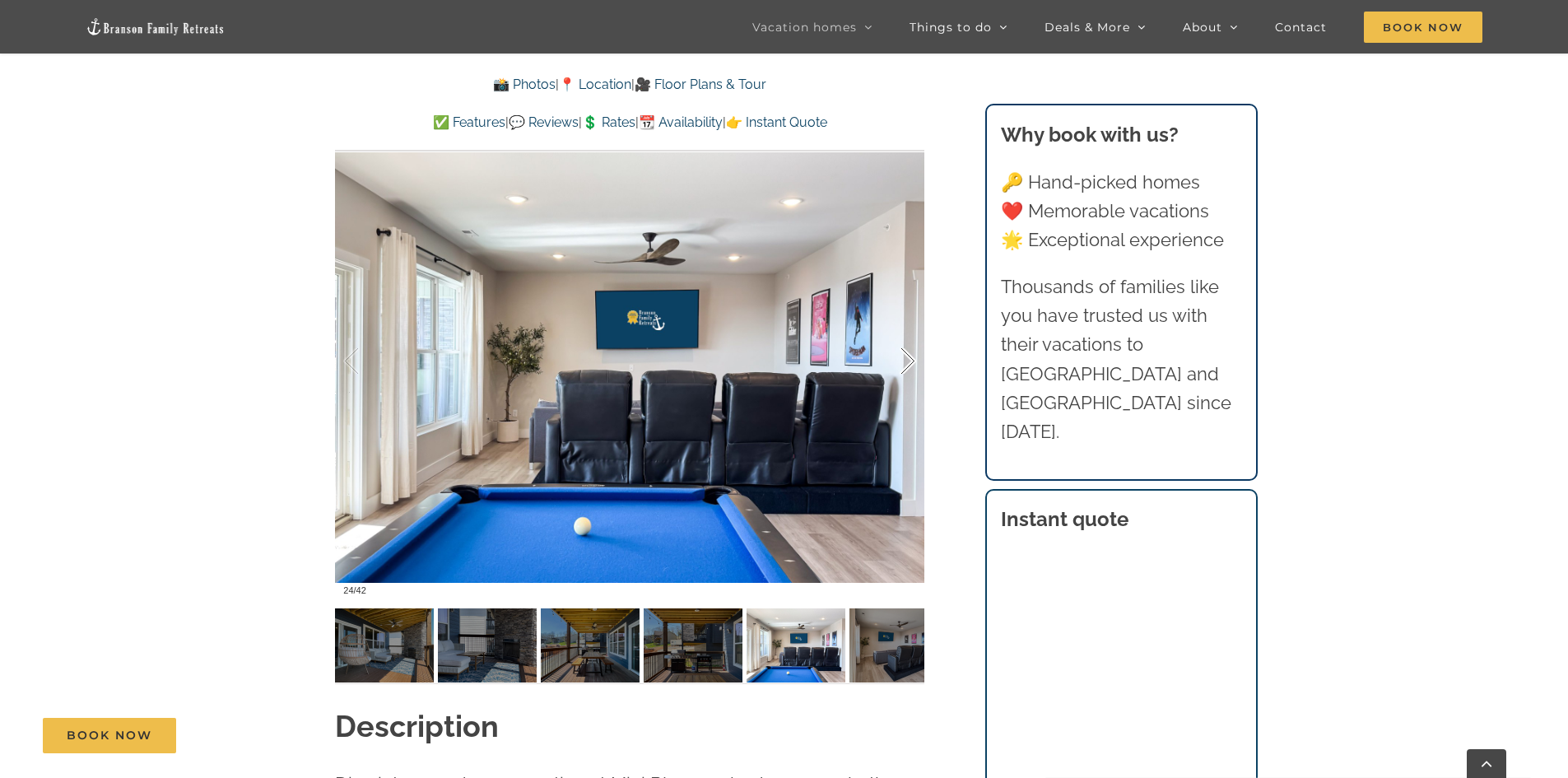
click at [901, 357] on div at bounding box center [891, 362] width 51 height 102
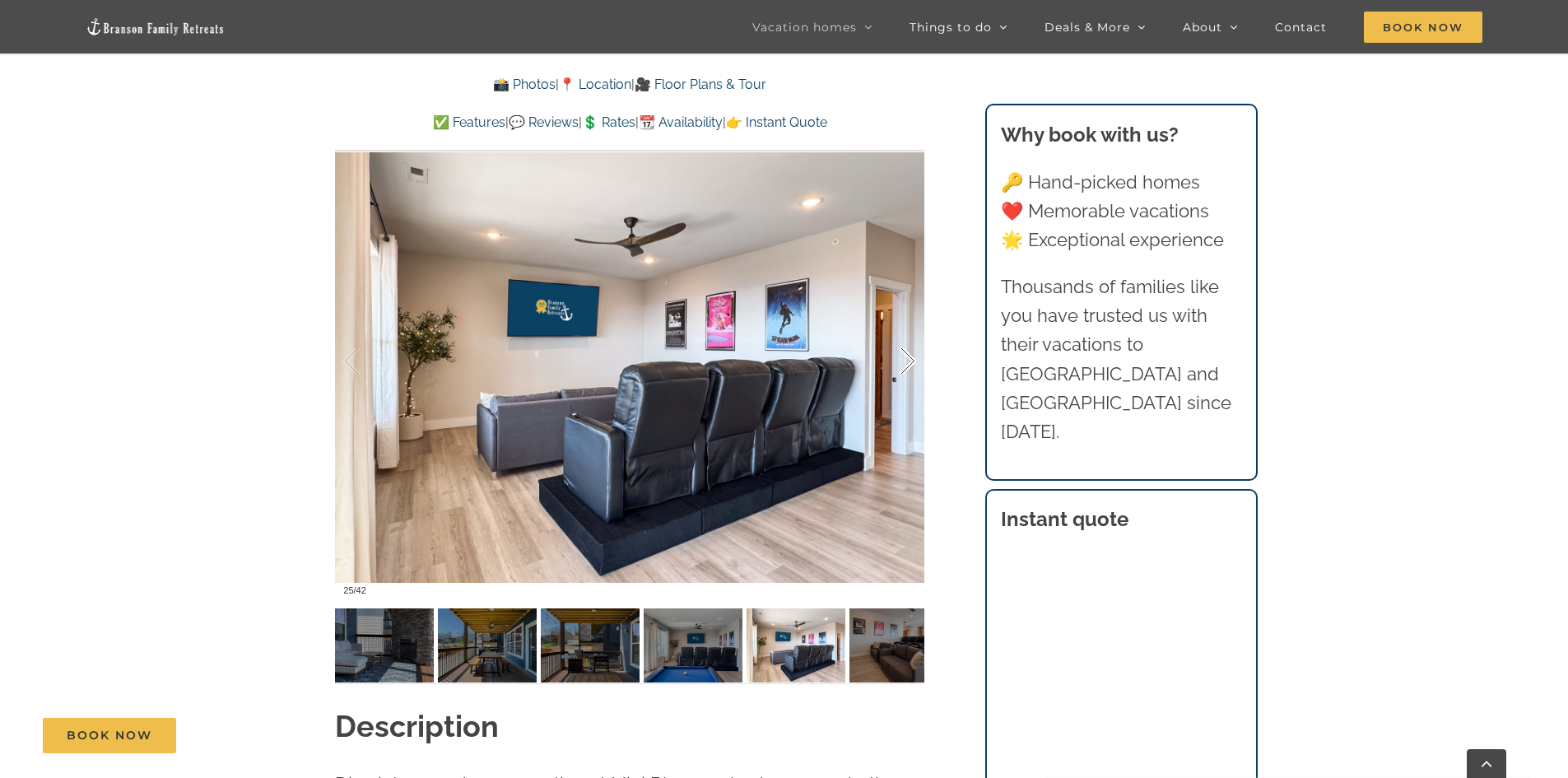
click at [901, 357] on div at bounding box center [891, 362] width 51 height 102
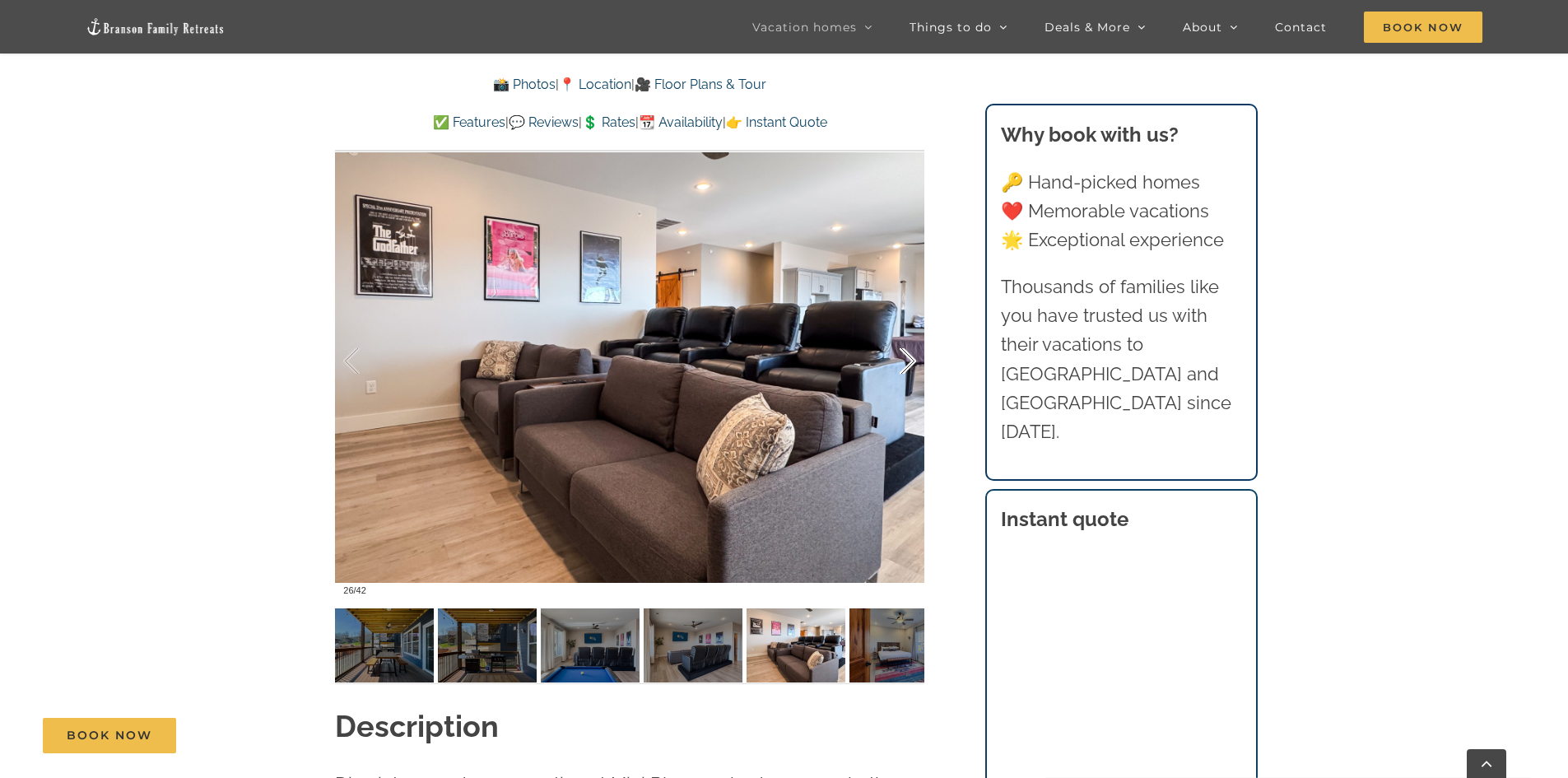
click at [901, 357] on div at bounding box center [891, 362] width 51 height 102
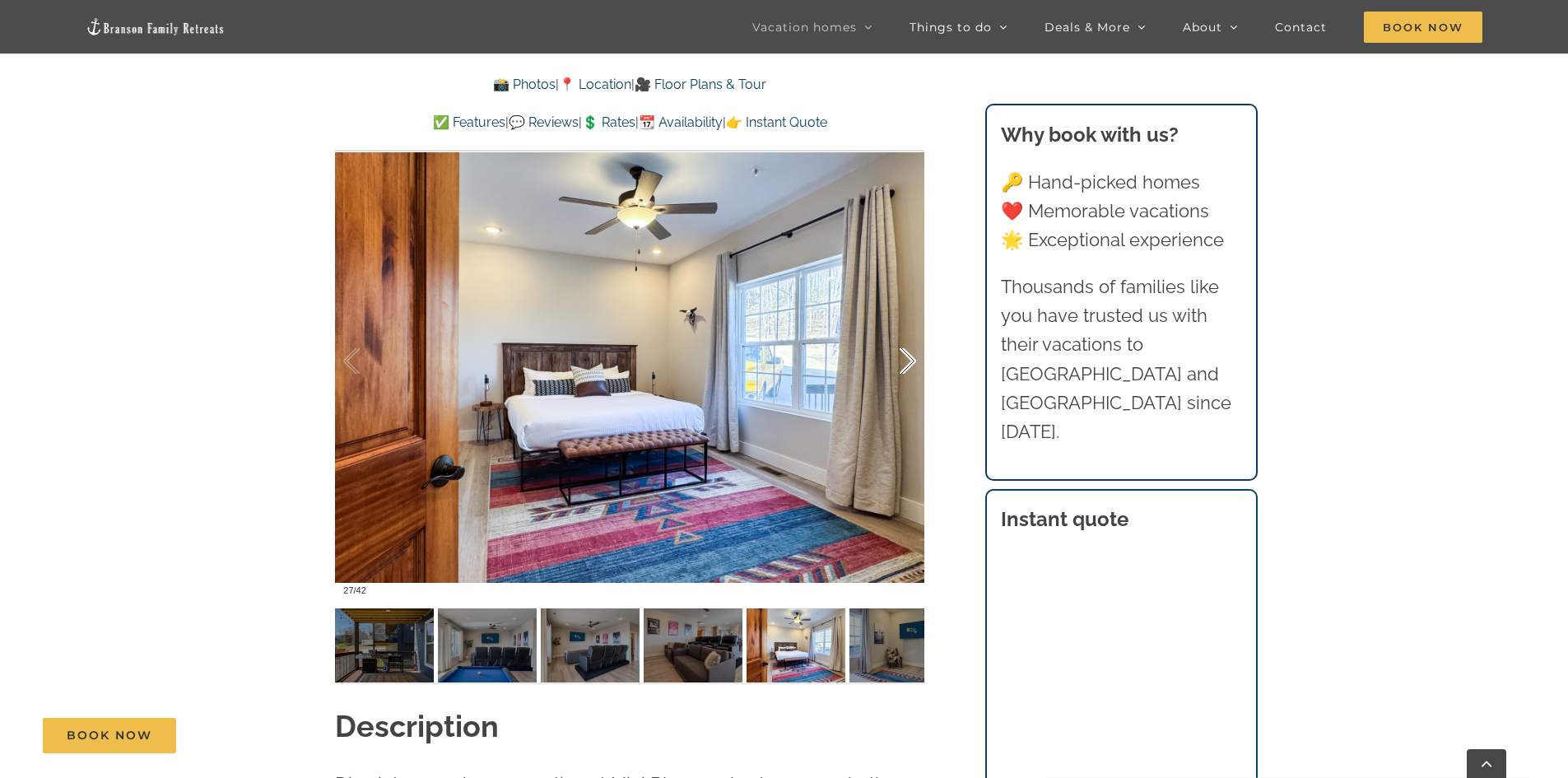
click at [901, 357] on div at bounding box center [891, 362] width 51 height 102
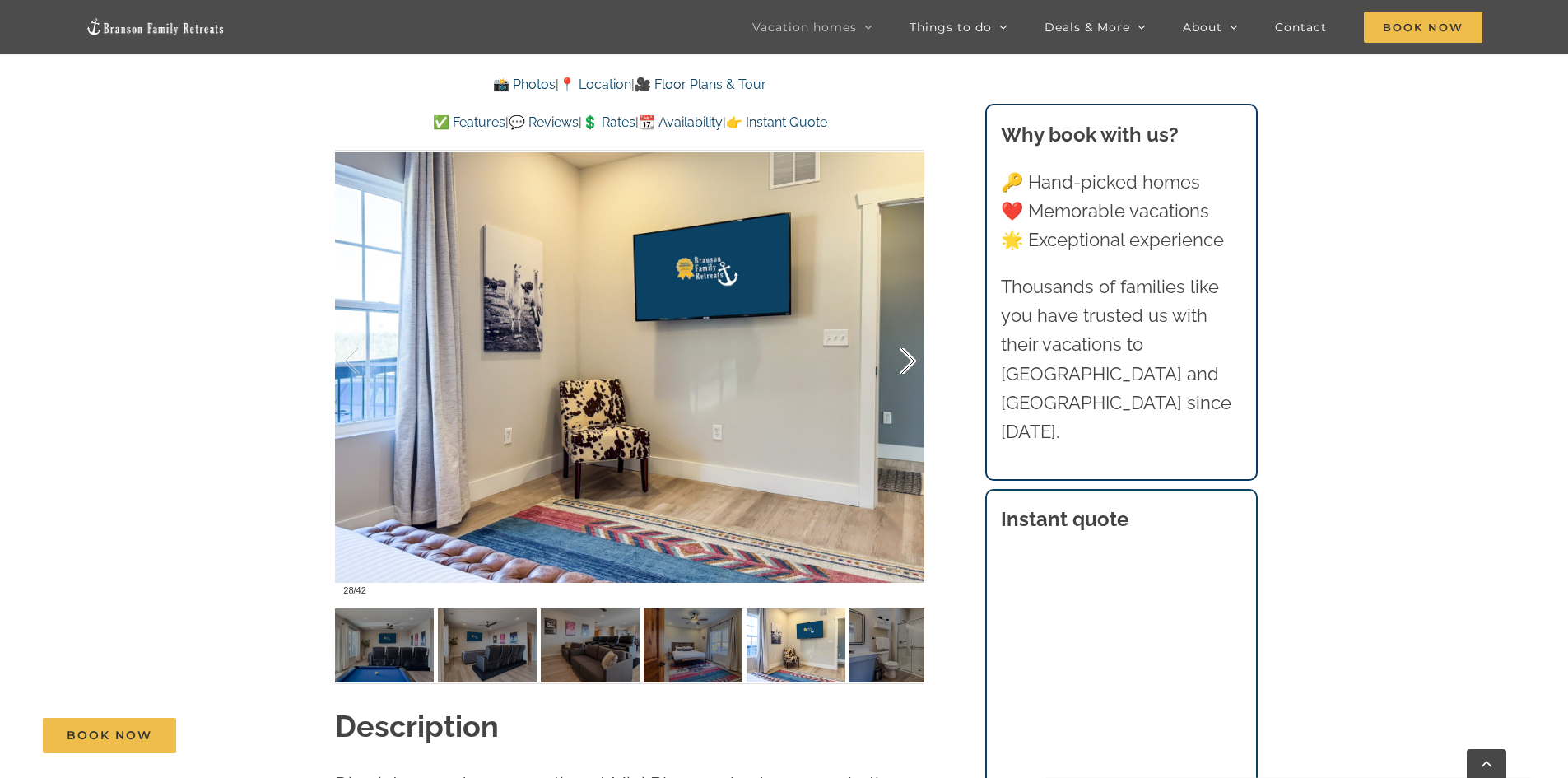
click at [901, 357] on div at bounding box center [891, 362] width 51 height 102
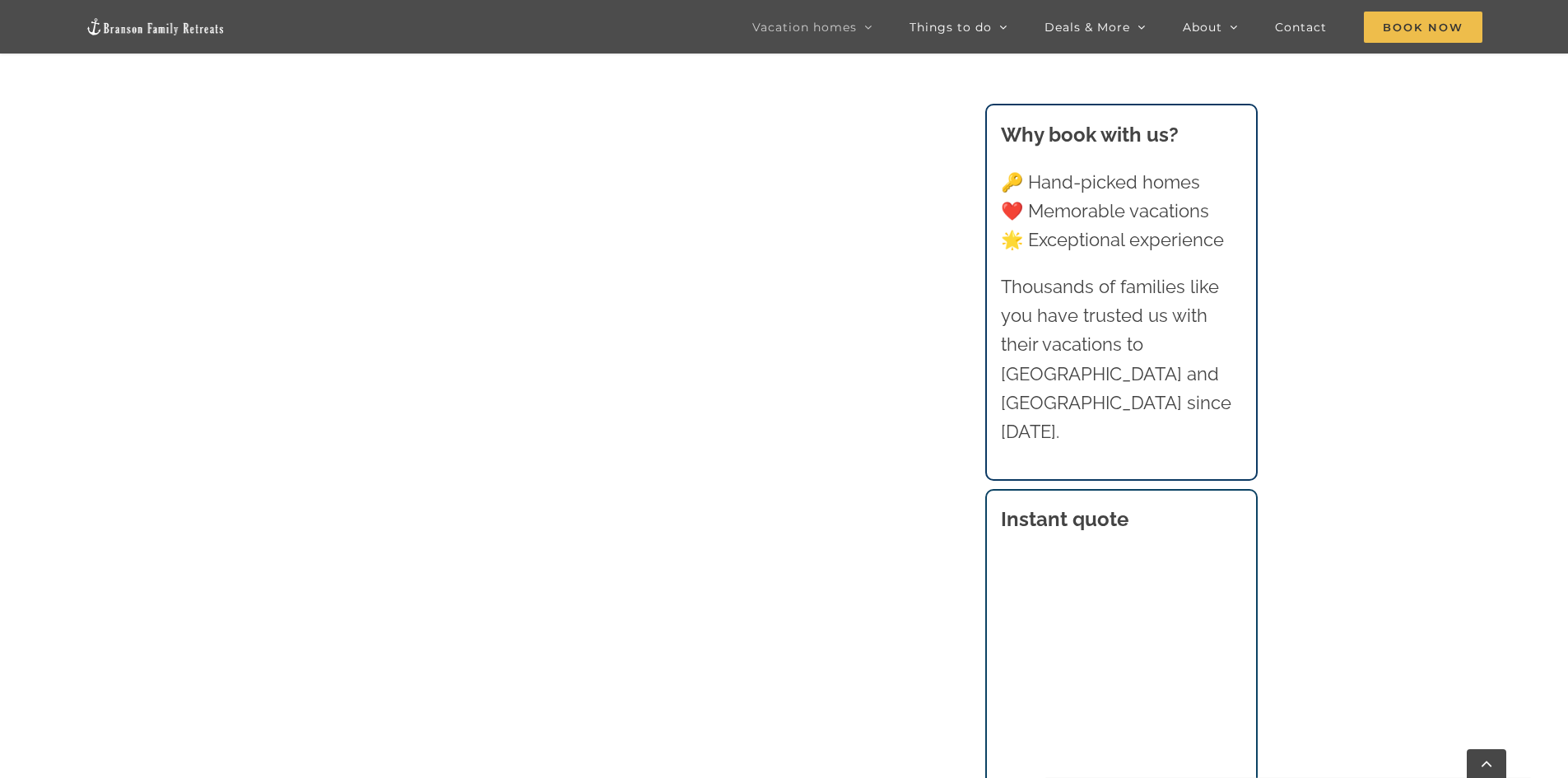
scroll to position [1737, 0]
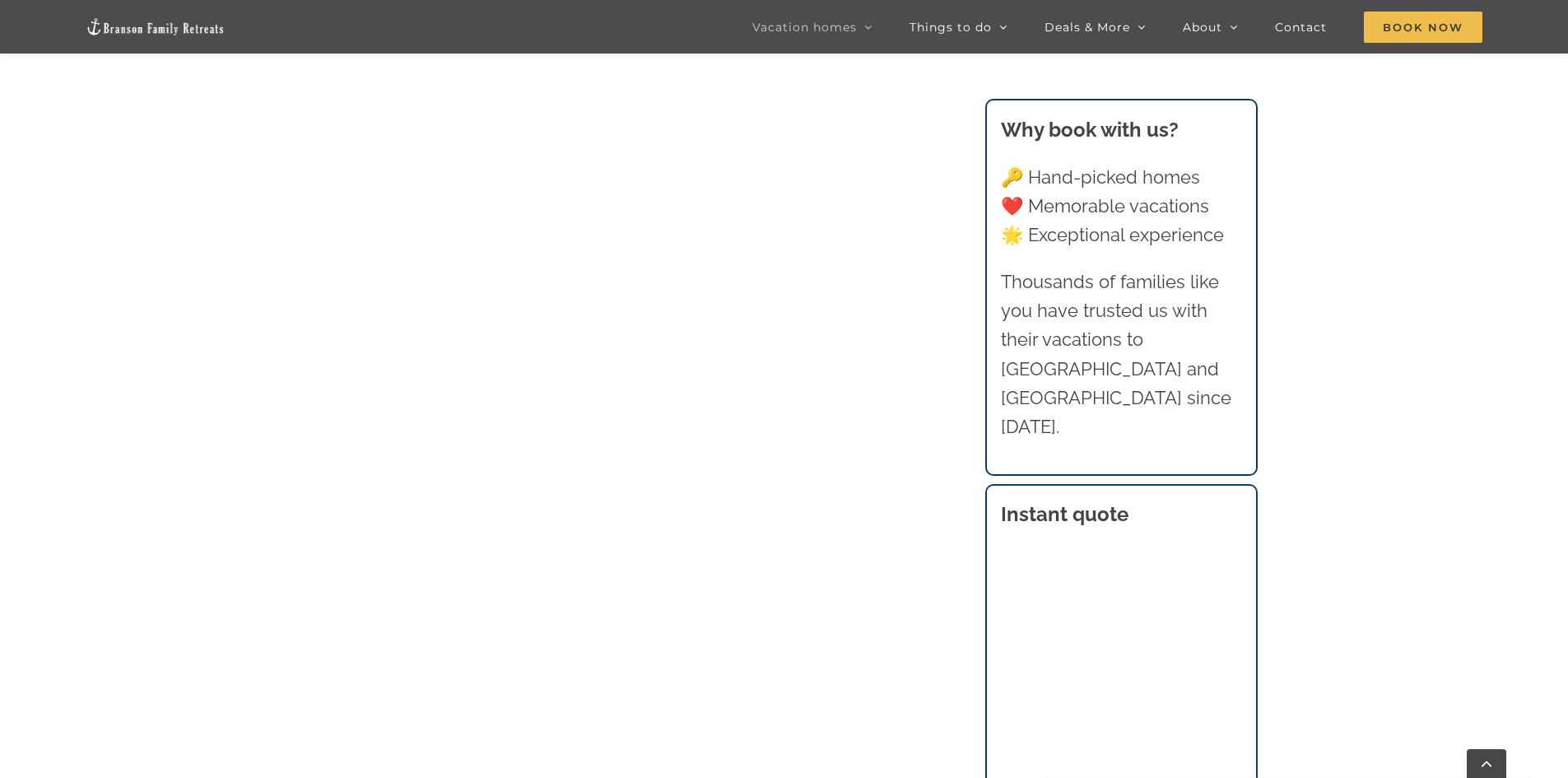
scroll to position [1819, 0]
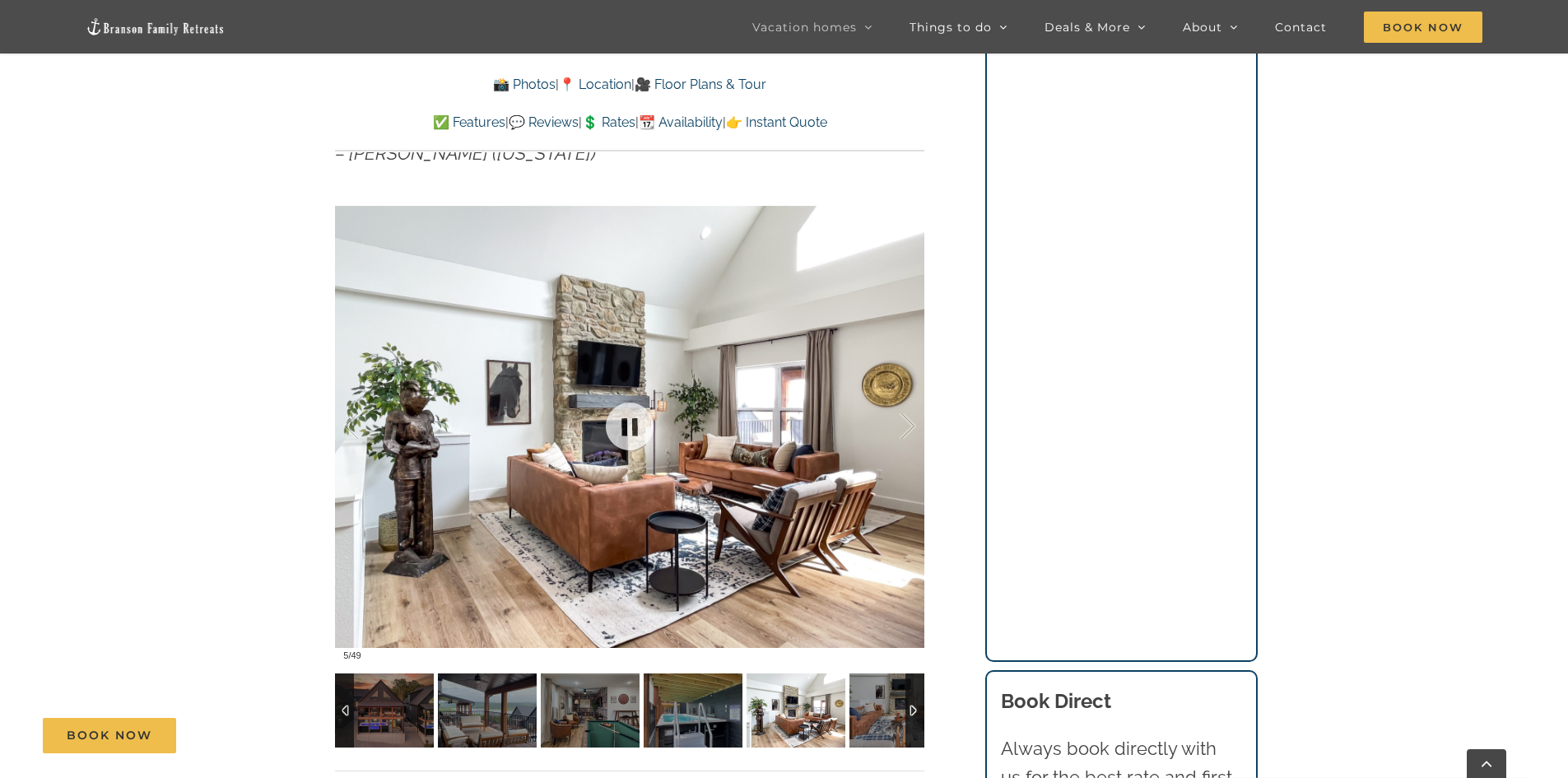
scroll to position [1235, 0]
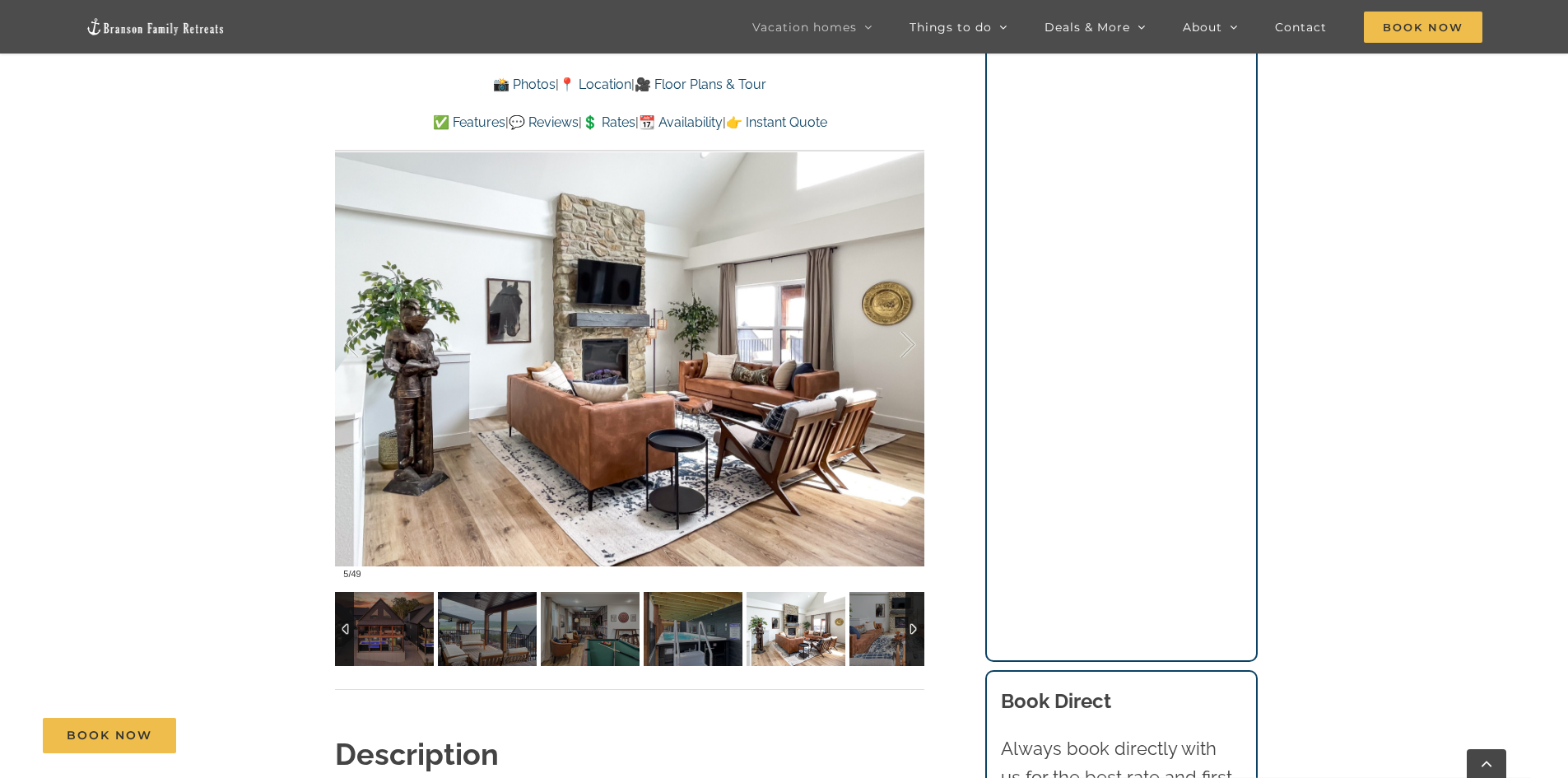
click at [910, 628] on div at bounding box center [915, 629] width 19 height 74
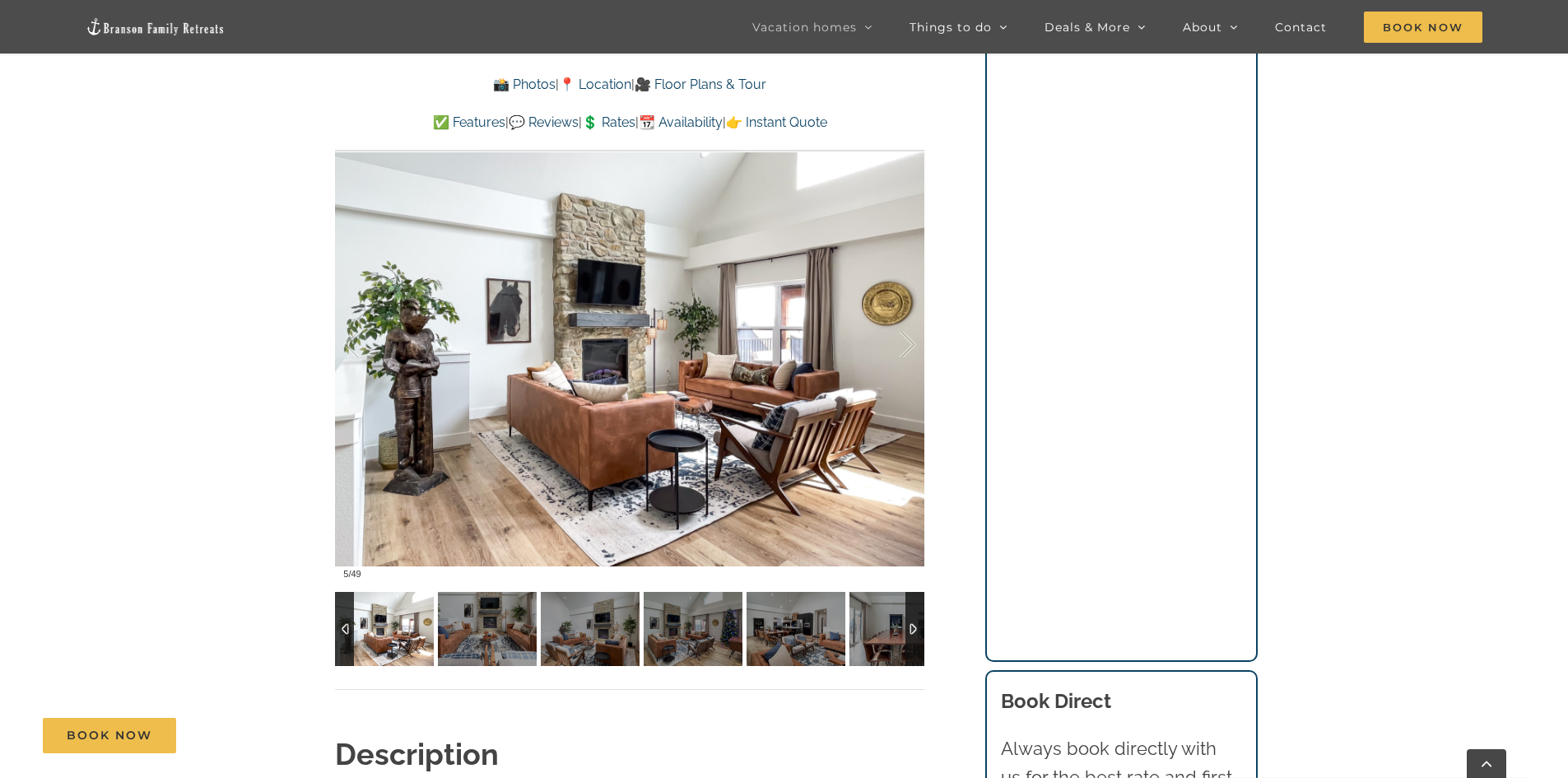
click at [910, 628] on div at bounding box center [915, 629] width 19 height 74
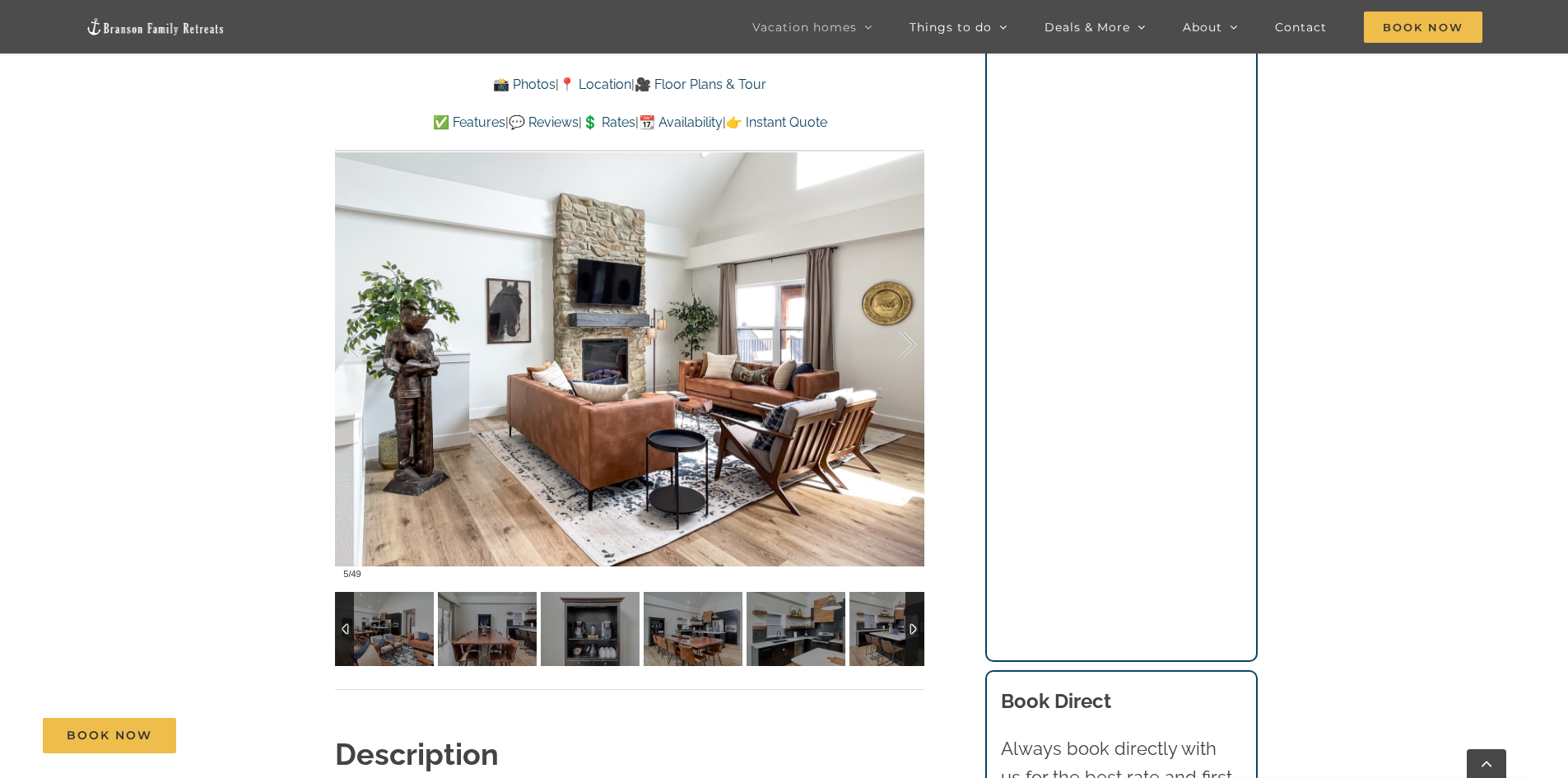
click at [910, 628] on div at bounding box center [915, 629] width 19 height 74
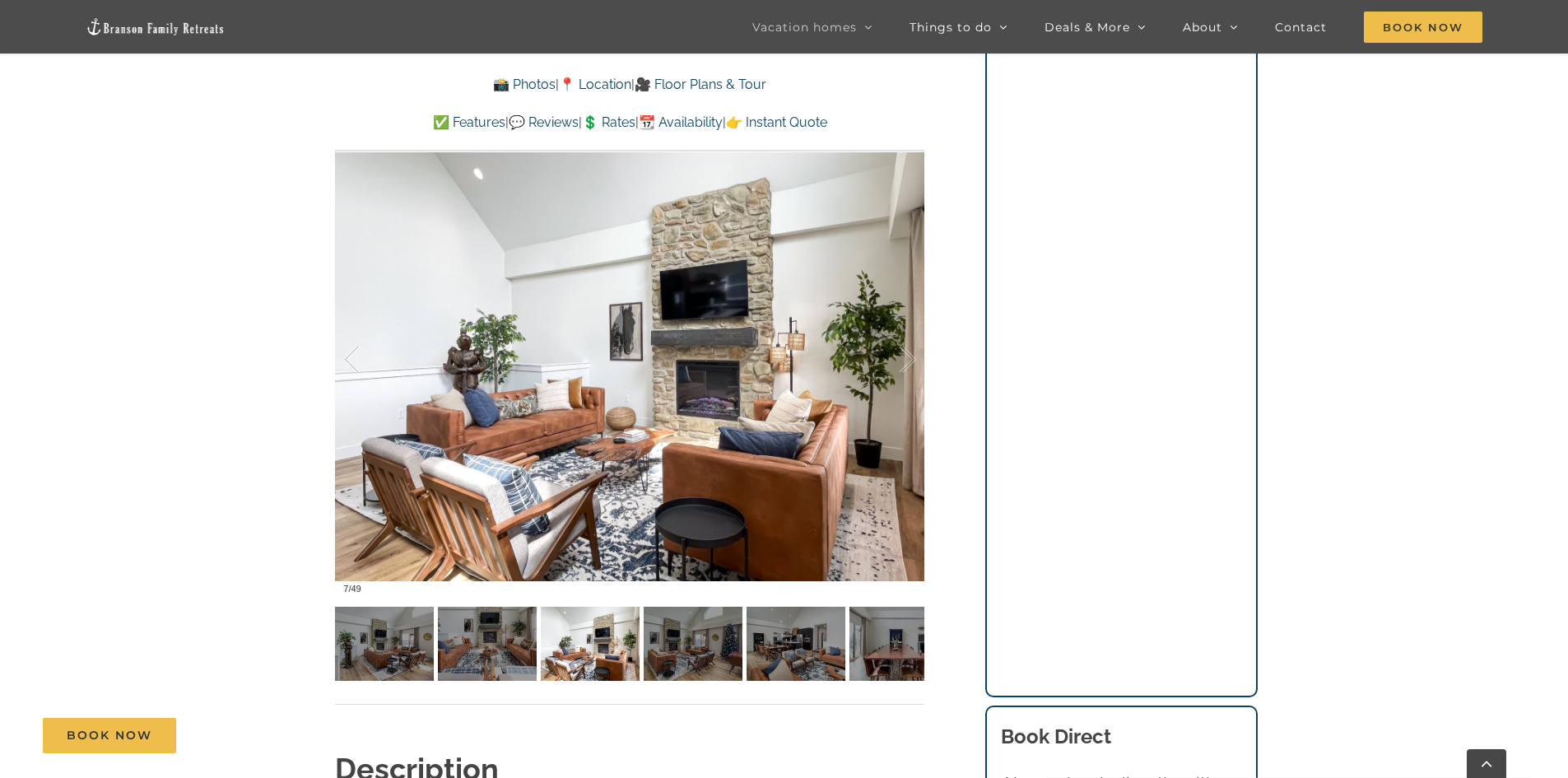
scroll to position [1317, 0]
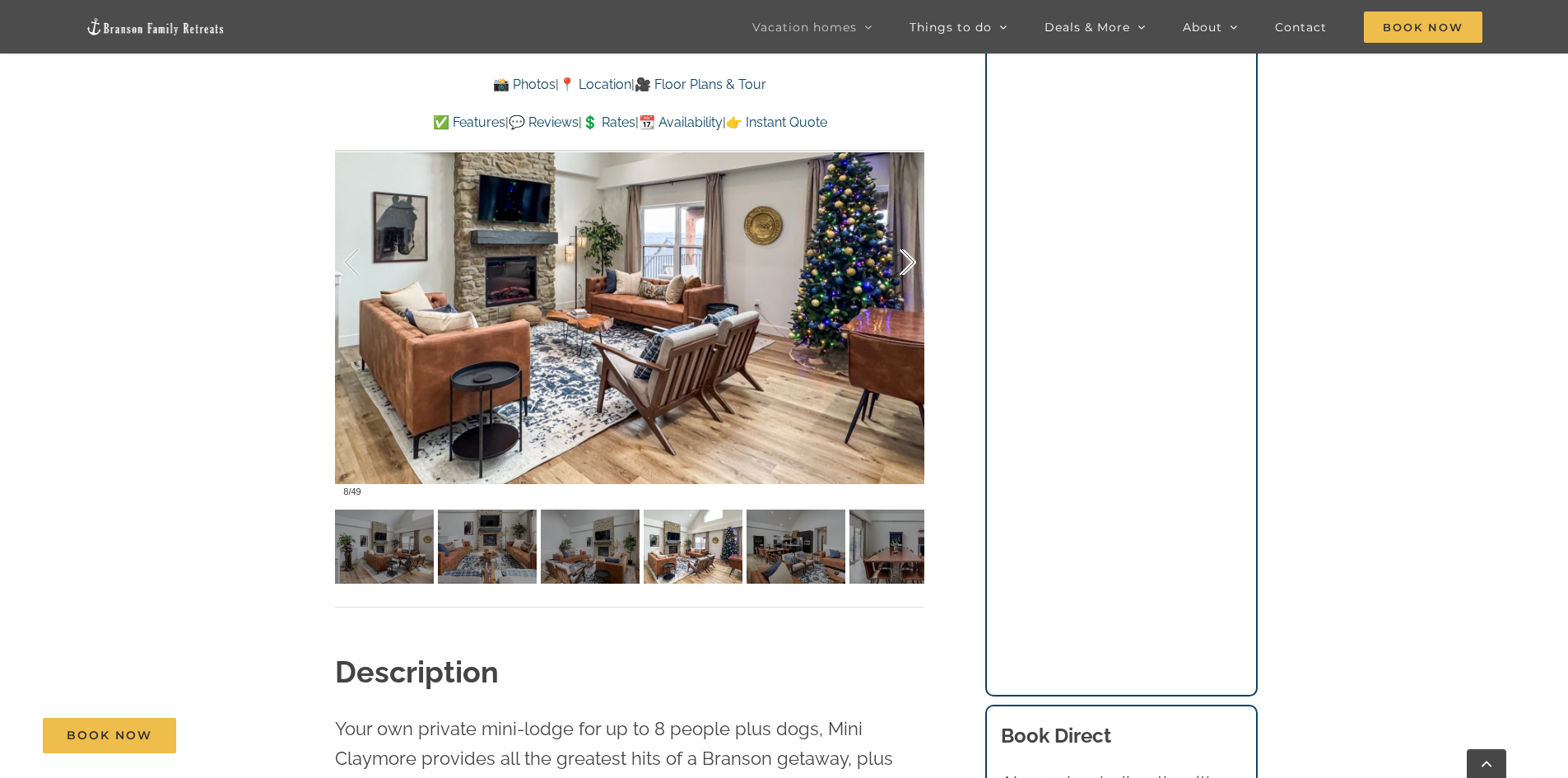
click at [911, 259] on div at bounding box center [891, 262] width 51 height 102
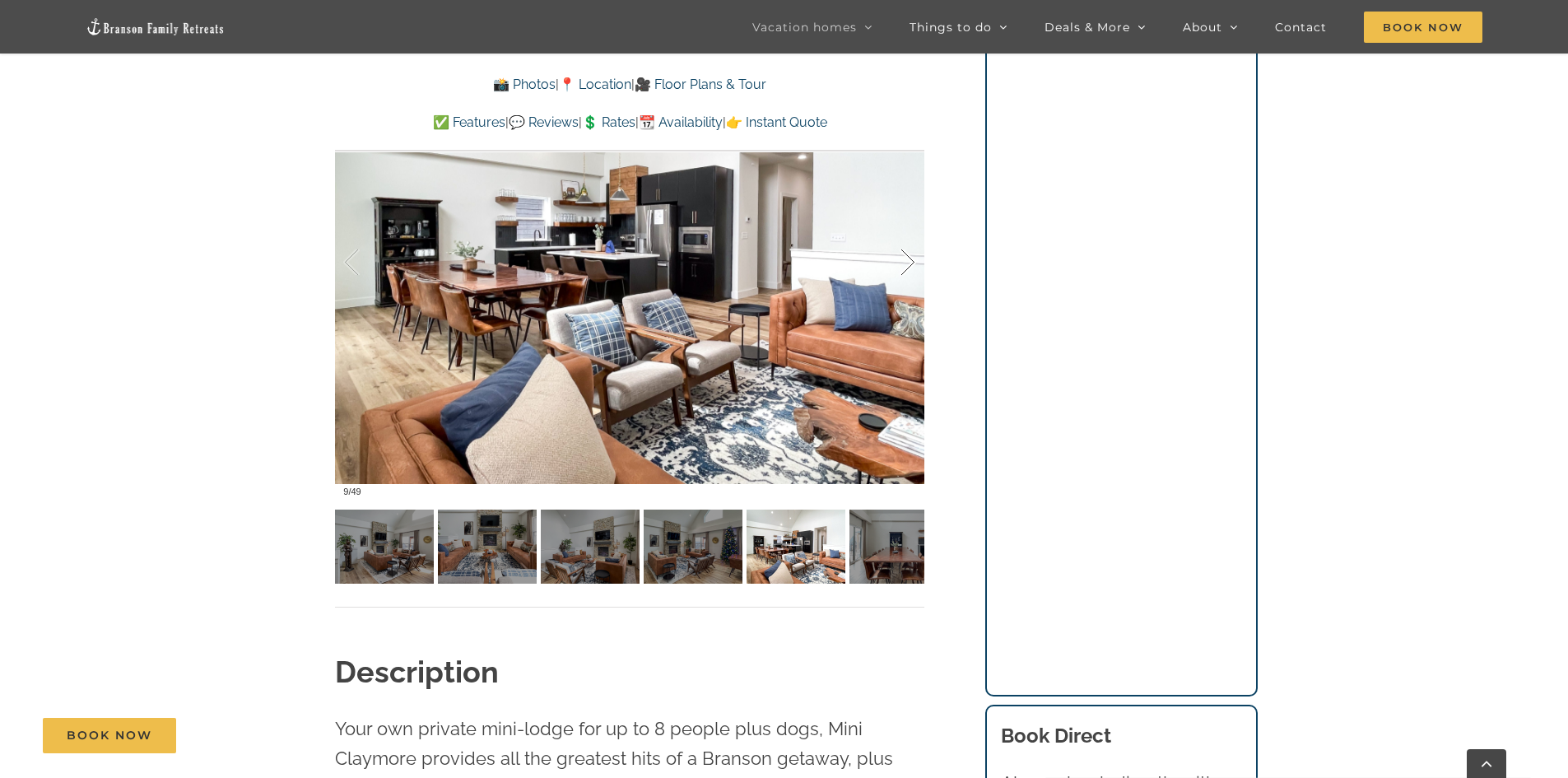
click at [911, 259] on div at bounding box center [891, 262] width 51 height 102
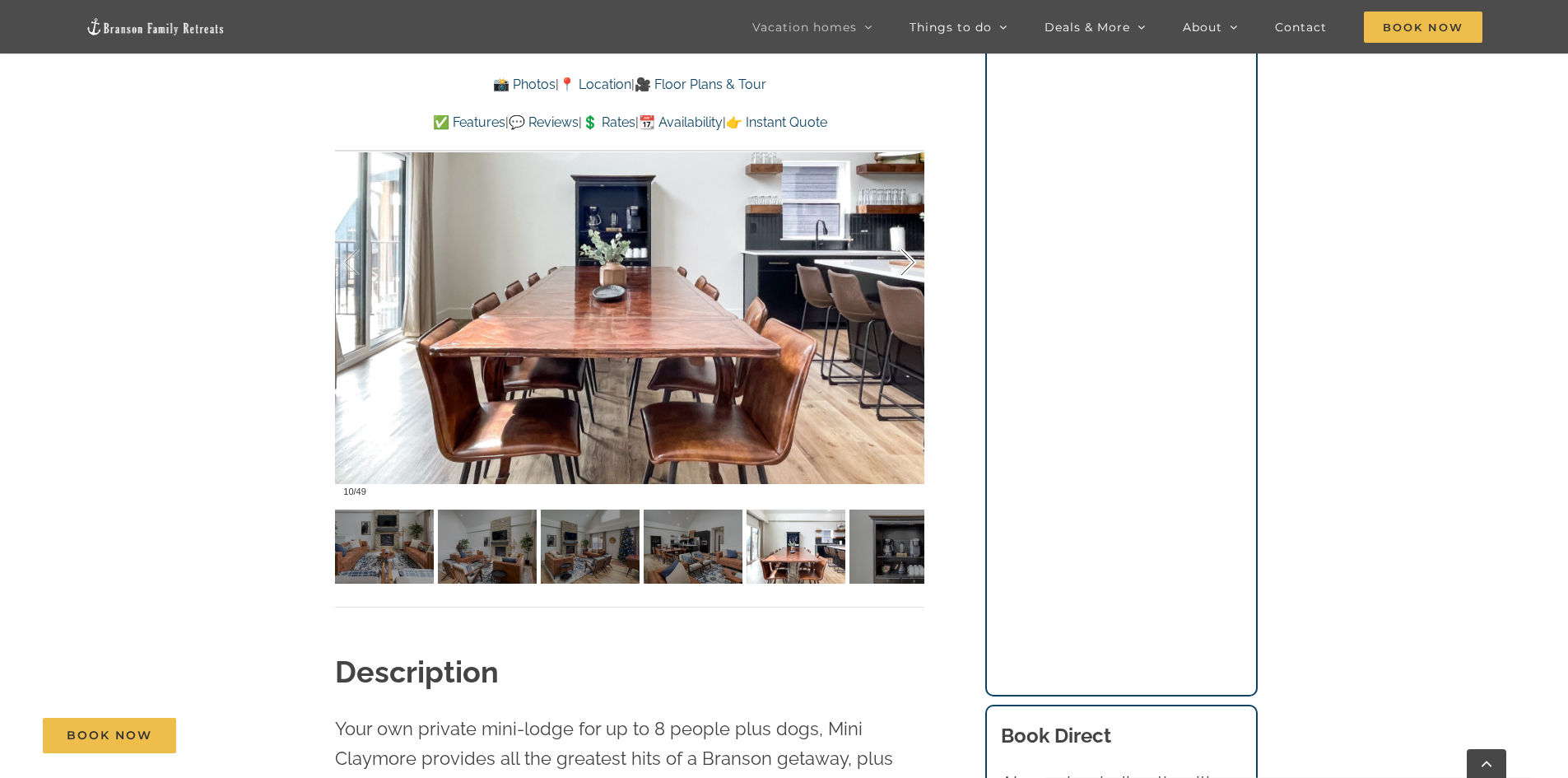
click at [911, 259] on div at bounding box center [891, 262] width 51 height 102
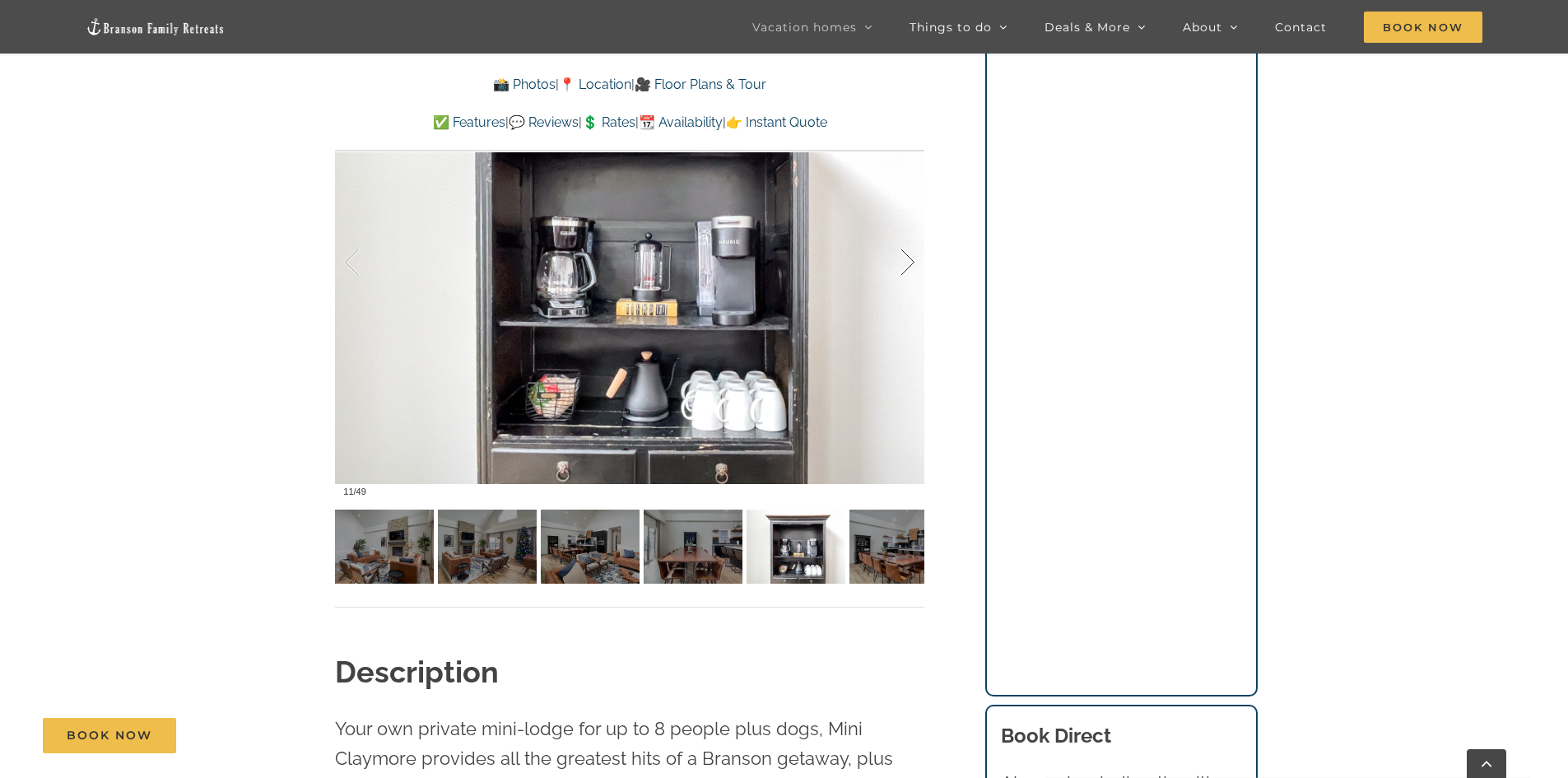
click at [911, 259] on div at bounding box center [891, 262] width 51 height 102
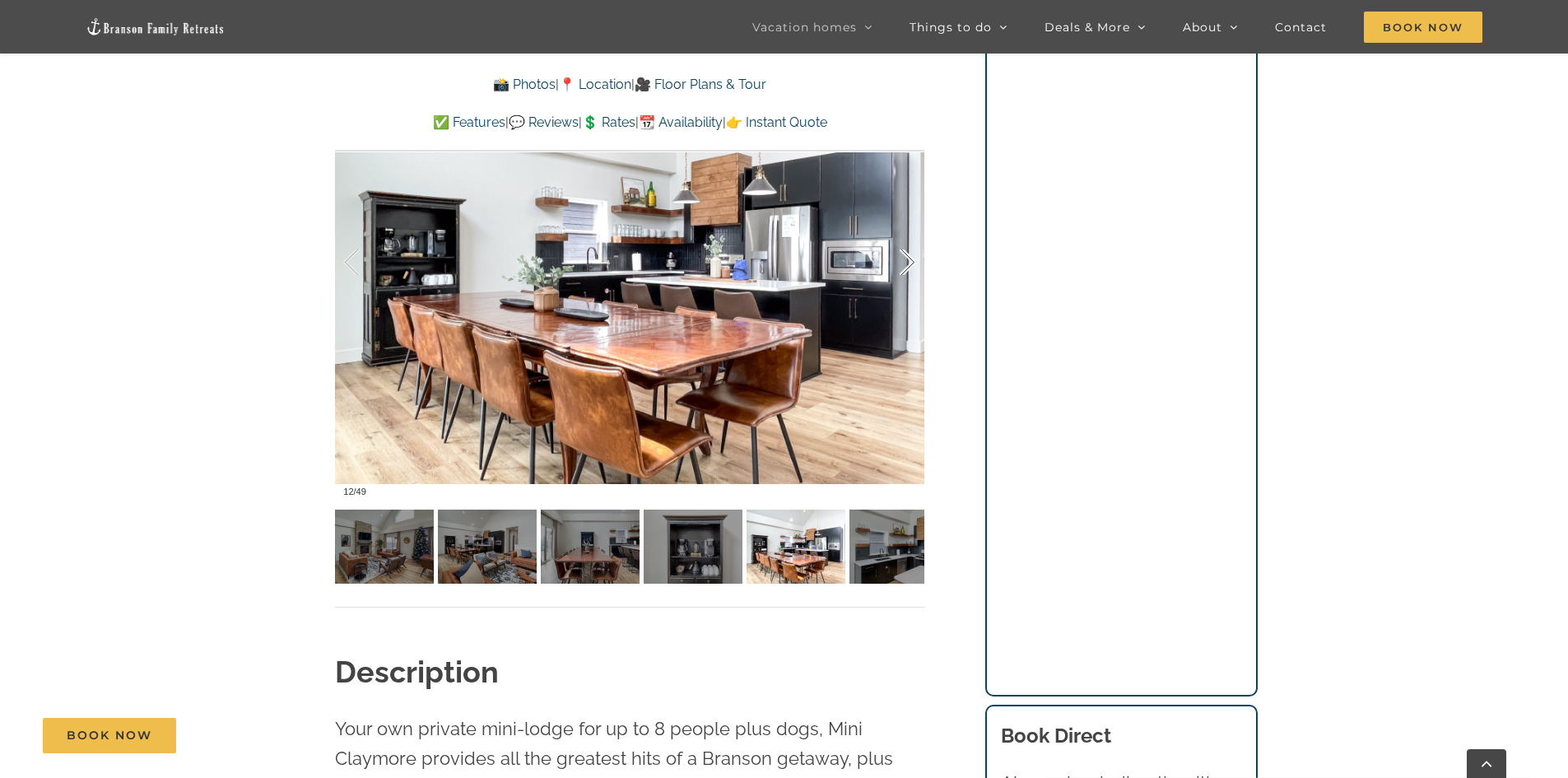
click at [911, 259] on div at bounding box center [891, 262] width 51 height 102
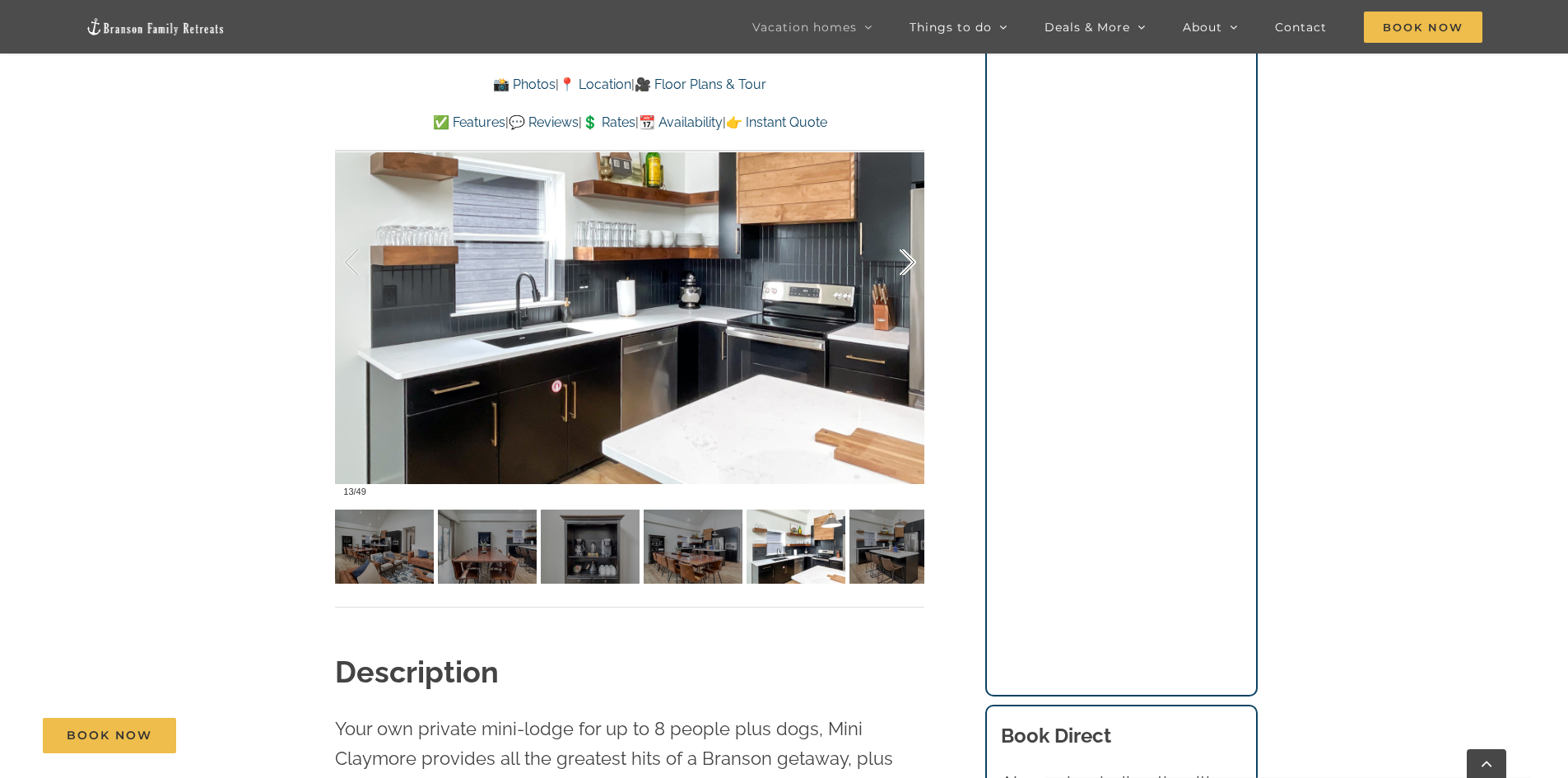
click at [911, 259] on div at bounding box center [891, 262] width 51 height 102
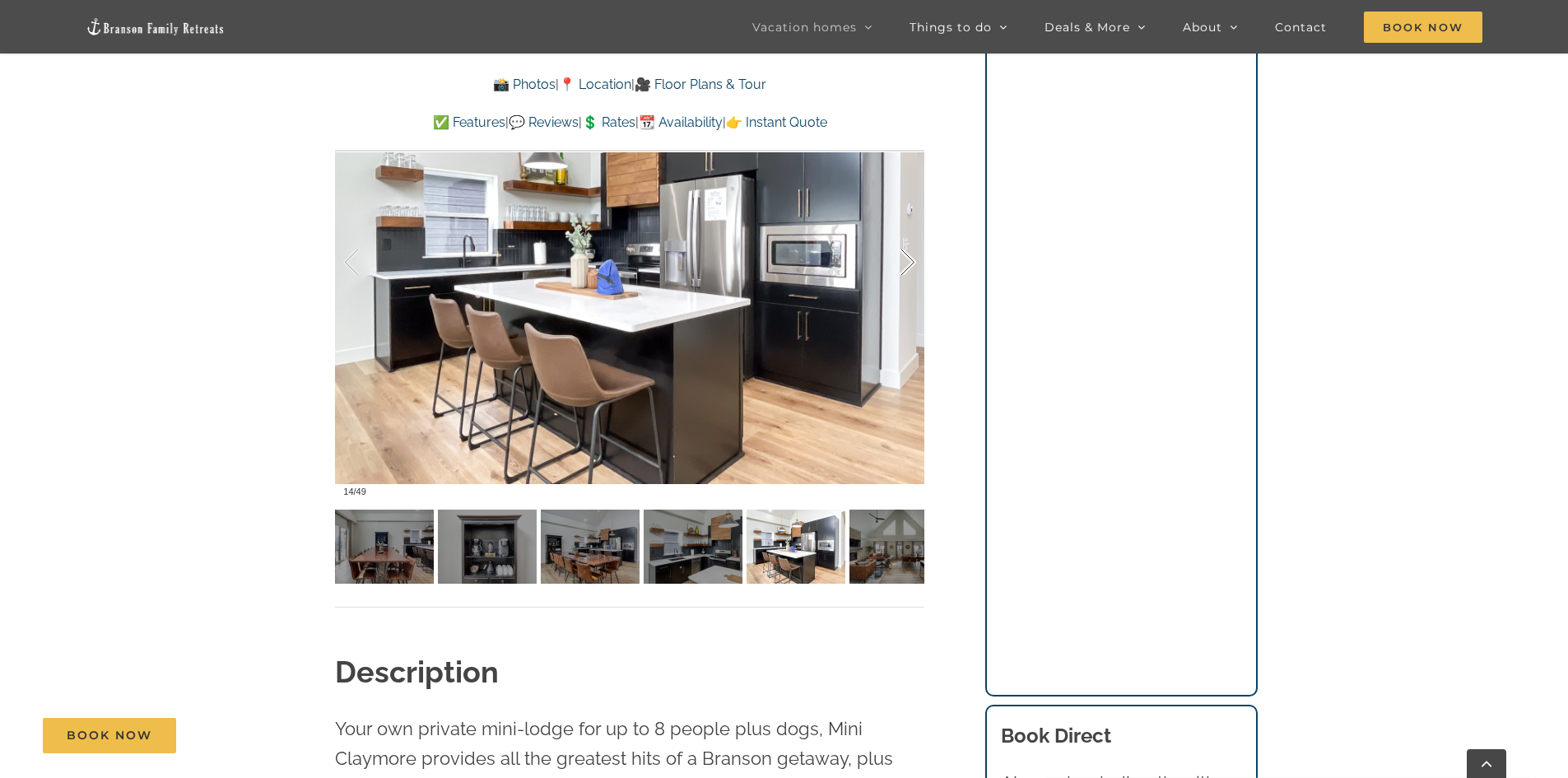
click at [911, 259] on div at bounding box center [891, 262] width 51 height 102
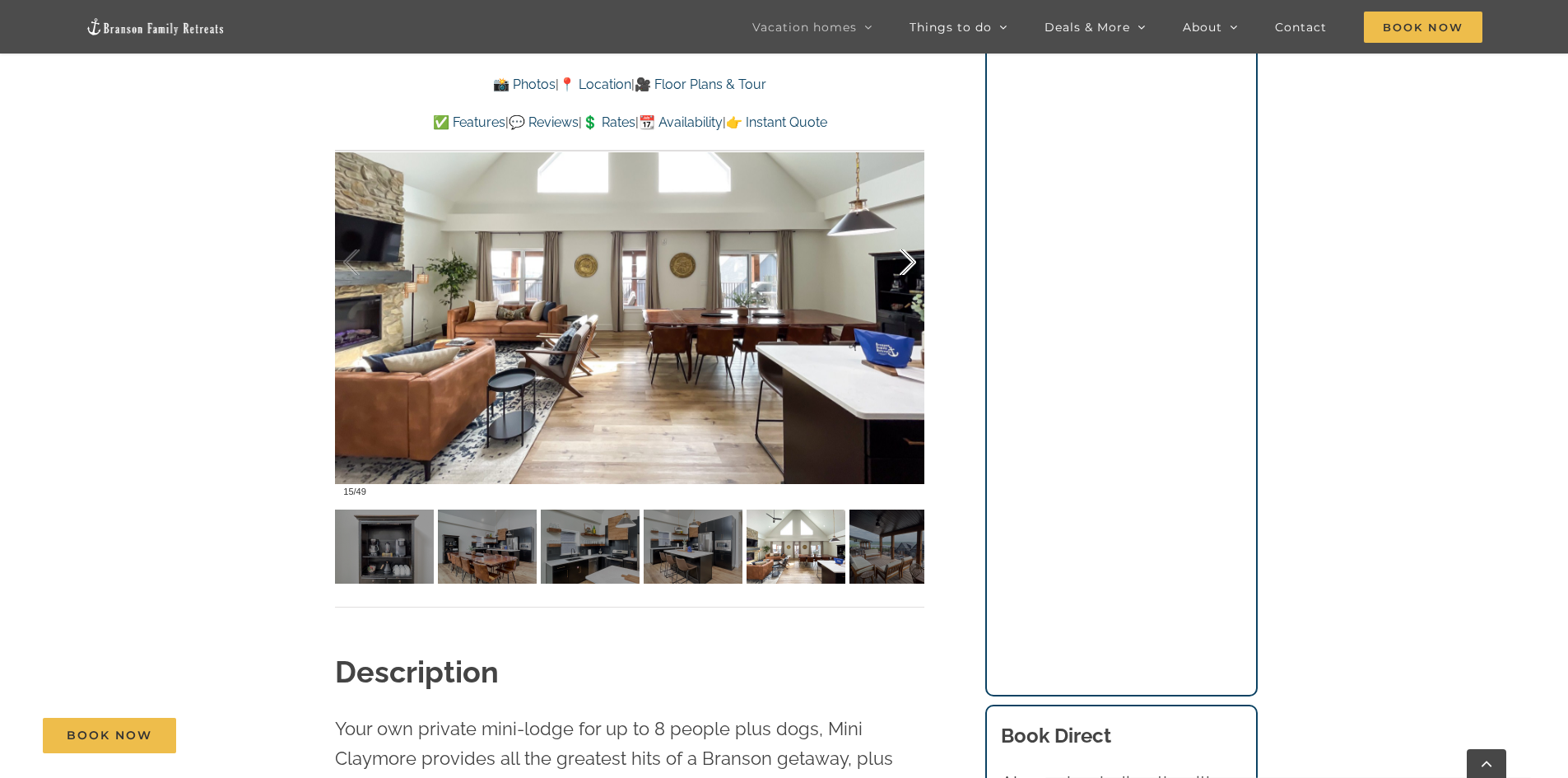
click at [911, 259] on div at bounding box center [891, 262] width 51 height 102
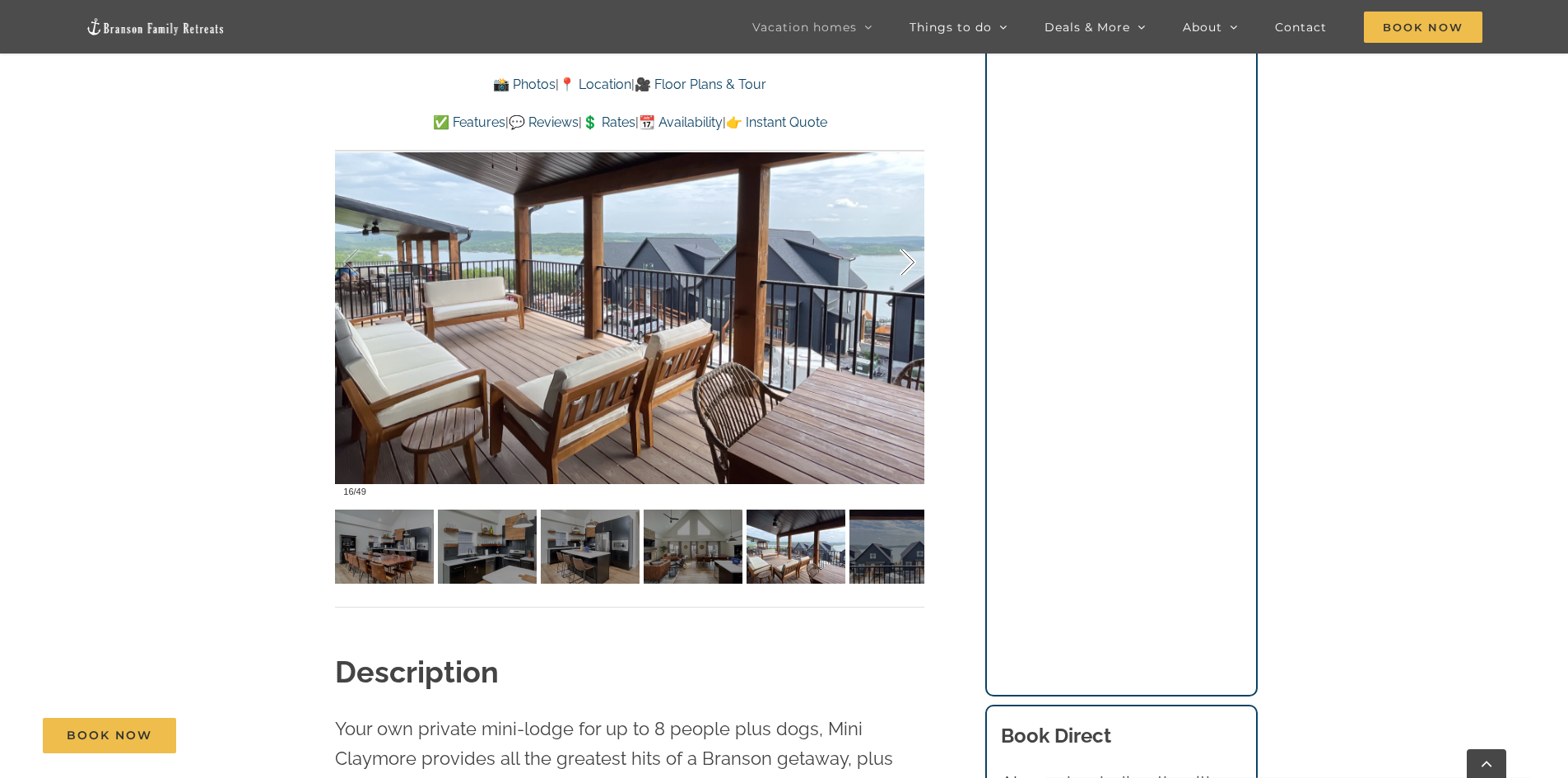
click at [911, 259] on div at bounding box center [891, 262] width 51 height 102
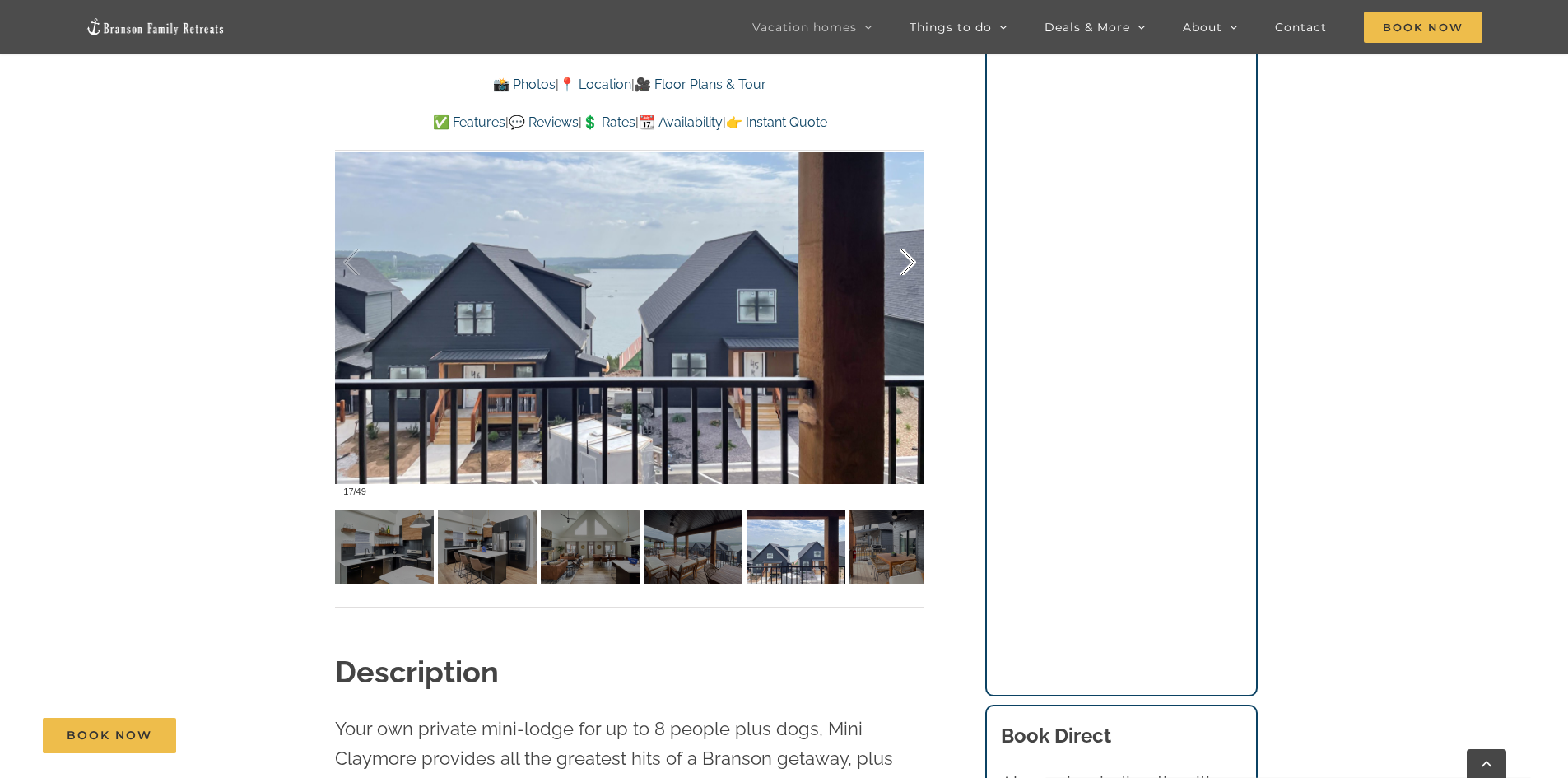
click at [911, 259] on div at bounding box center [891, 262] width 51 height 102
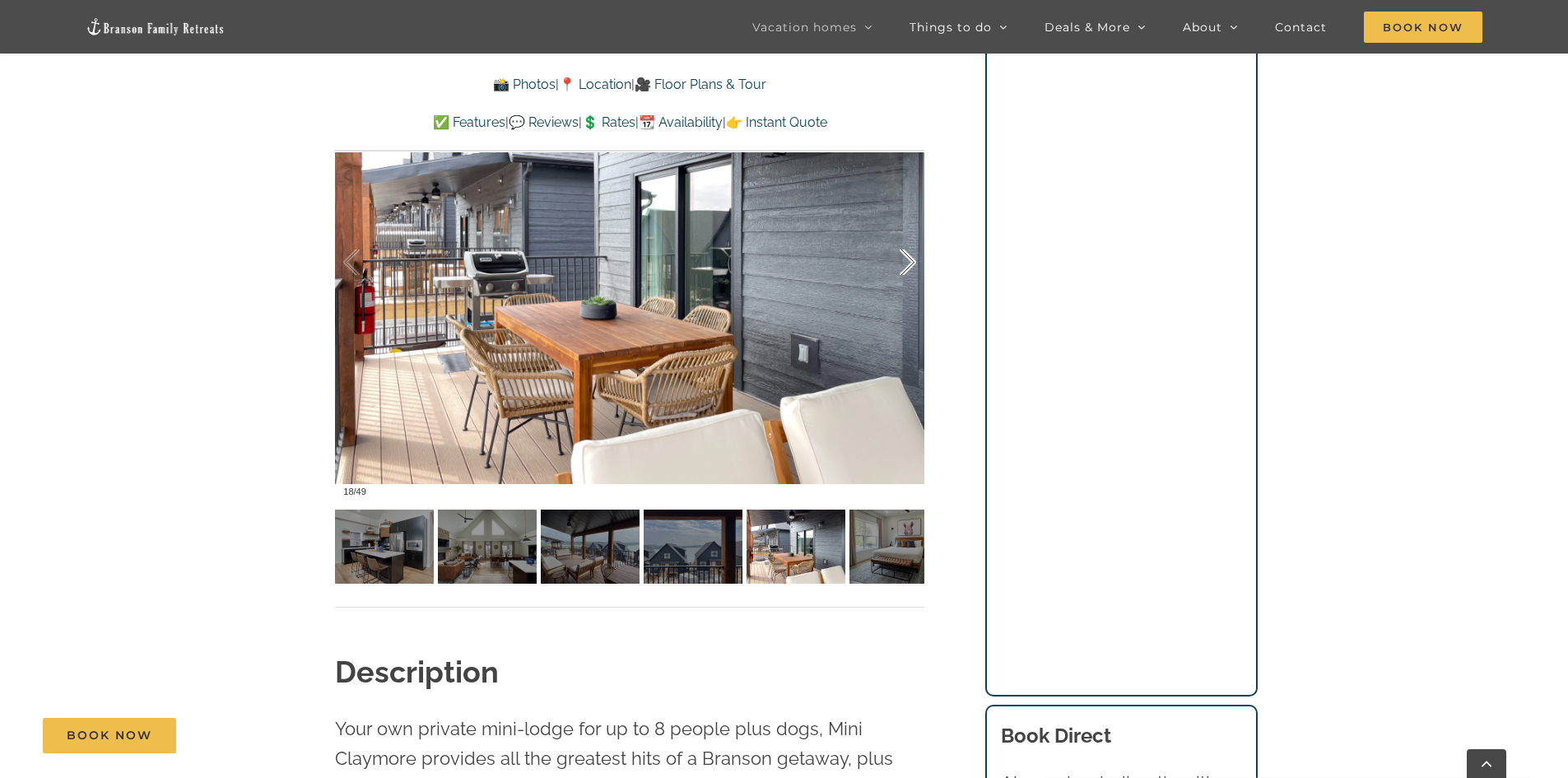
click at [911, 259] on div at bounding box center [891, 262] width 51 height 102
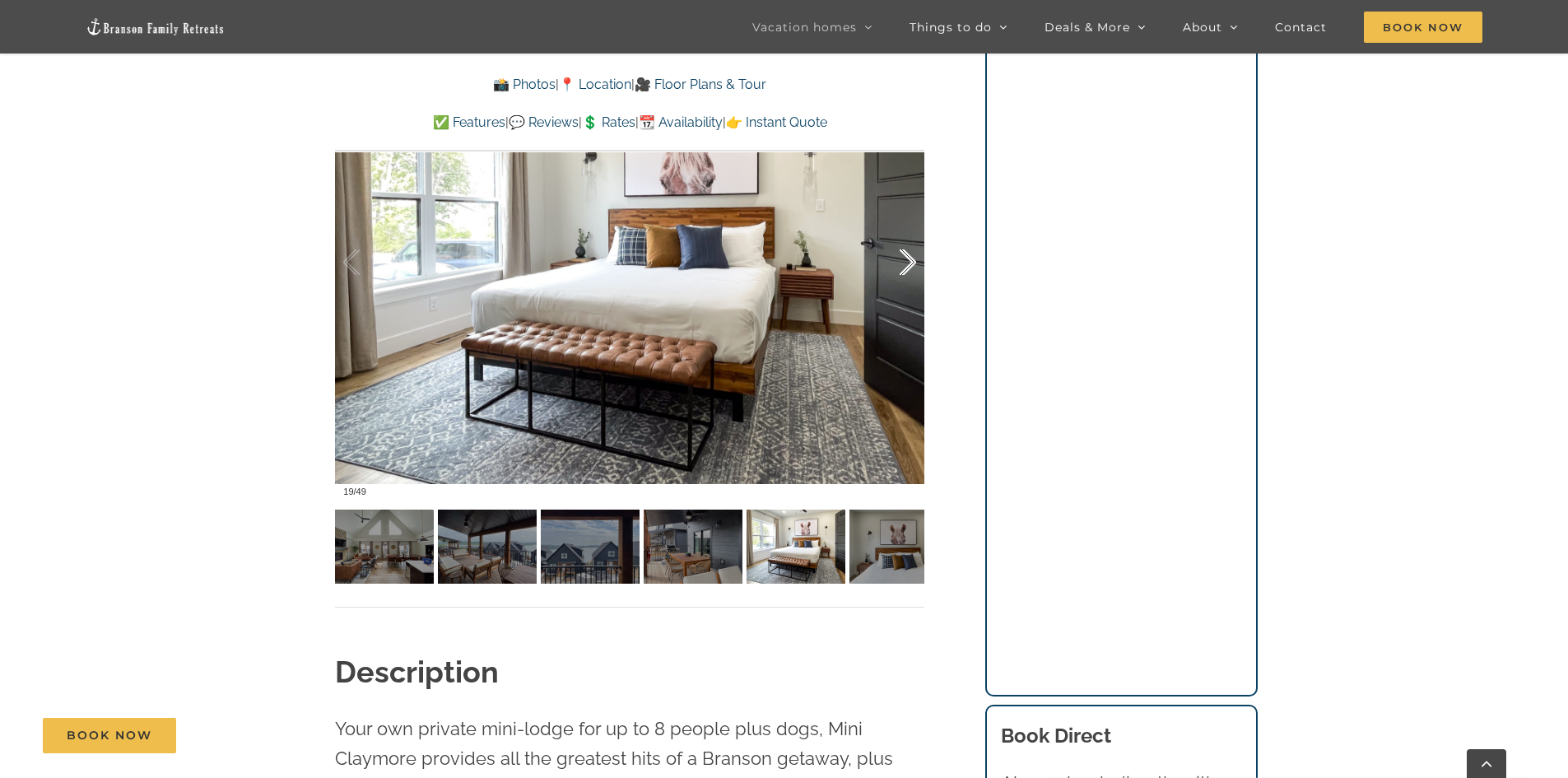
click at [911, 259] on div at bounding box center [891, 262] width 51 height 102
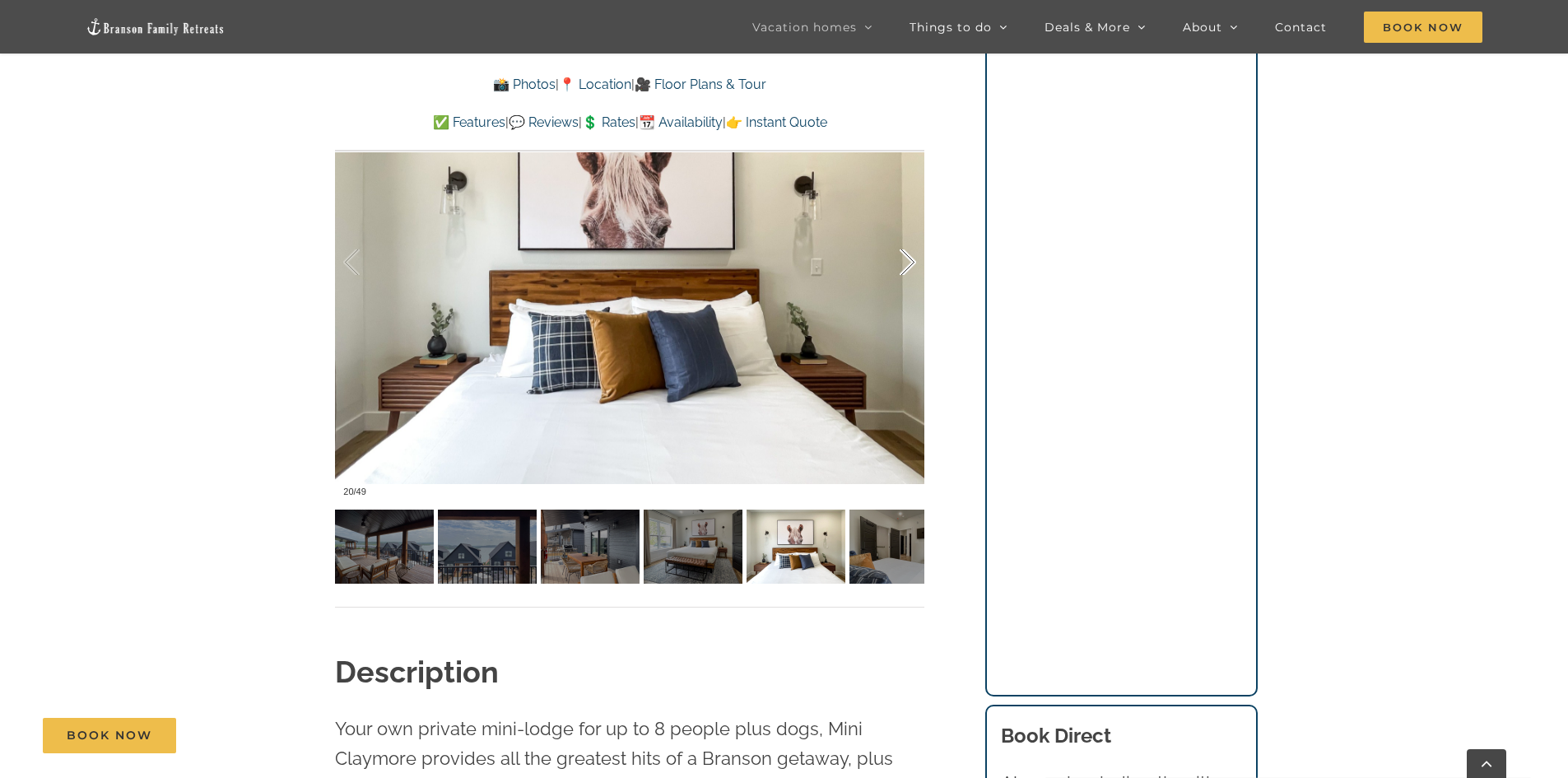
click at [911, 259] on div at bounding box center [891, 262] width 51 height 102
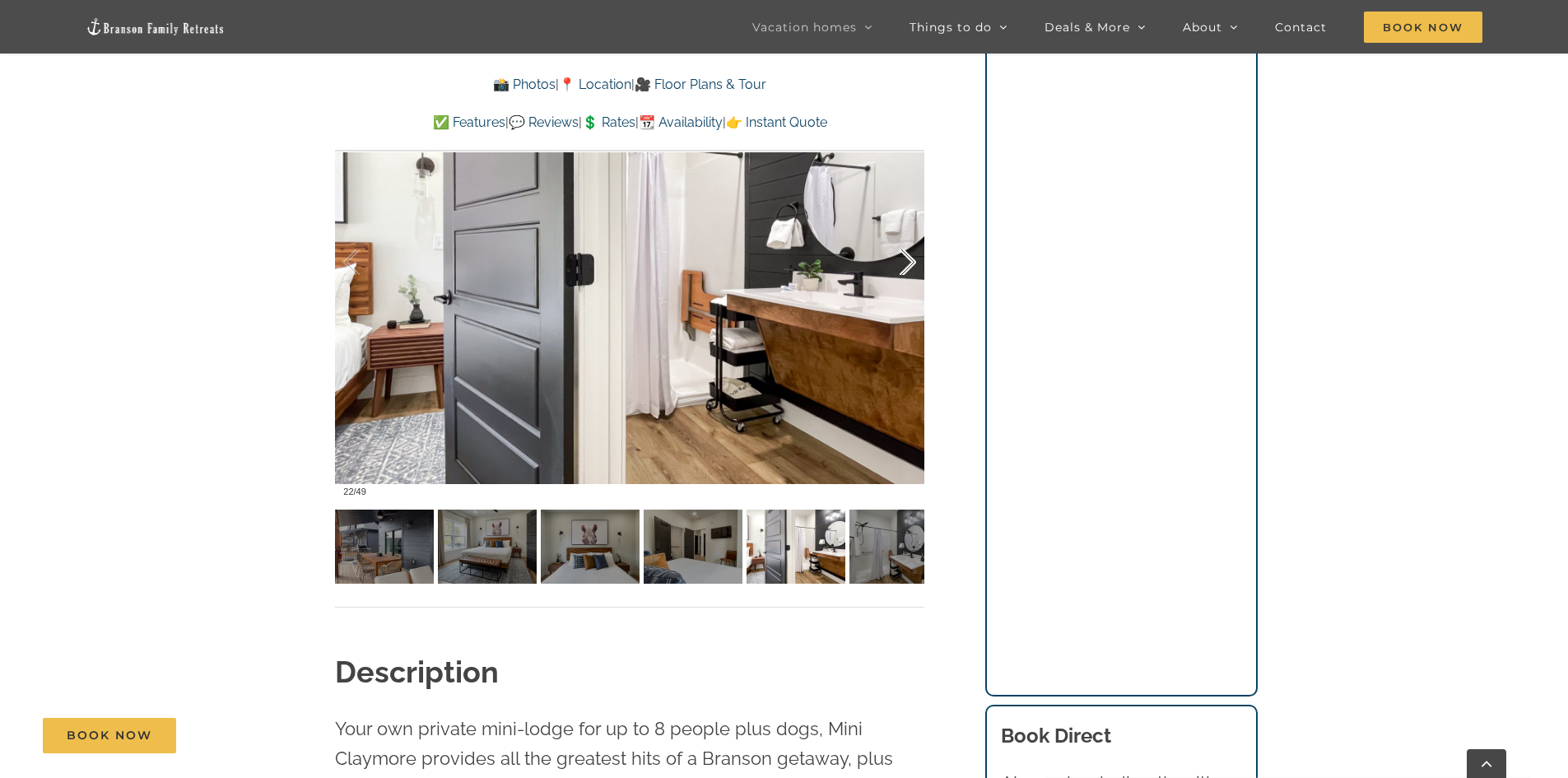
click at [911, 259] on div at bounding box center [891, 262] width 51 height 102
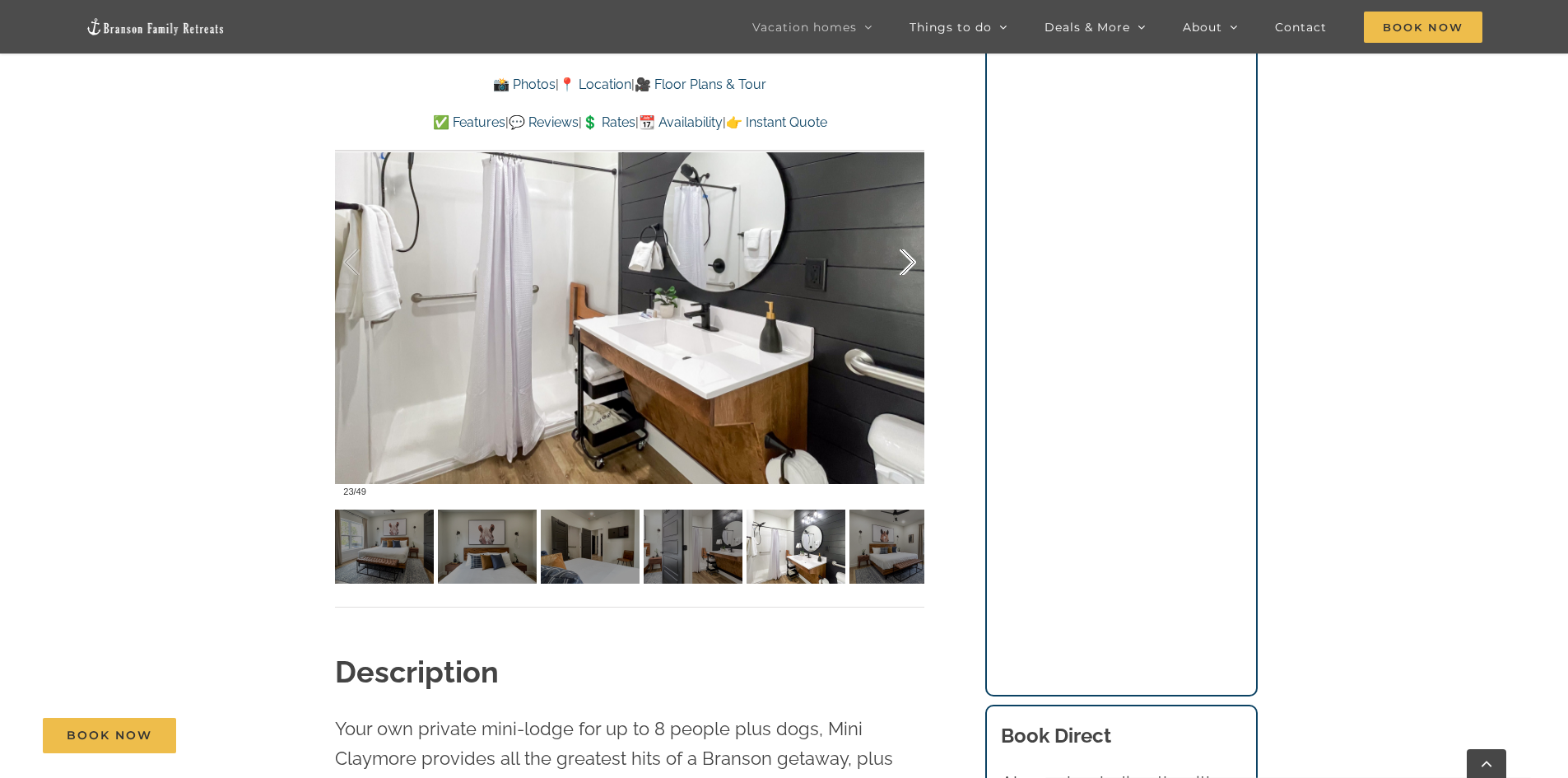
click at [911, 259] on div at bounding box center [891, 262] width 51 height 102
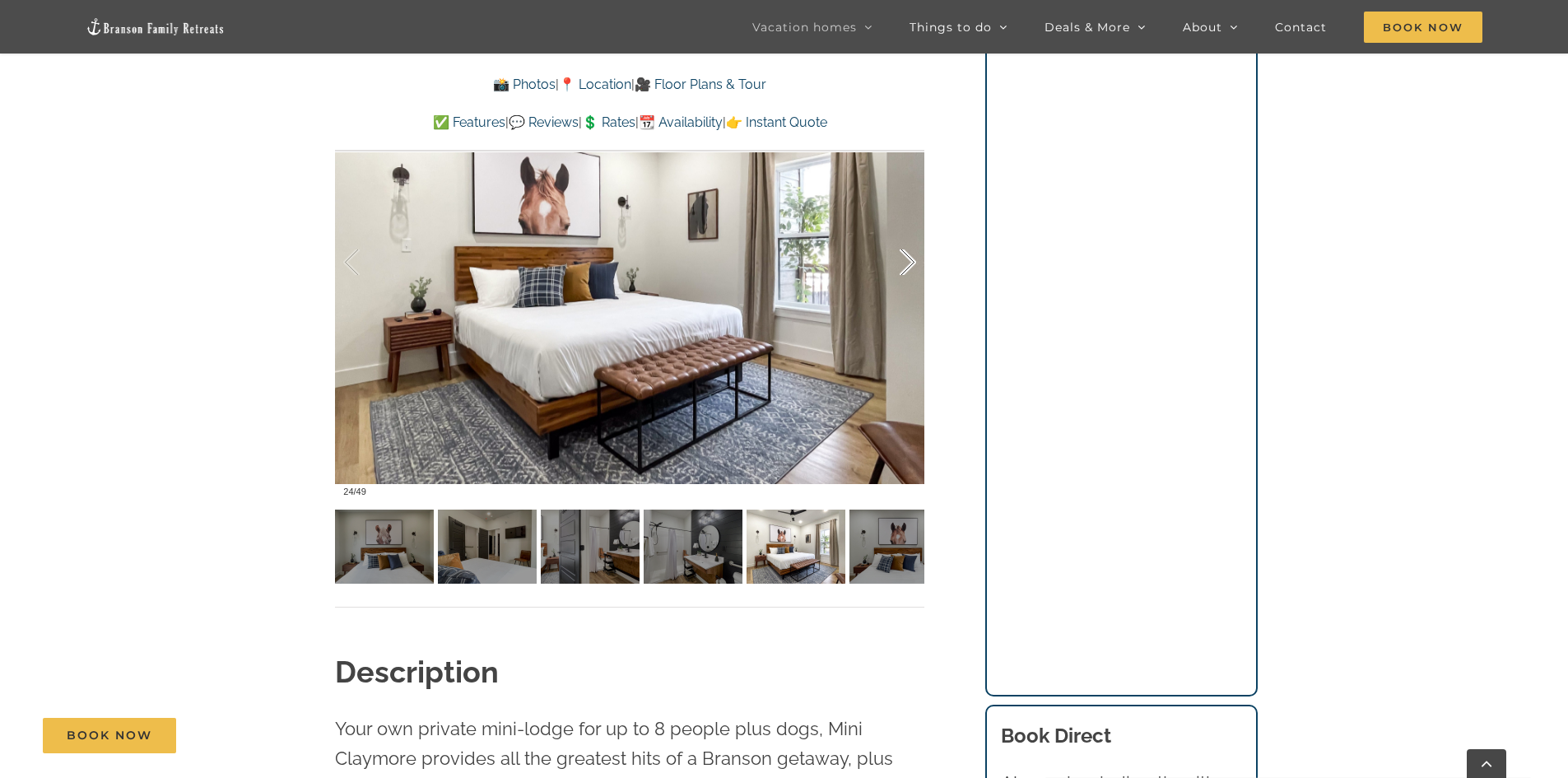
click at [911, 259] on div at bounding box center [891, 262] width 51 height 102
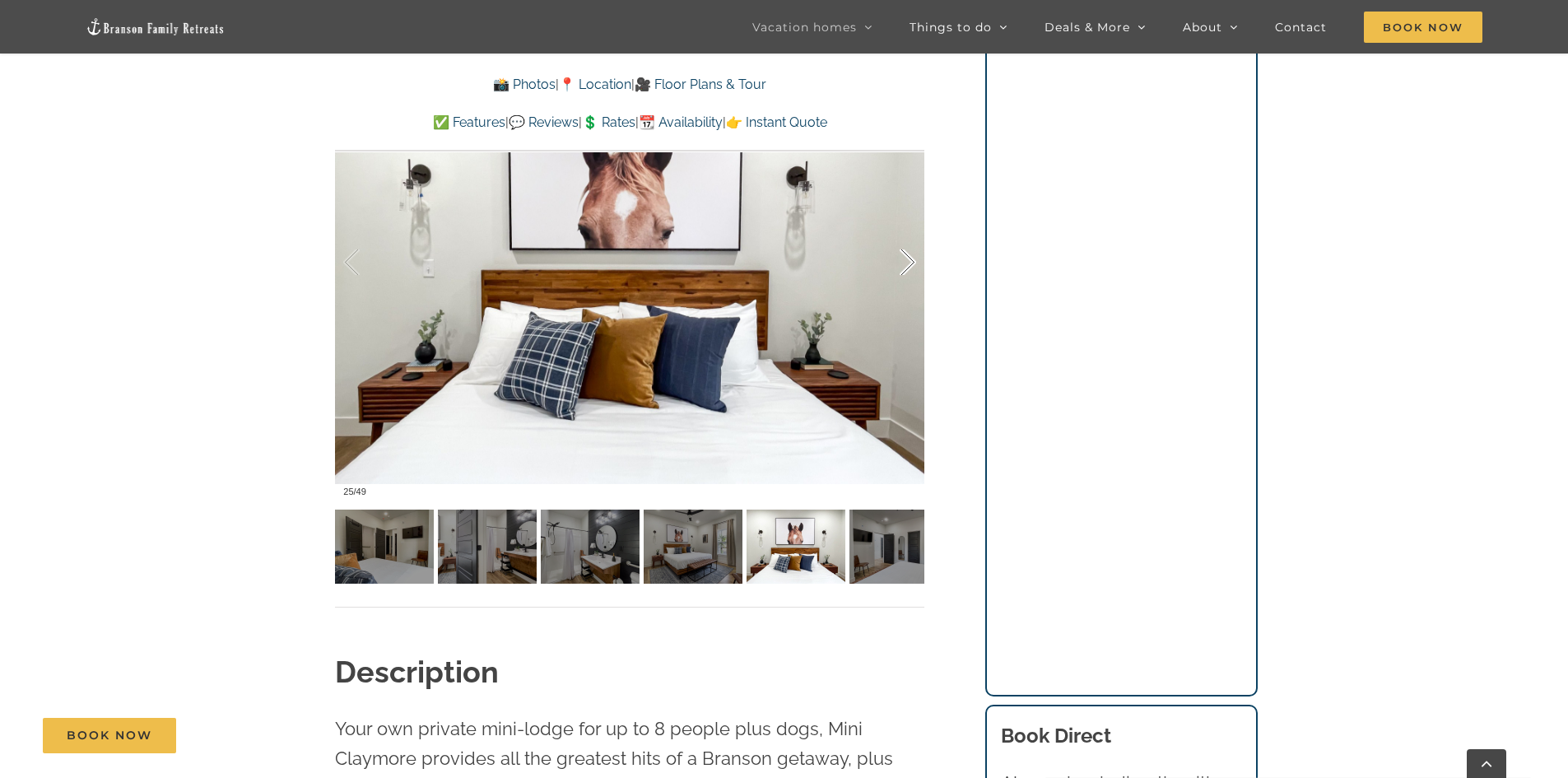
click at [911, 259] on div at bounding box center [891, 262] width 51 height 102
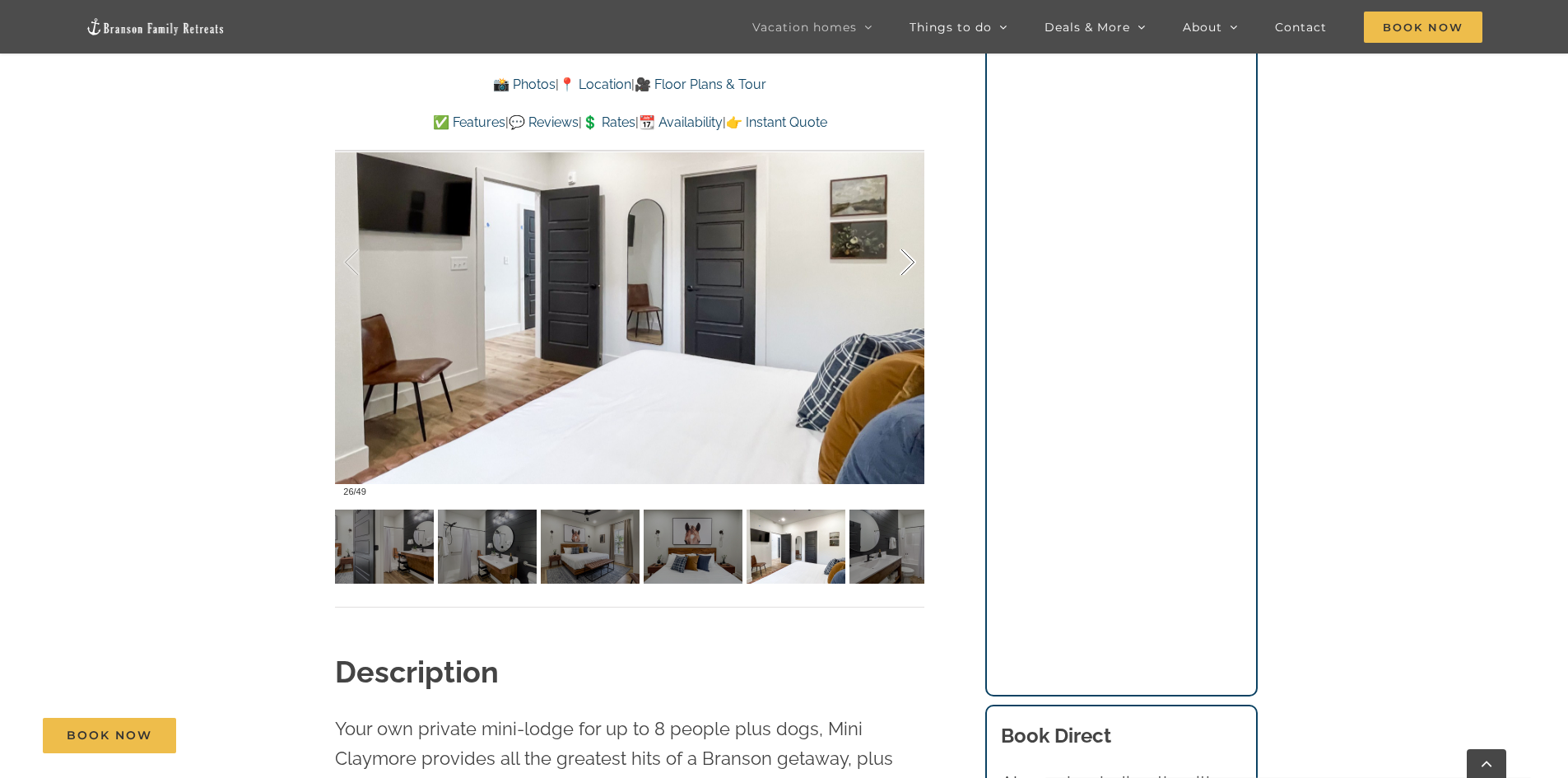
click at [911, 259] on div at bounding box center [891, 262] width 51 height 102
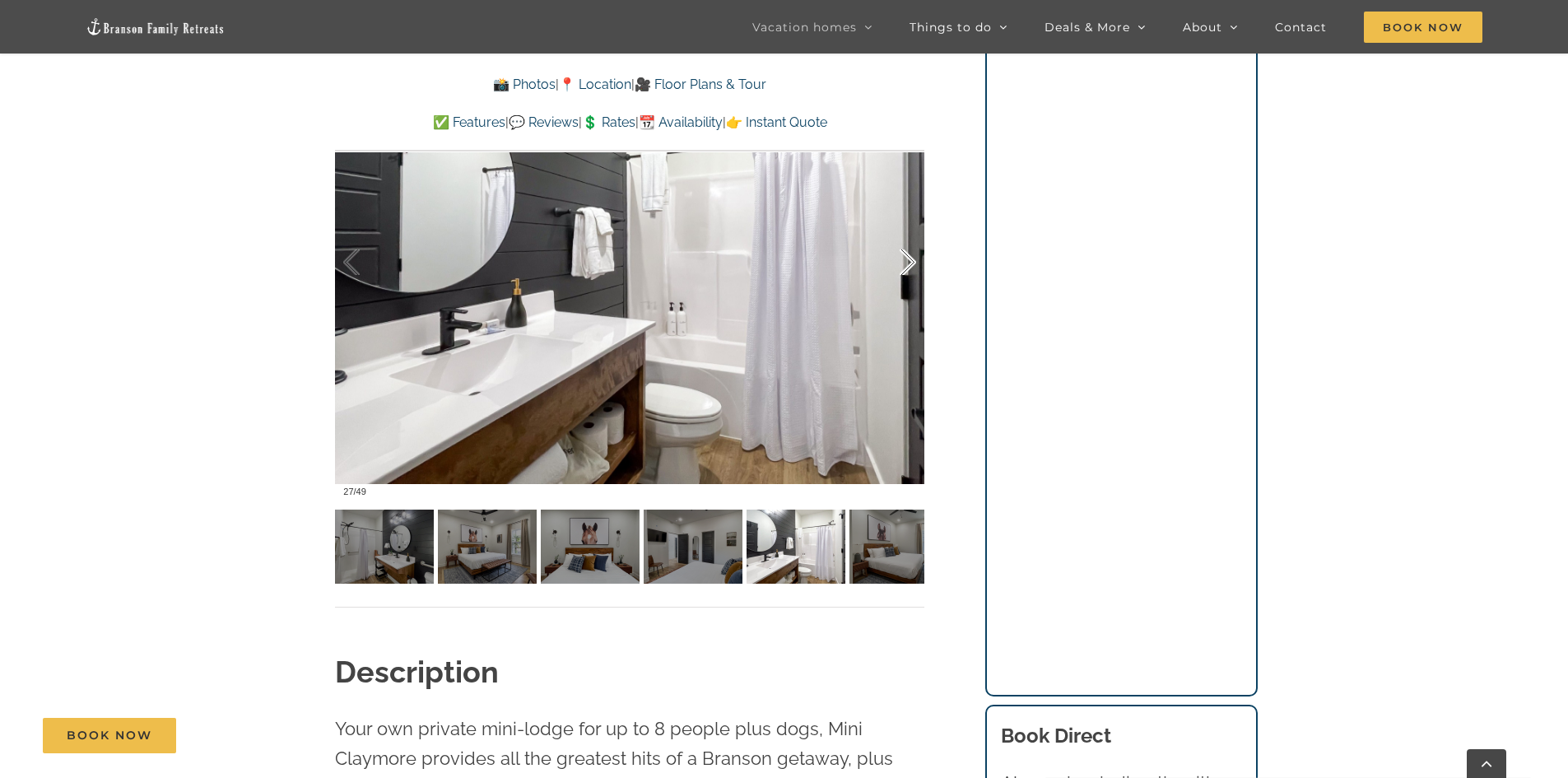
click at [911, 259] on div at bounding box center [891, 262] width 51 height 102
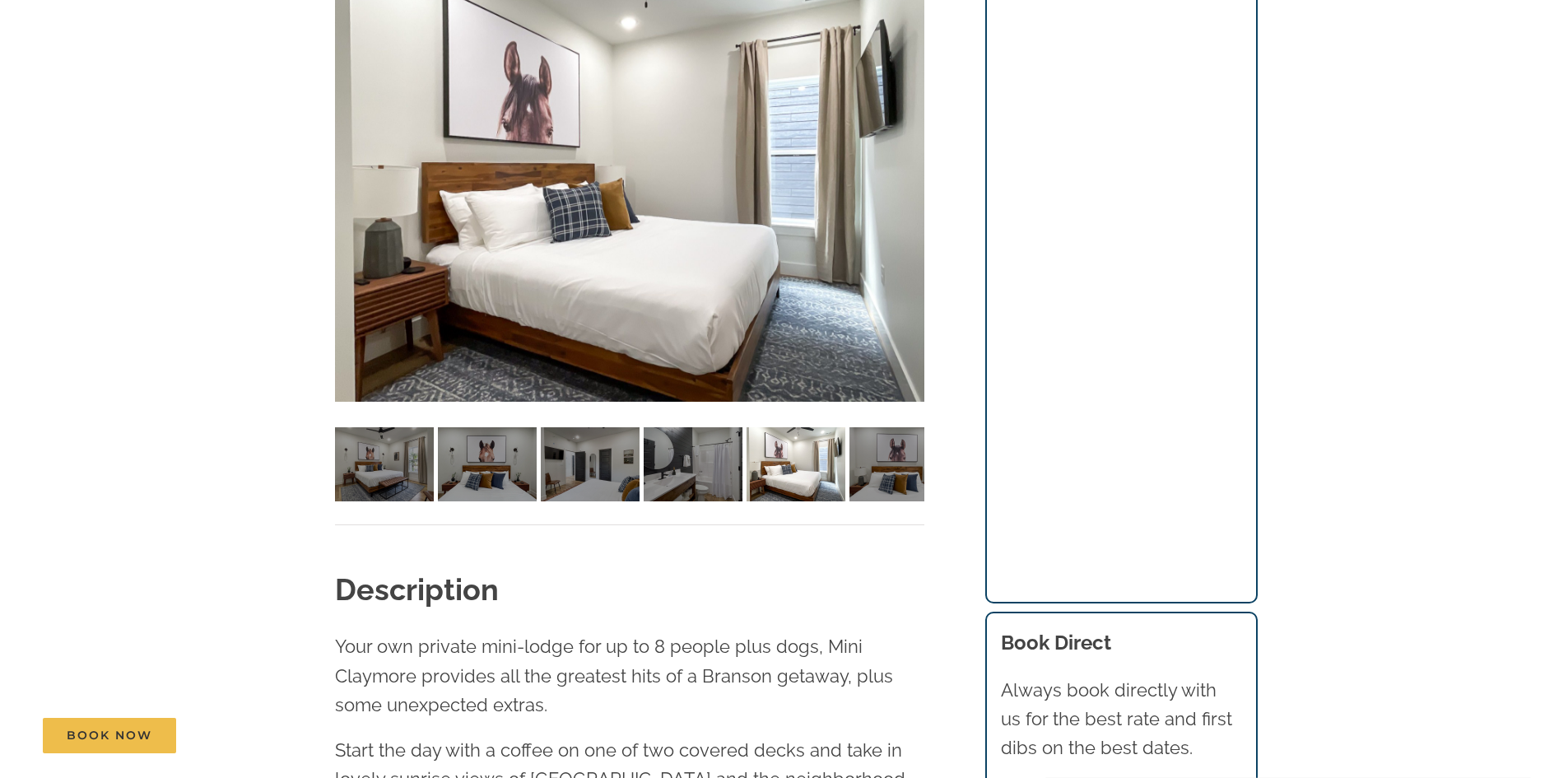
scroll to position [0, 0]
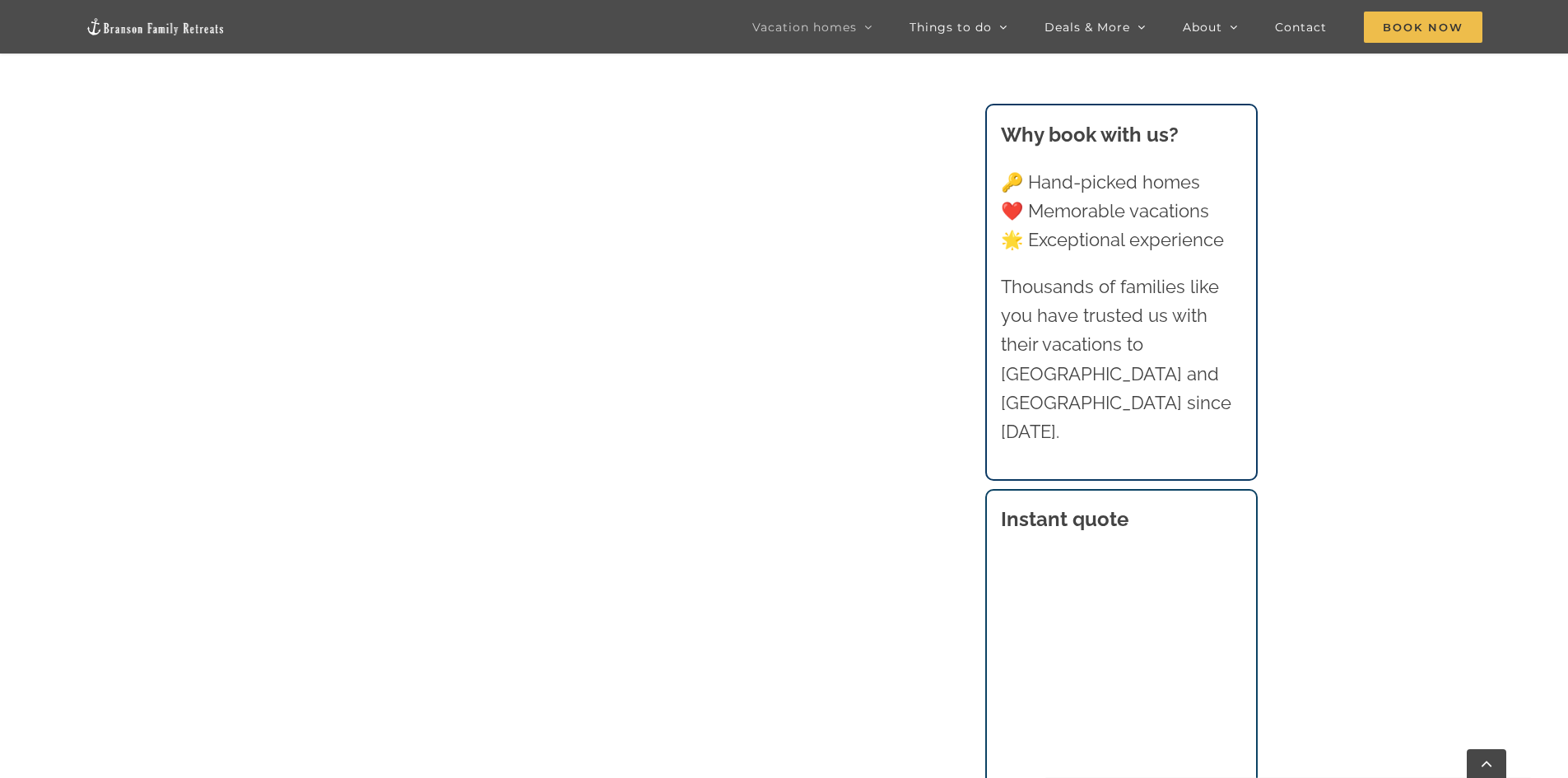
scroll to position [1819, 0]
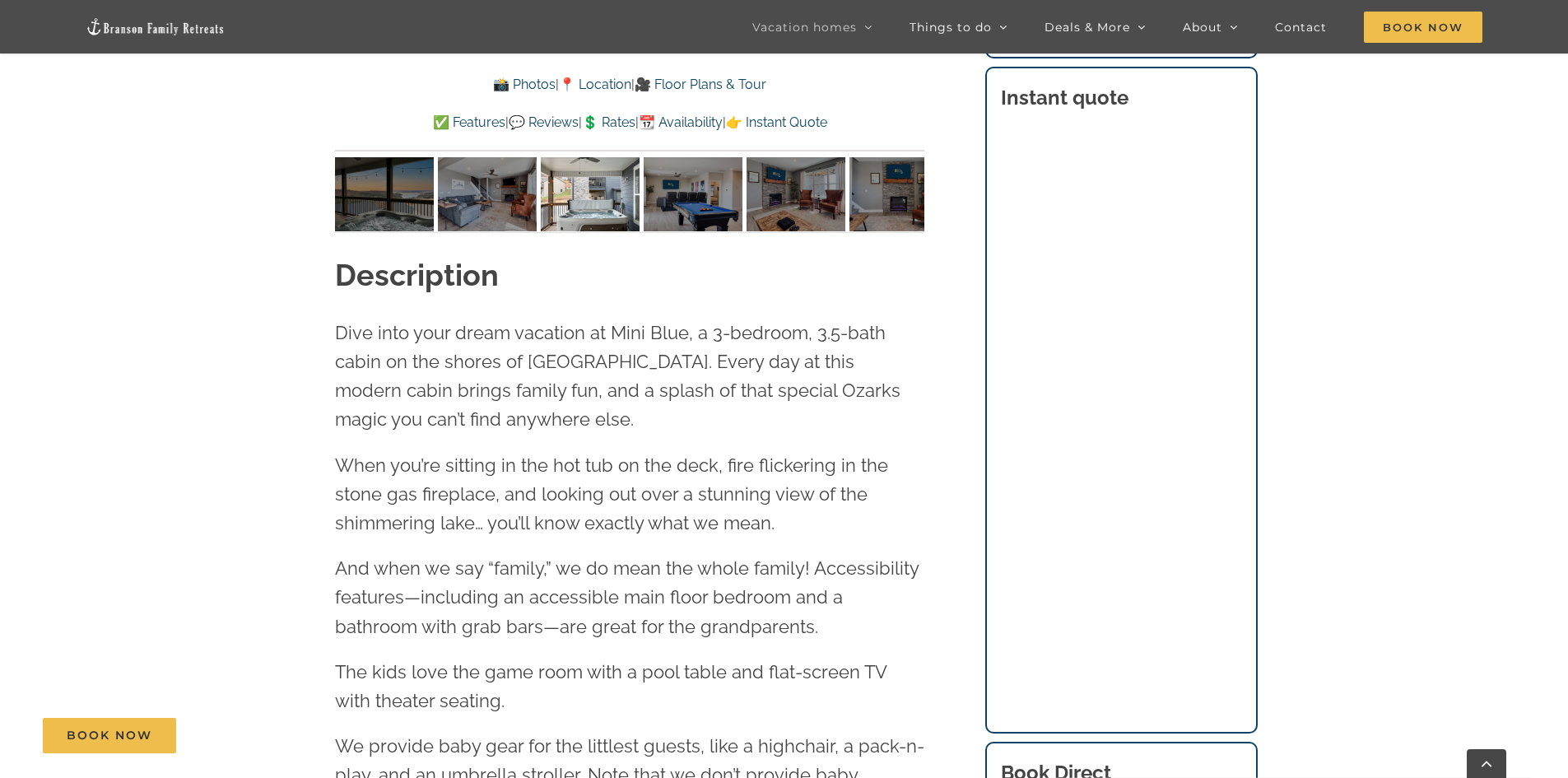
scroll to position [1481, 0]
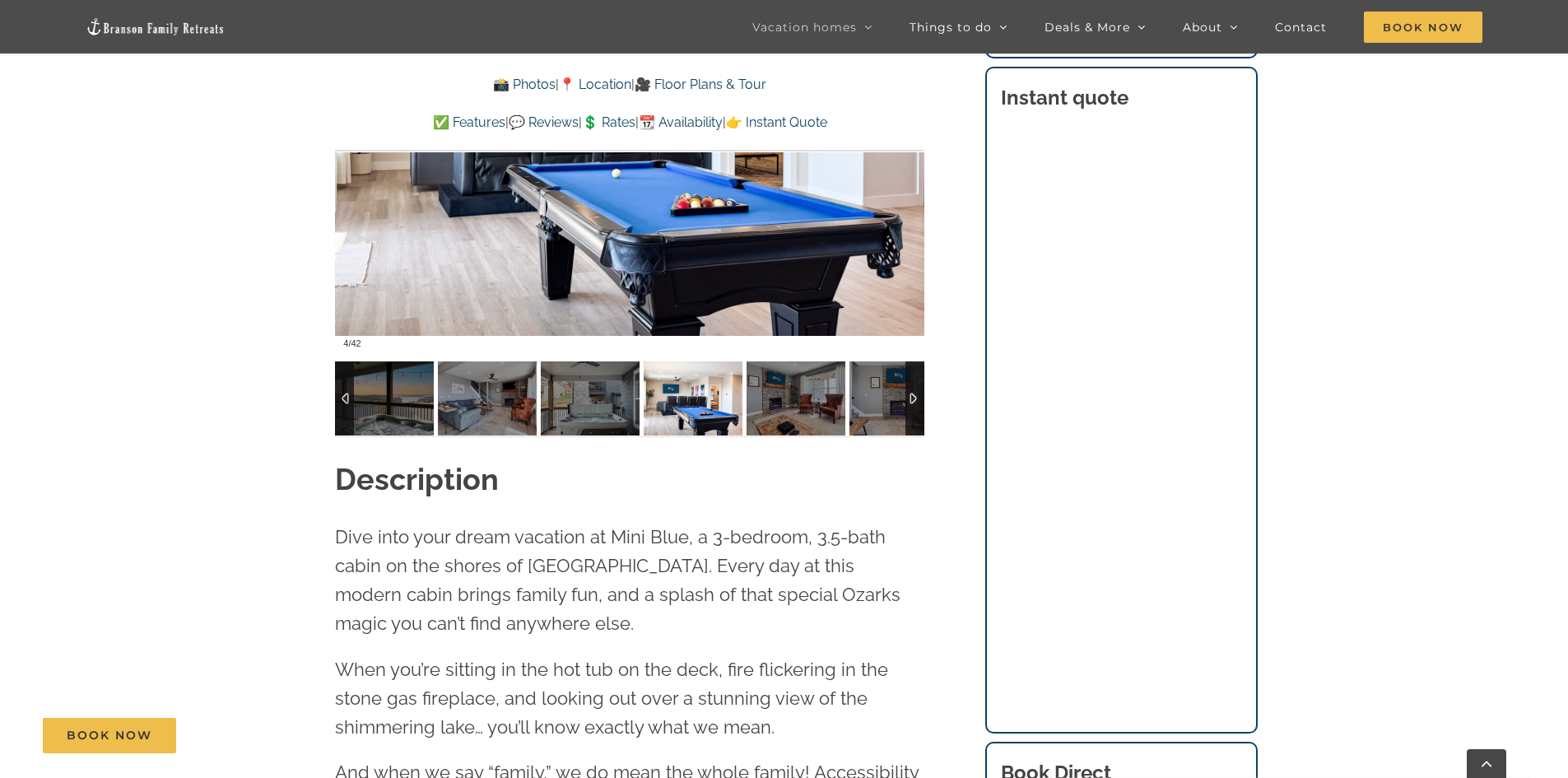
click at [915, 395] on div at bounding box center [915, 398] width 19 height 74
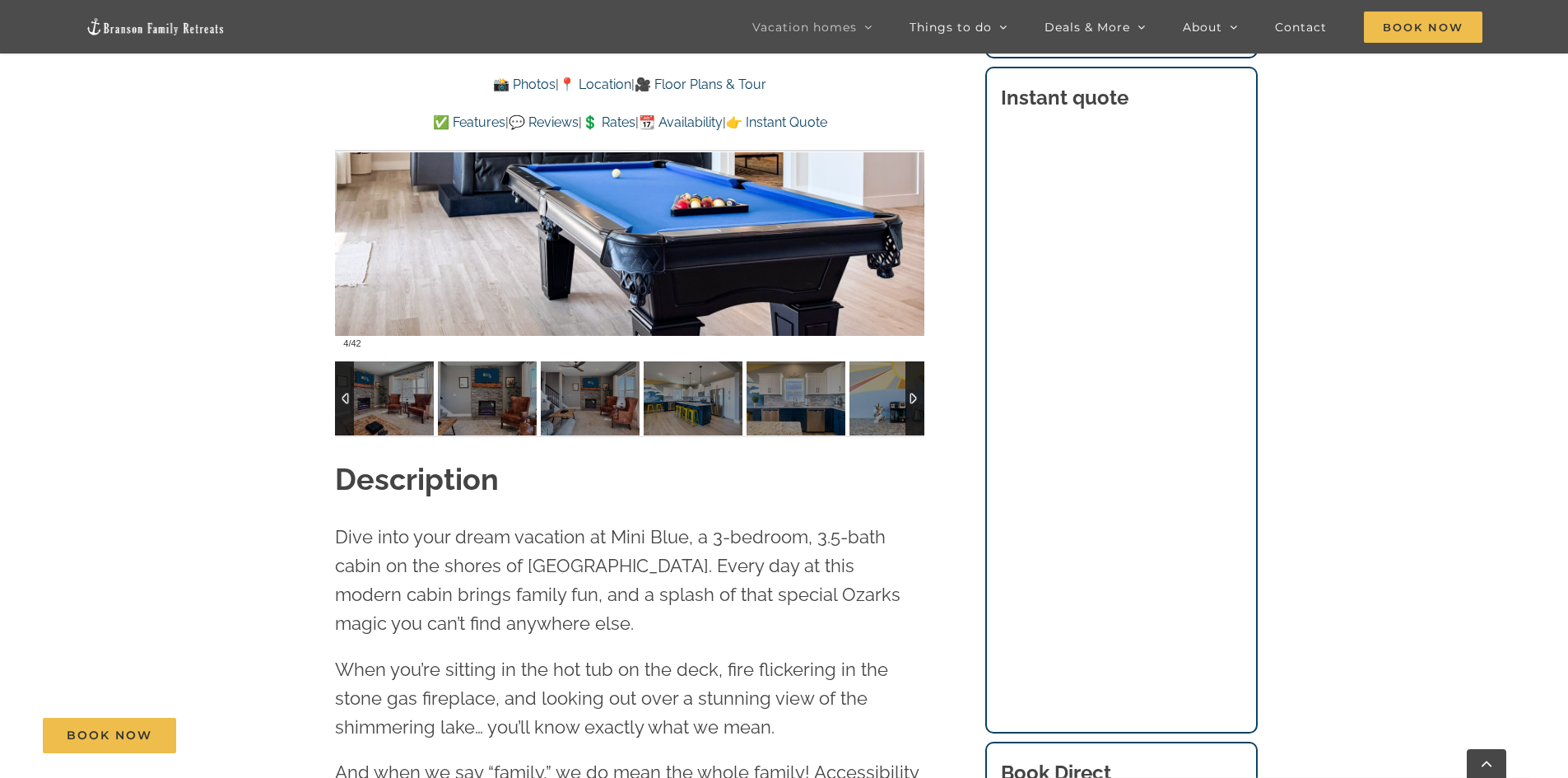
click at [915, 395] on div at bounding box center [915, 398] width 19 height 74
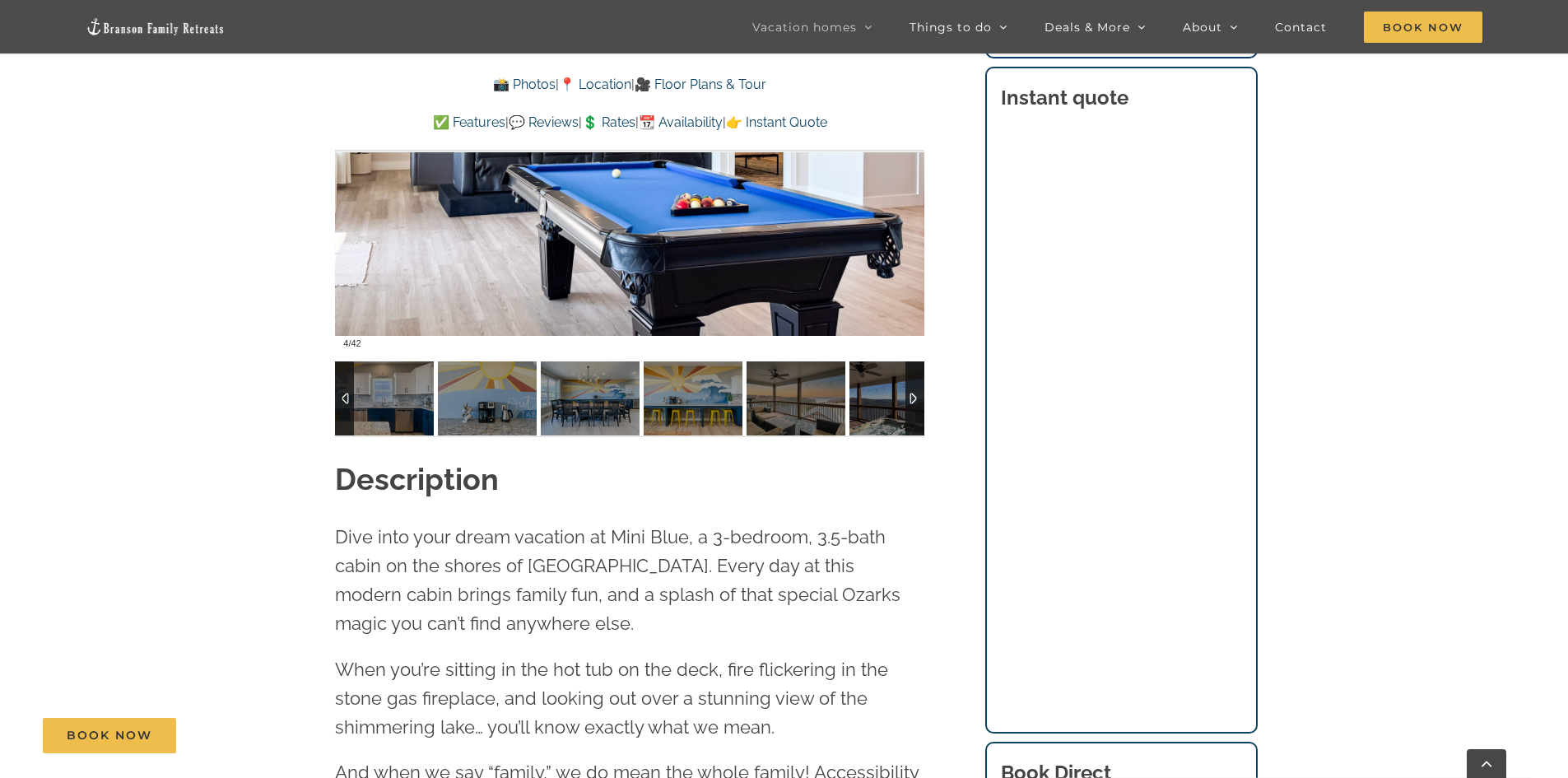
click at [915, 395] on div at bounding box center [915, 398] width 19 height 74
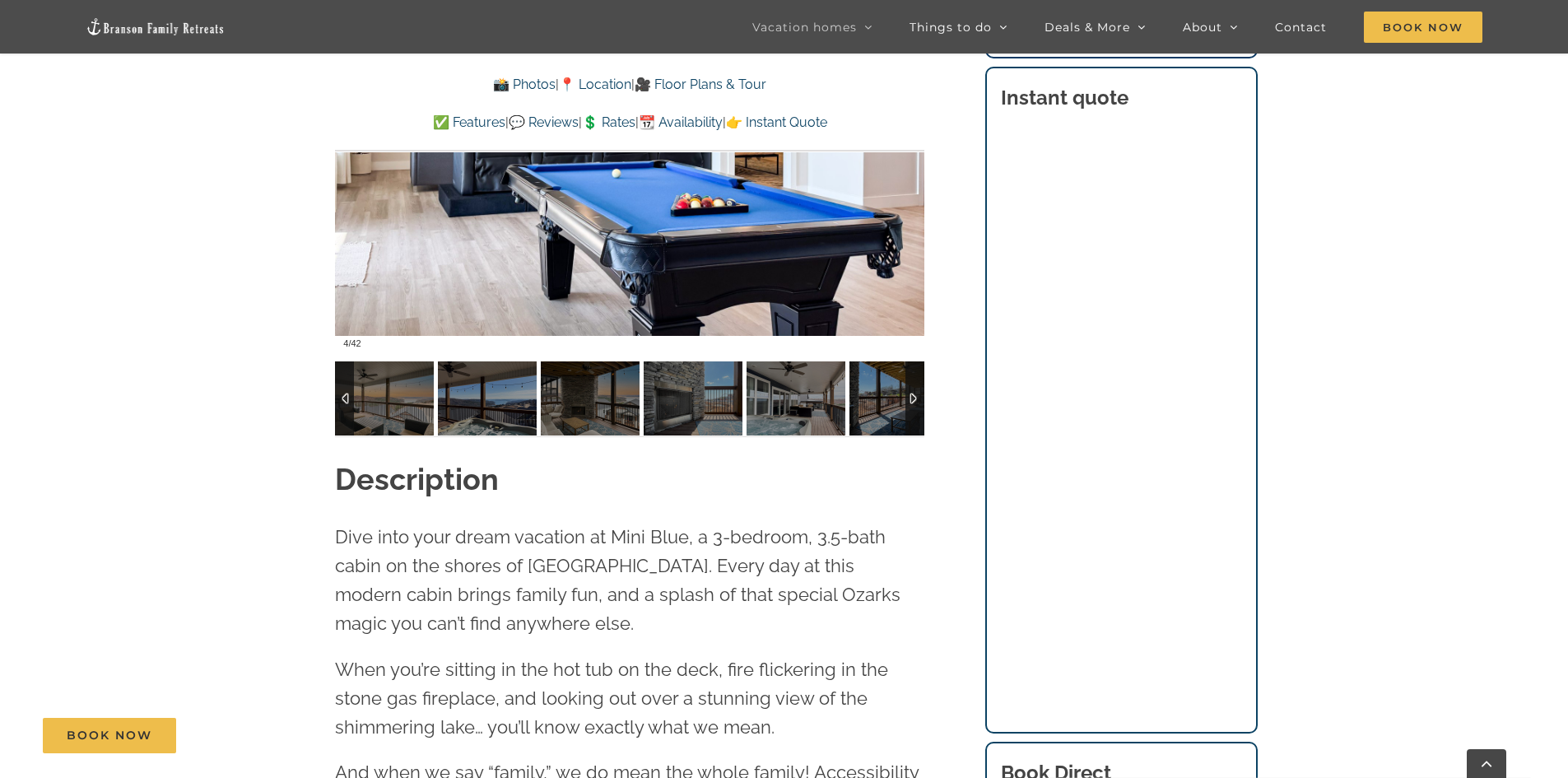
click at [915, 395] on div at bounding box center [915, 398] width 19 height 74
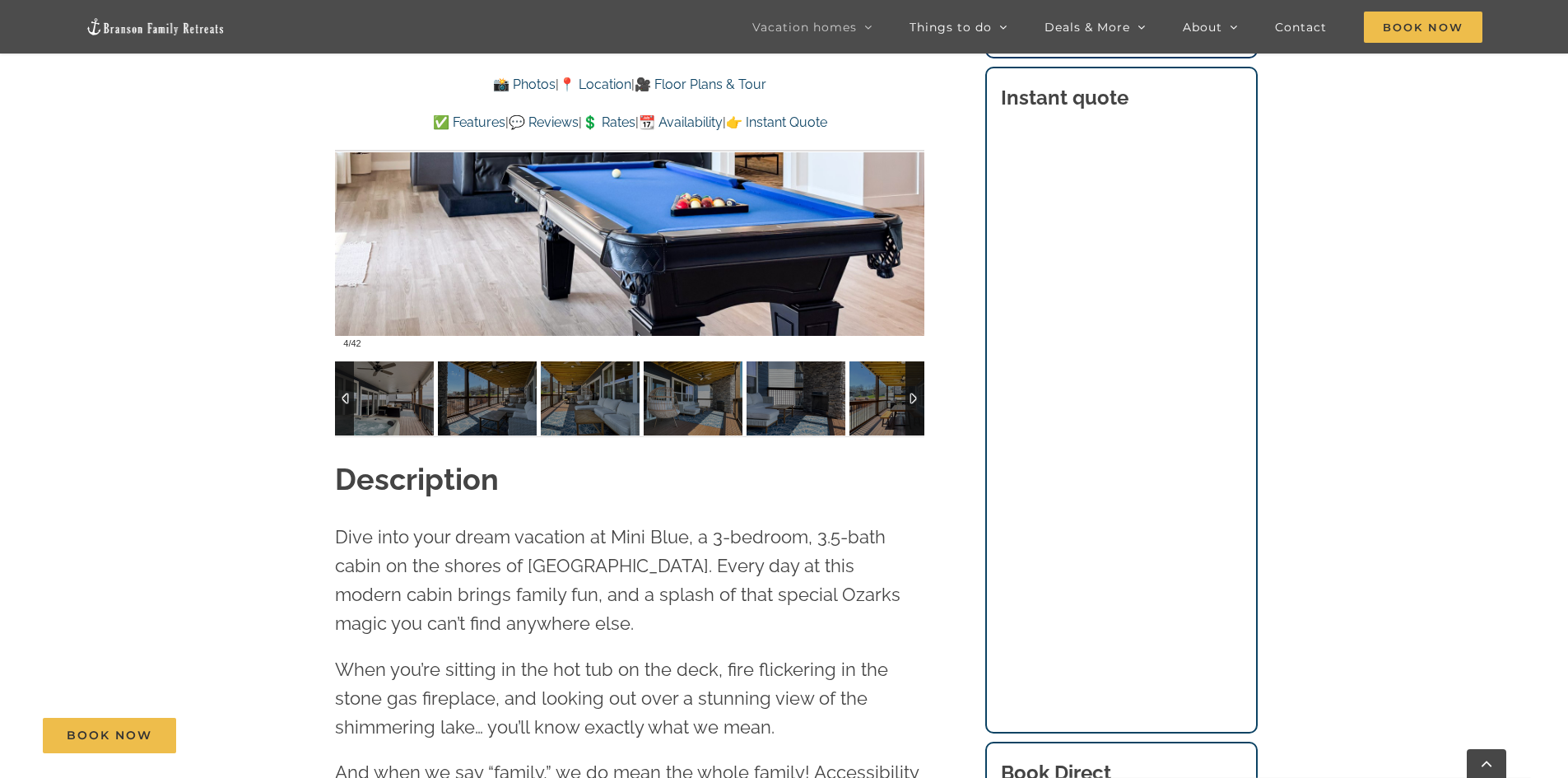
click at [915, 395] on div at bounding box center [915, 398] width 19 height 74
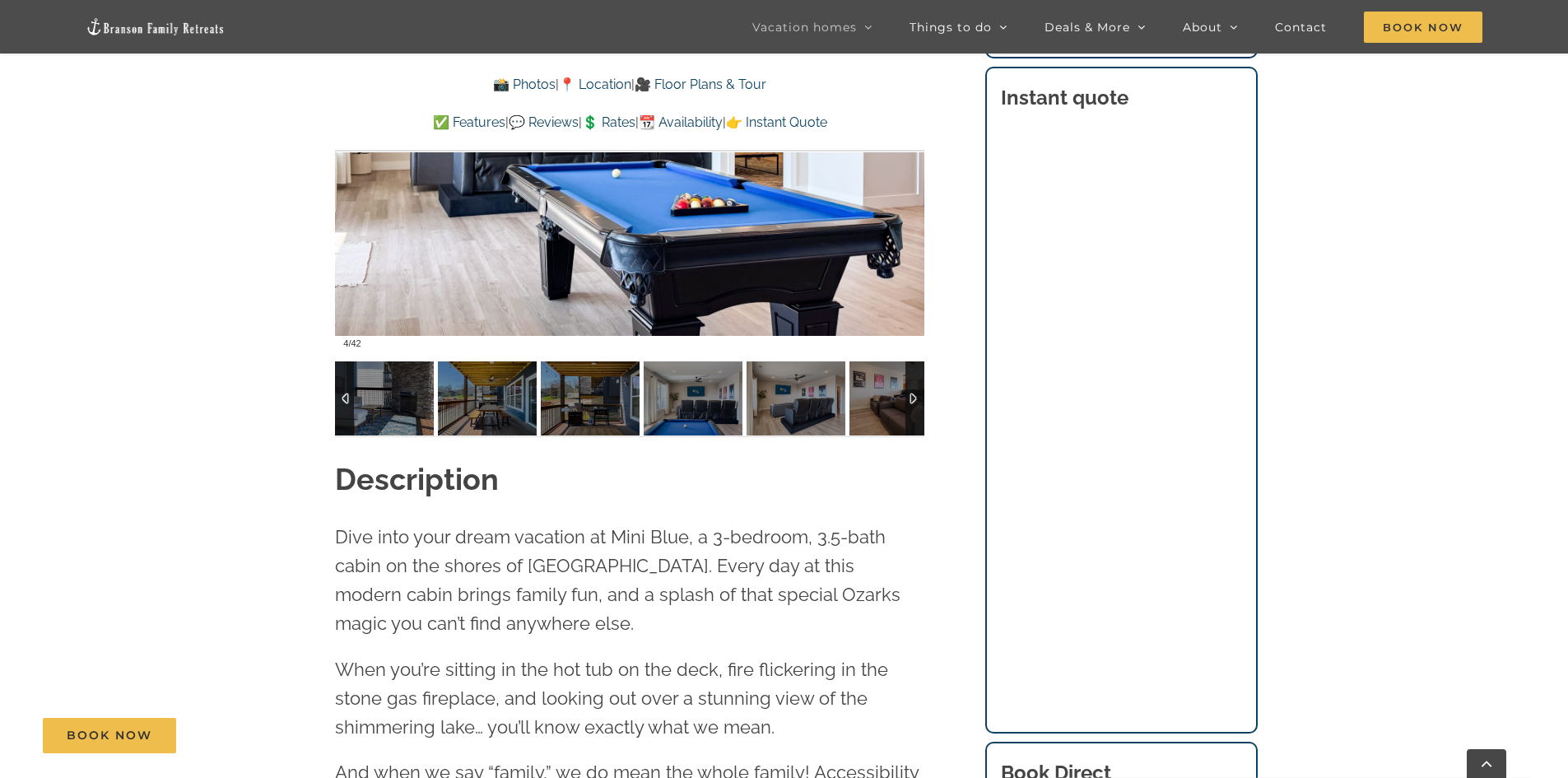
click at [915, 395] on div at bounding box center [915, 398] width 19 height 74
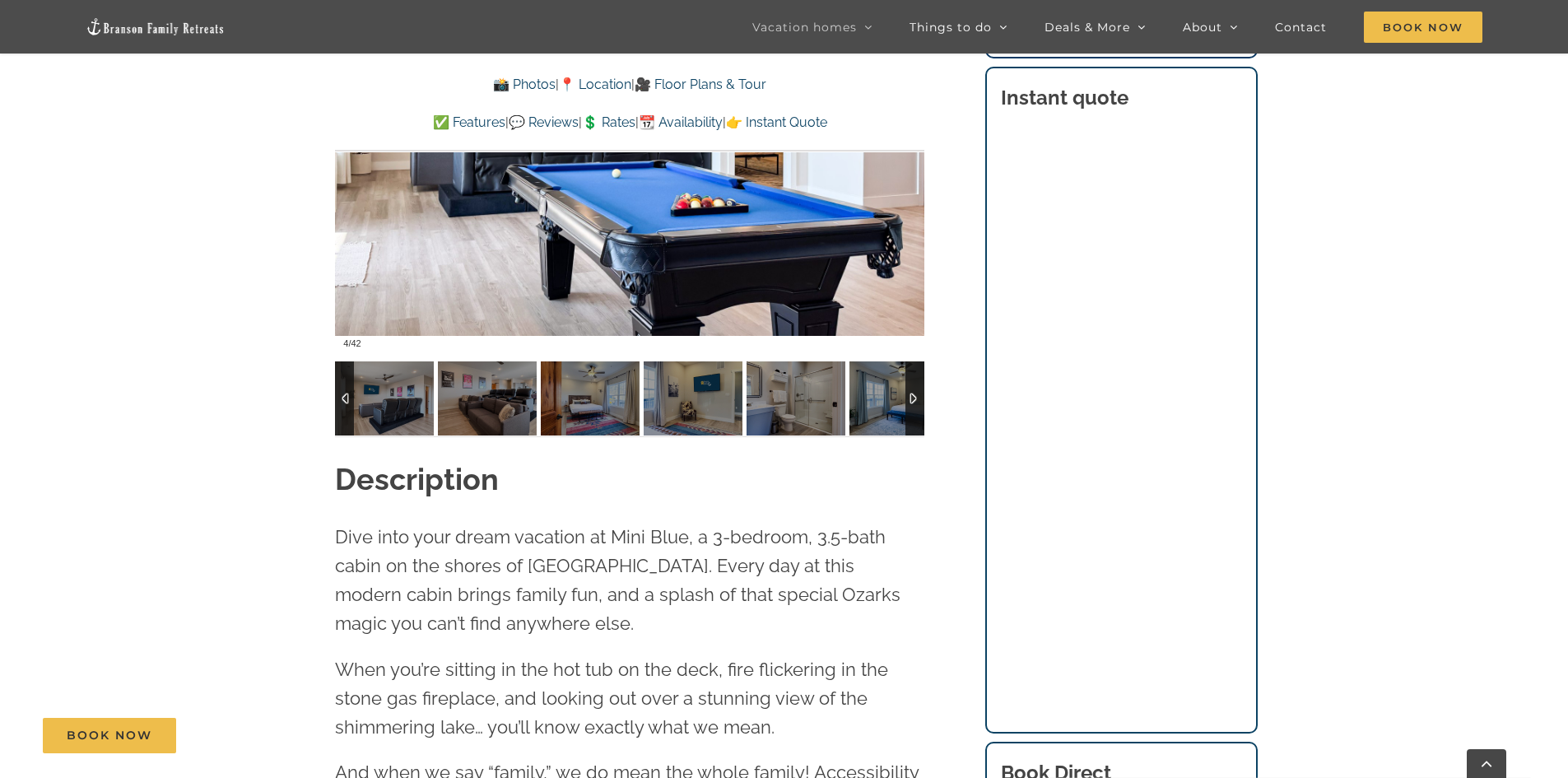
click at [915, 395] on div at bounding box center [915, 398] width 19 height 74
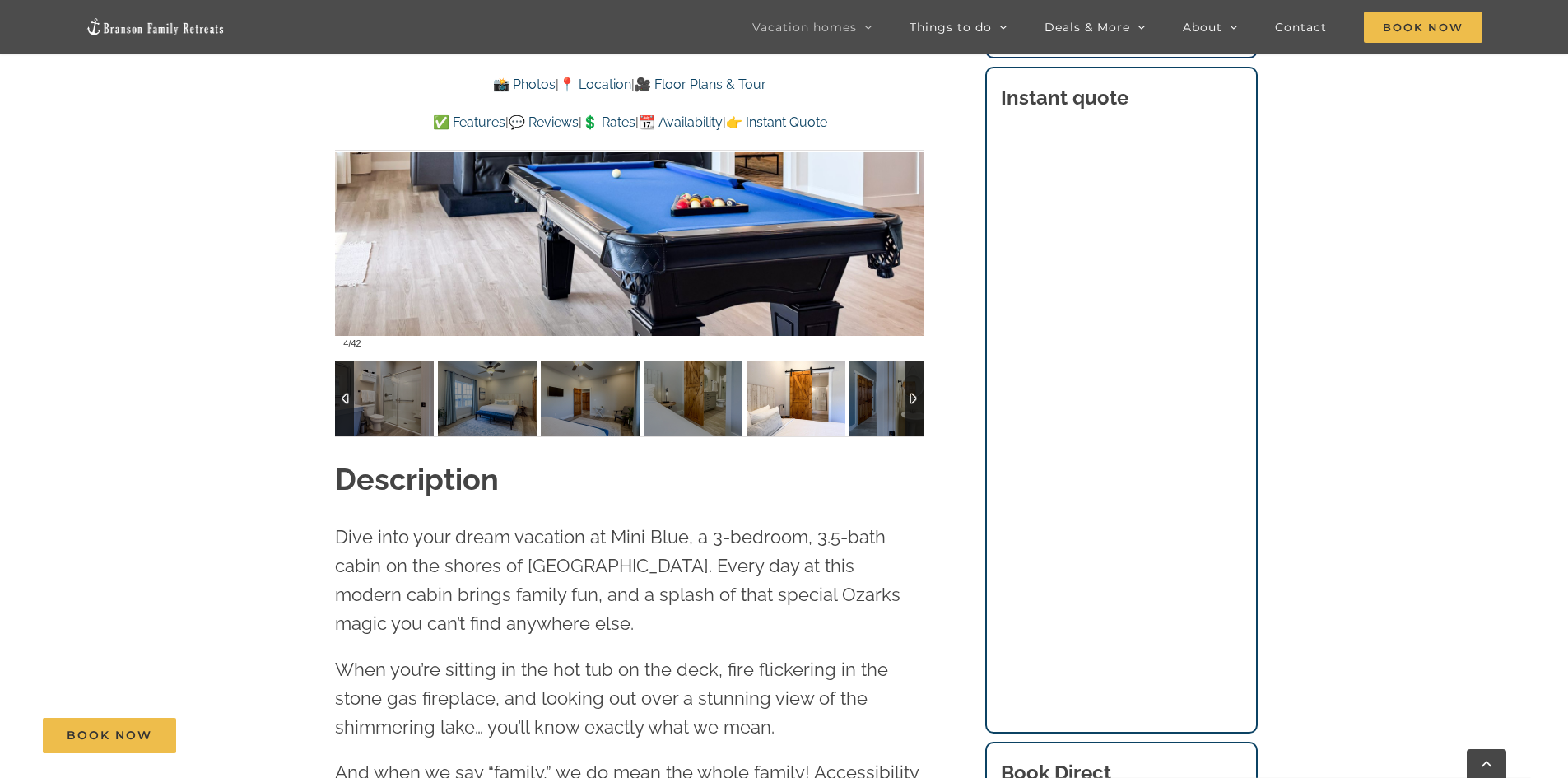
click at [811, 410] on img at bounding box center [796, 398] width 99 height 74
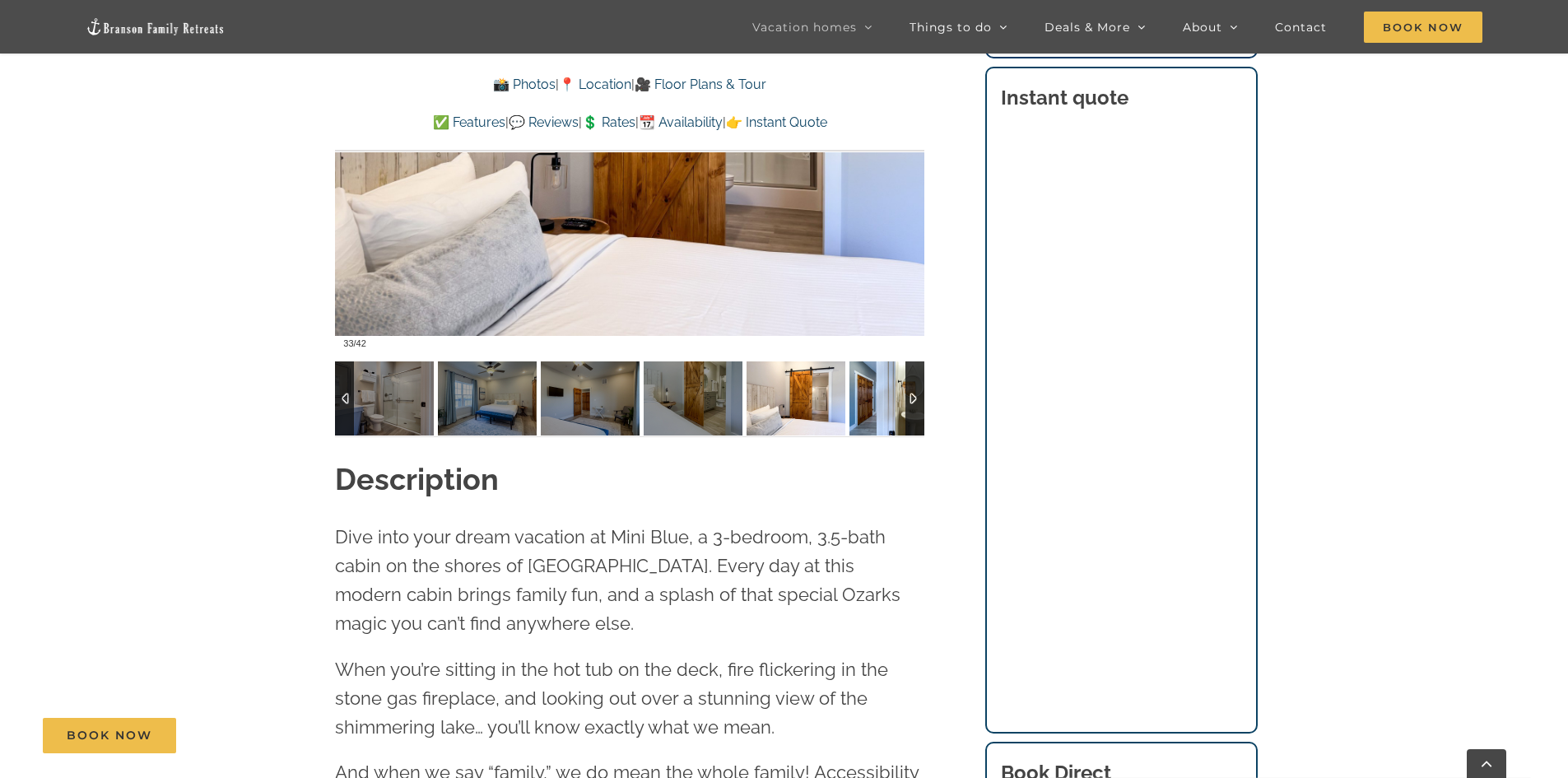
click at [909, 397] on div at bounding box center [915, 398] width 19 height 74
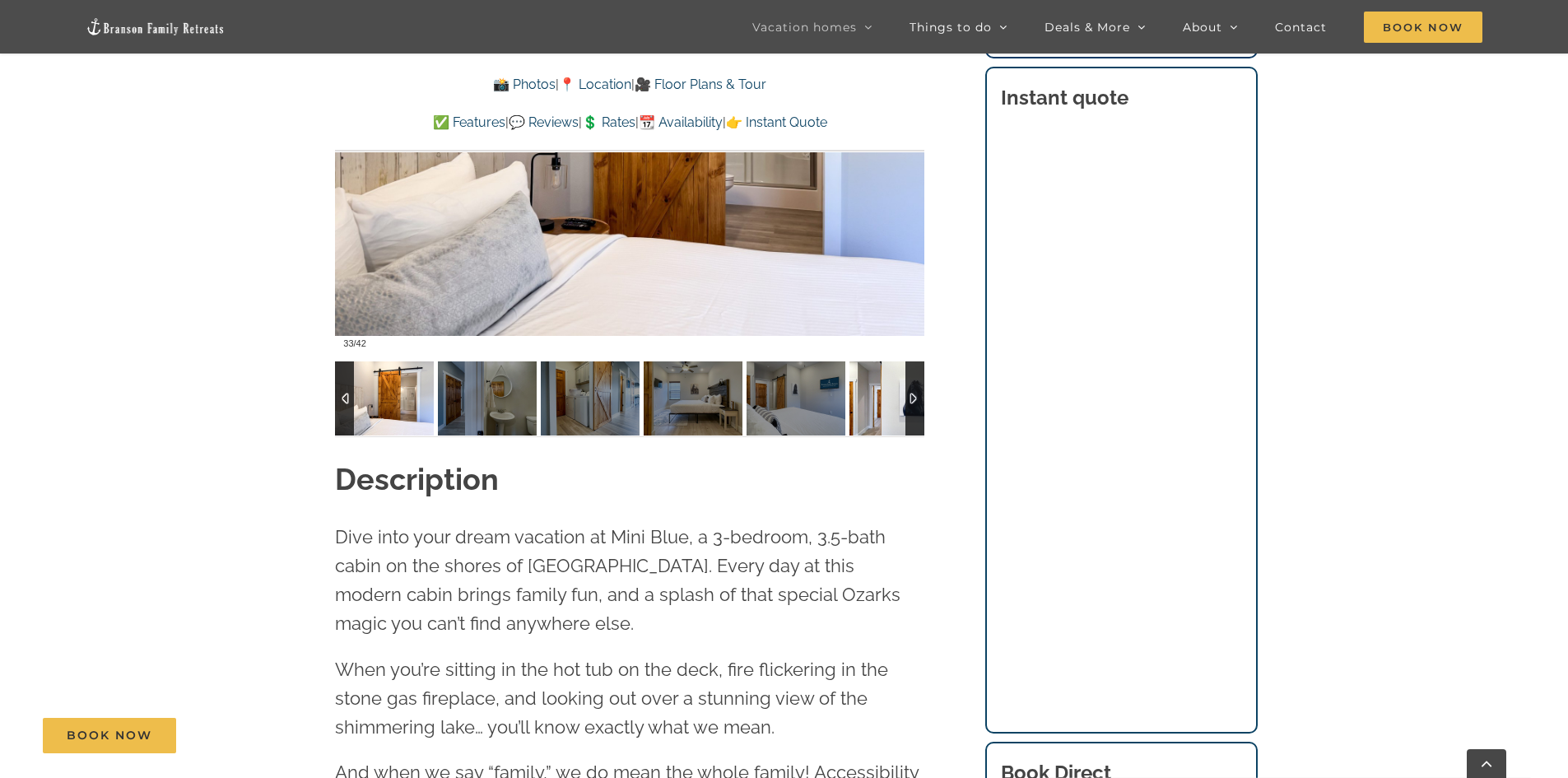
click at [905, 399] on img at bounding box center [899, 398] width 99 height 74
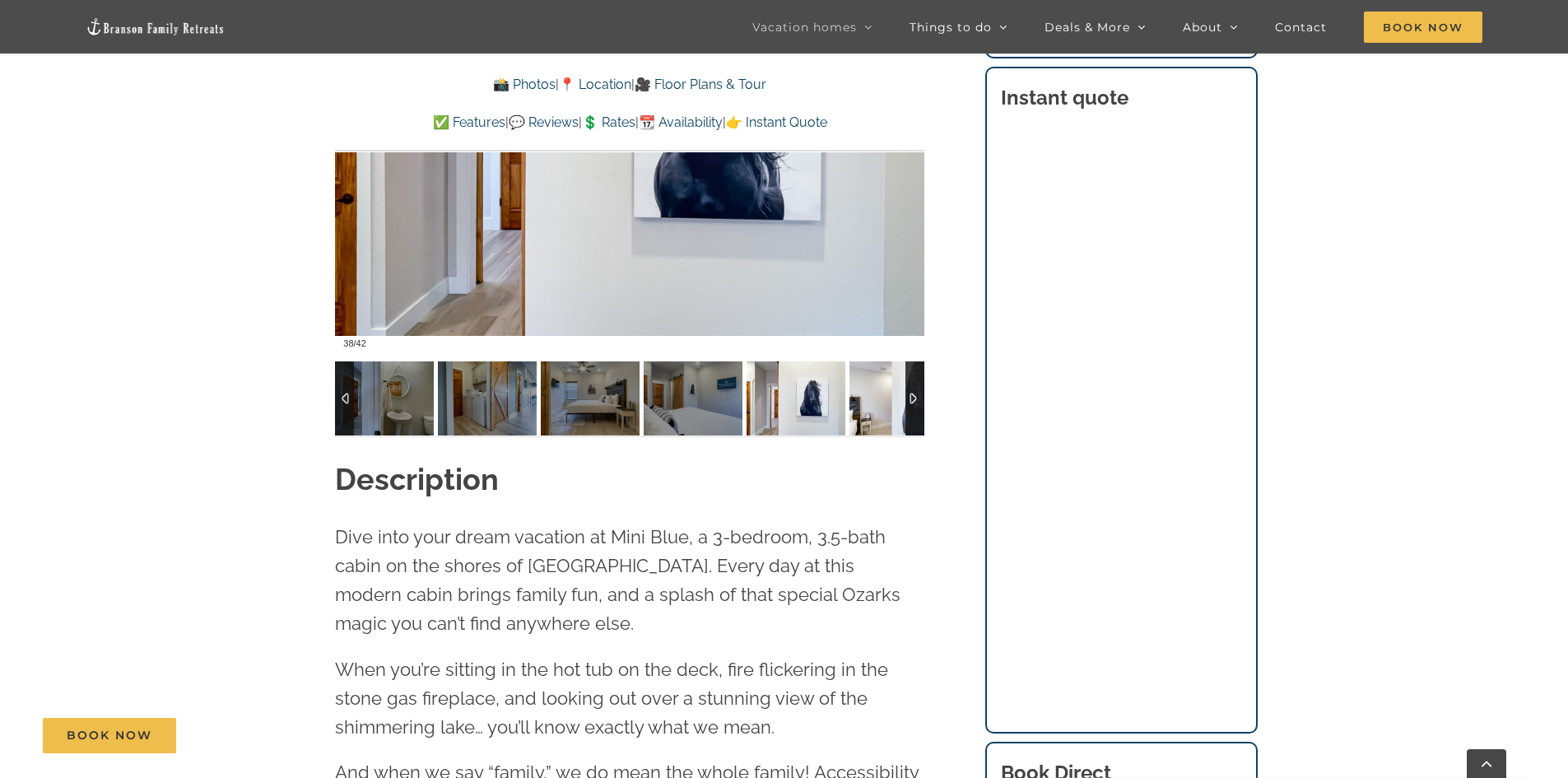
click at [905, 399] on img at bounding box center [899, 398] width 99 height 74
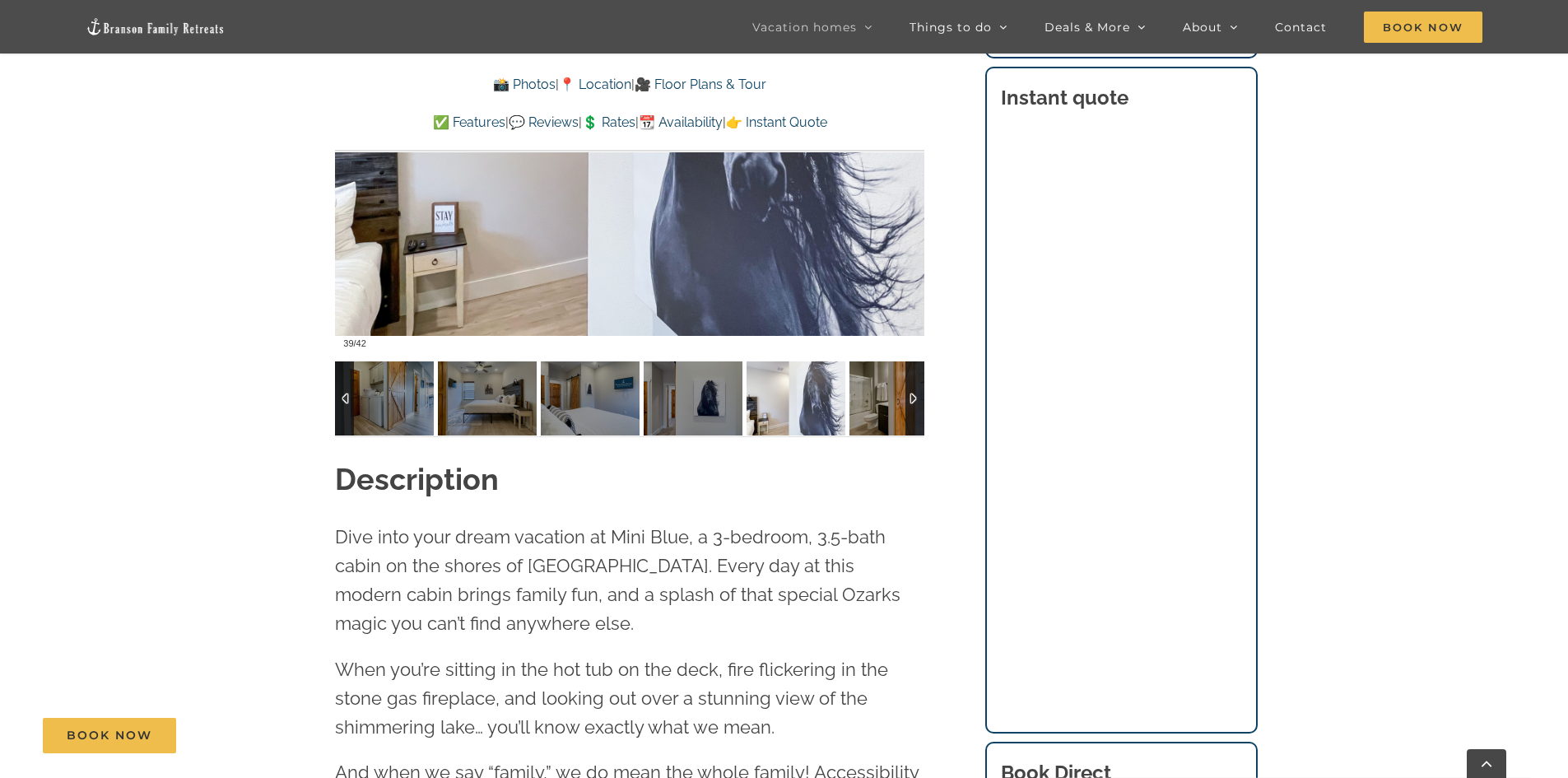
click at [912, 396] on div at bounding box center [915, 398] width 19 height 74
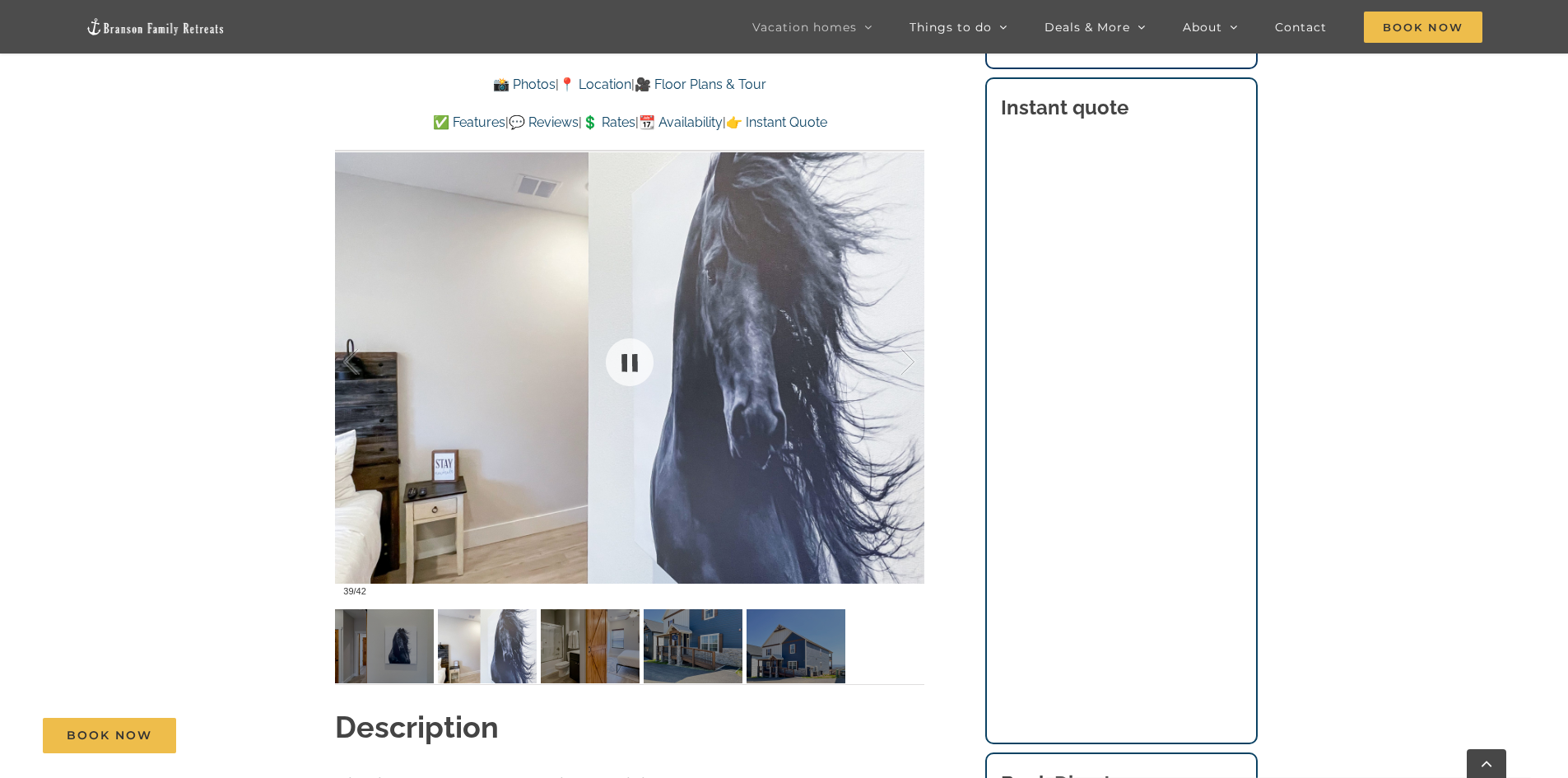
scroll to position [1234, 0]
click at [911, 648] on div at bounding box center [915, 646] width 19 height 74
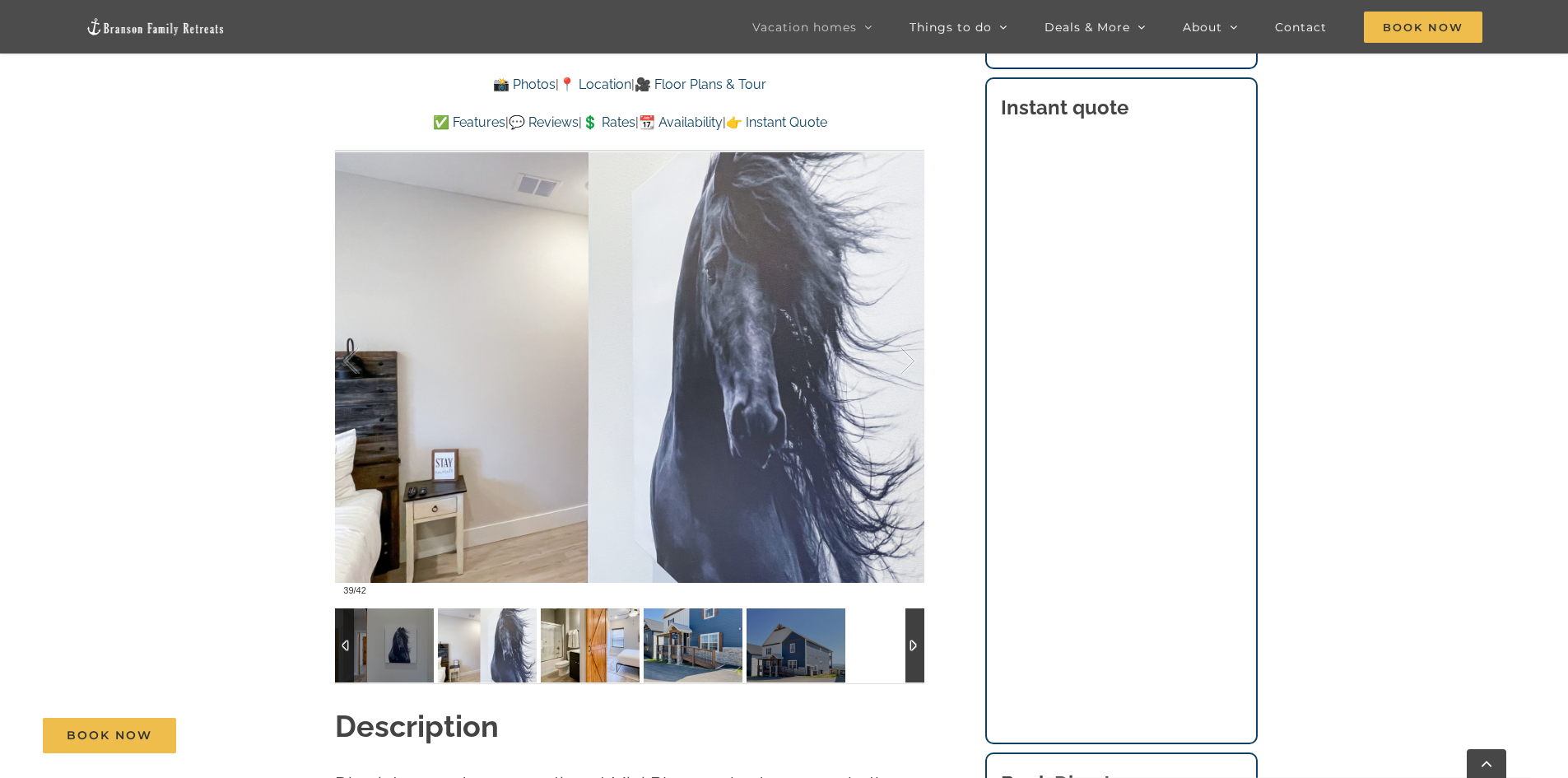
click at [600, 648] on img at bounding box center [590, 646] width 99 height 74
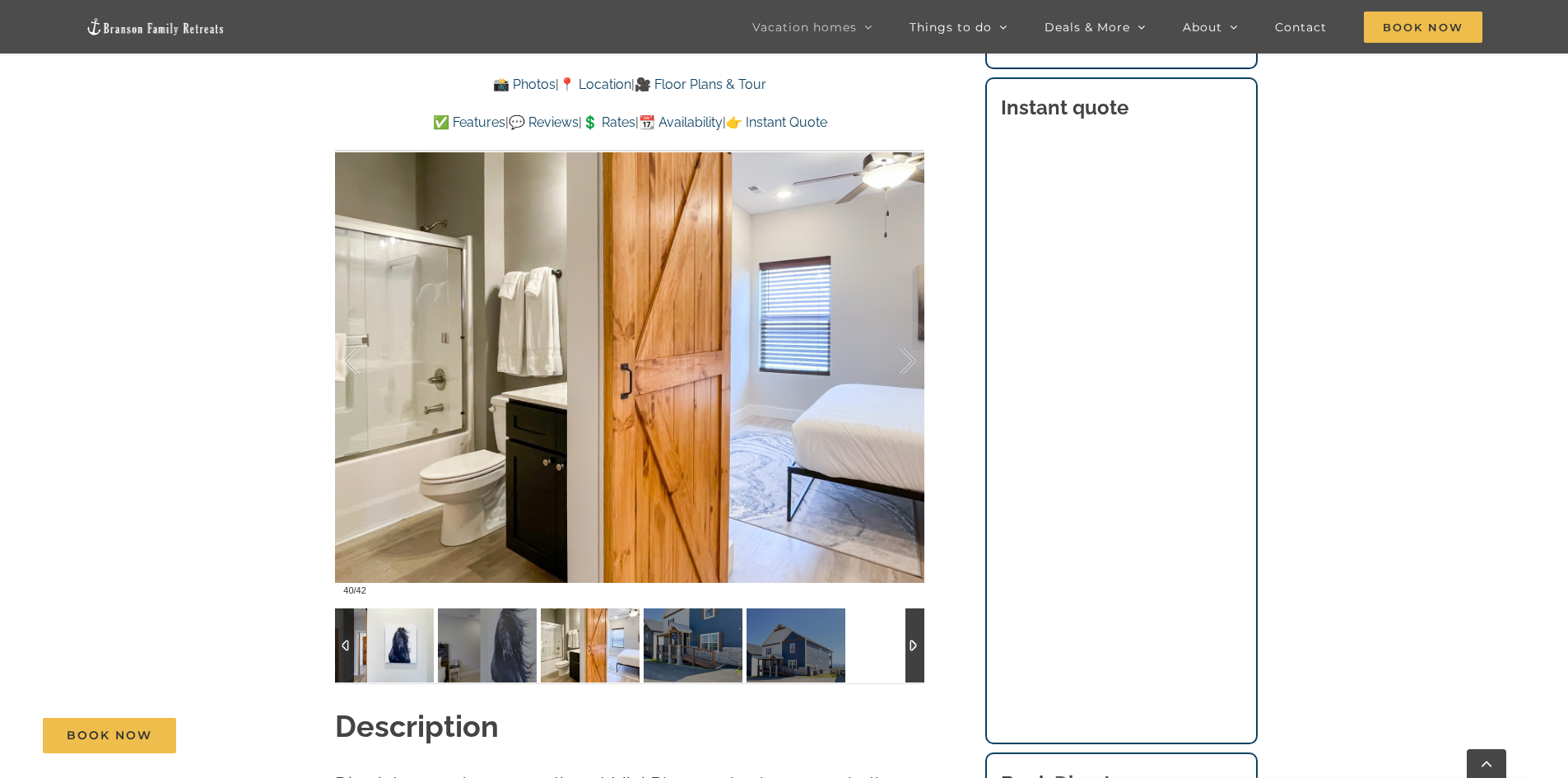
click at [392, 650] on img at bounding box center [384, 646] width 99 height 74
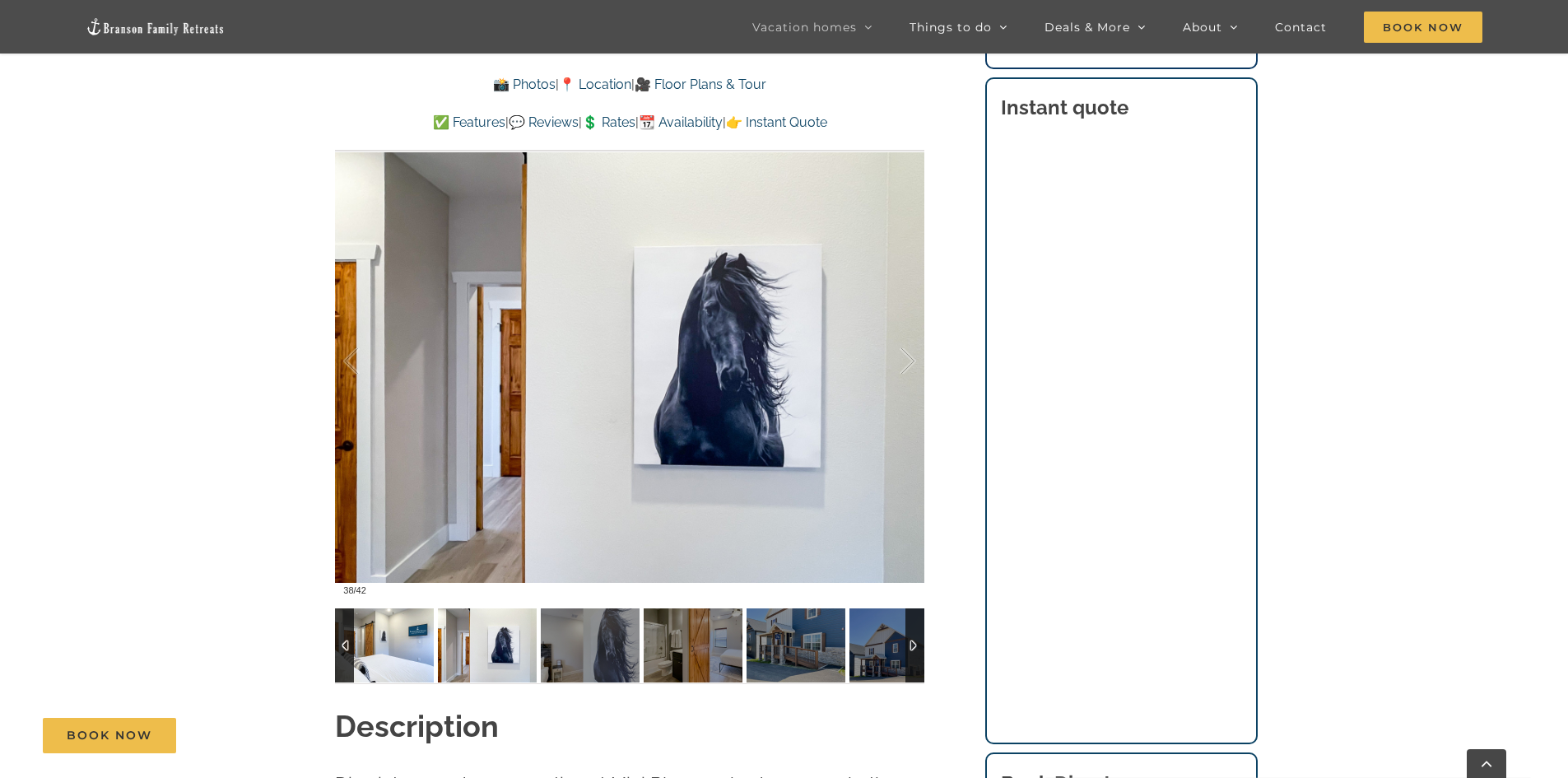
click at [406, 652] on img at bounding box center [384, 646] width 99 height 74
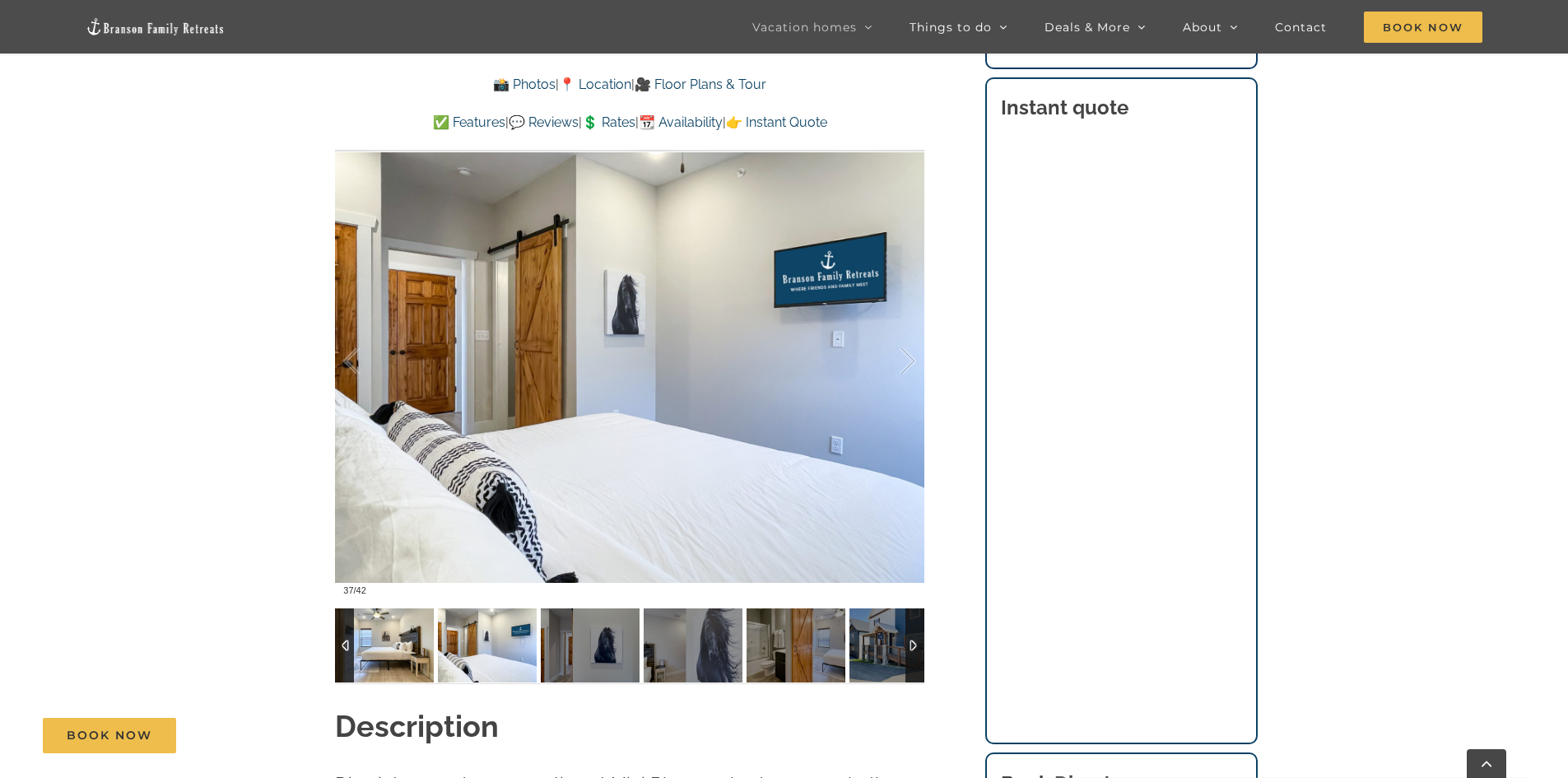
click at [406, 652] on img at bounding box center [384, 646] width 99 height 74
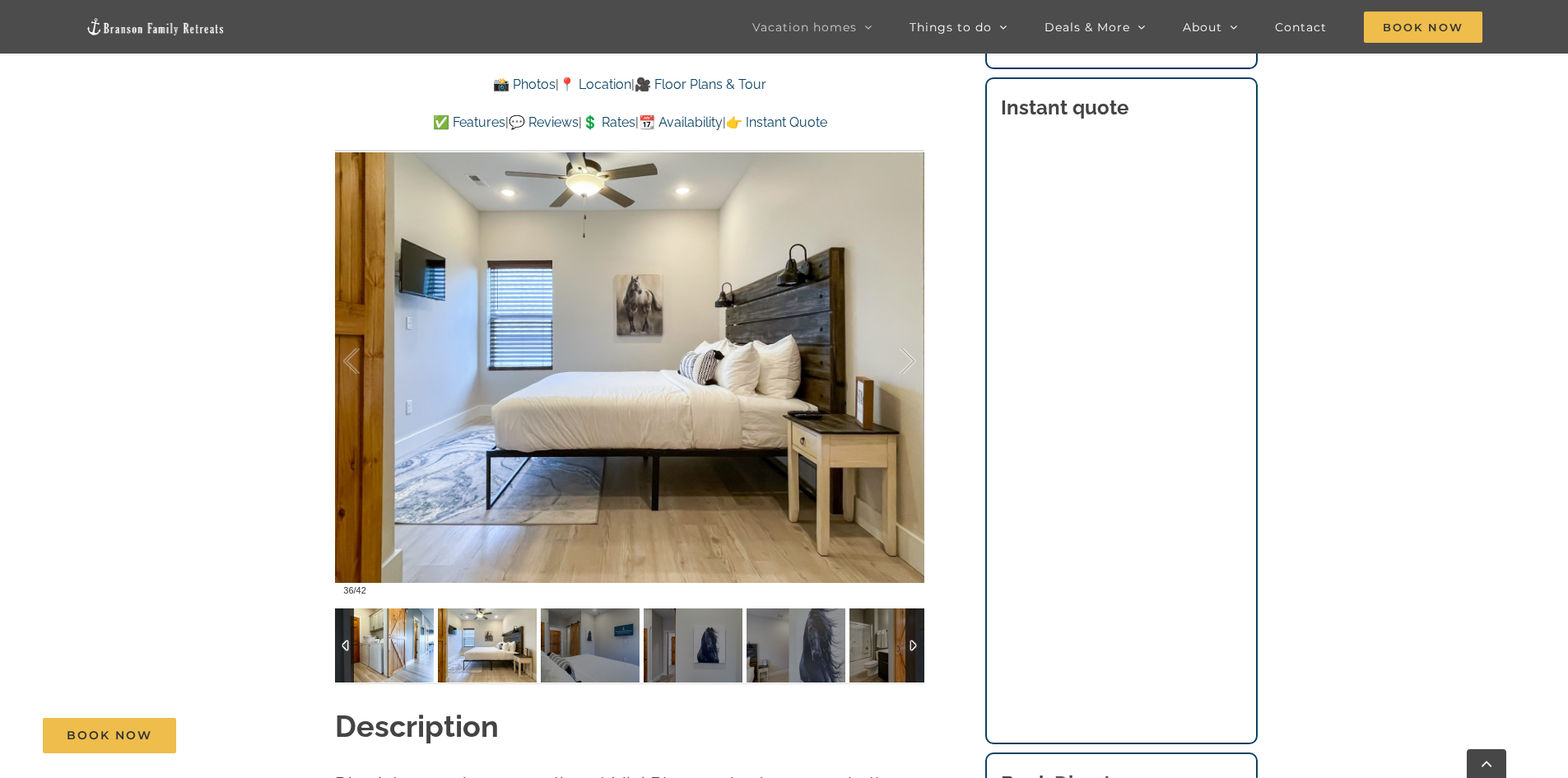
click at [406, 652] on img at bounding box center [384, 646] width 99 height 74
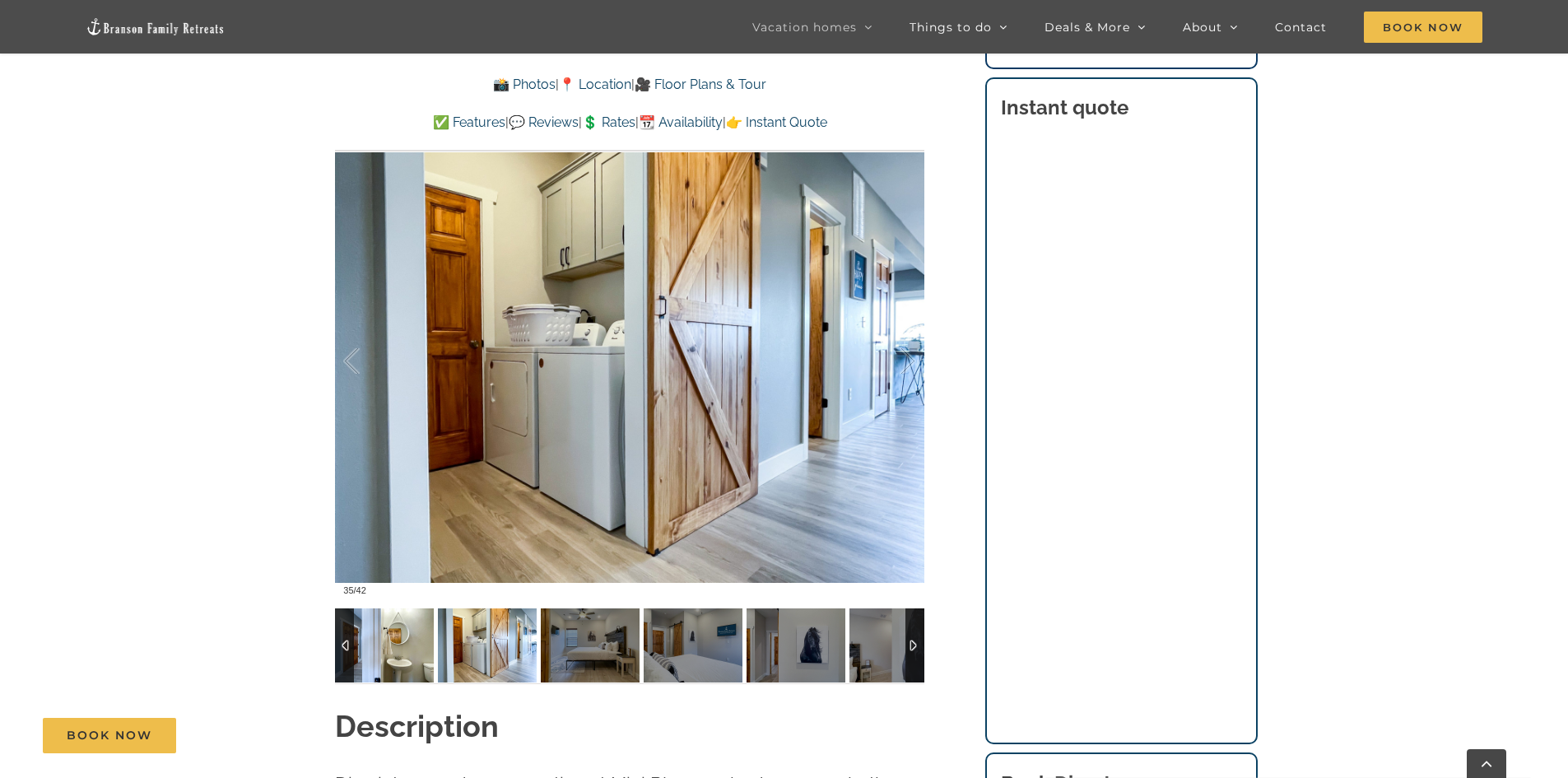
click at [406, 652] on img at bounding box center [384, 646] width 99 height 74
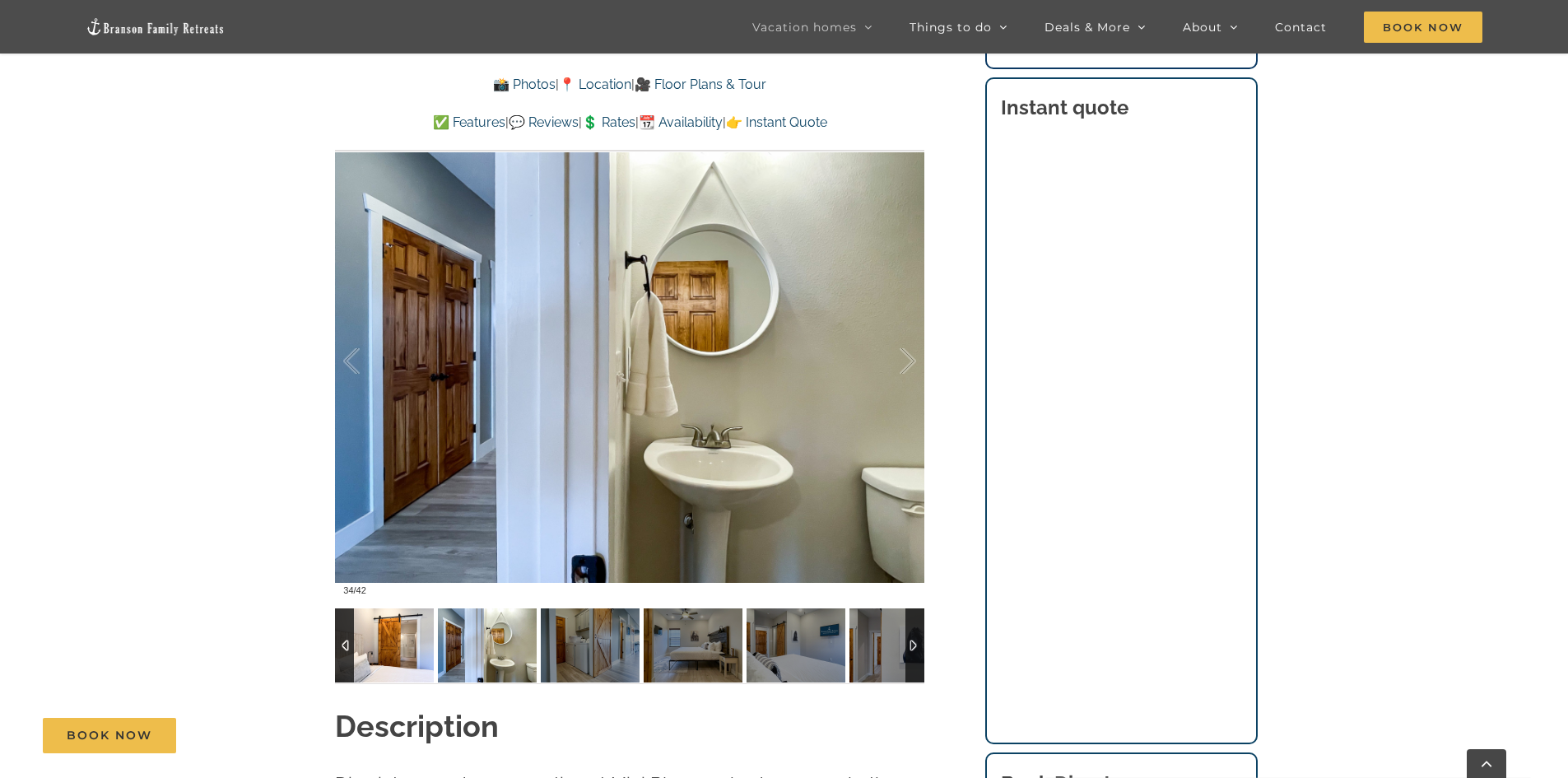
click at [406, 652] on img at bounding box center [384, 646] width 99 height 74
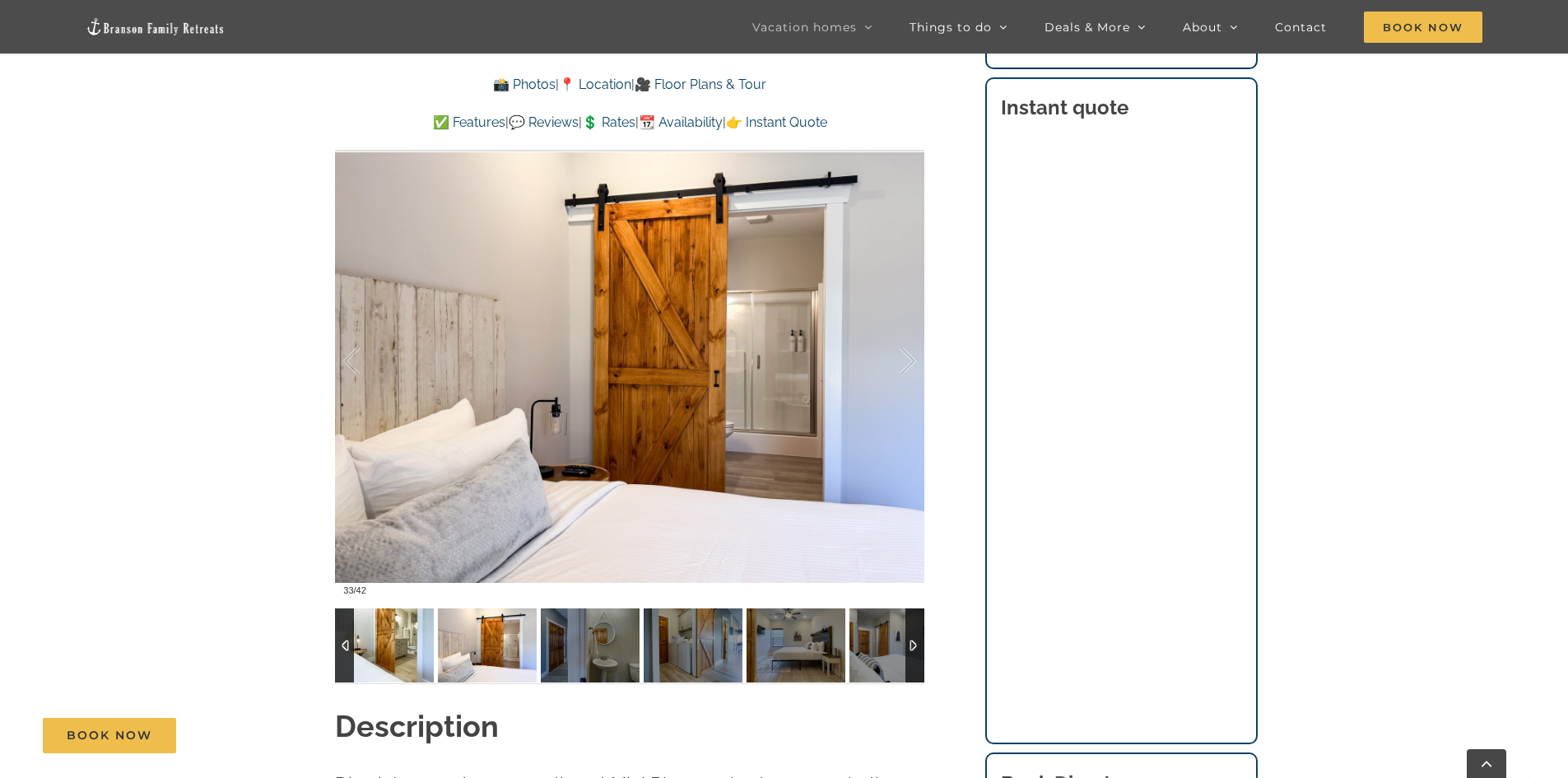
click at [406, 652] on img at bounding box center [384, 646] width 99 height 74
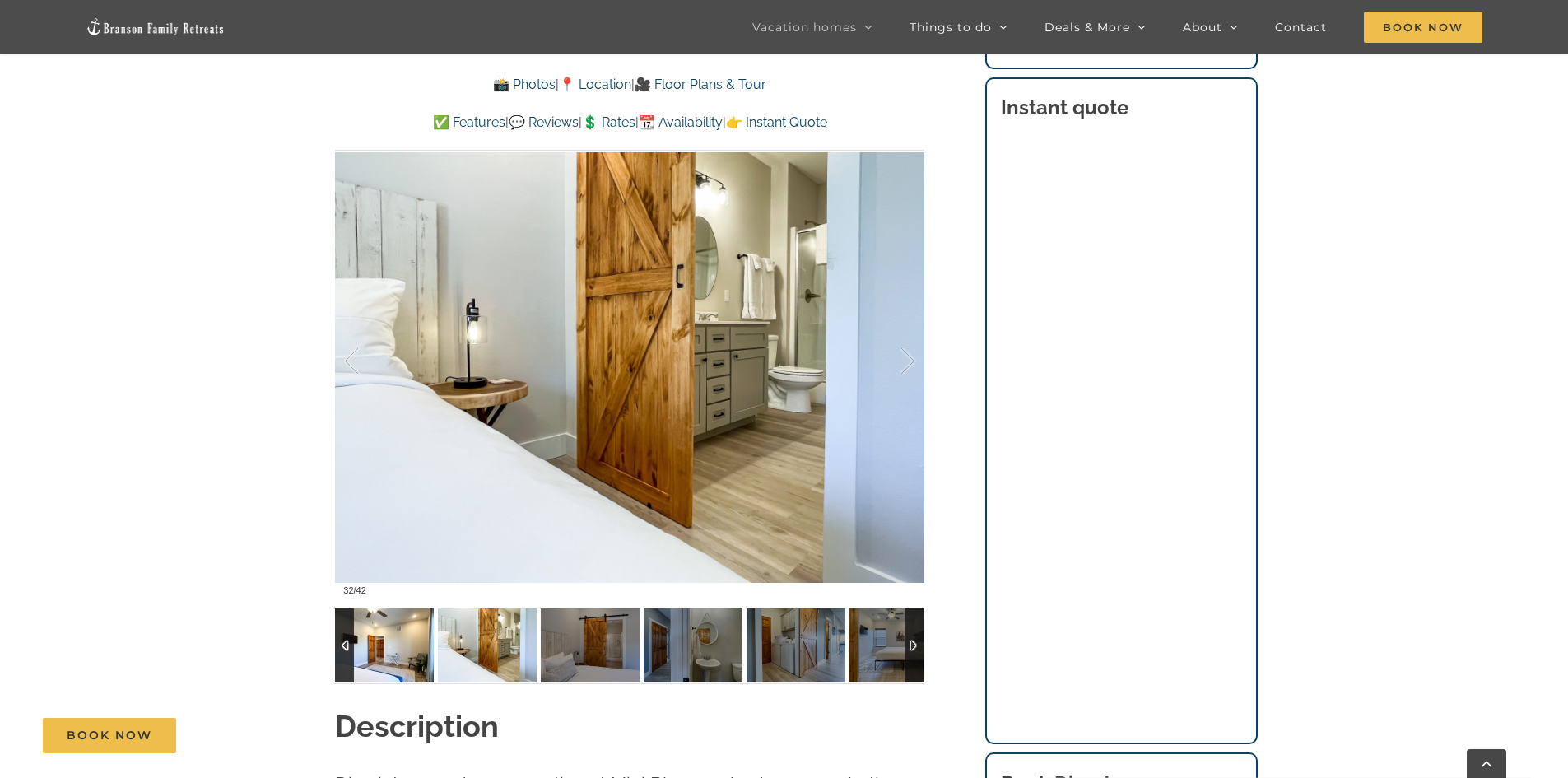
click at [406, 652] on img at bounding box center [384, 646] width 99 height 74
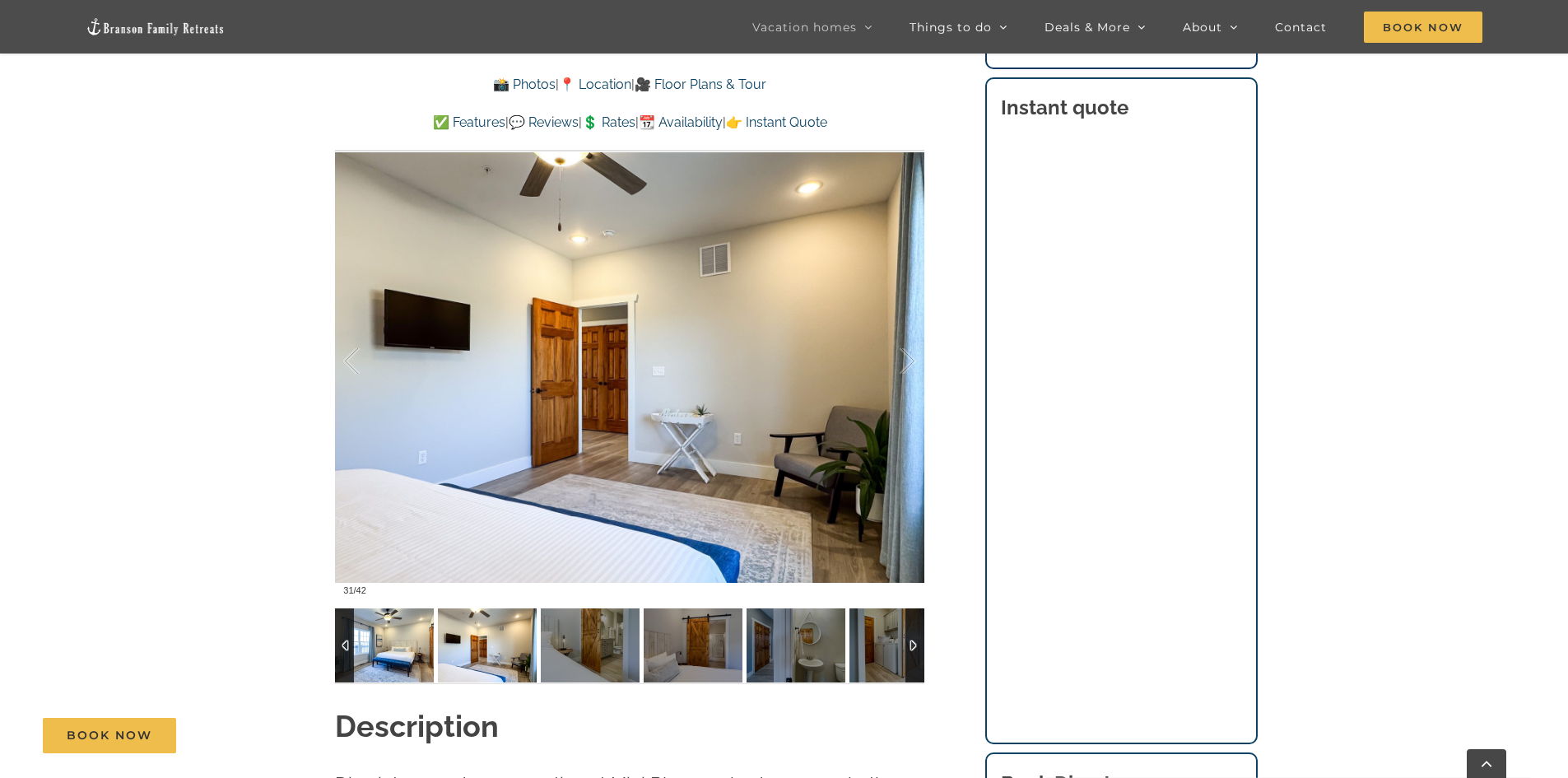
click at [406, 652] on img at bounding box center [384, 646] width 99 height 74
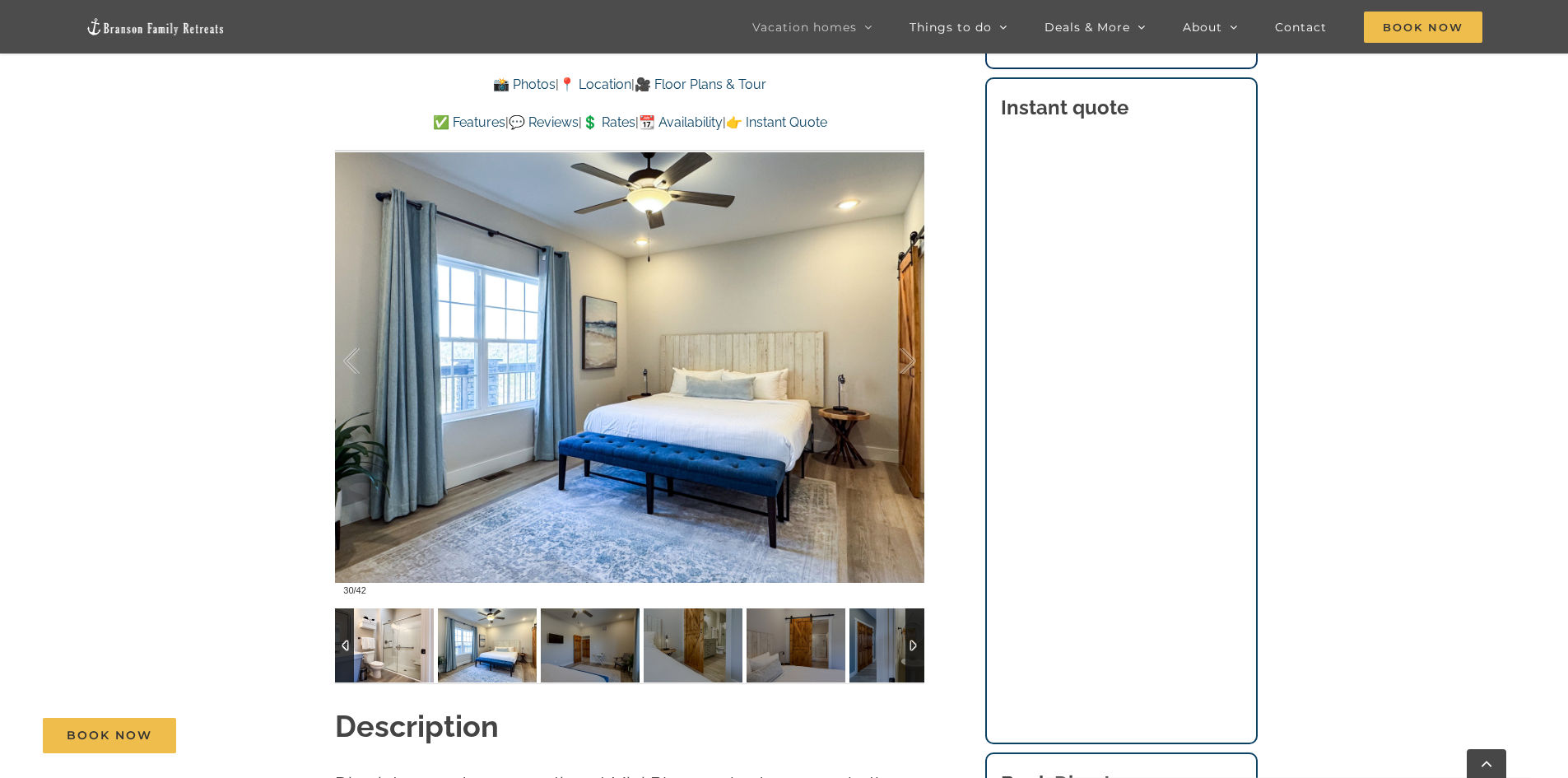
click at [406, 652] on img at bounding box center [384, 646] width 99 height 74
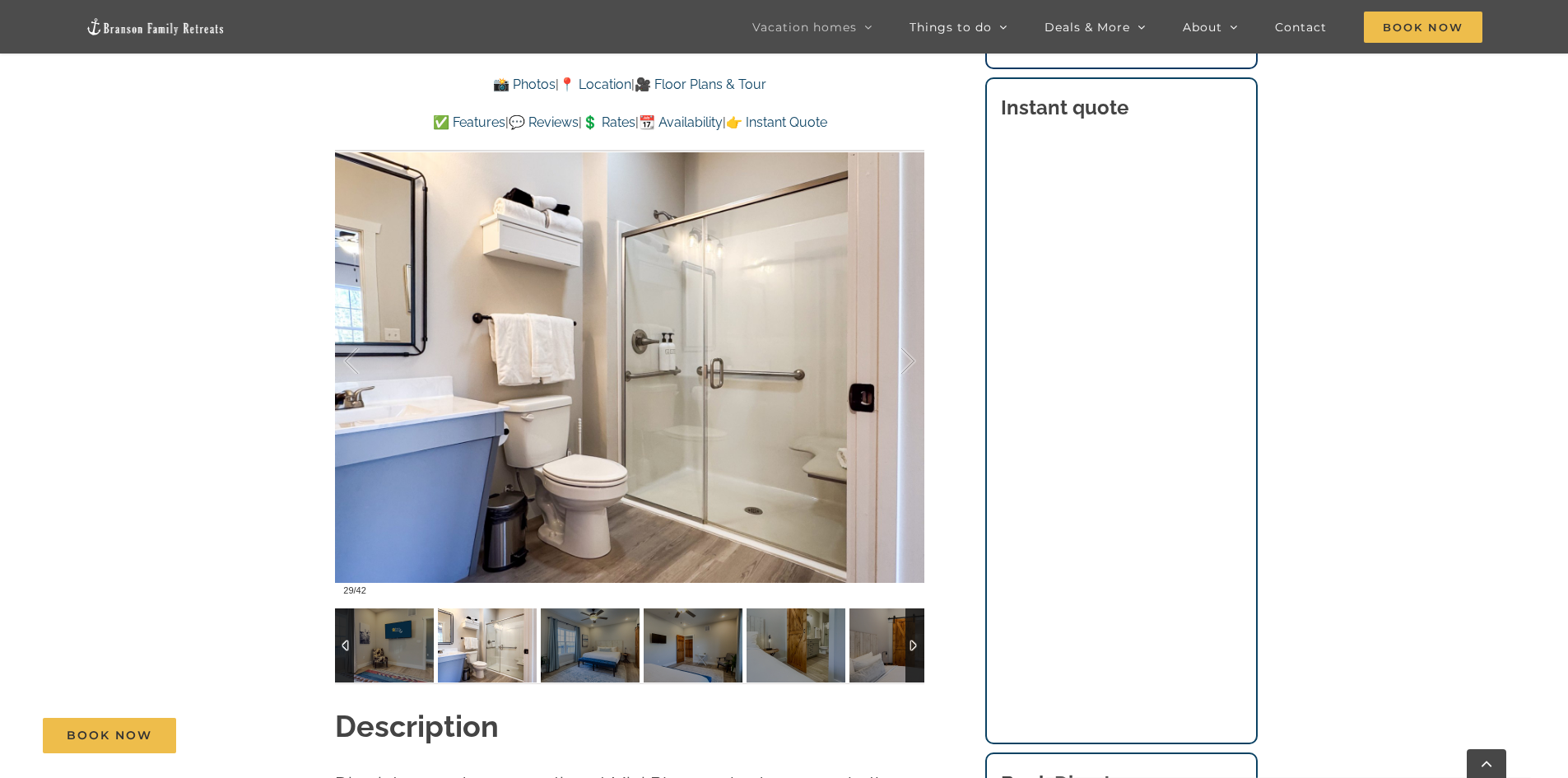
click at [348, 648] on div at bounding box center [344, 646] width 19 height 74
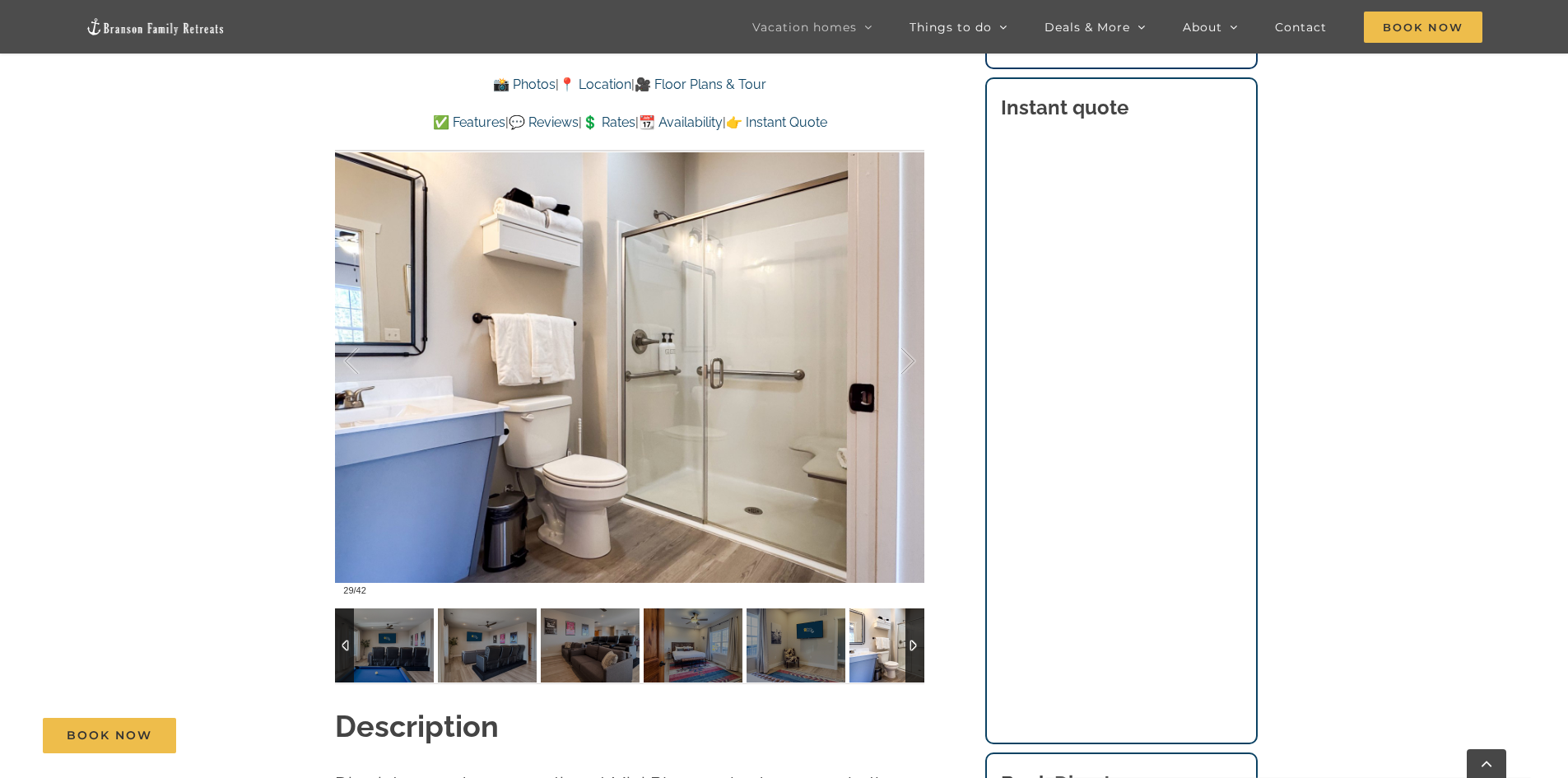
click at [348, 648] on div at bounding box center [344, 646] width 19 height 74
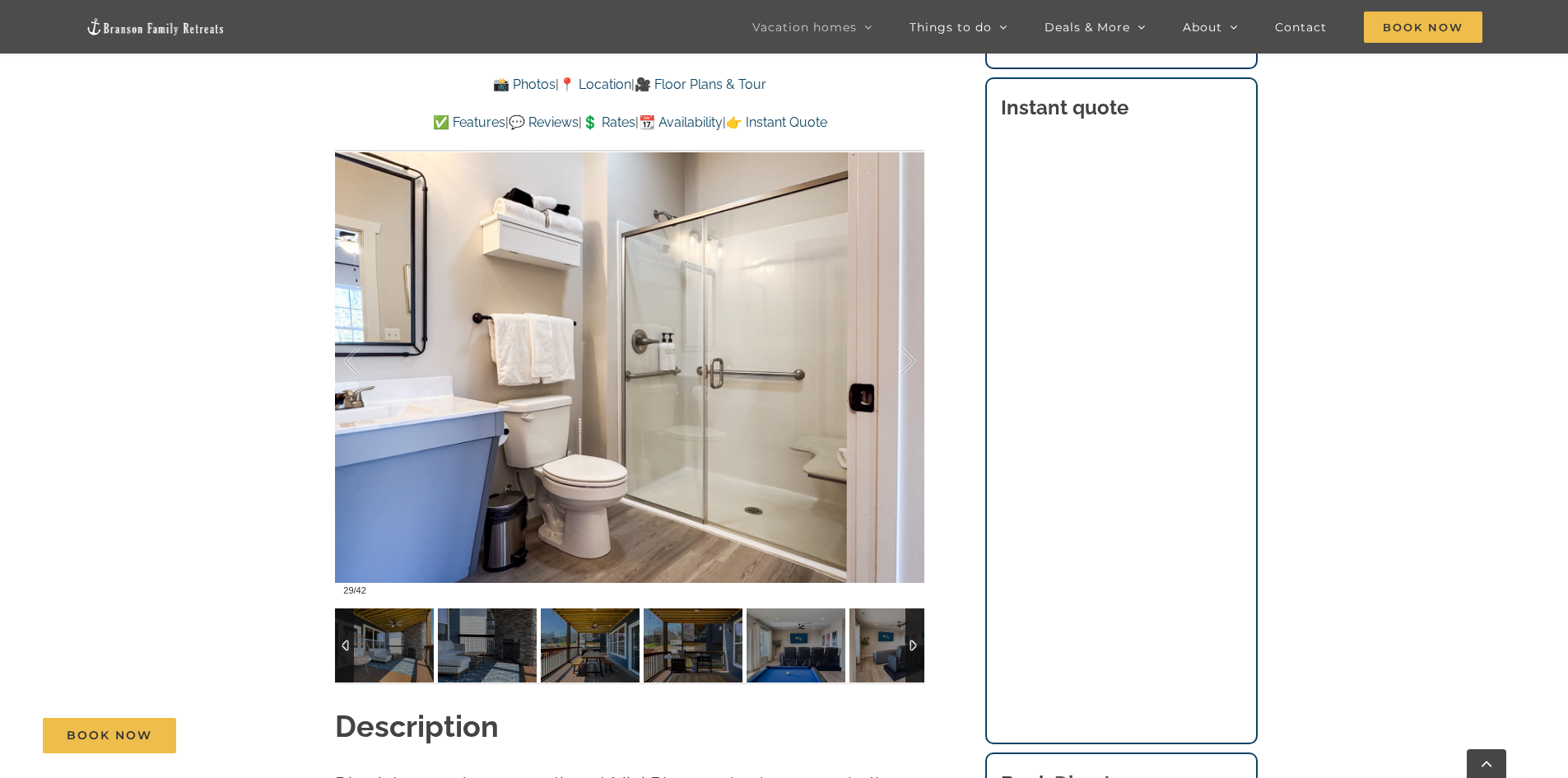
click at [348, 648] on div at bounding box center [344, 646] width 19 height 74
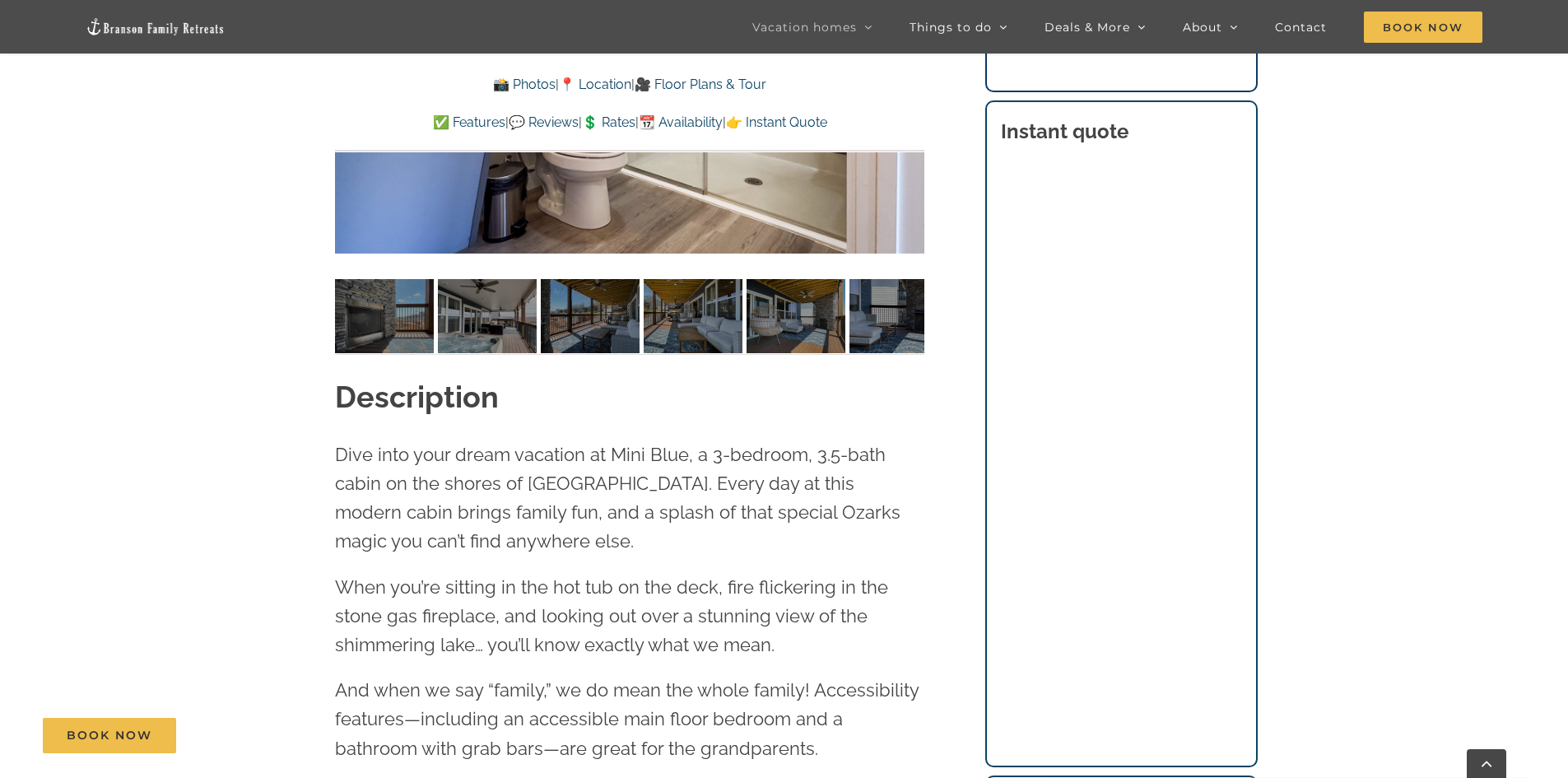
scroll to position [1317, 0]
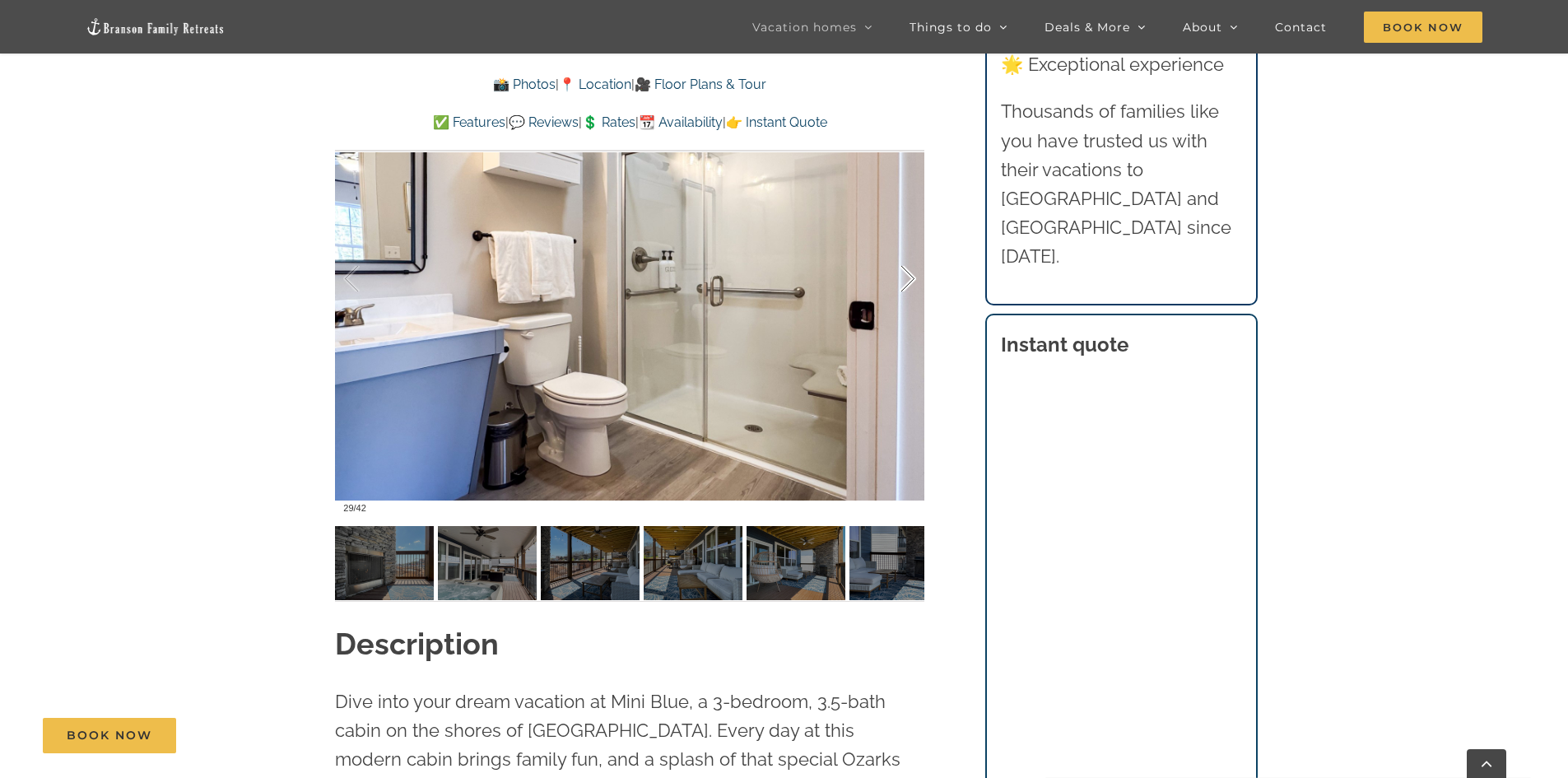
click at [904, 279] on div at bounding box center [891, 279] width 51 height 102
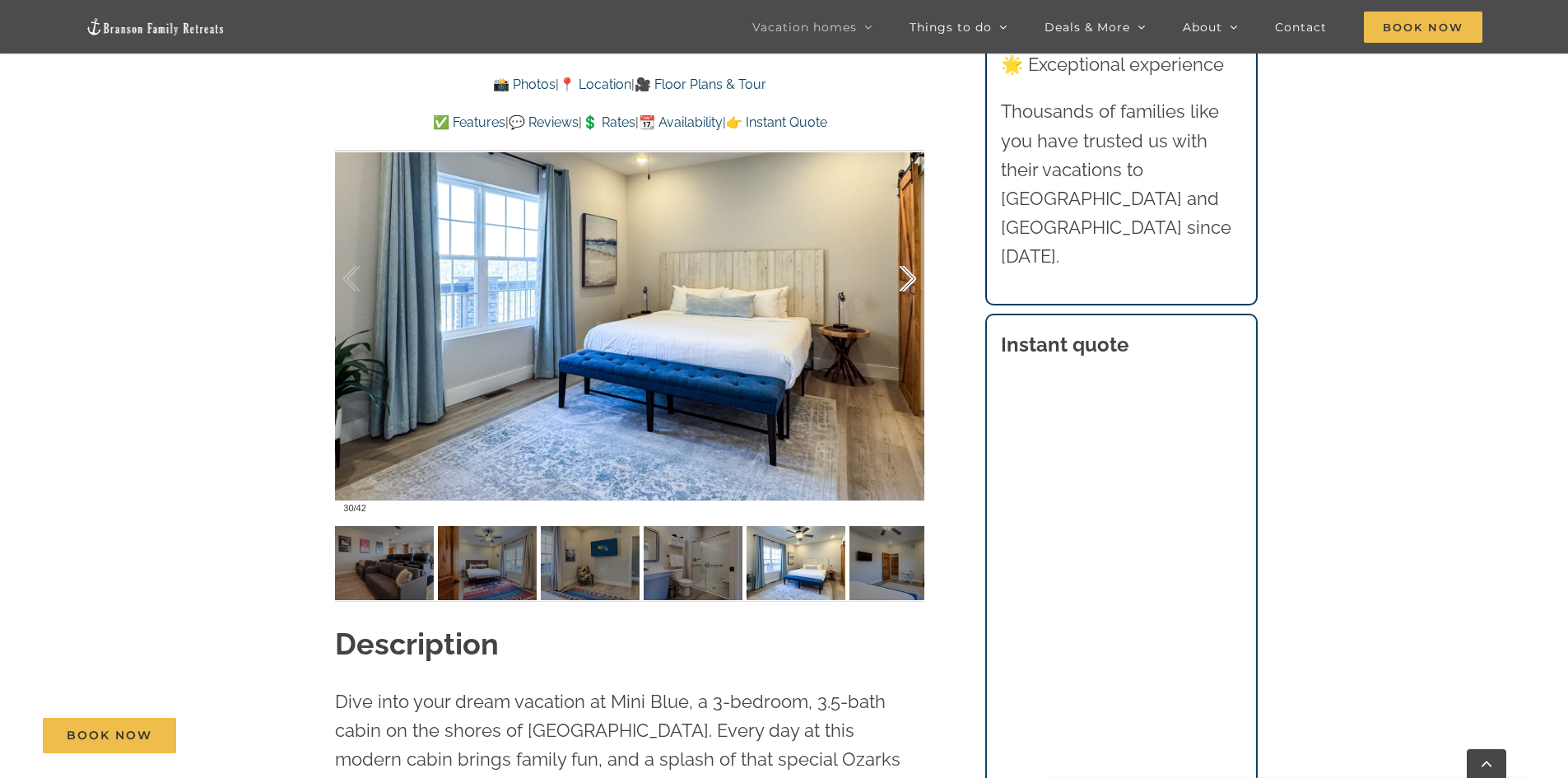
click at [904, 279] on div at bounding box center [891, 279] width 51 height 102
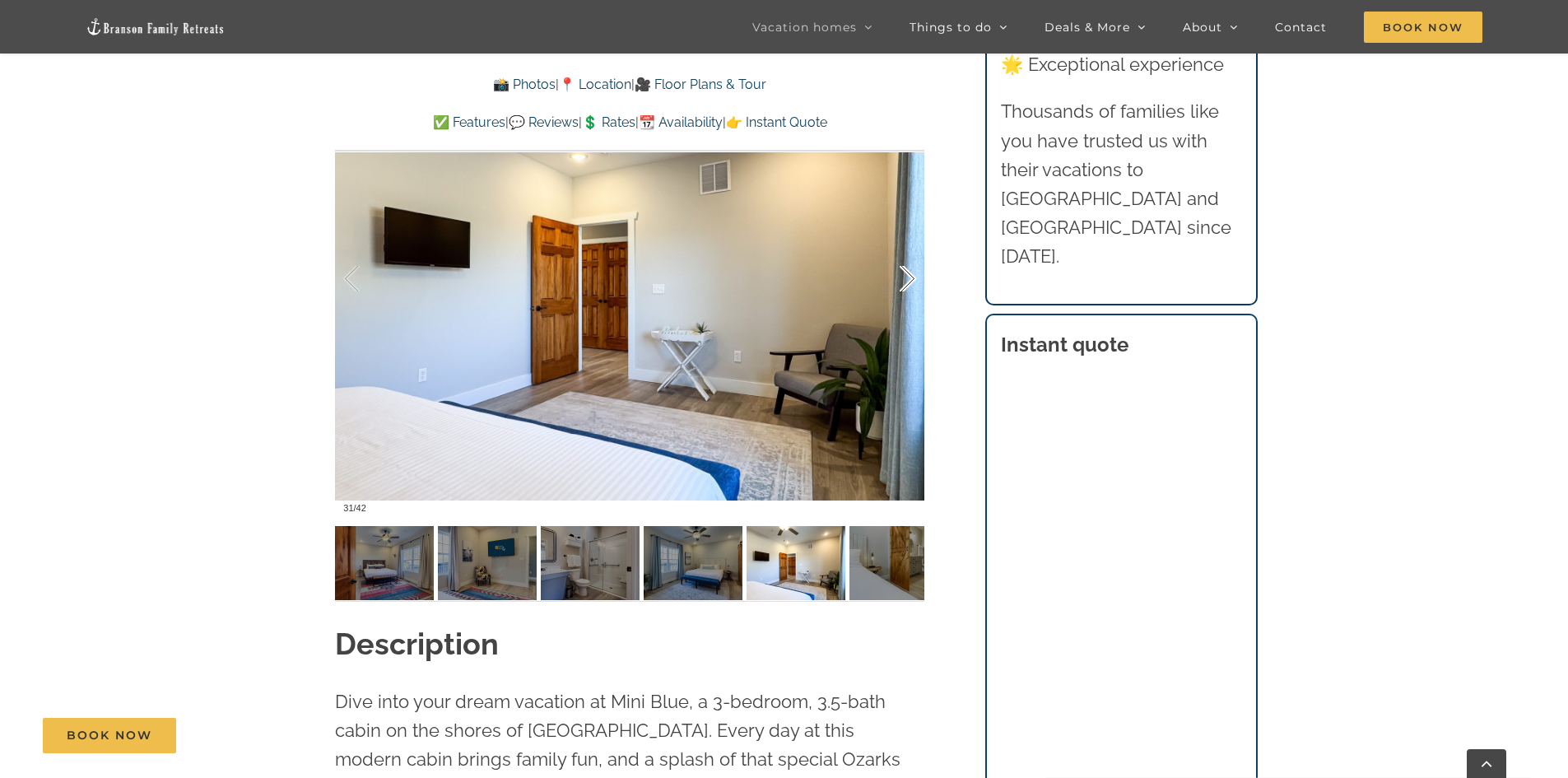
click at [904, 279] on div at bounding box center [891, 279] width 51 height 102
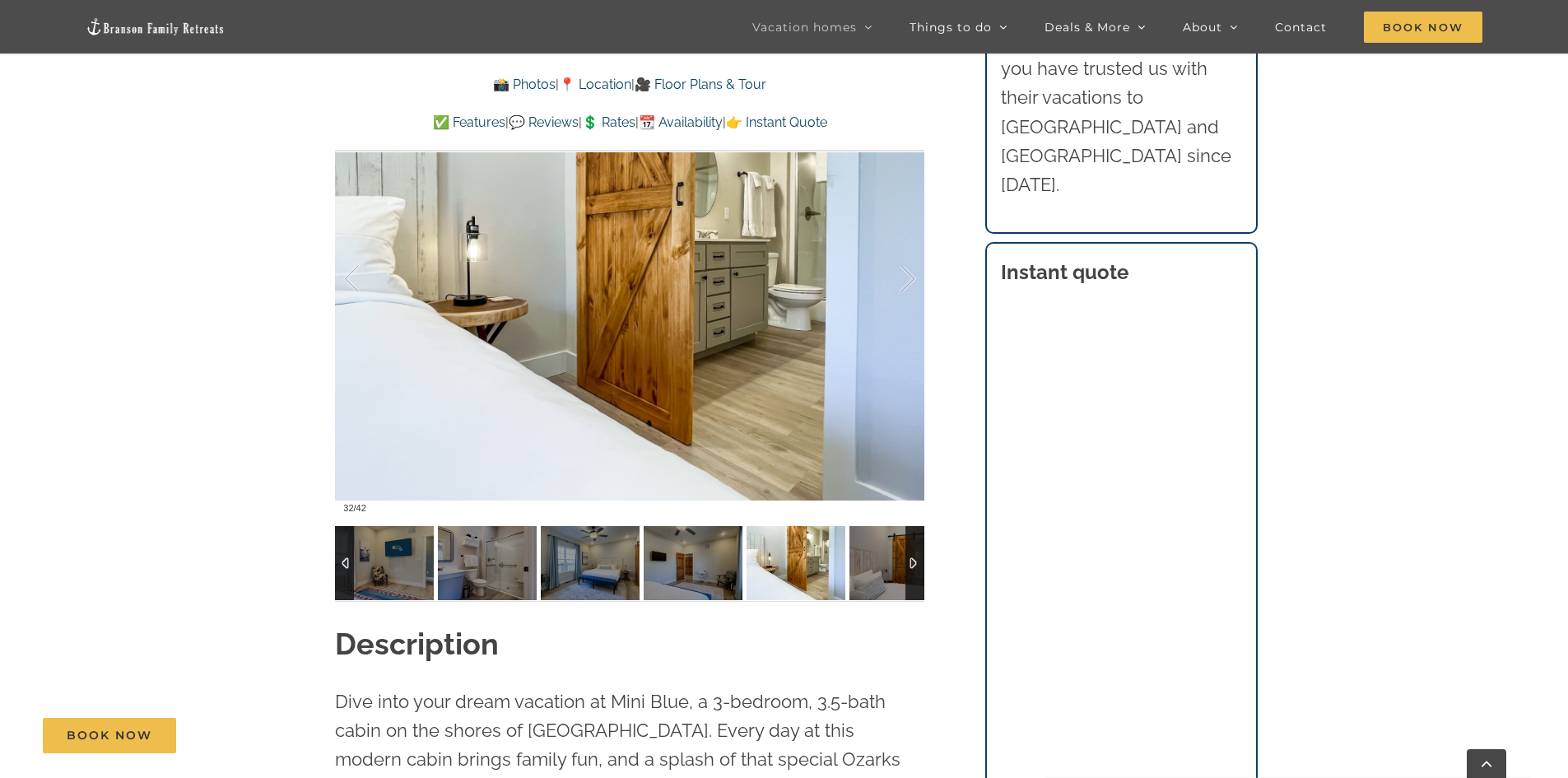
click at [348, 563] on div at bounding box center [344, 563] width 19 height 74
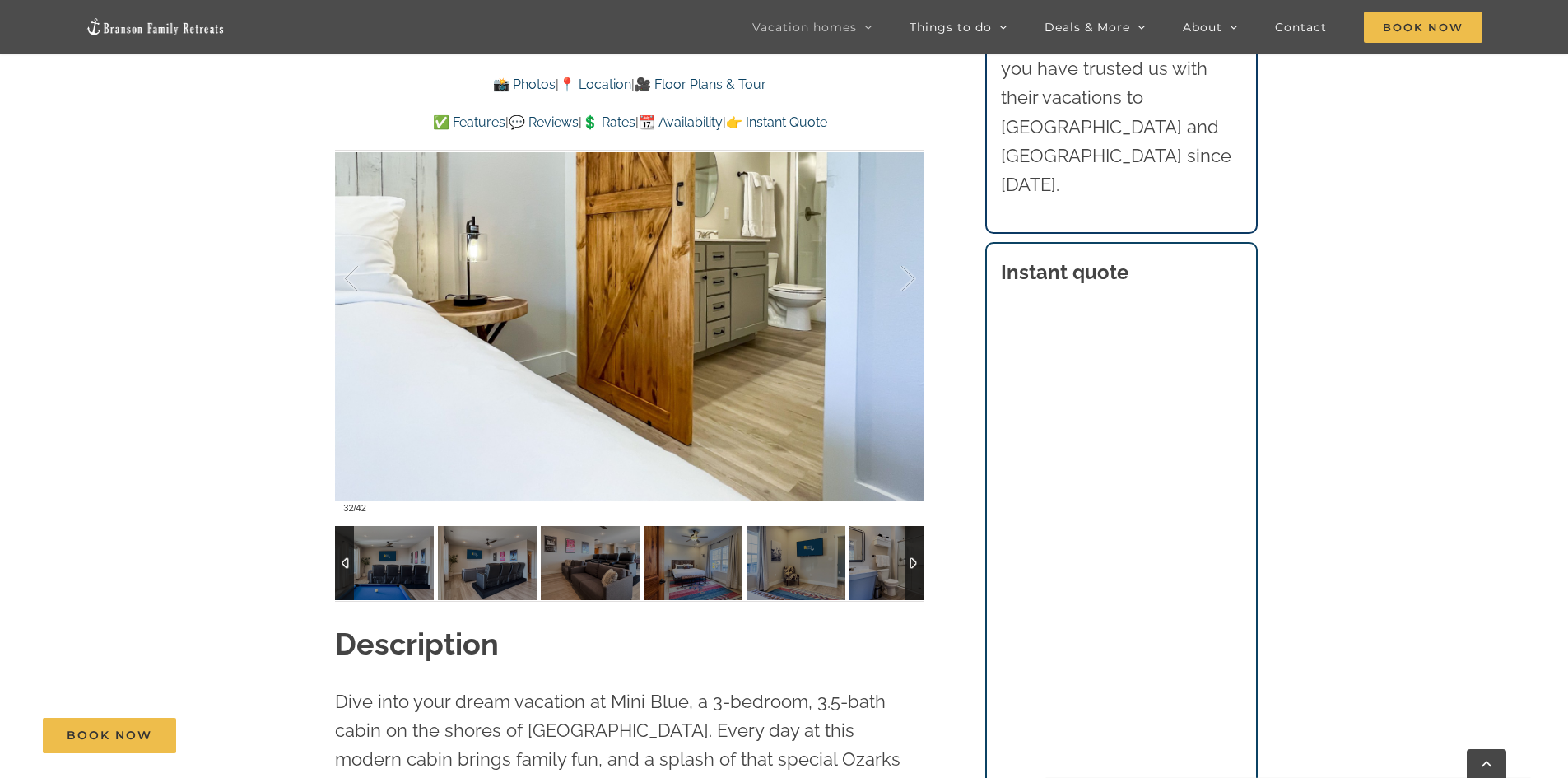
click at [348, 563] on div at bounding box center [344, 563] width 19 height 74
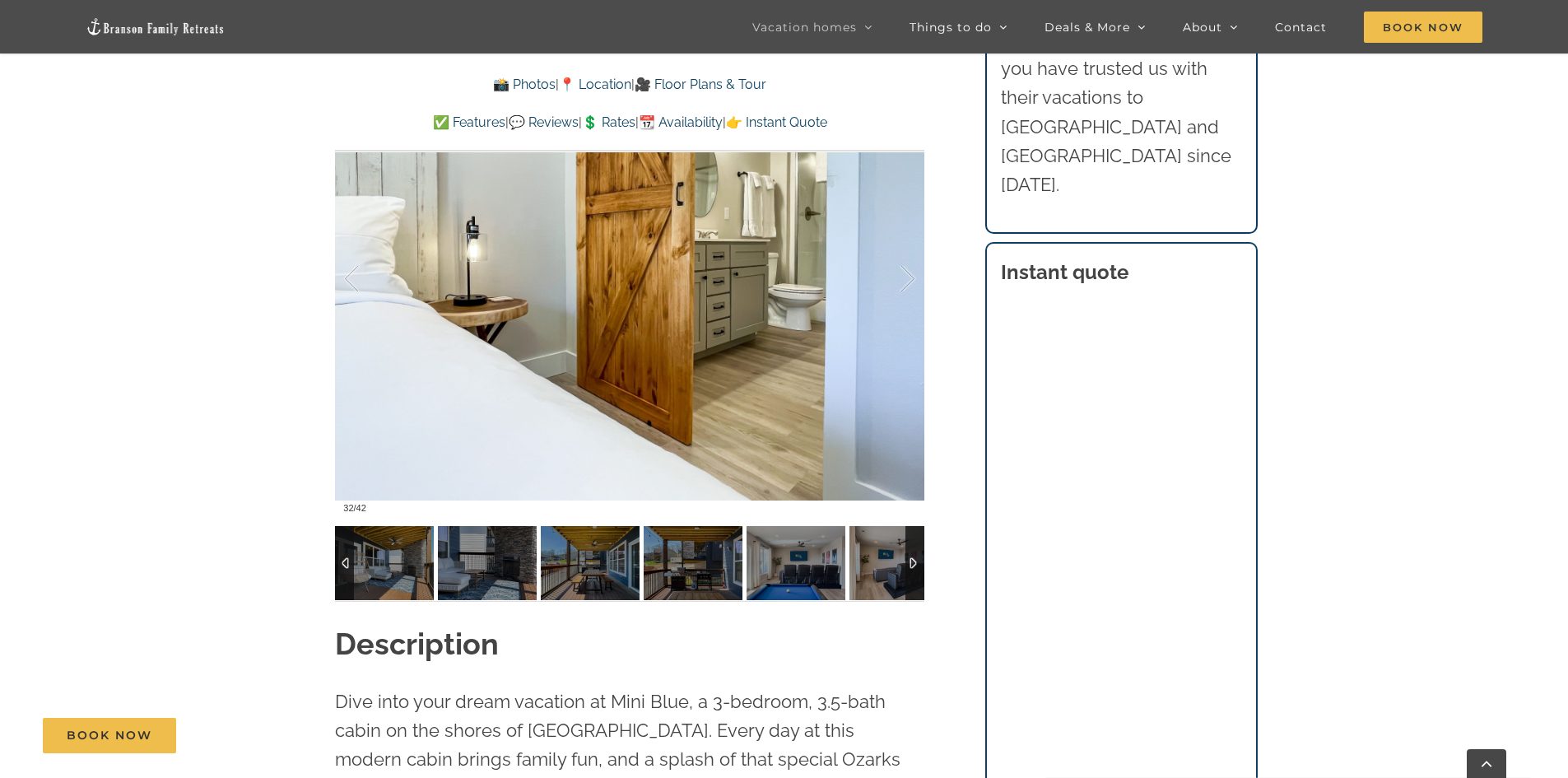
click at [348, 563] on div at bounding box center [344, 563] width 19 height 74
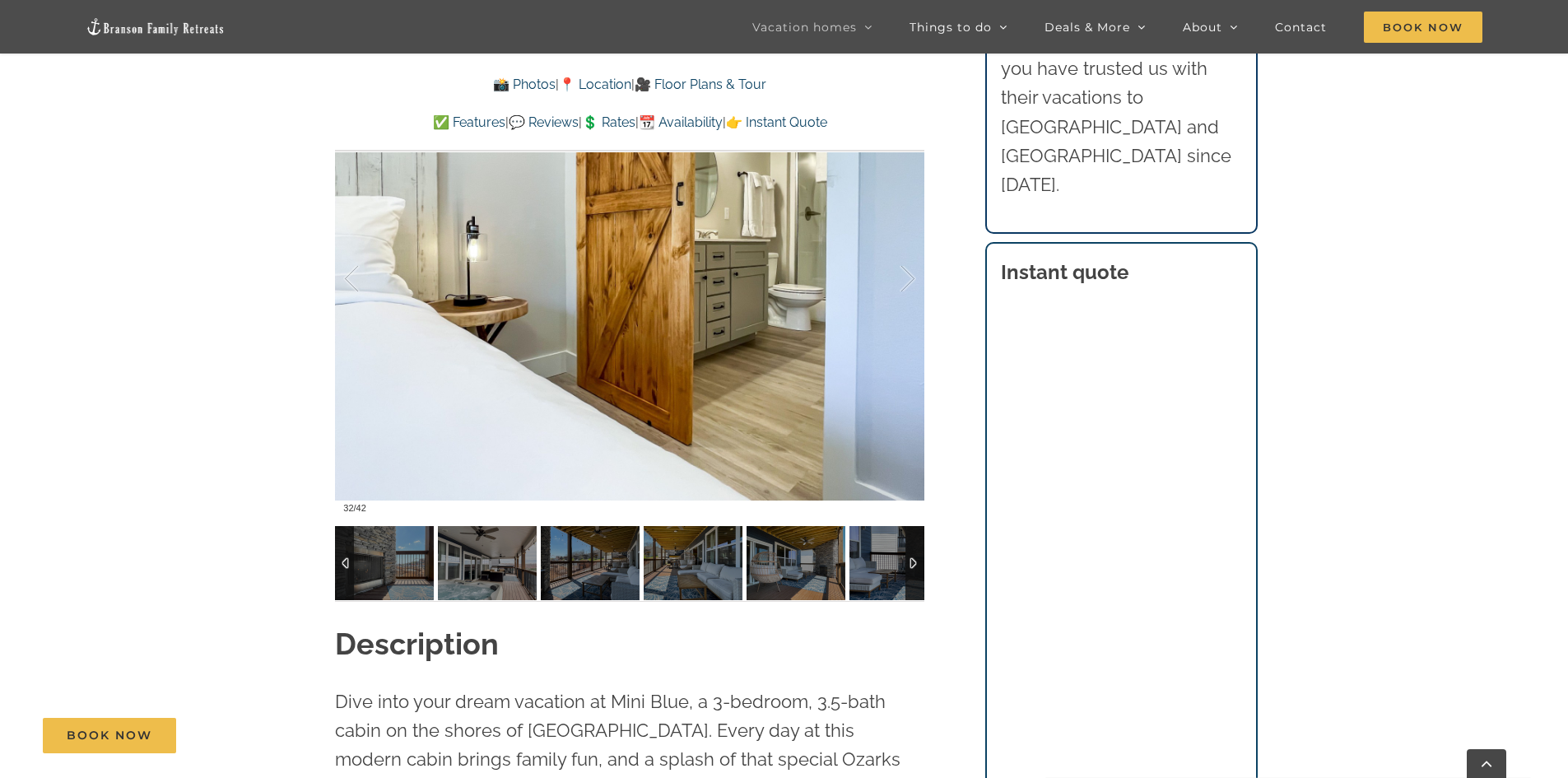
click at [348, 563] on div at bounding box center [344, 563] width 19 height 74
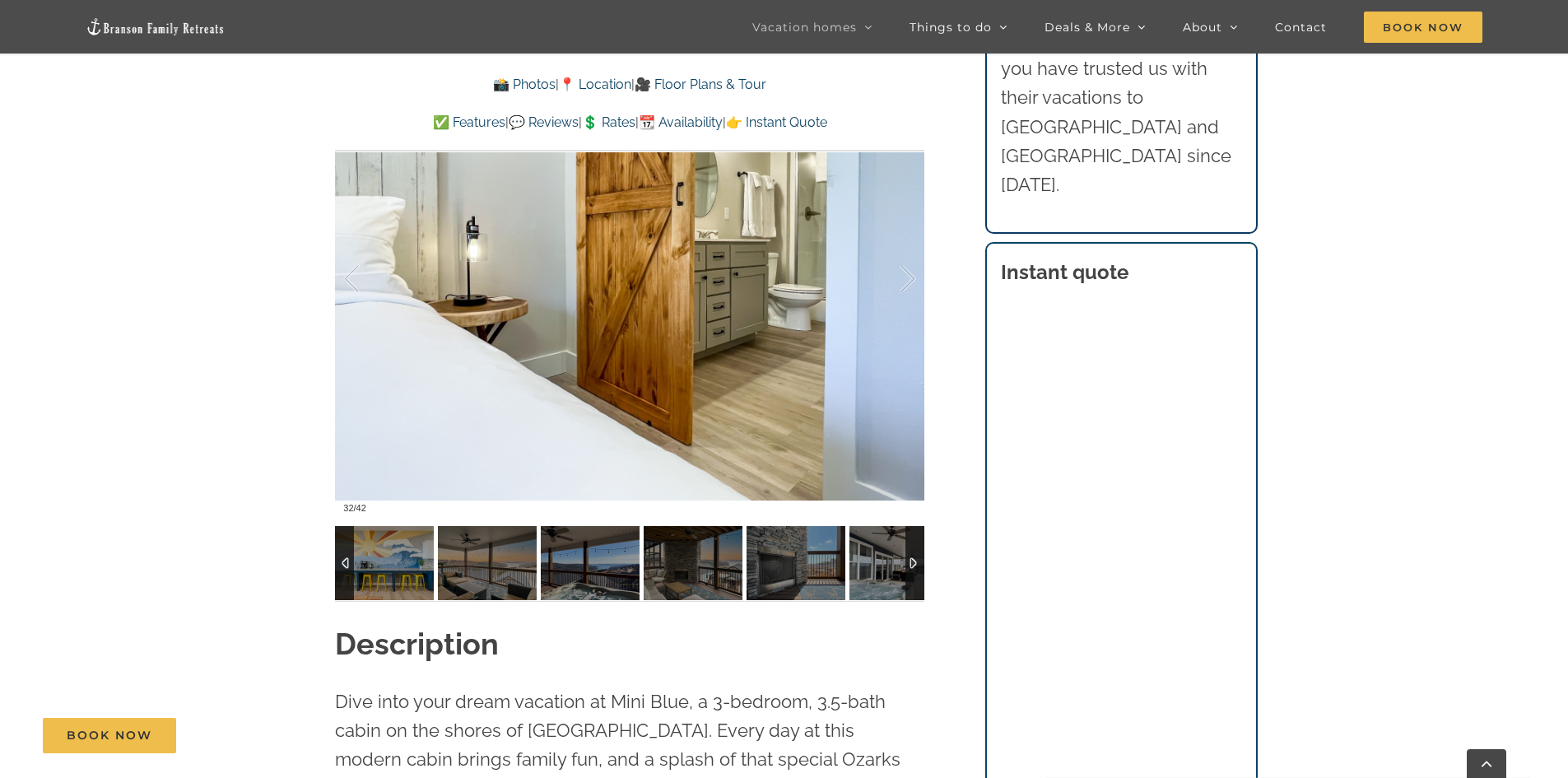
click at [348, 563] on div at bounding box center [344, 563] width 19 height 74
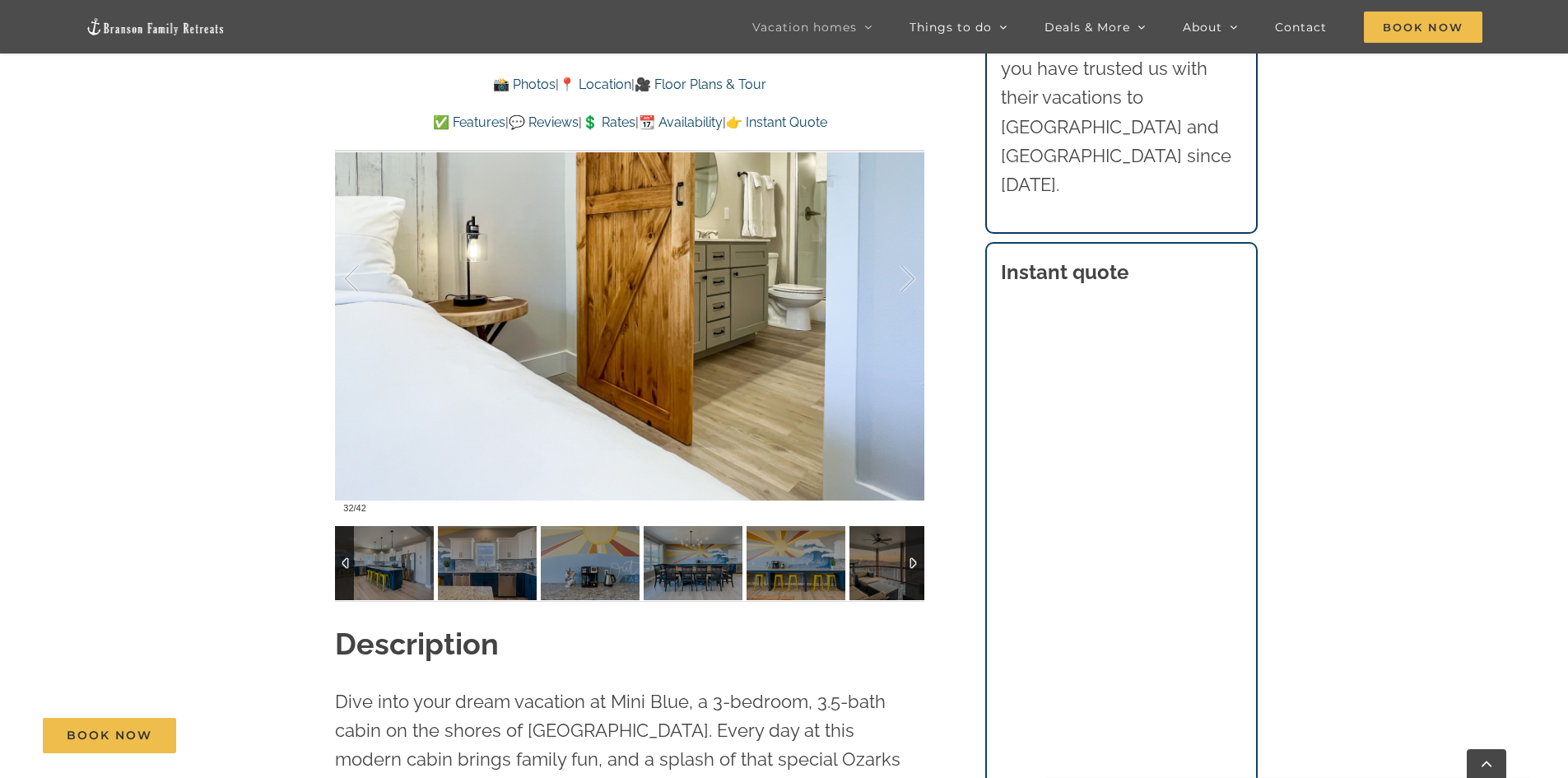
click at [348, 563] on div at bounding box center [344, 563] width 19 height 74
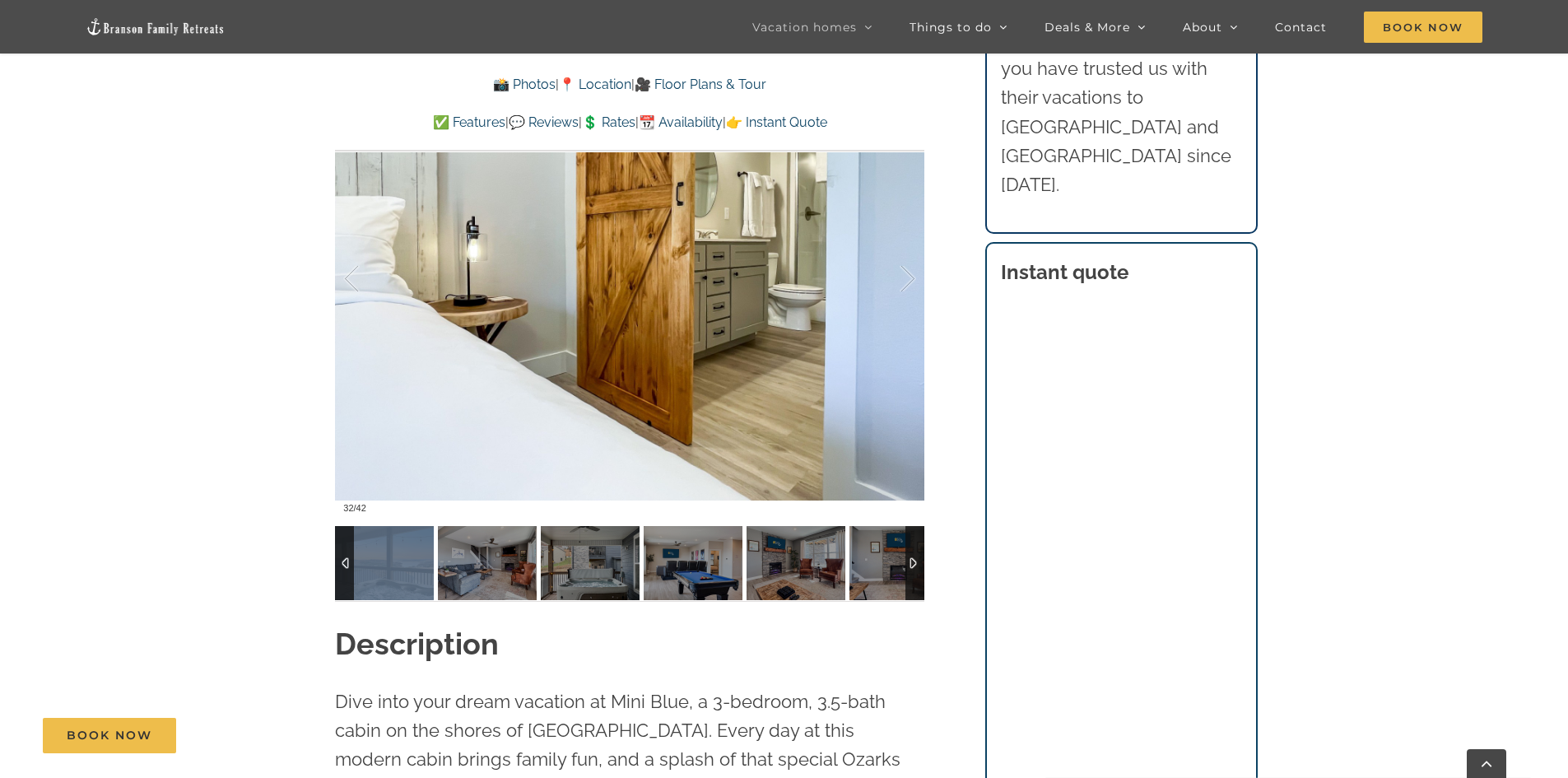
click at [348, 563] on div at bounding box center [344, 563] width 19 height 74
click at [410, 564] on img at bounding box center [384, 563] width 99 height 74
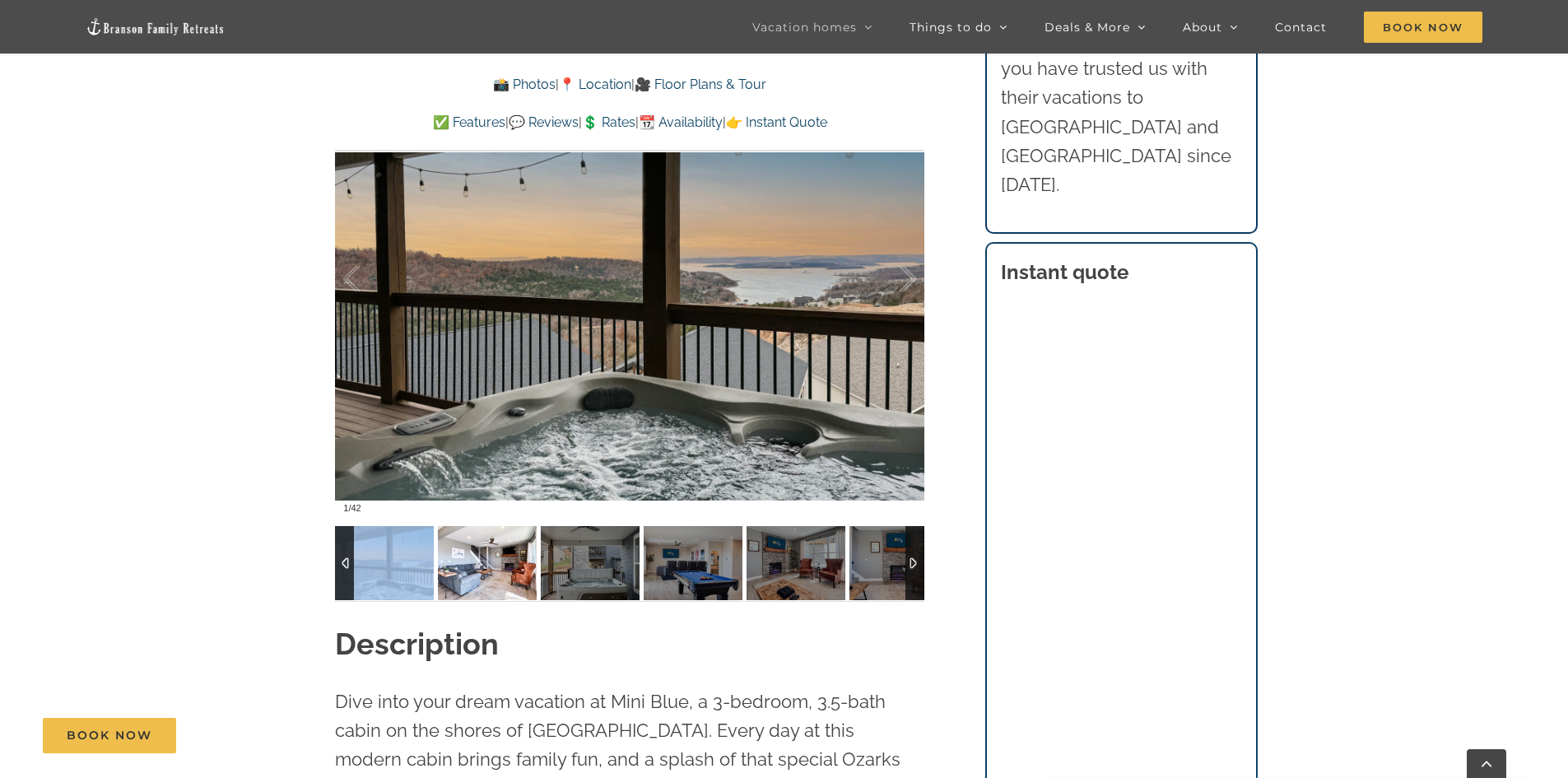
click at [496, 567] on img at bounding box center [487, 563] width 99 height 74
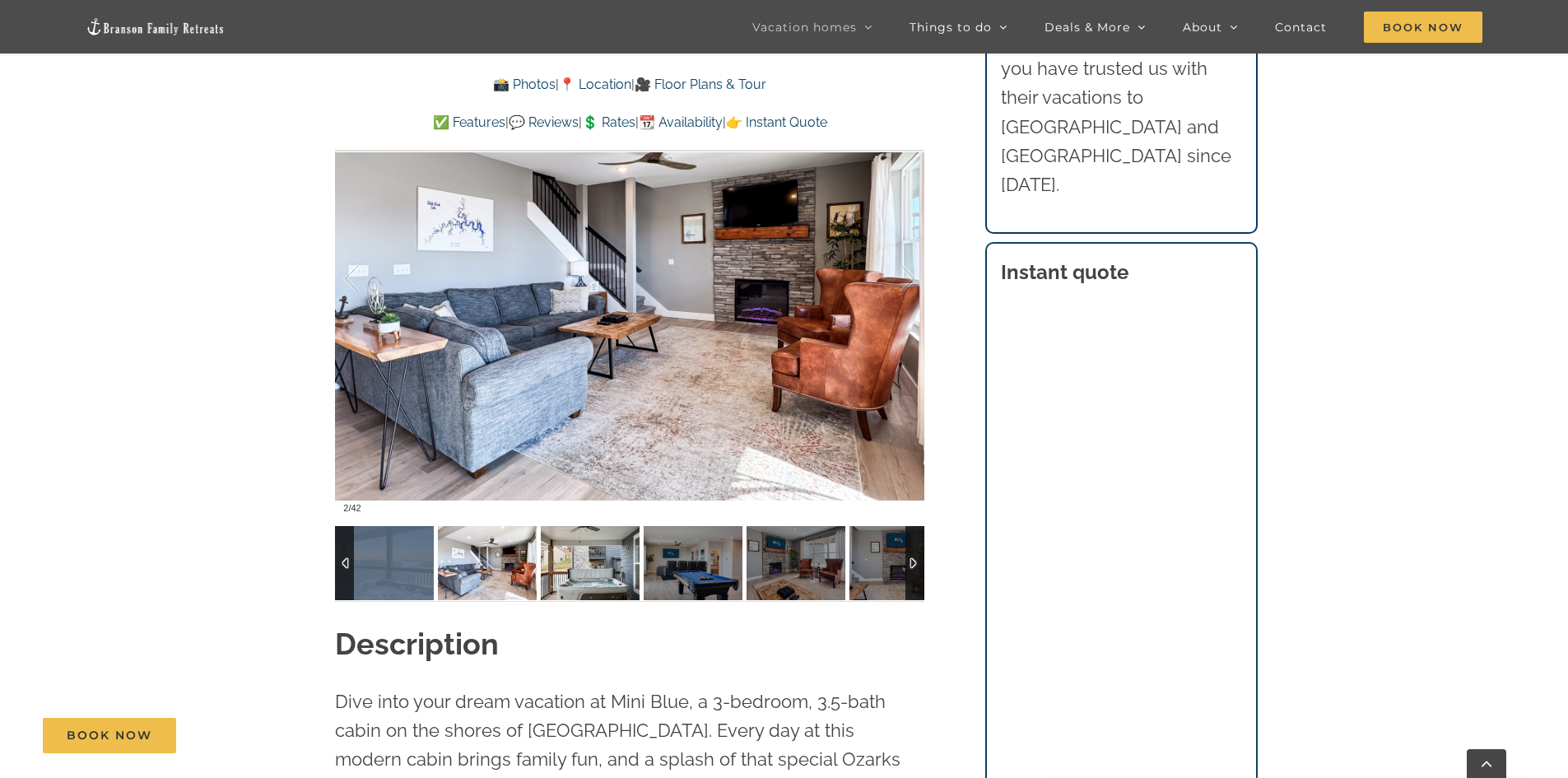
click at [569, 577] on img at bounding box center [590, 563] width 99 height 74
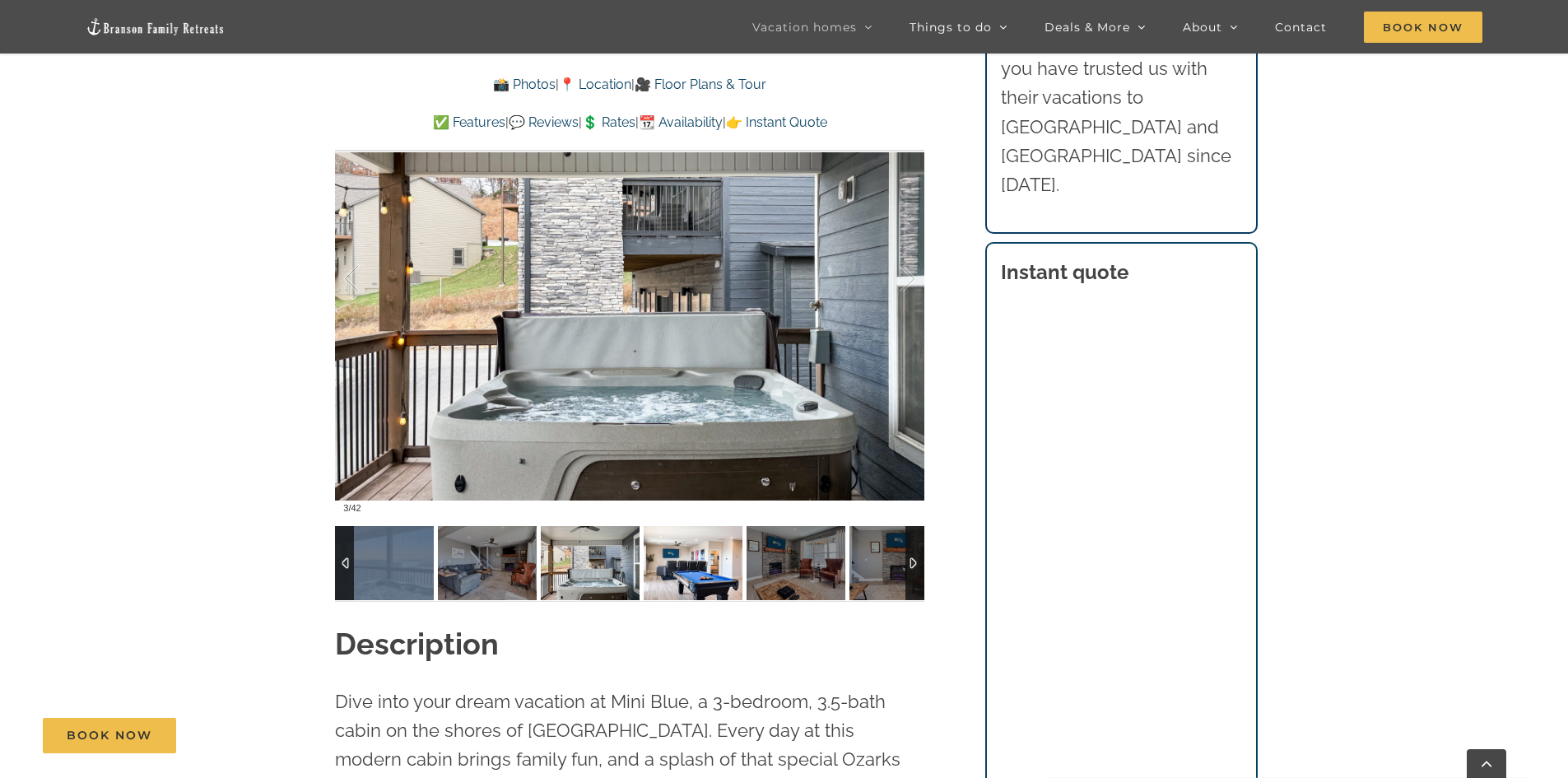
click at [672, 575] on img at bounding box center [692, 563] width 99 height 74
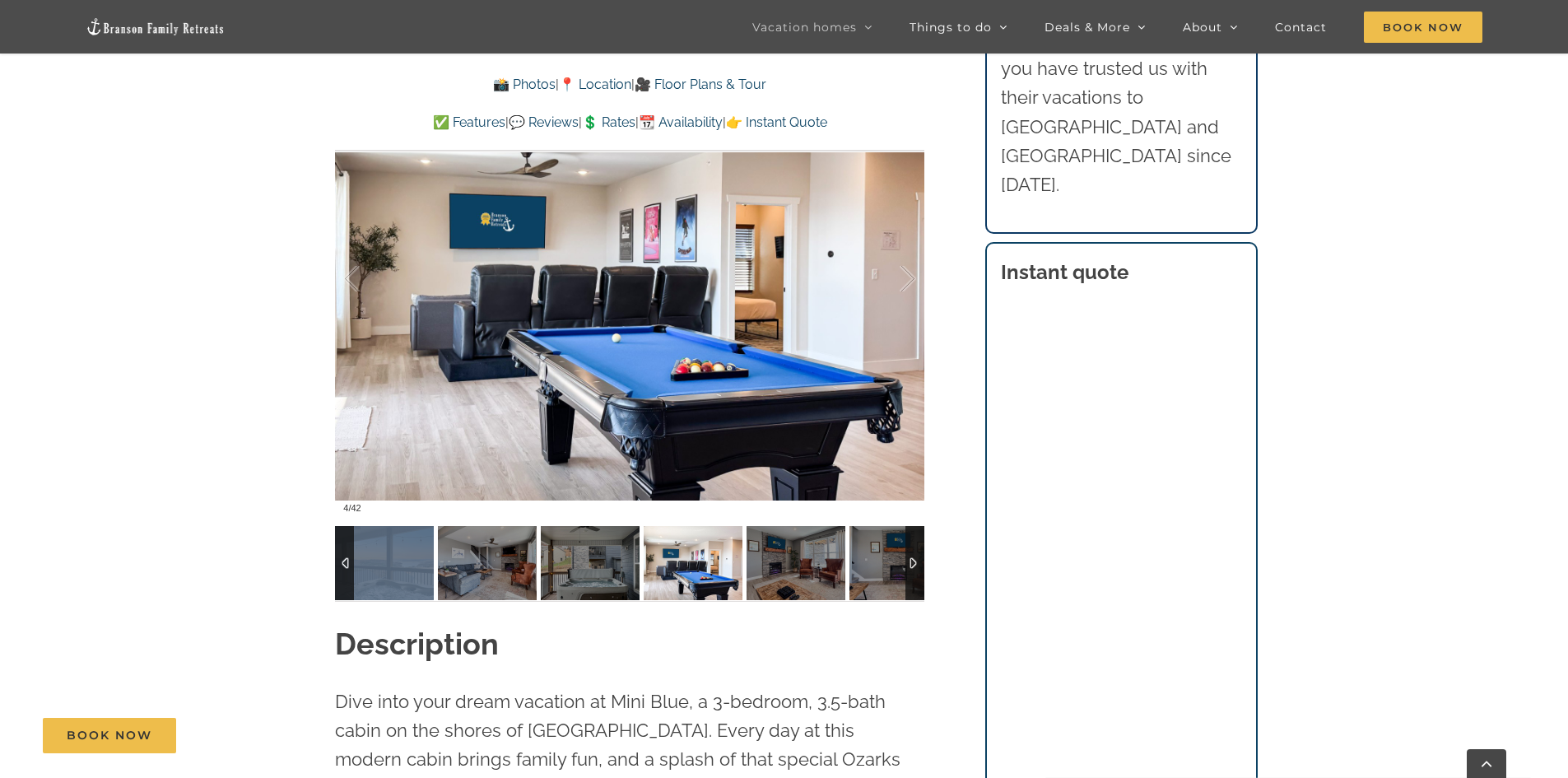
click at [714, 572] on img at bounding box center [692, 563] width 99 height 74
click at [750, 572] on img at bounding box center [796, 563] width 99 height 74
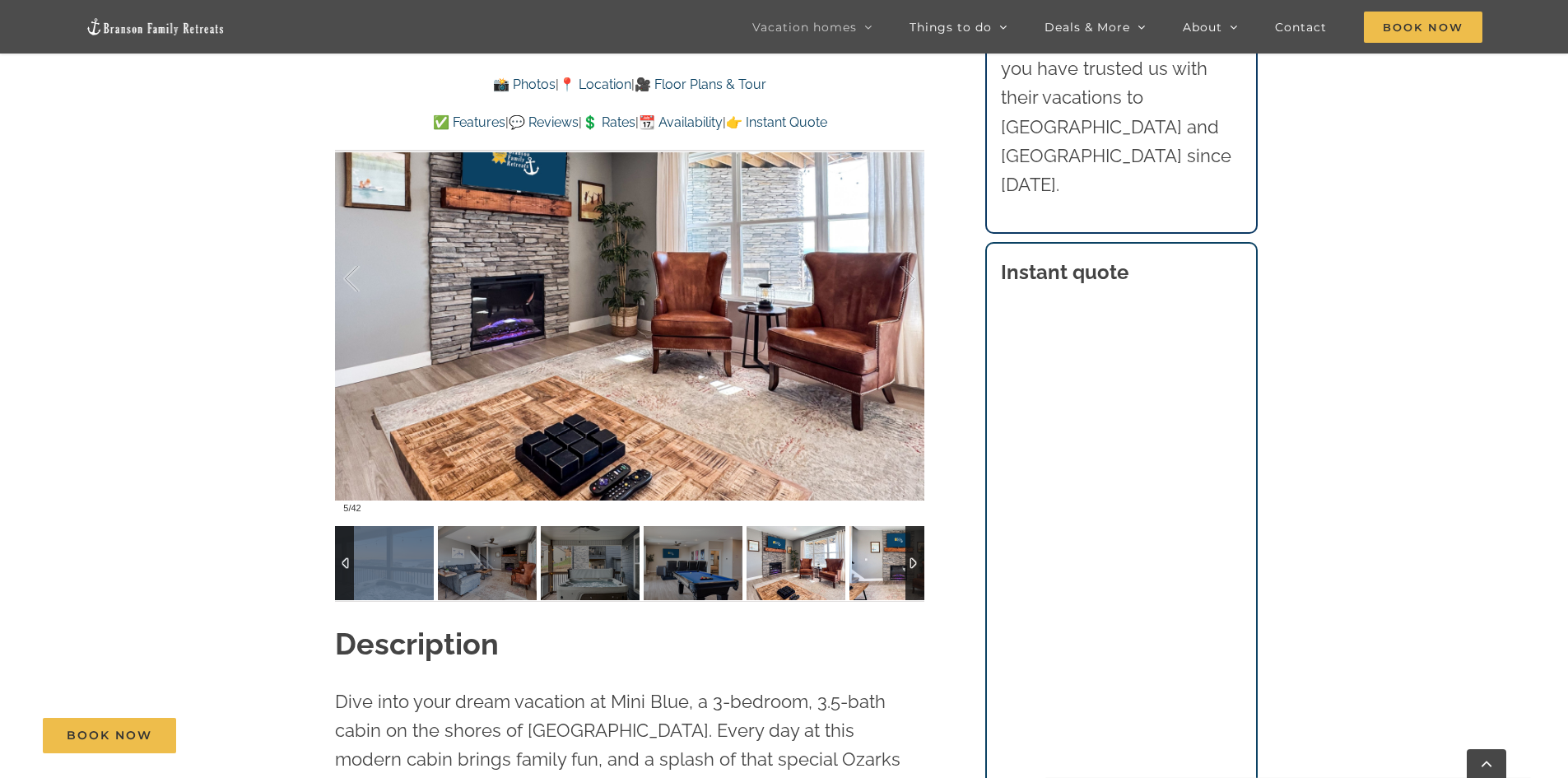
click at [886, 567] on img at bounding box center [899, 563] width 99 height 74
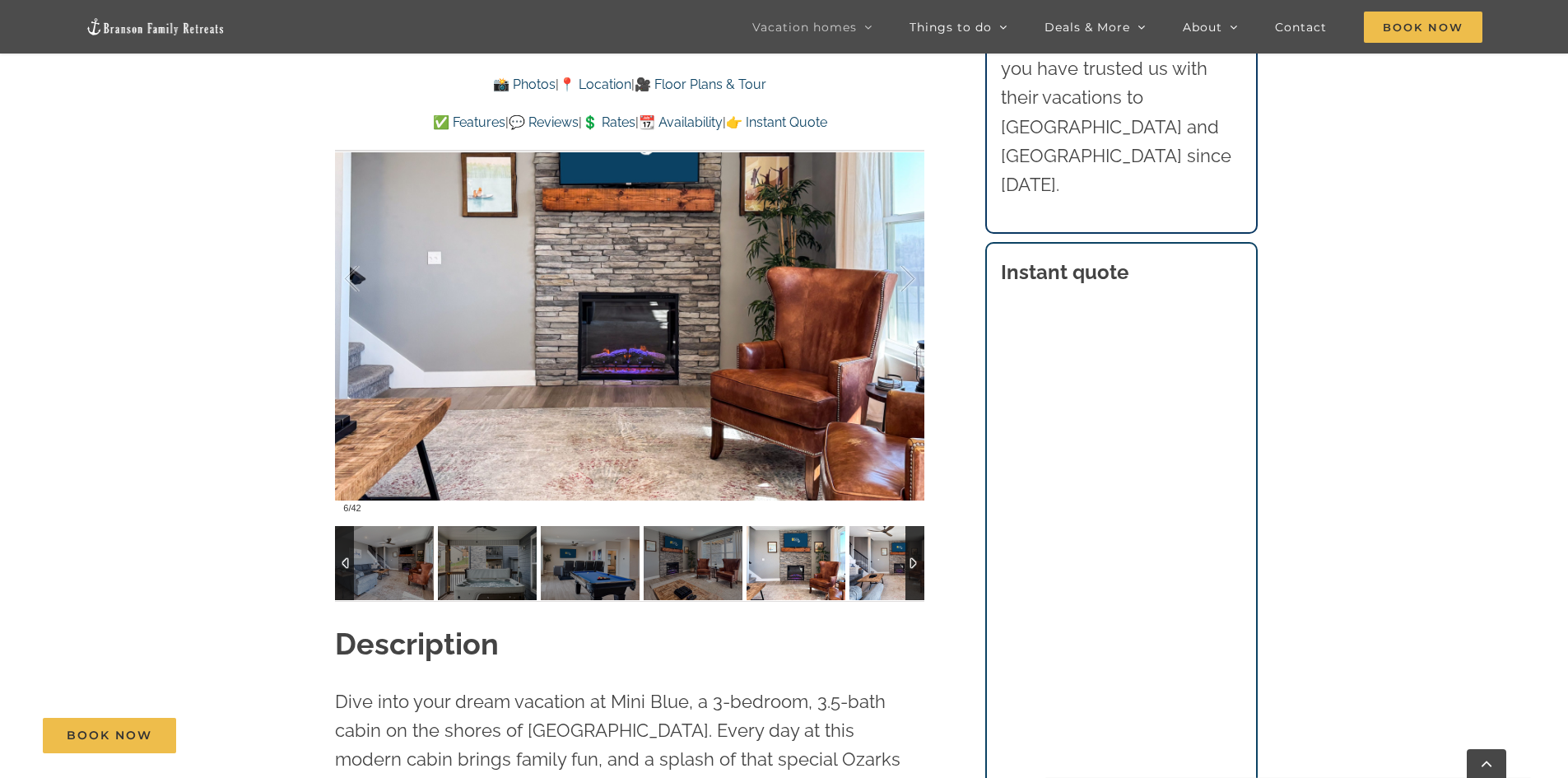
click at [869, 574] on img at bounding box center [899, 563] width 99 height 74
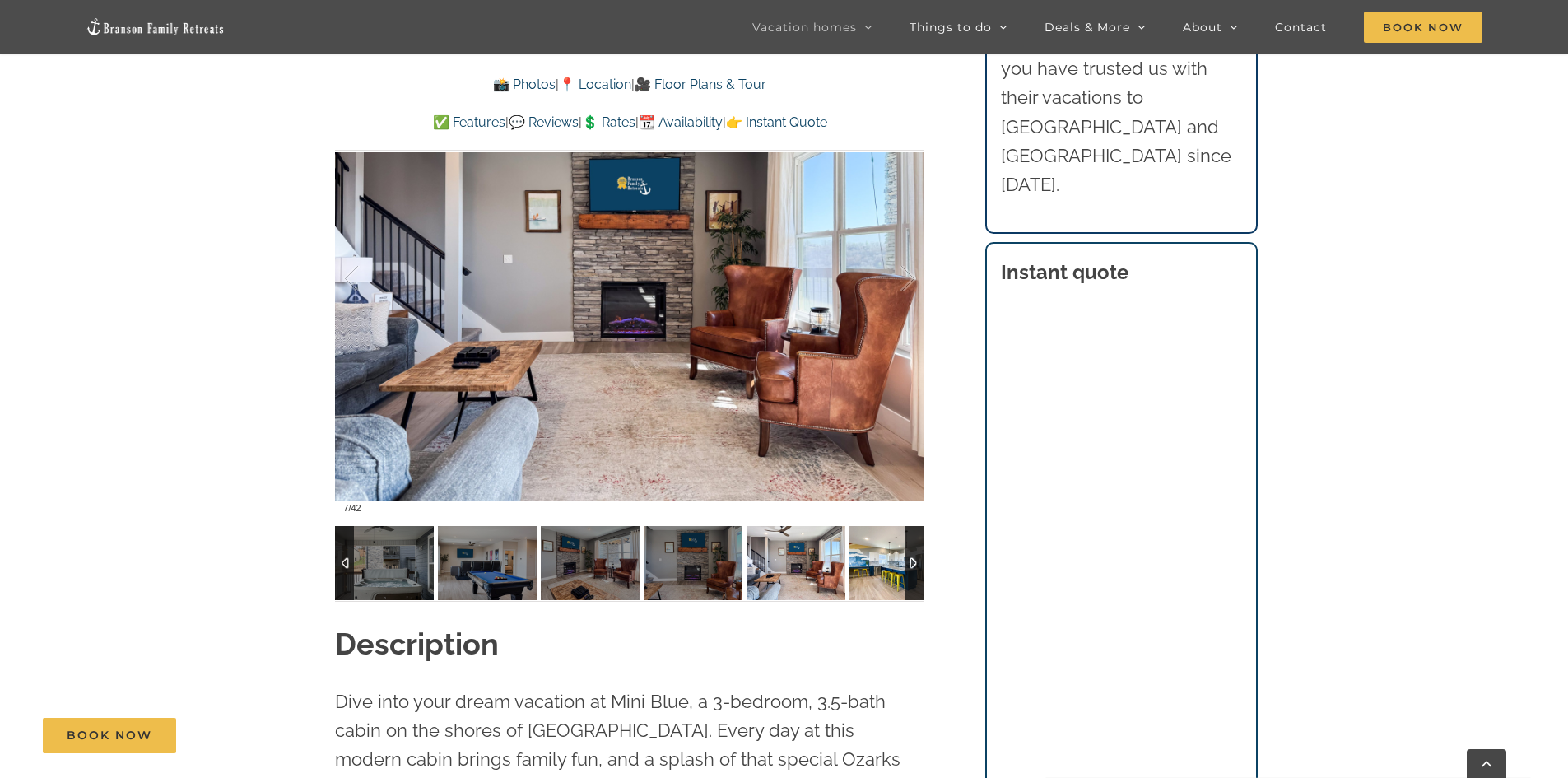
click at [854, 572] on img at bounding box center [899, 563] width 99 height 74
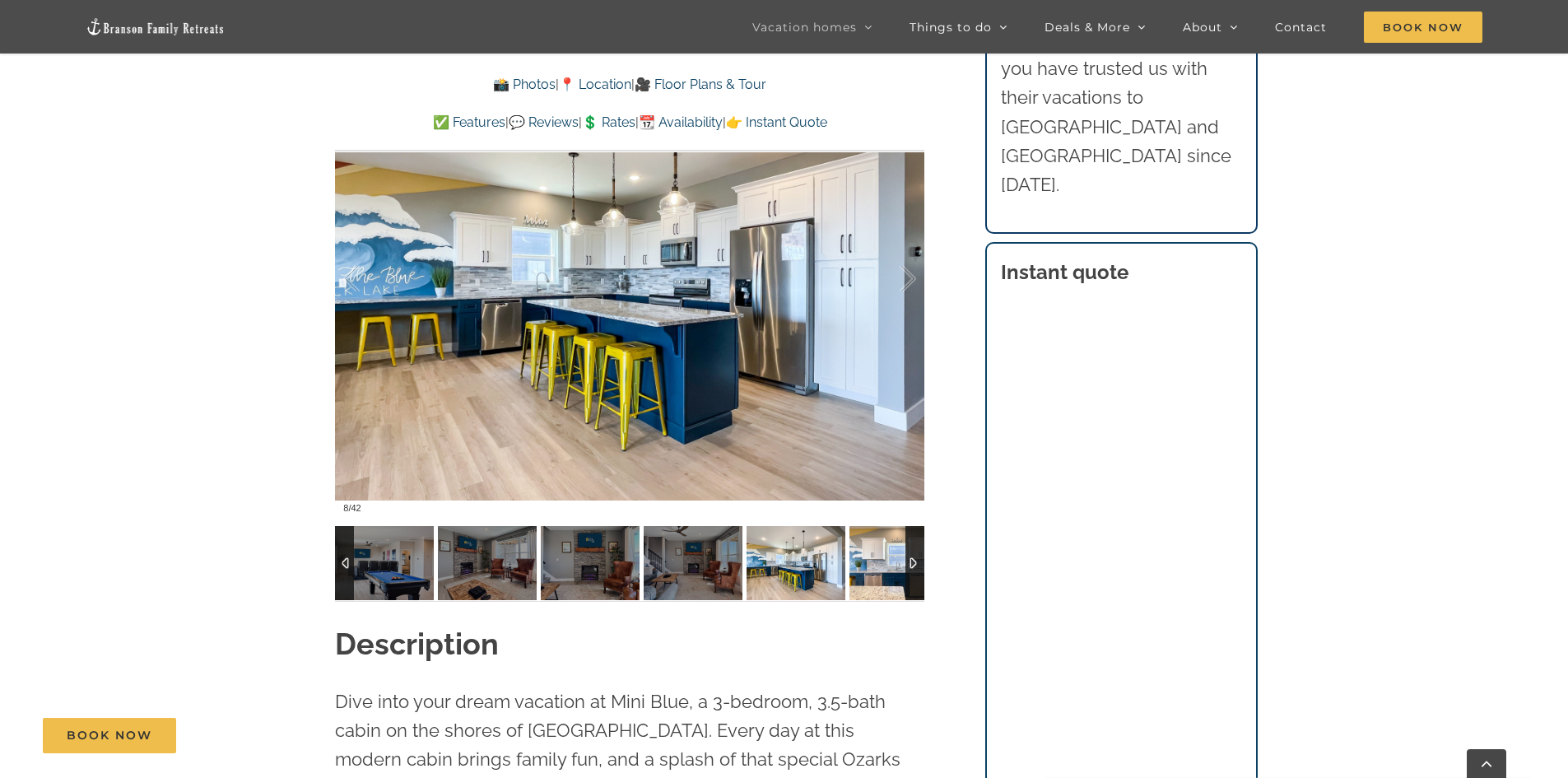
click at [856, 570] on img at bounding box center [899, 563] width 99 height 74
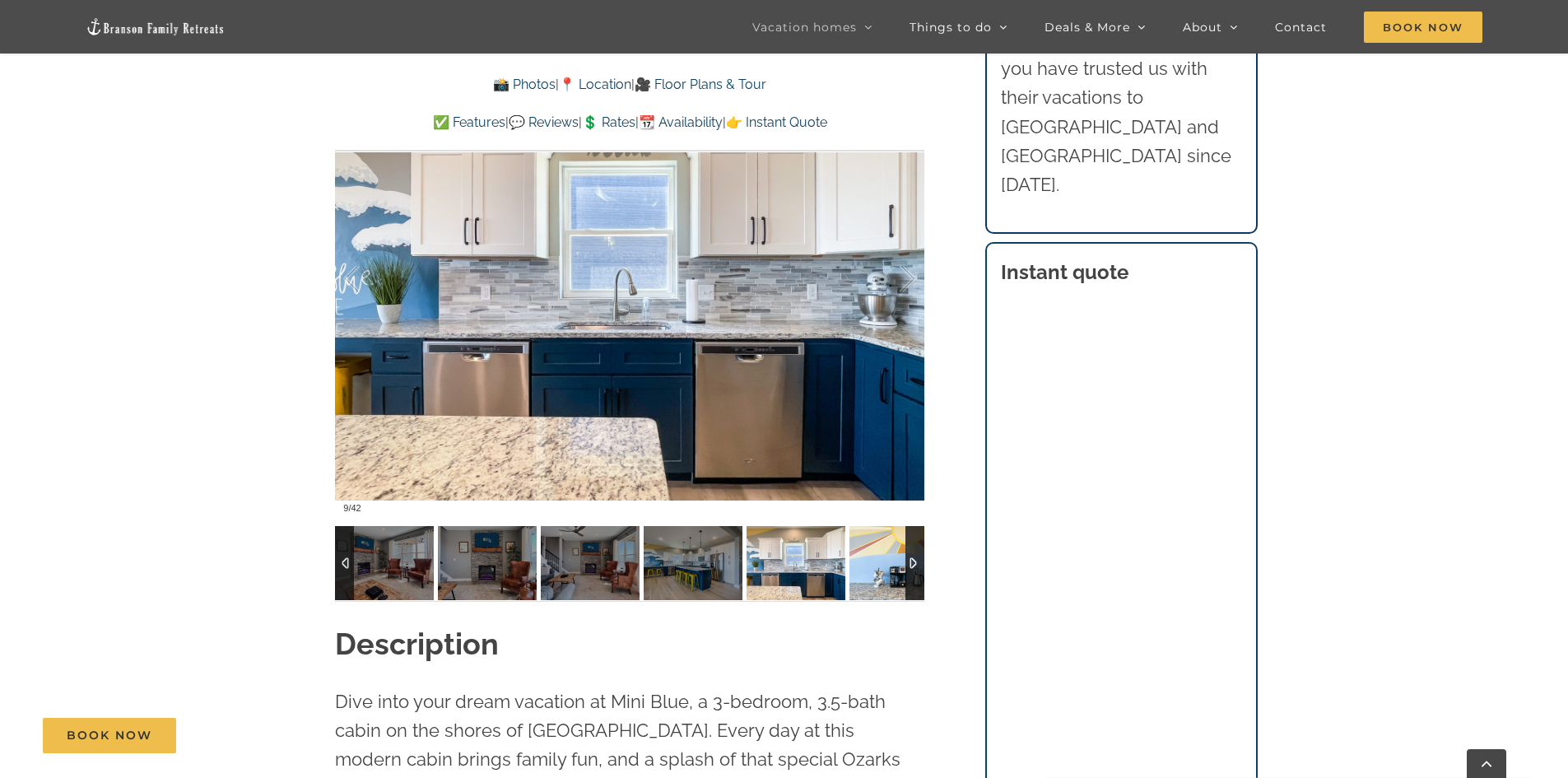
click at [858, 571] on img at bounding box center [899, 563] width 99 height 74
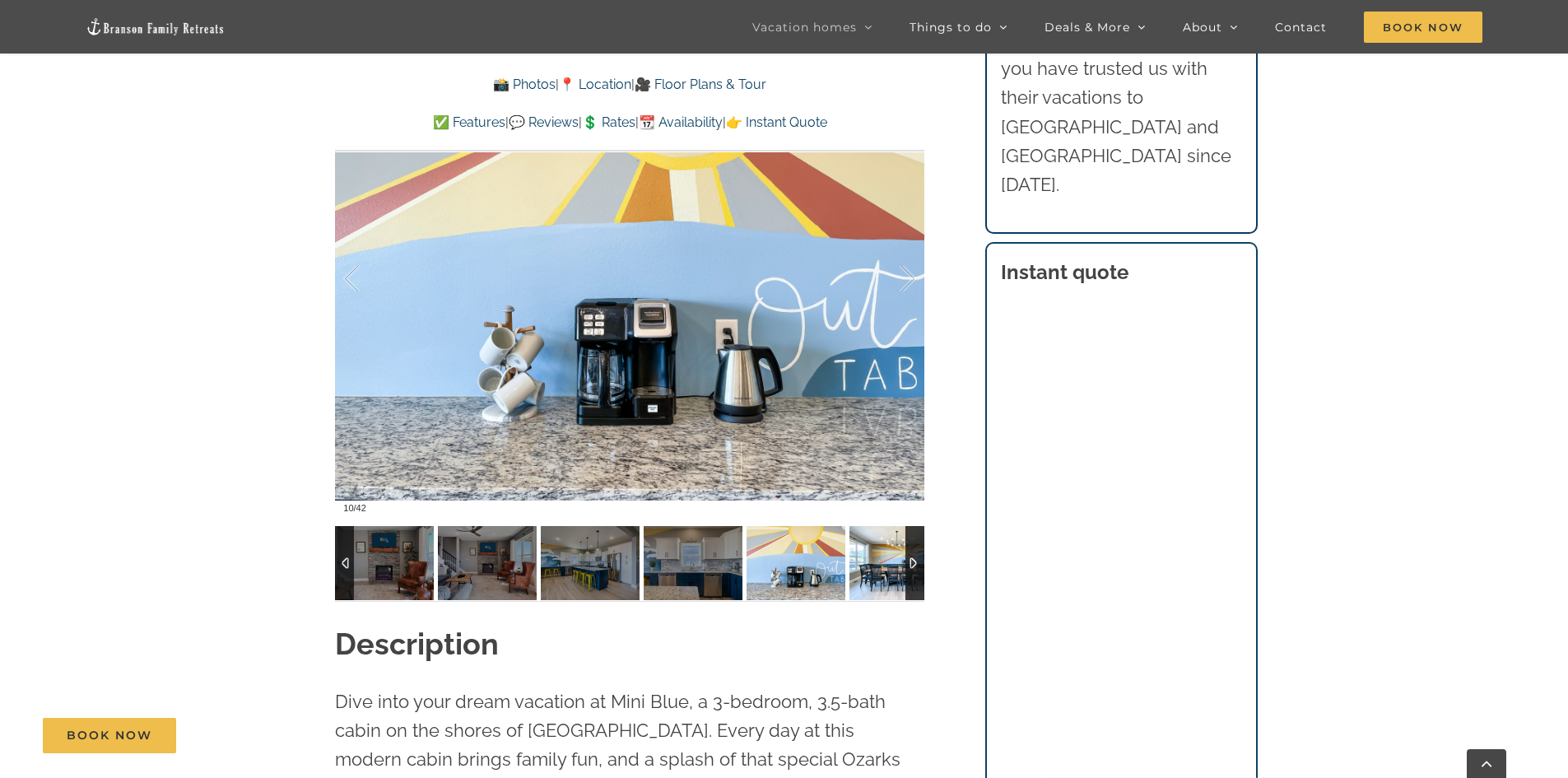
click at [858, 571] on img at bounding box center [899, 563] width 99 height 74
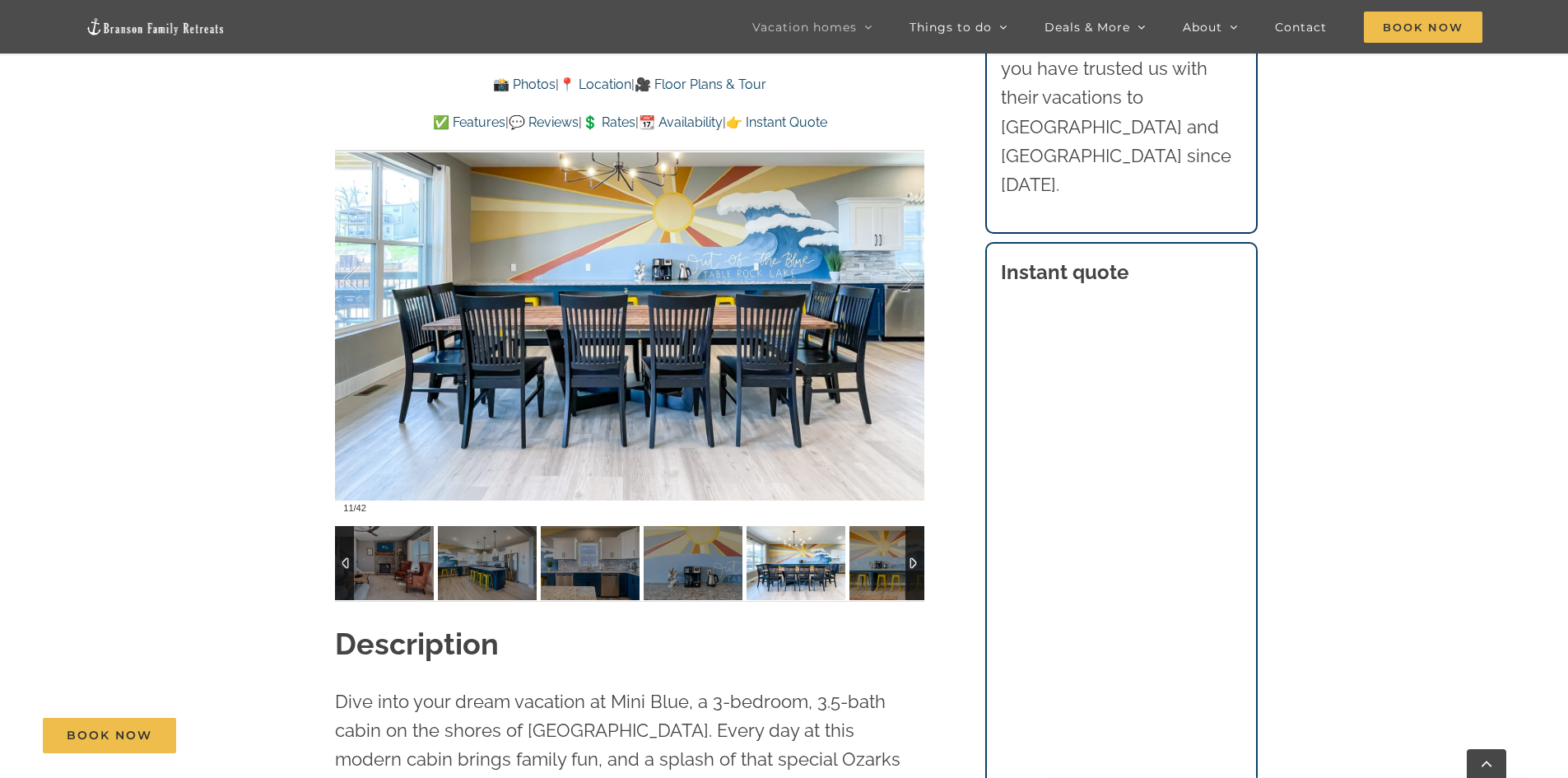
click at [907, 561] on div at bounding box center [915, 563] width 19 height 74
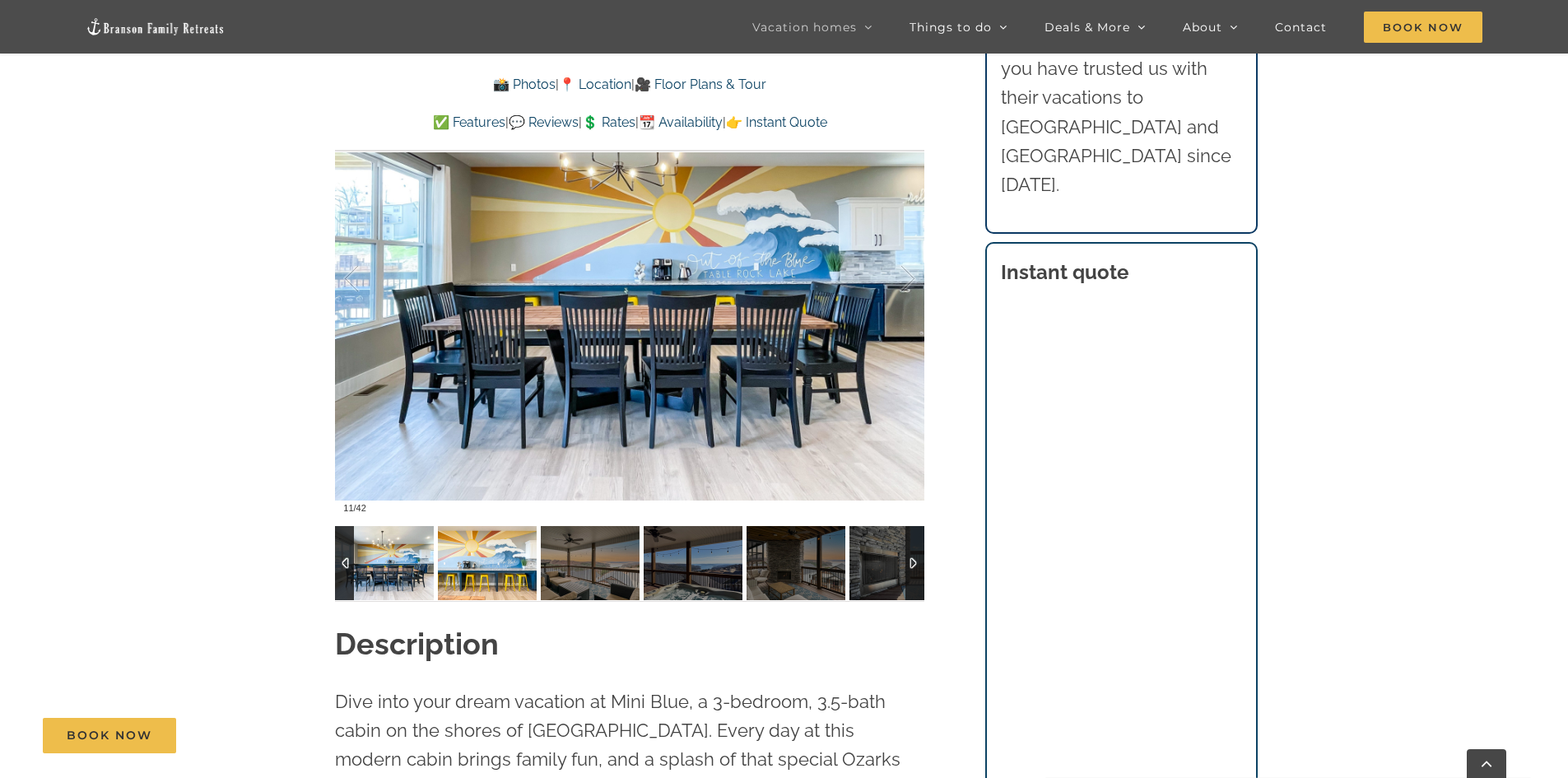
click at [509, 584] on img at bounding box center [487, 563] width 99 height 74
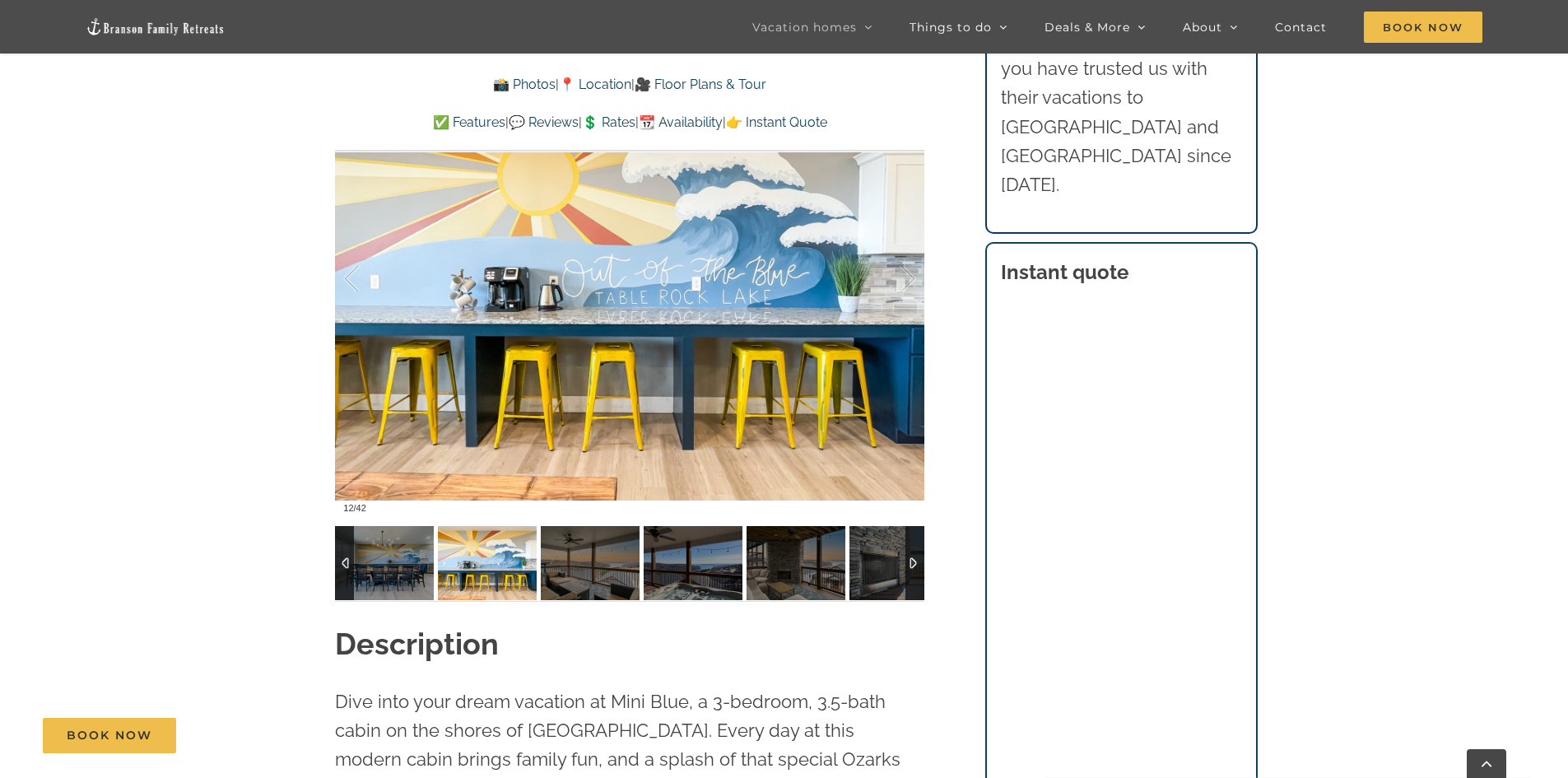
click at [912, 561] on div at bounding box center [915, 563] width 19 height 74
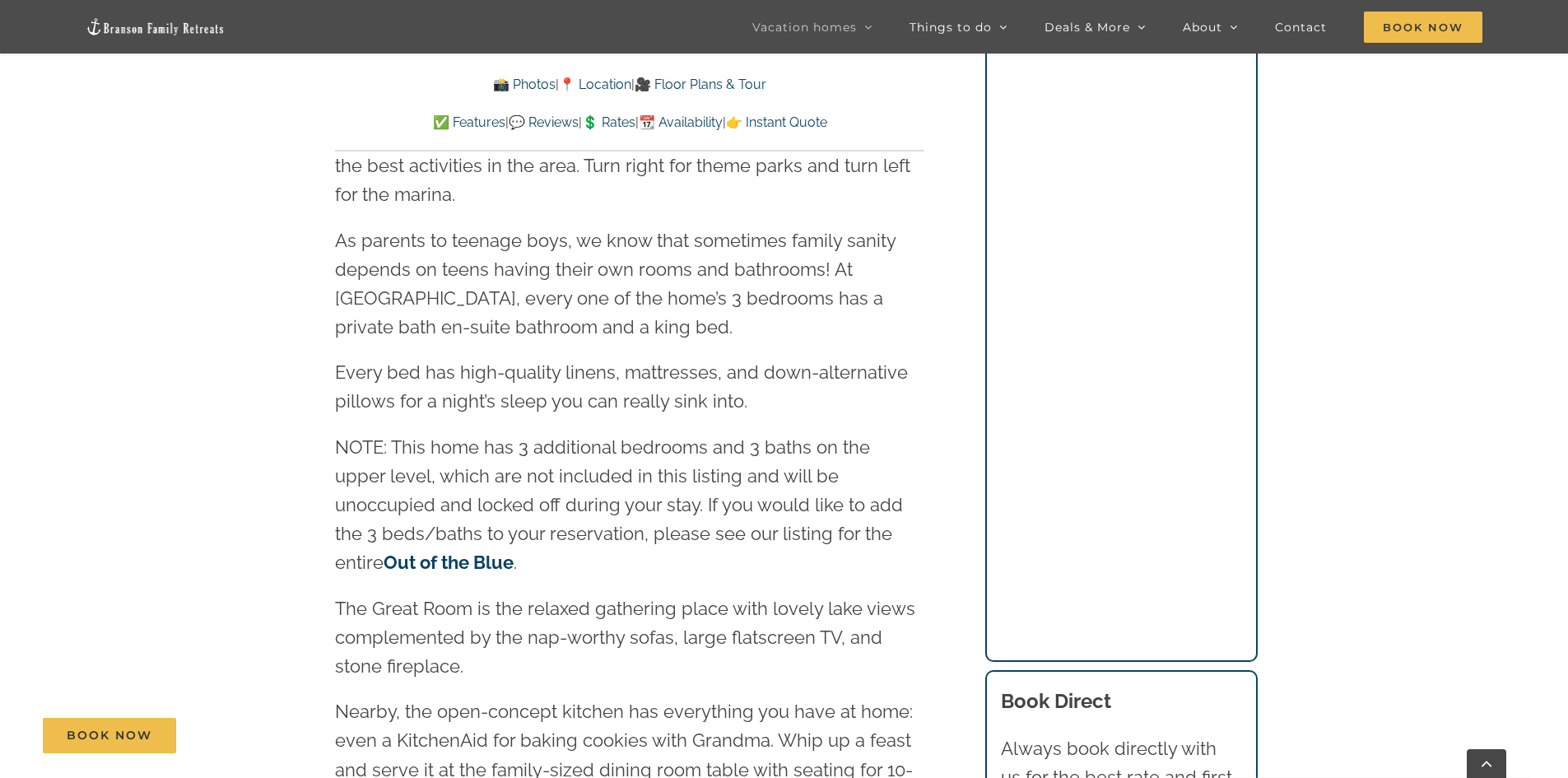
scroll to position [2716, 0]
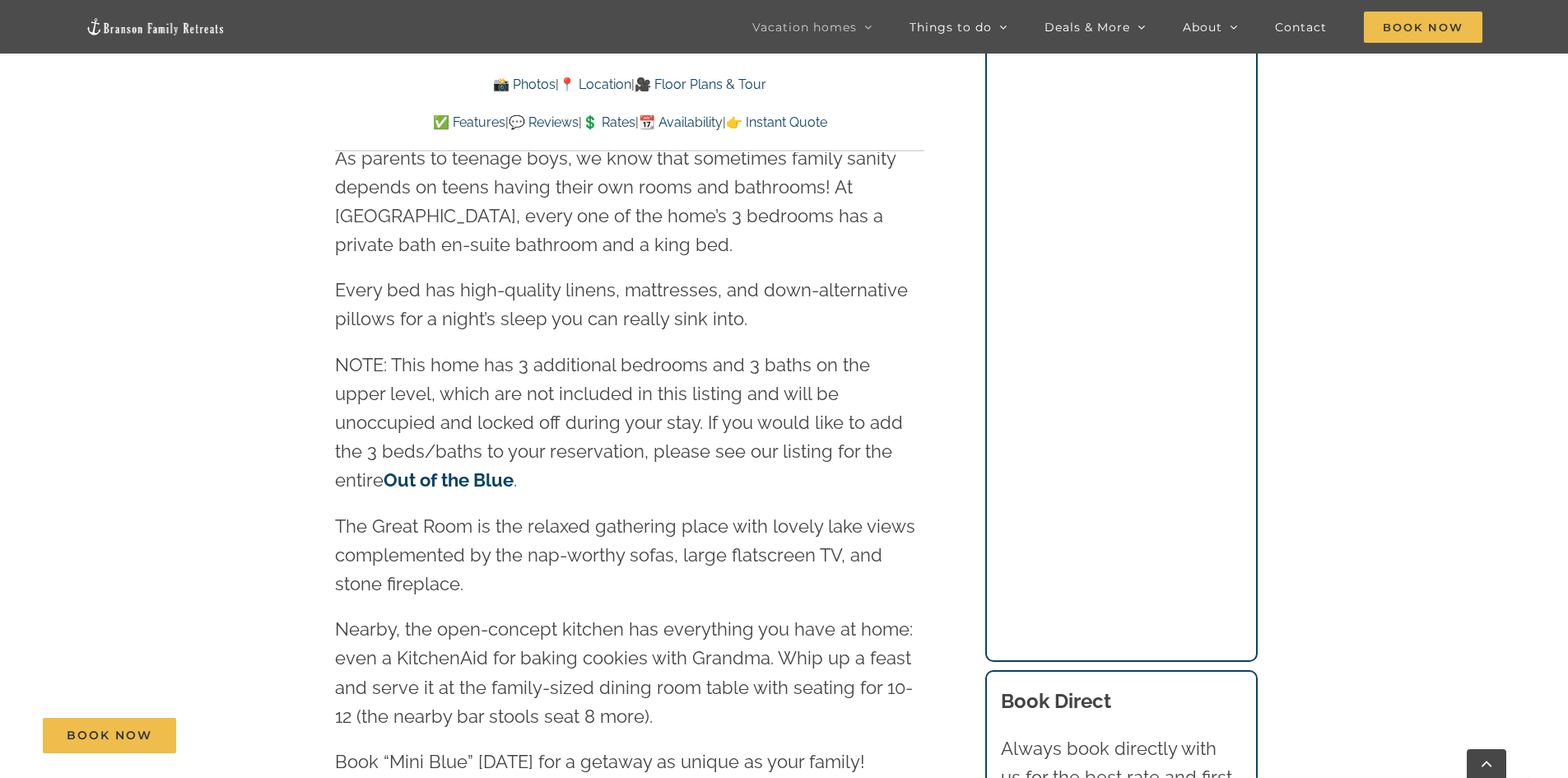
click at [514, 469] on link "Out of the Blue" at bounding box center [448, 479] width 131 height 21
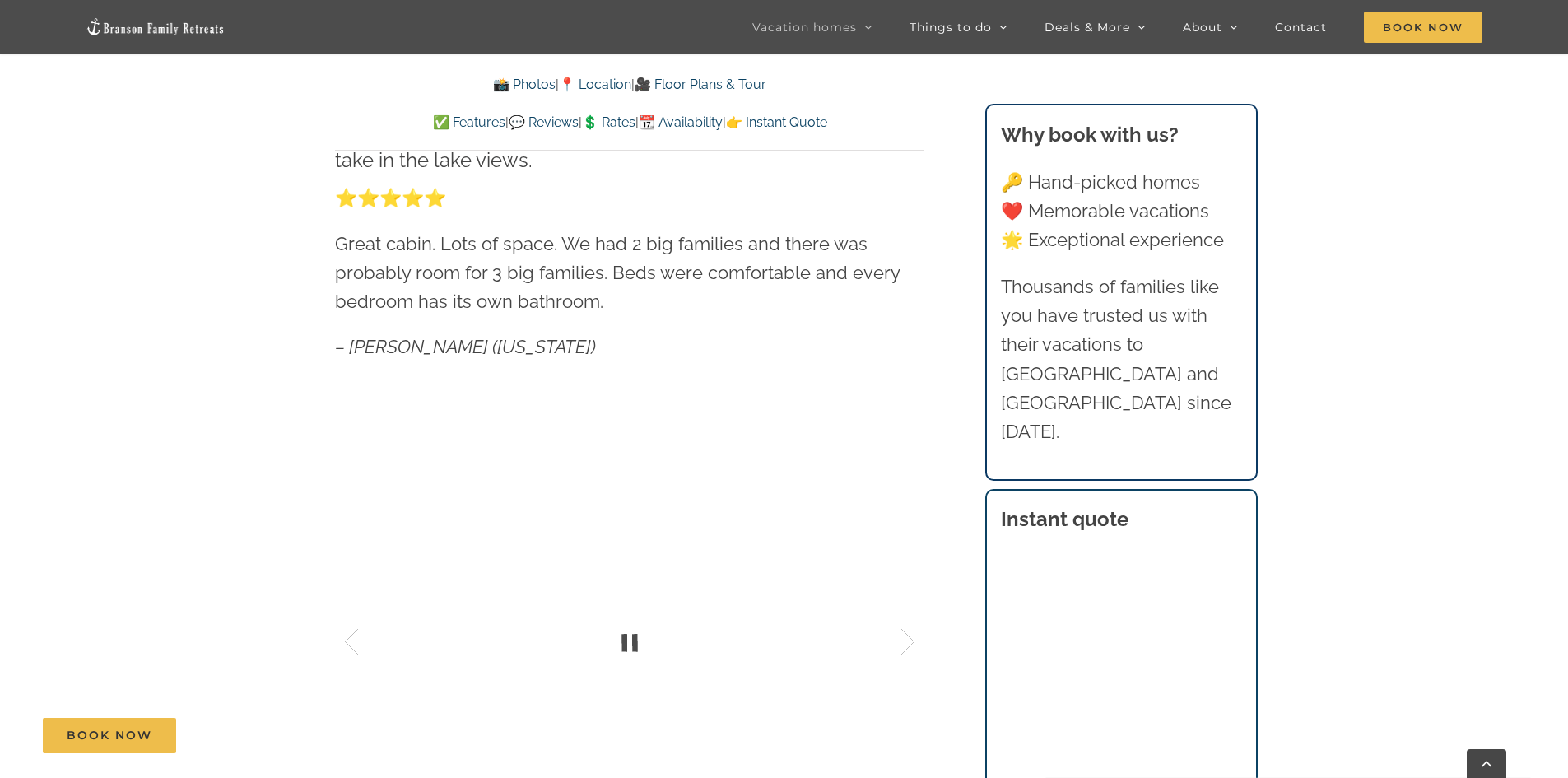
scroll to position [740, 0]
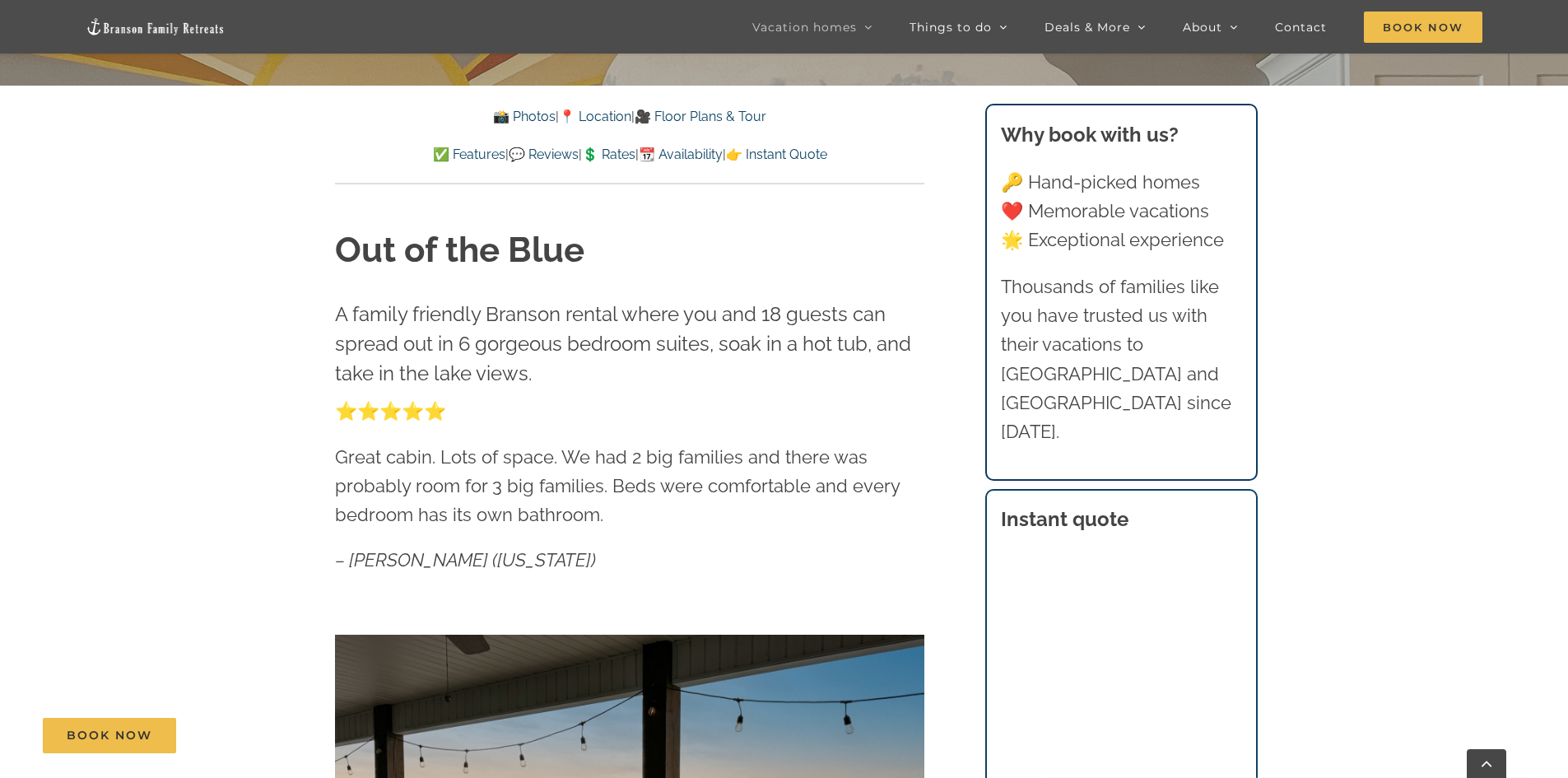
click at [1014, 728] on div "Book Now" at bounding box center [797, 736] width 1508 height 36
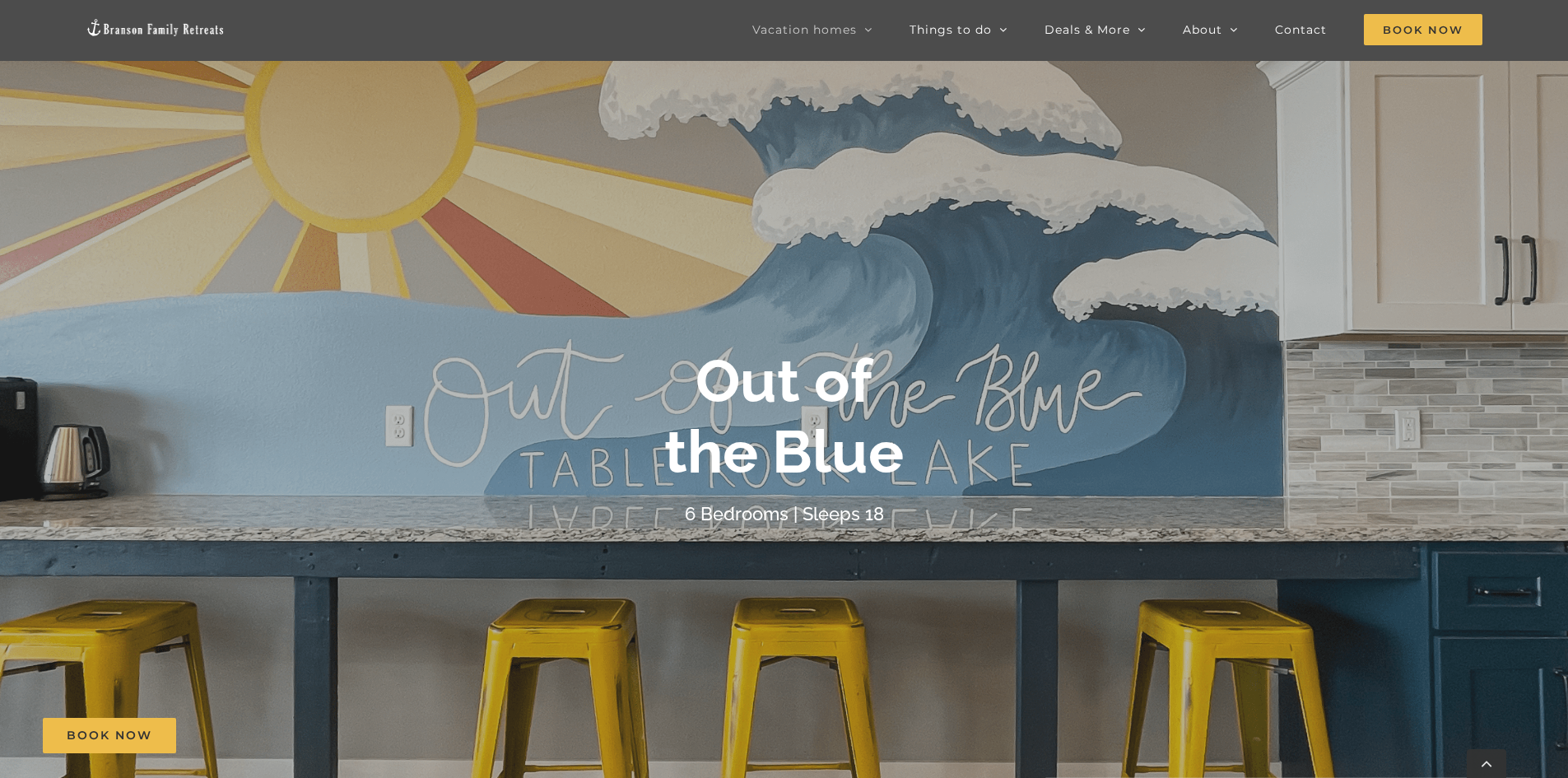
scroll to position [246, 0]
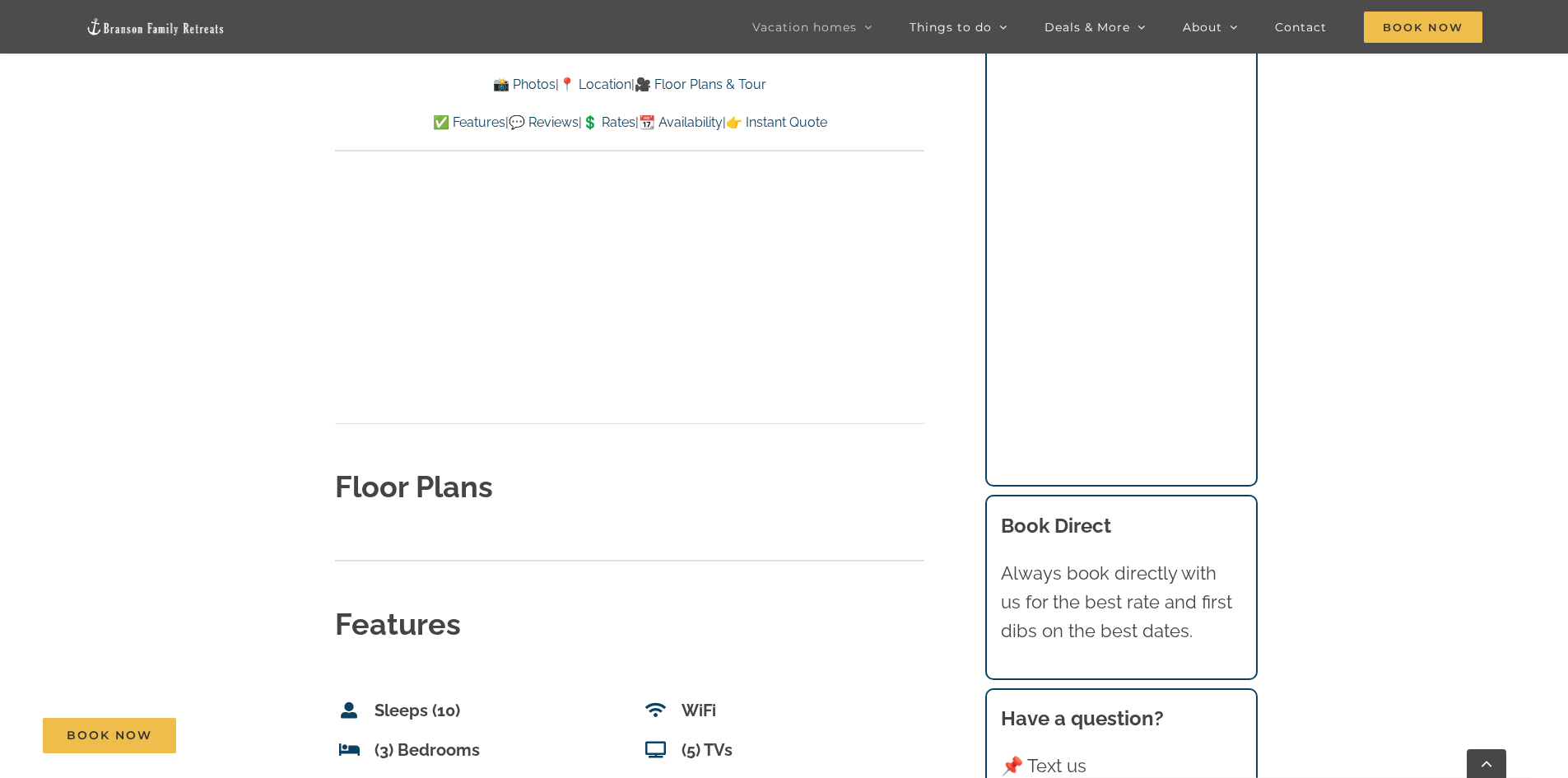
scroll to position [5185, 0]
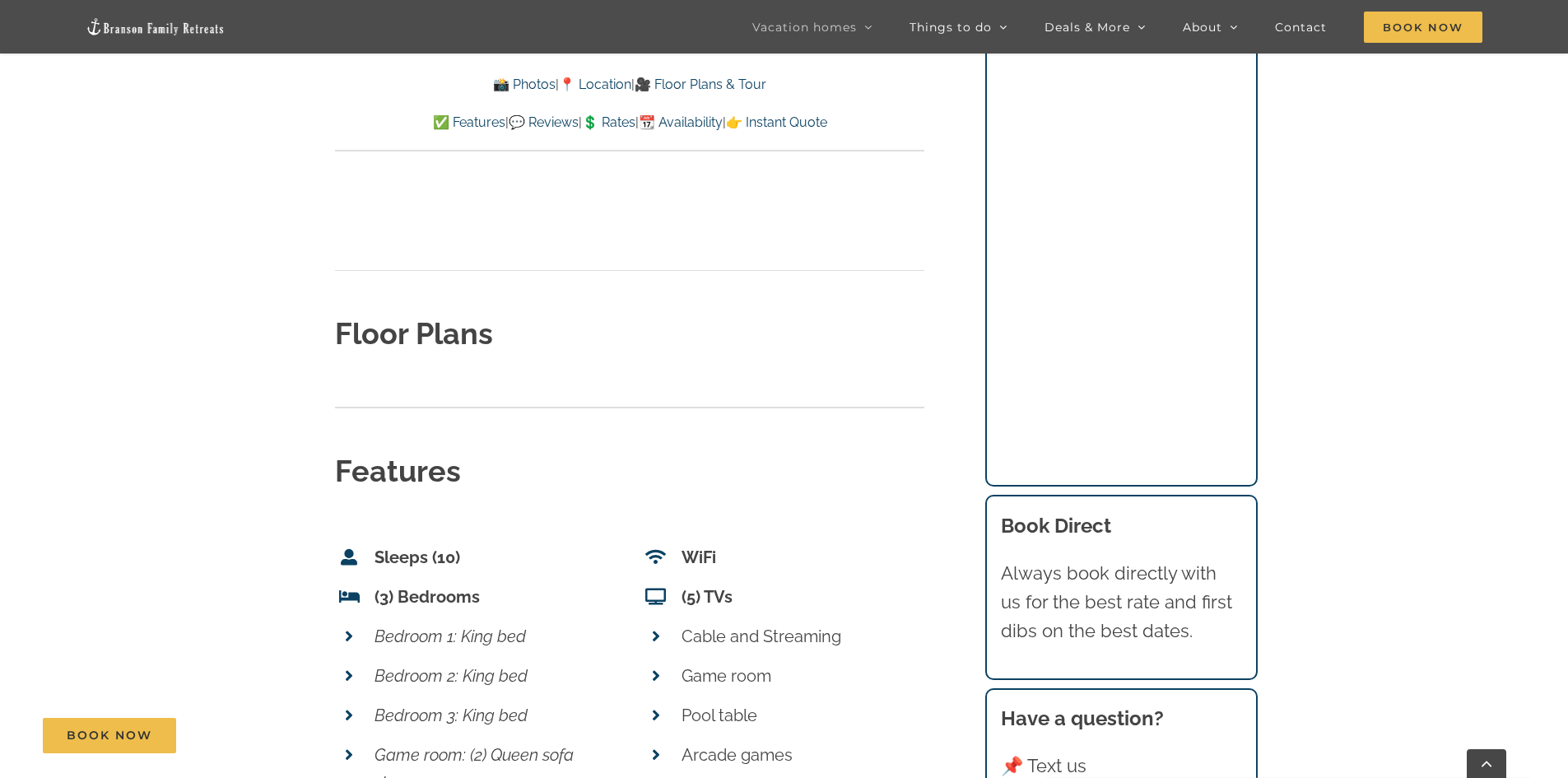
click at [410, 316] on strong "Floor Plans" at bounding box center [413, 333] width 158 height 35
click at [444, 316] on strong "Floor Plans" at bounding box center [413, 333] width 158 height 35
click at [653, 313] on div "Floor Plans" at bounding box center [630, 345] width 590 height 64
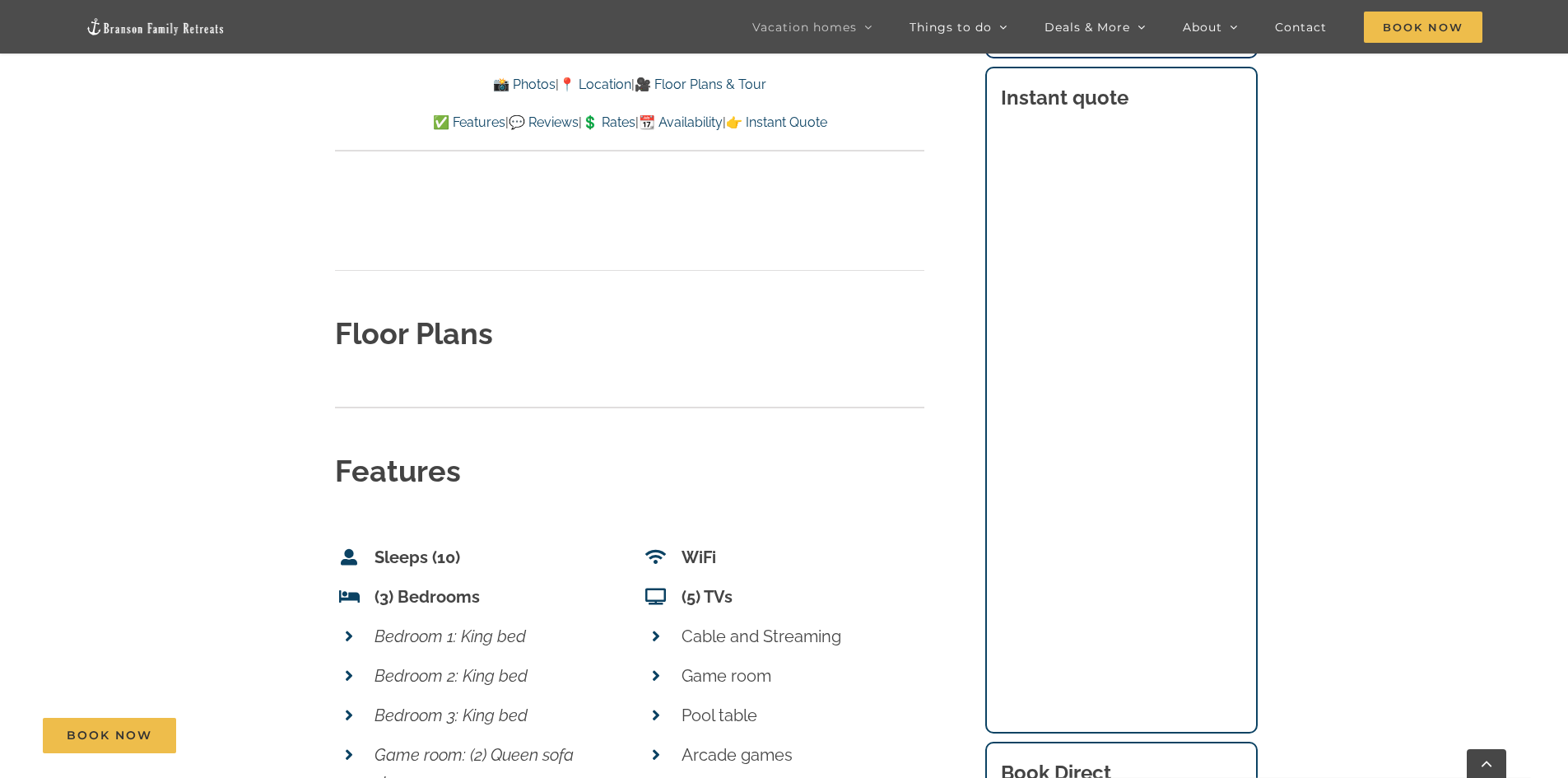
click at [466, 377] on div "Features" at bounding box center [630, 448] width 590 height 144
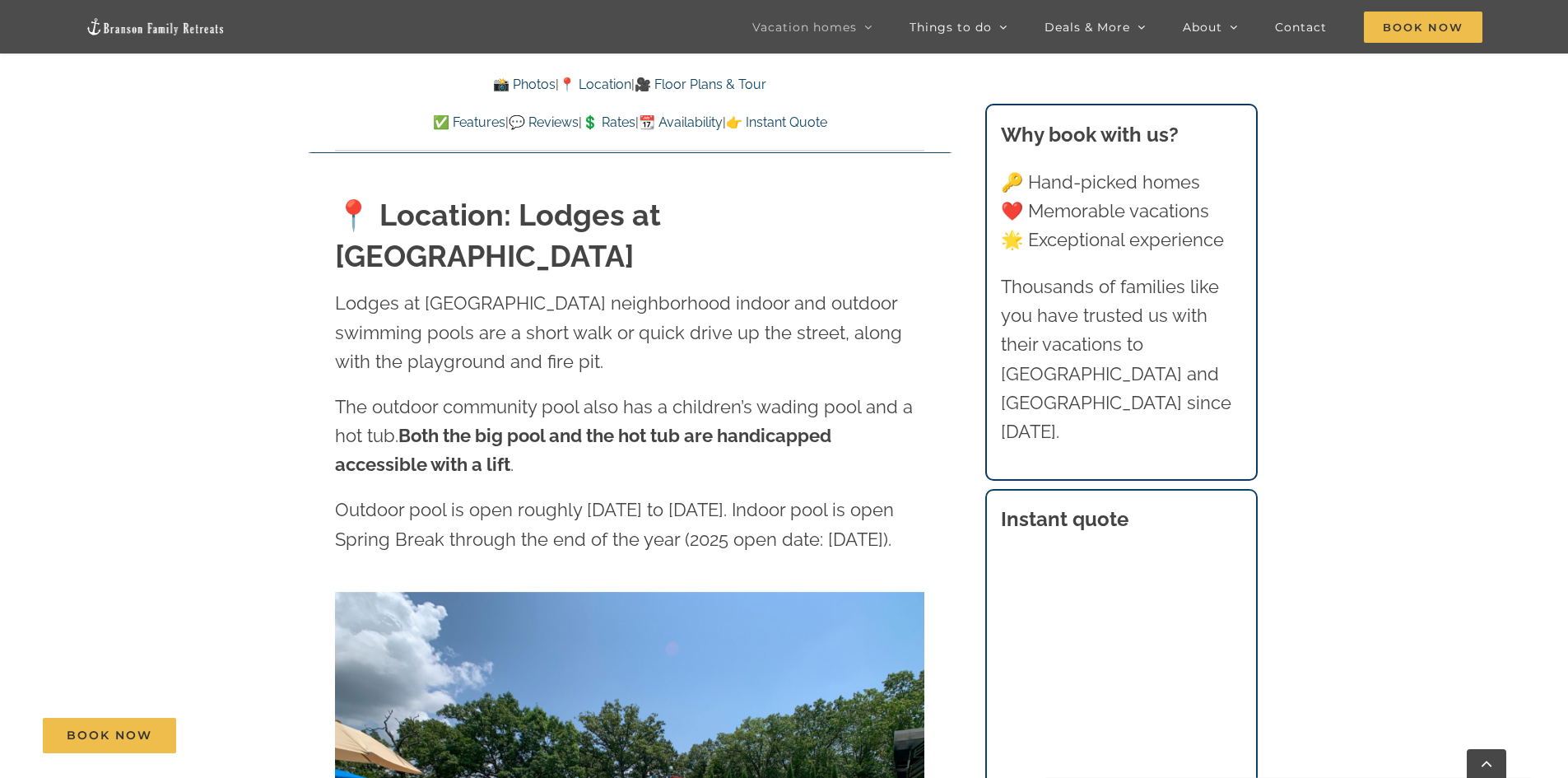
scroll to position [3785, 0]
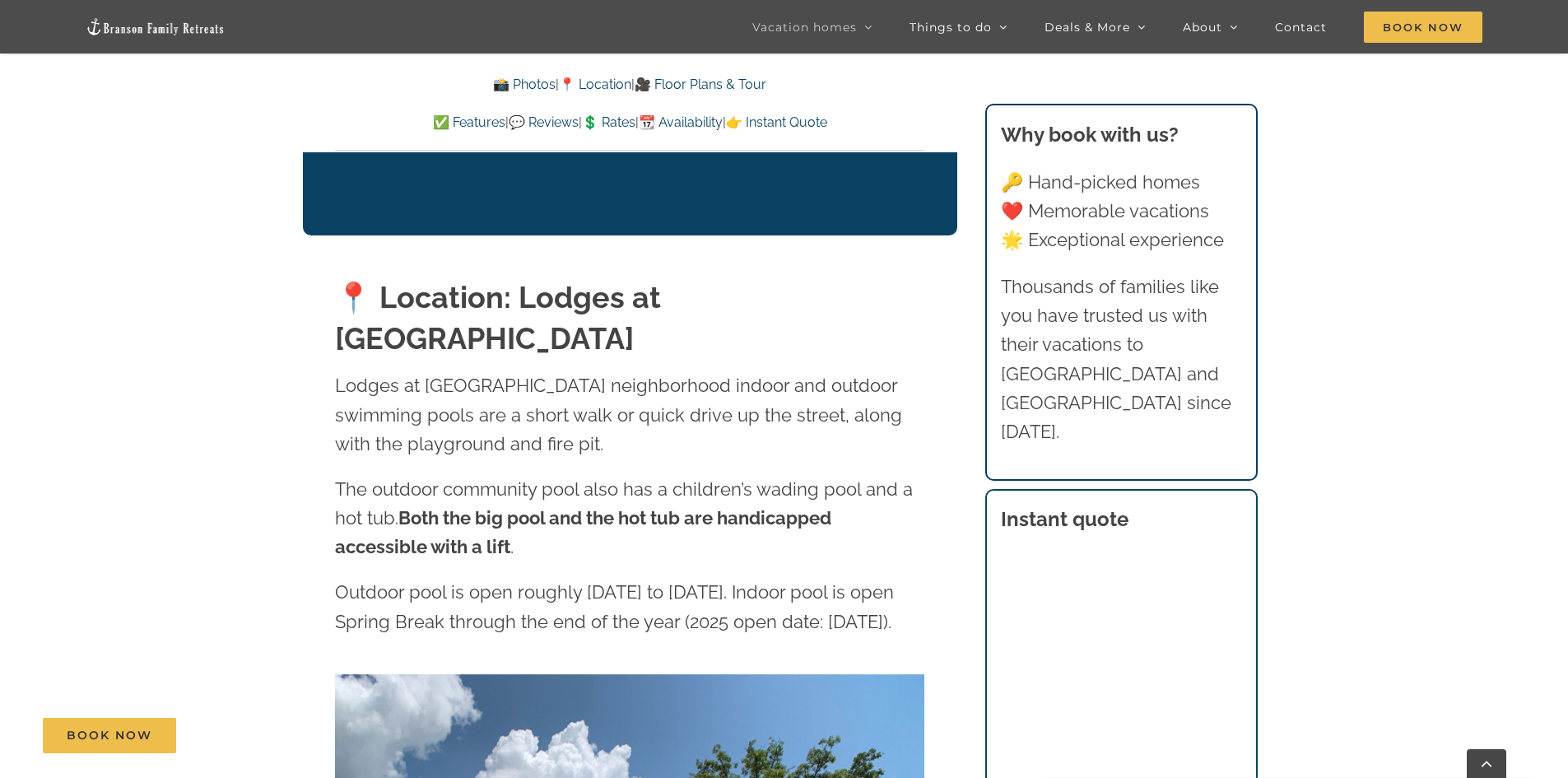
click at [1015, 729] on div "Book Now" at bounding box center [797, 736] width 1508 height 36
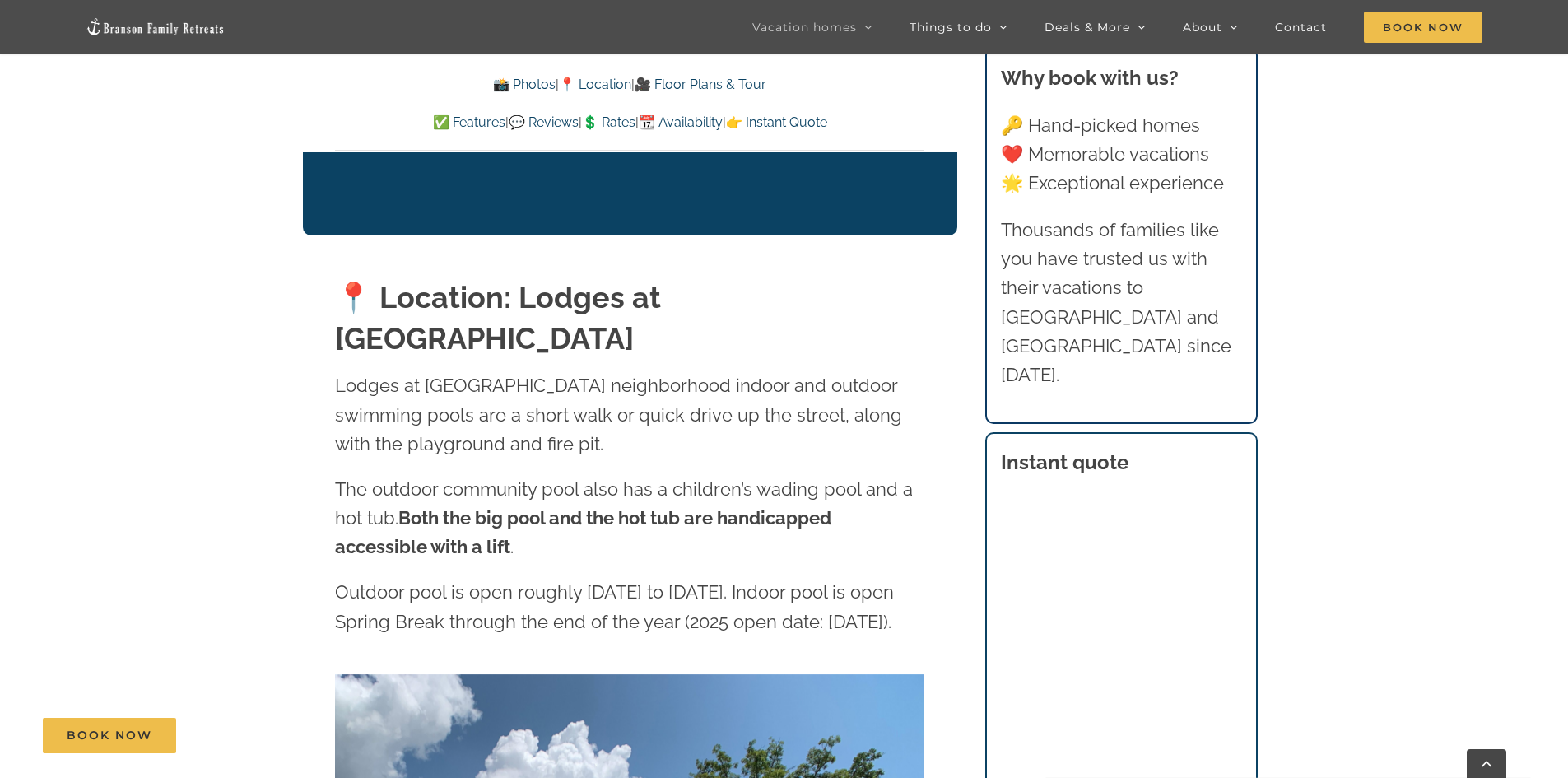
scroll to position [3950, 0]
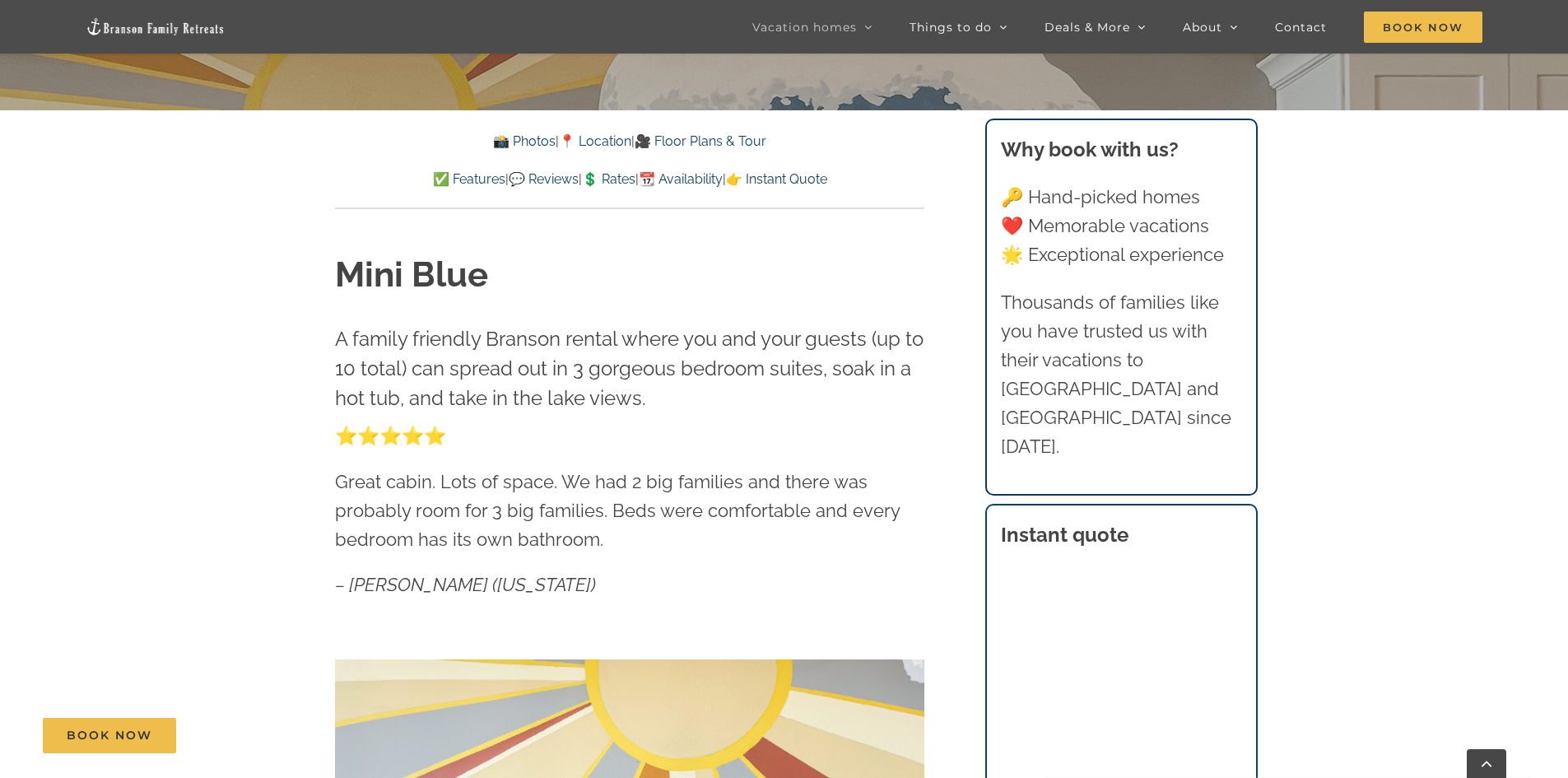
scroll to position [492, 0]
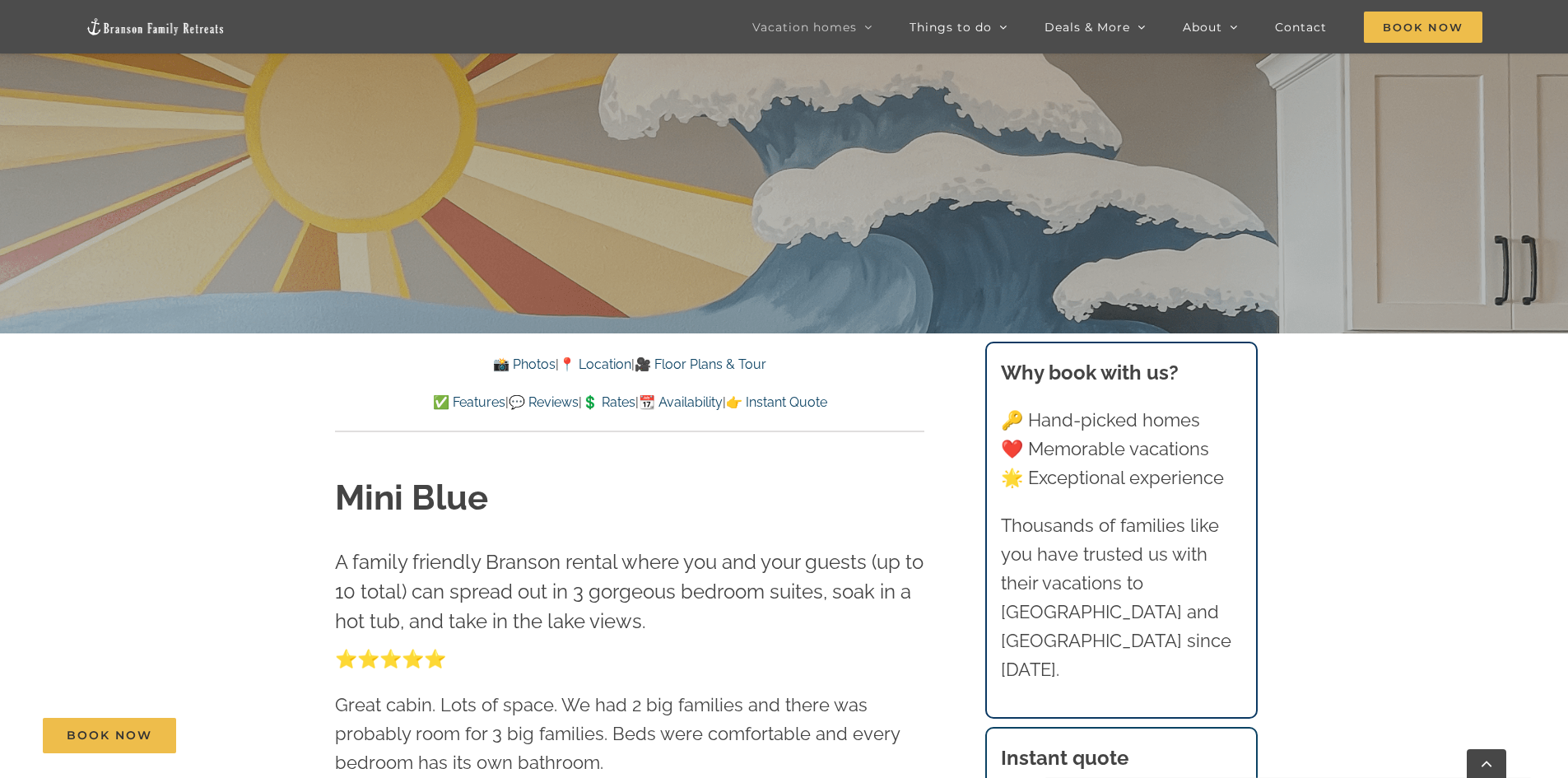
click at [608, 367] on link "📍 Location" at bounding box center [595, 365] width 73 height 16
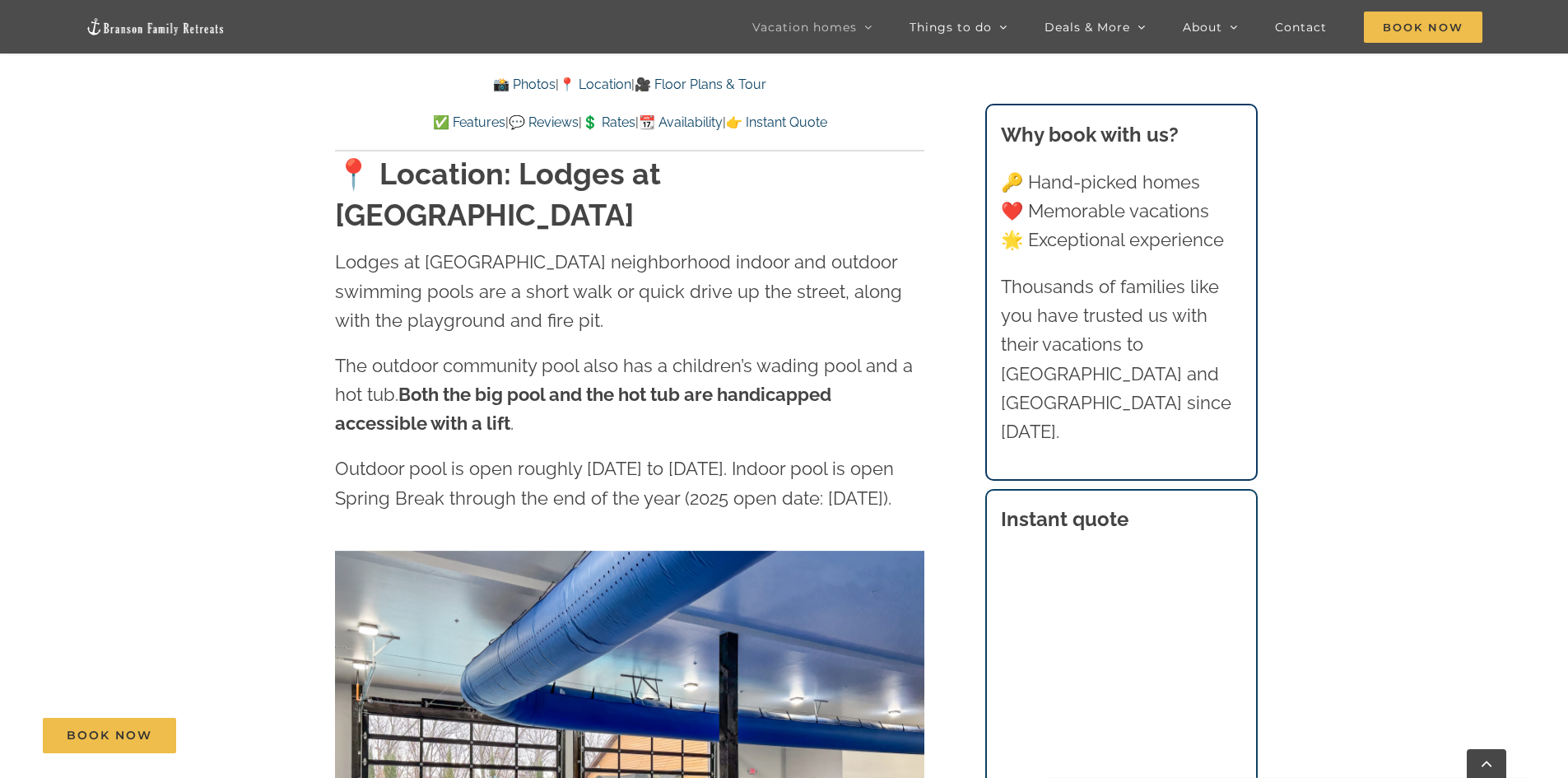
scroll to position [3826, 0]
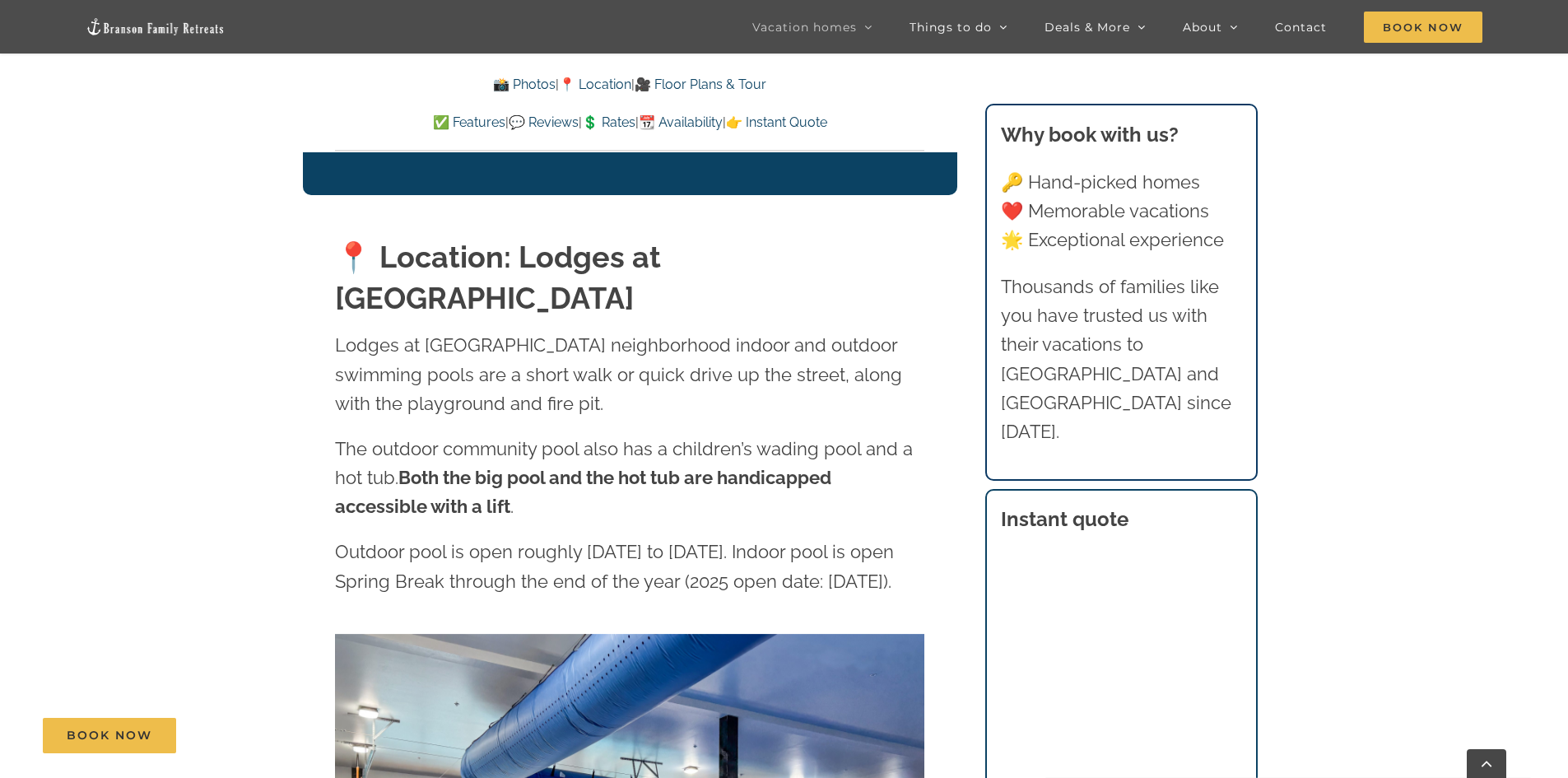
click at [589, 81] on link "📍 Location" at bounding box center [595, 85] width 73 height 16
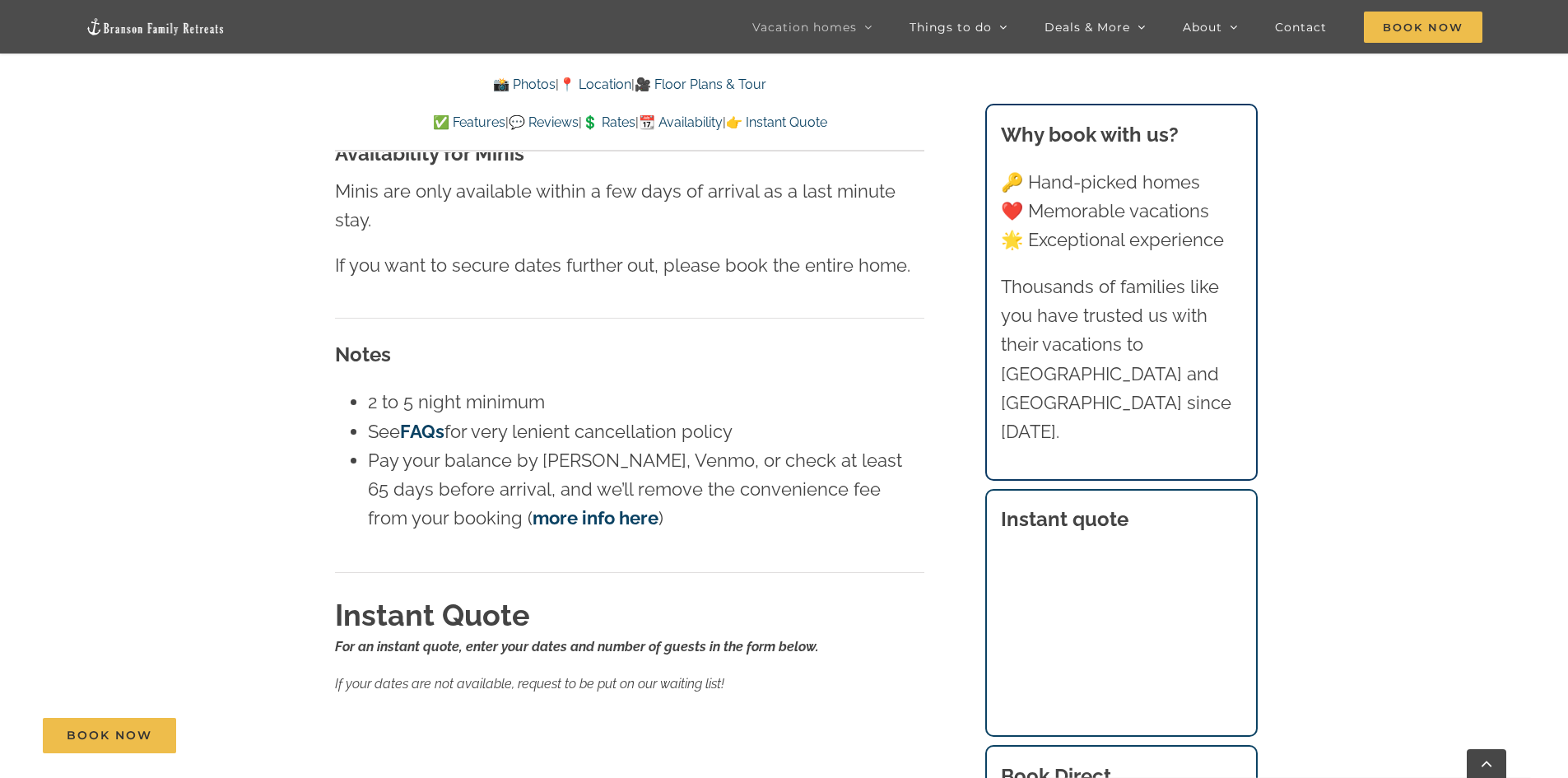
scroll to position [10005, 0]
